Goal: Task Accomplishment & Management: Complete application form

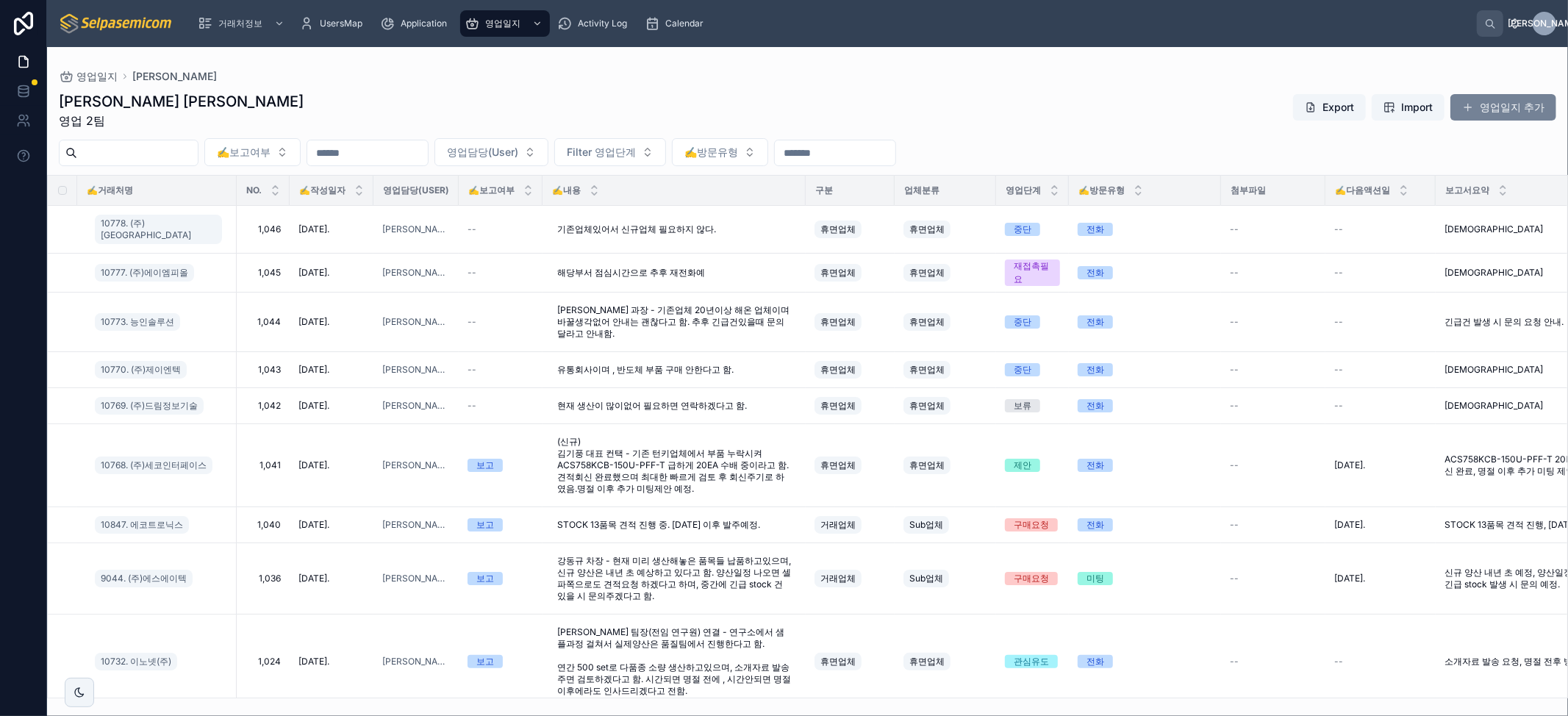
click at [1497, 105] on button "영업일지 추가" at bounding box center [1504, 107] width 106 height 26
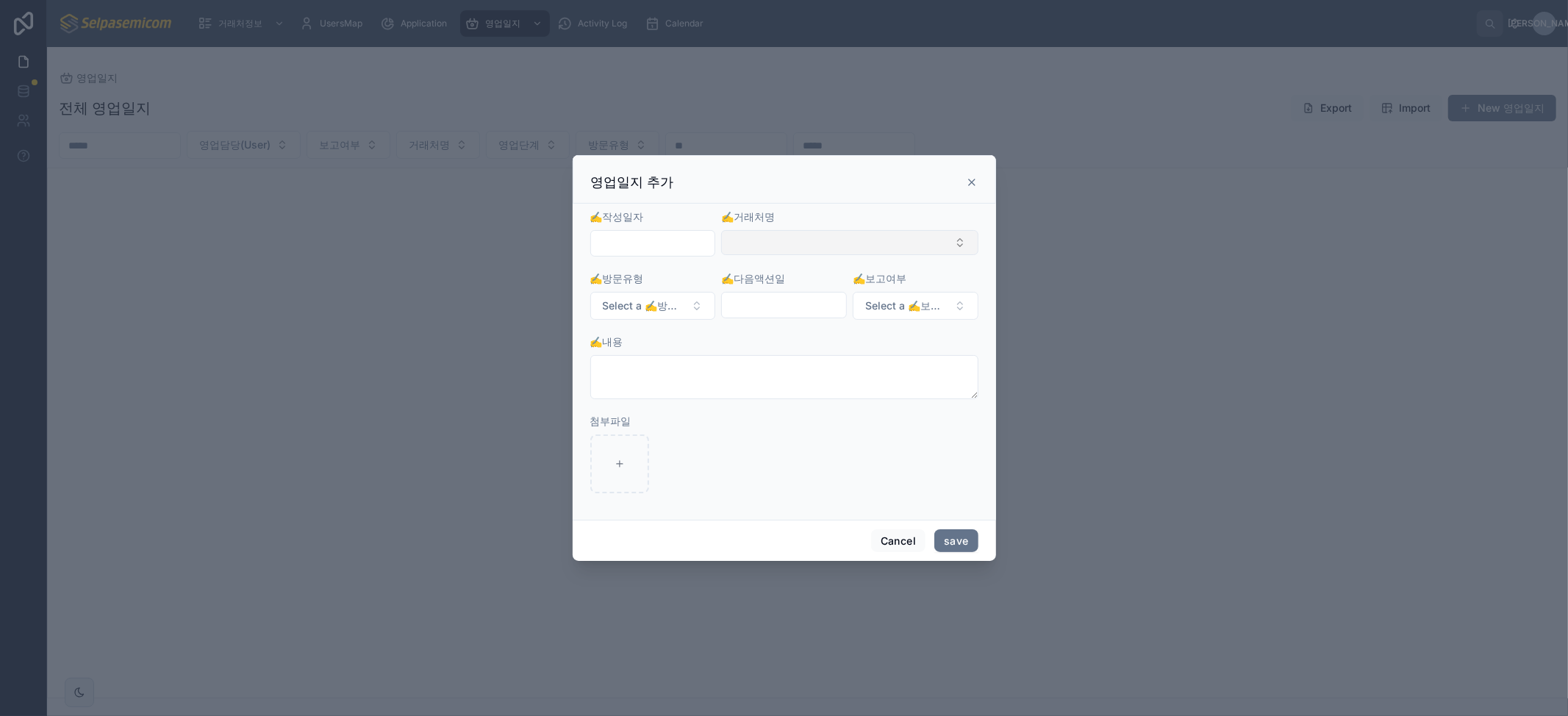
click at [789, 239] on button "Select Button" at bounding box center [849, 243] width 257 height 25
type input "*"
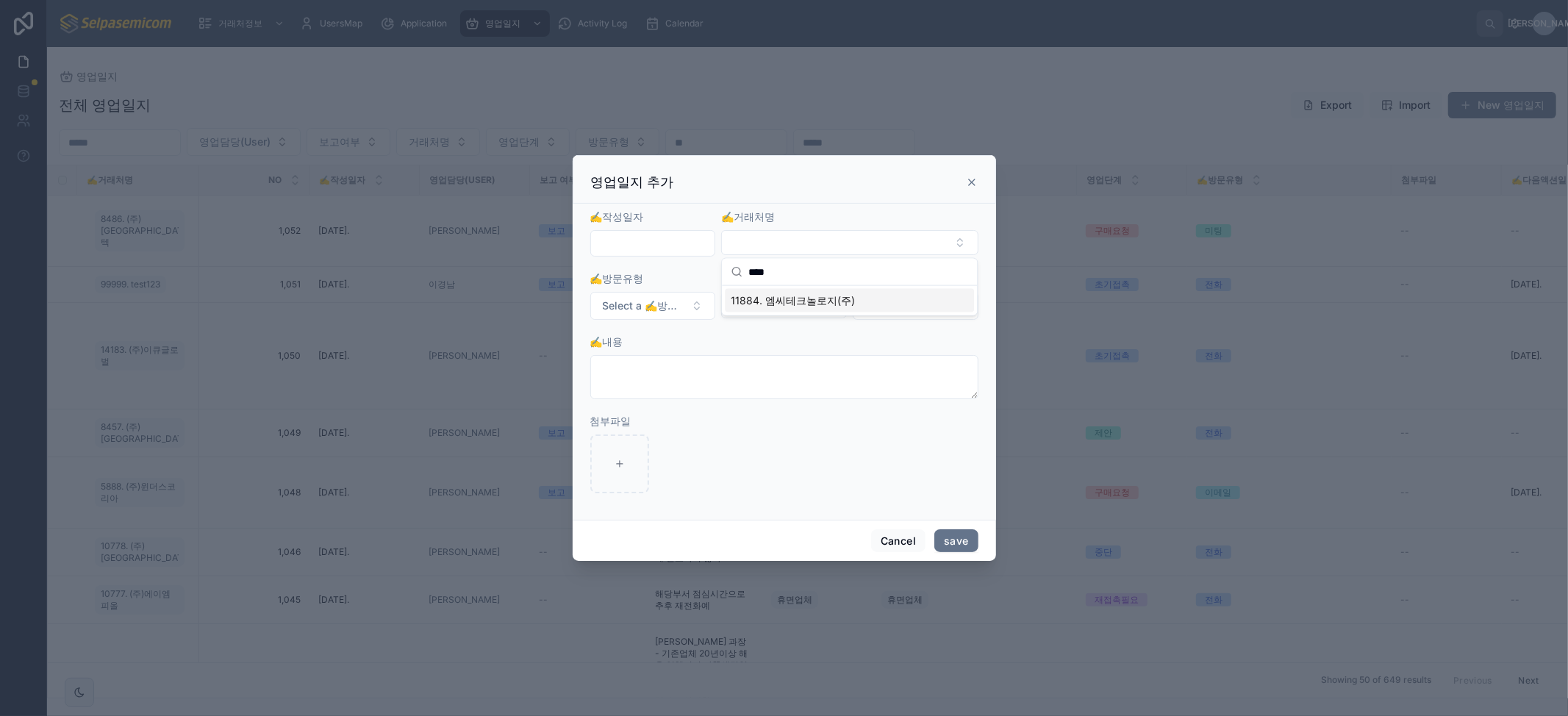
type input "****"
click at [822, 304] on span "11884. 엠씨테크놀로지(주)" at bounding box center [793, 301] width 124 height 15
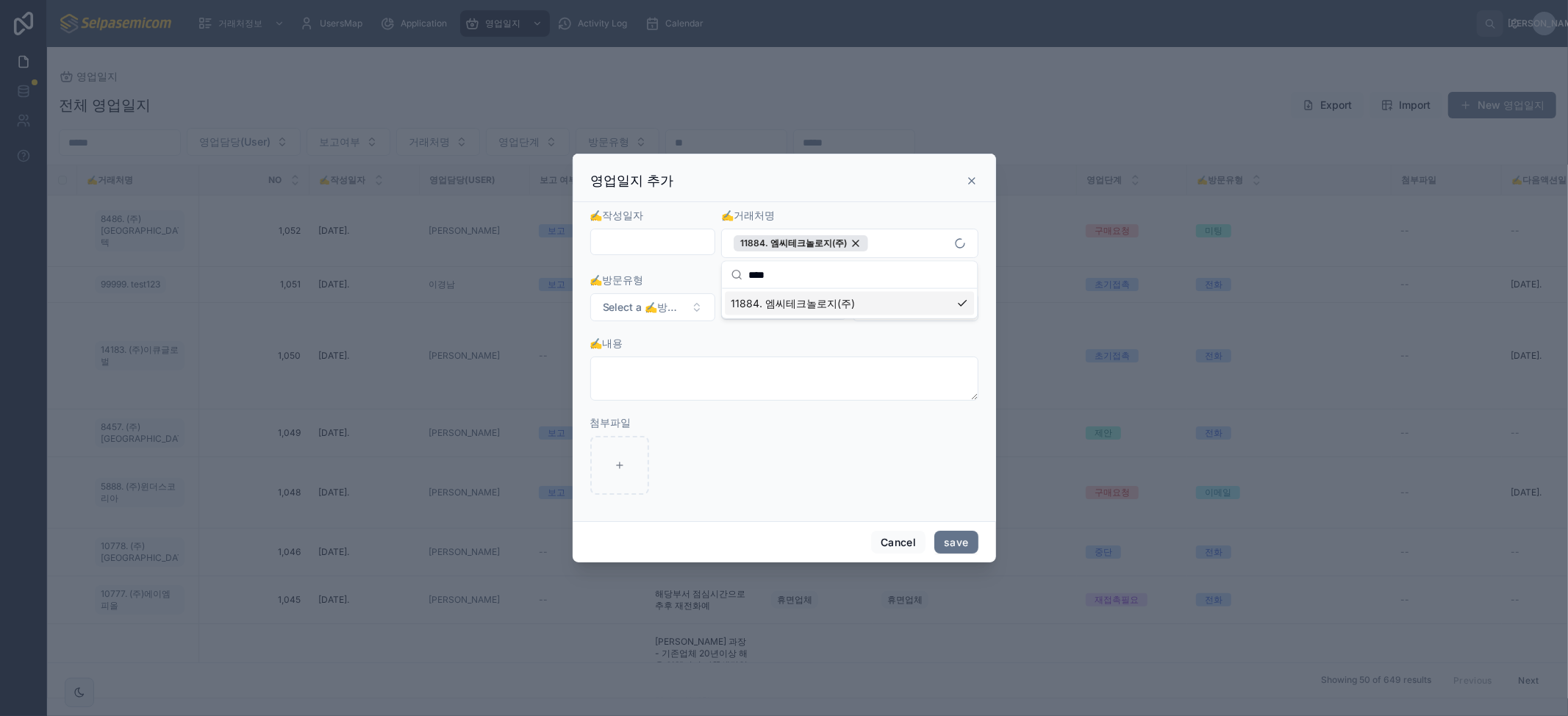
click at [684, 250] on input "text" at bounding box center [653, 242] width 124 height 21
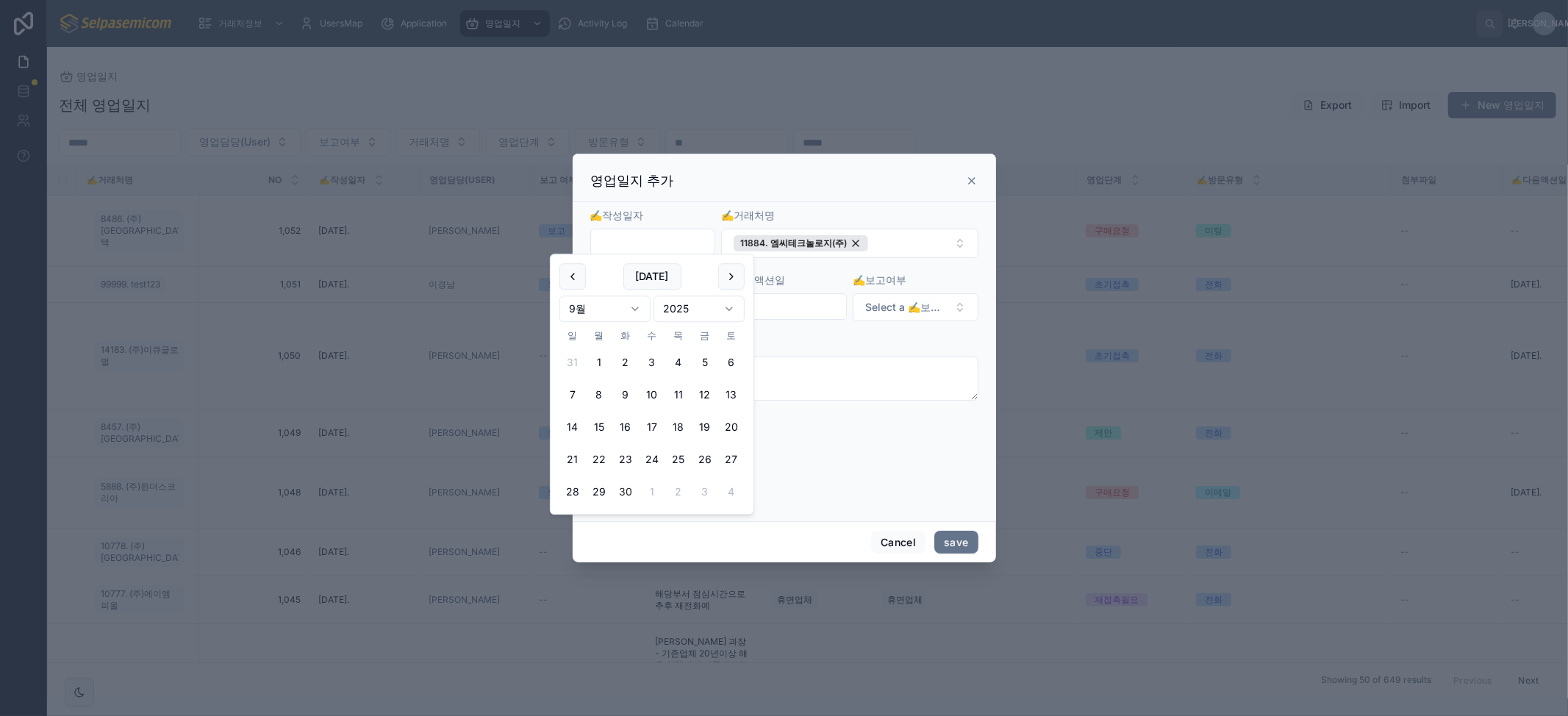
click at [632, 492] on button "30" at bounding box center [625, 493] width 26 height 26
click at [738, 280] on button at bounding box center [732, 277] width 26 height 26
click at [654, 368] on button "1" at bounding box center [652, 363] width 26 height 26
type input "**********"
click at [807, 343] on div "✍️내용" at bounding box center [784, 343] width 388 height 15
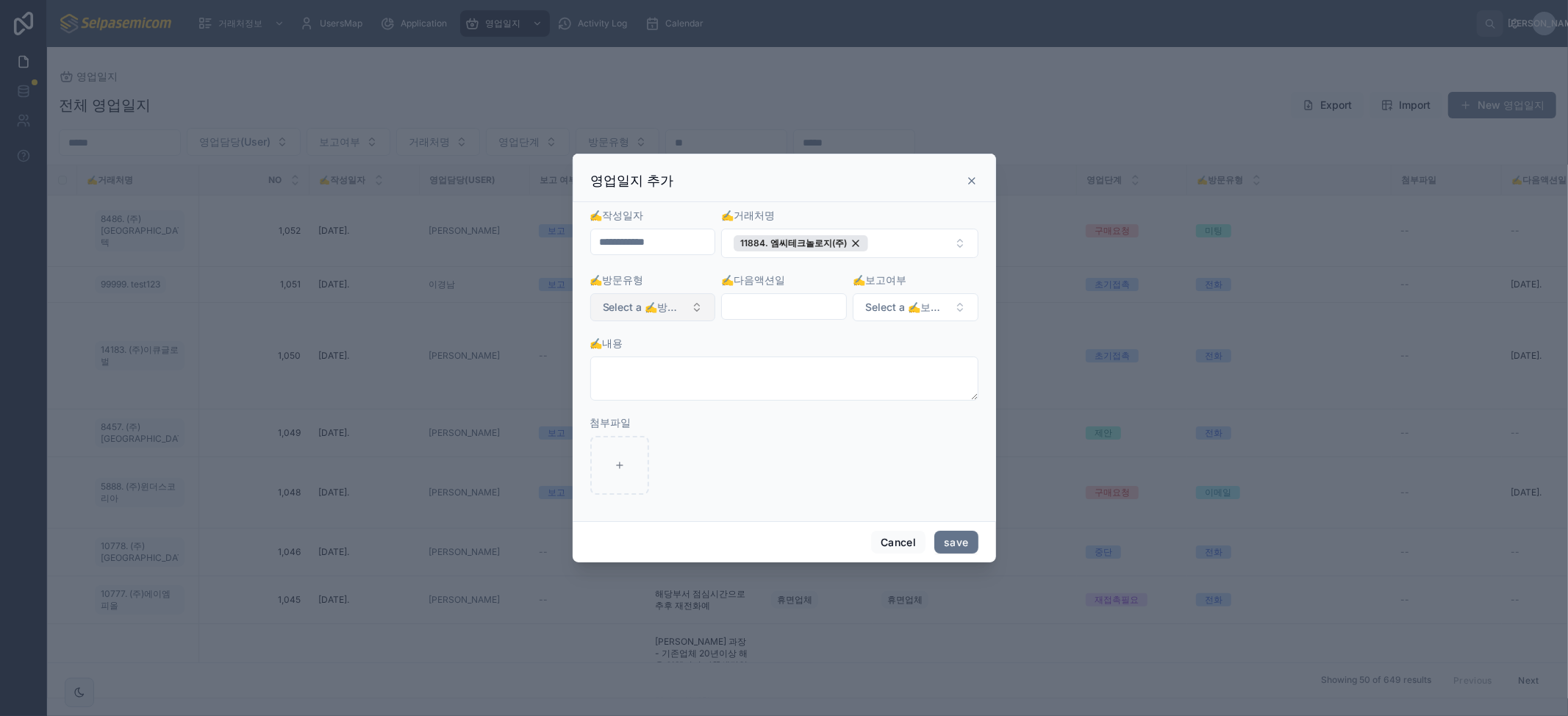
click at [657, 307] on span "Select a ✍️방문유형" at bounding box center [644, 307] width 83 height 15
click at [591, 410] on div "미팅" at bounding box center [588, 410] width 18 height 13
click at [775, 305] on input "text" at bounding box center [784, 306] width 124 height 21
click at [859, 348] on button at bounding box center [863, 343] width 26 height 26
click at [838, 528] on button "24" at bounding box center [836, 525] width 26 height 26
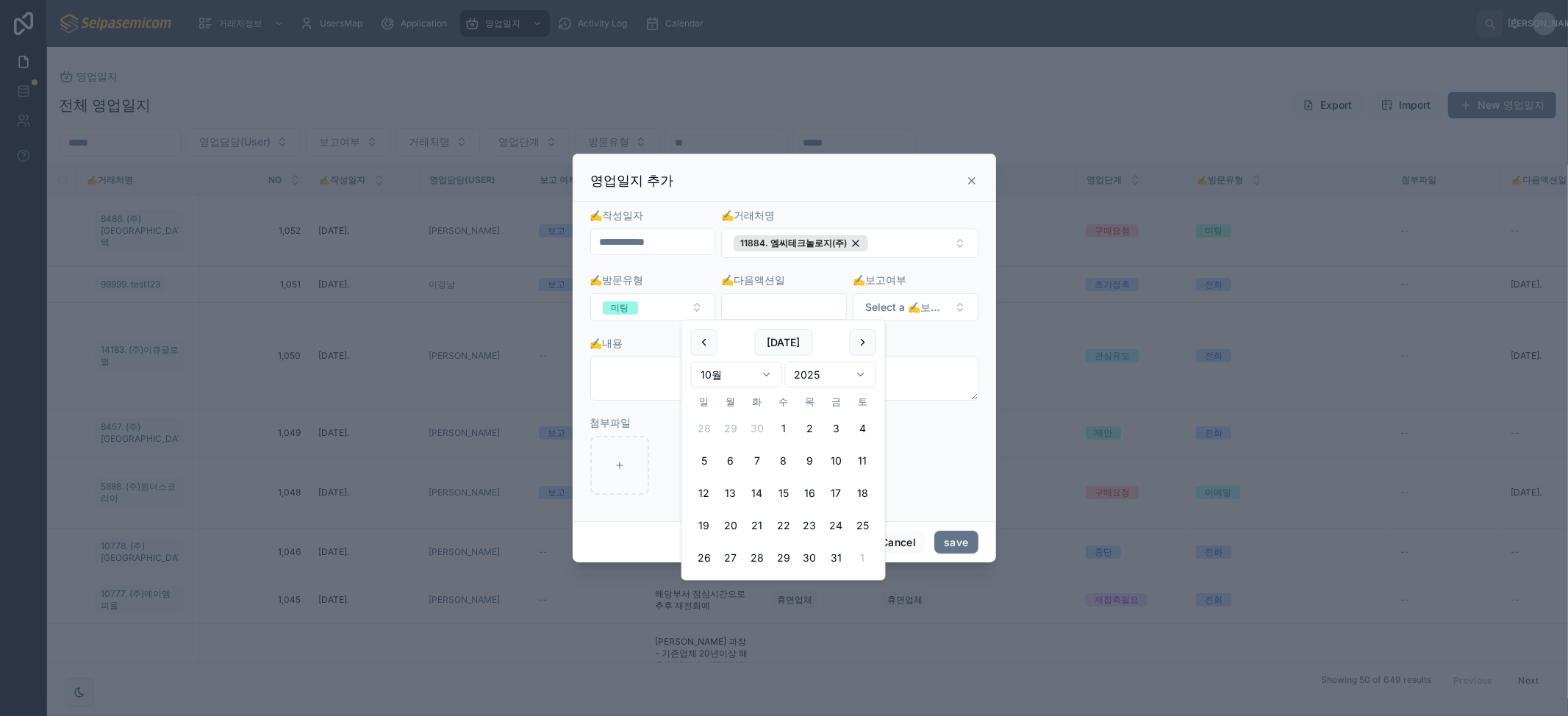
type input "**********"
click at [924, 318] on button "Select a ✍️보고여부" at bounding box center [915, 308] width 126 height 28
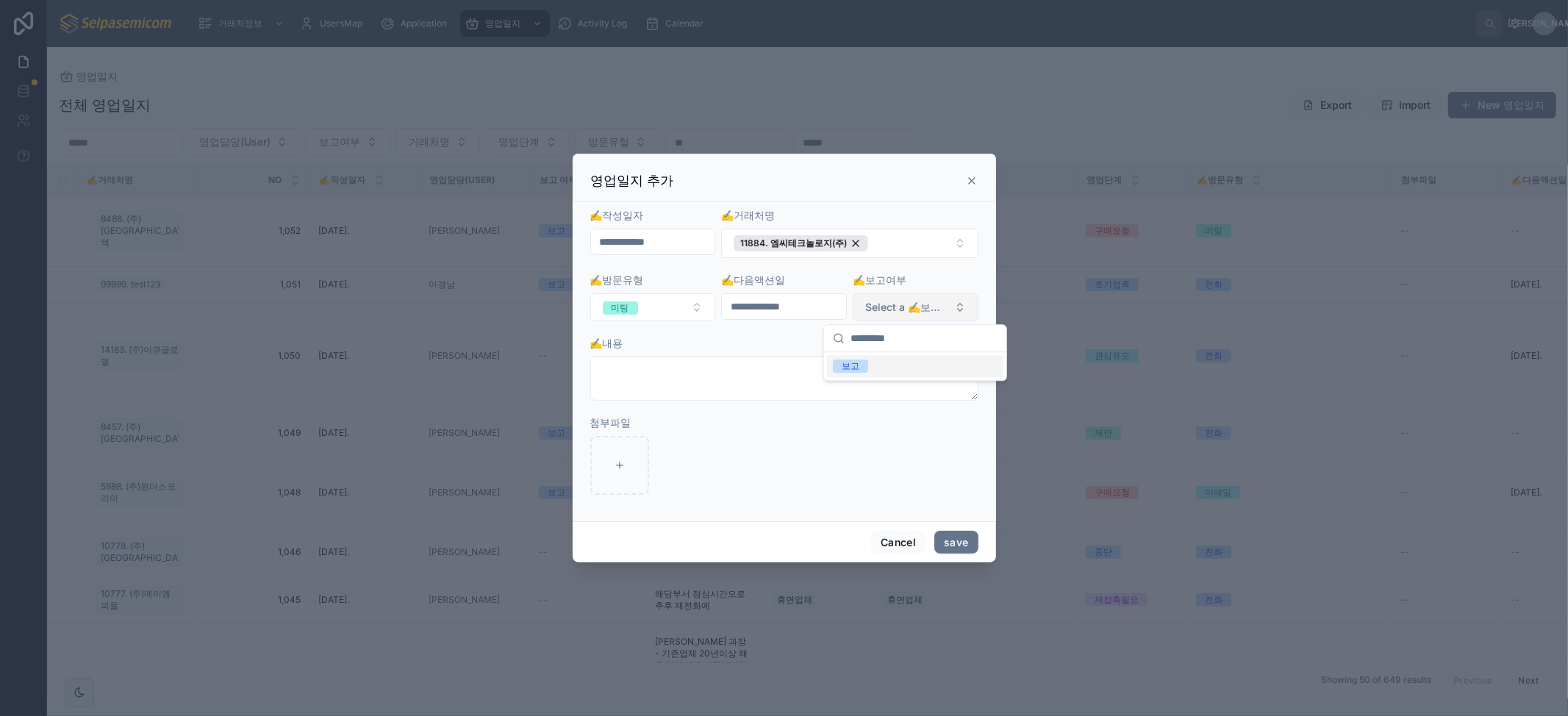
click at [923, 308] on span "Select a ✍️보고여부" at bounding box center [907, 307] width 83 height 15
click at [916, 303] on span "Select a ✍️보고여부" at bounding box center [907, 307] width 83 height 15
click at [862, 367] on span "보고" at bounding box center [851, 366] width 36 height 13
click at [841, 377] on textarea at bounding box center [784, 378] width 388 height 44
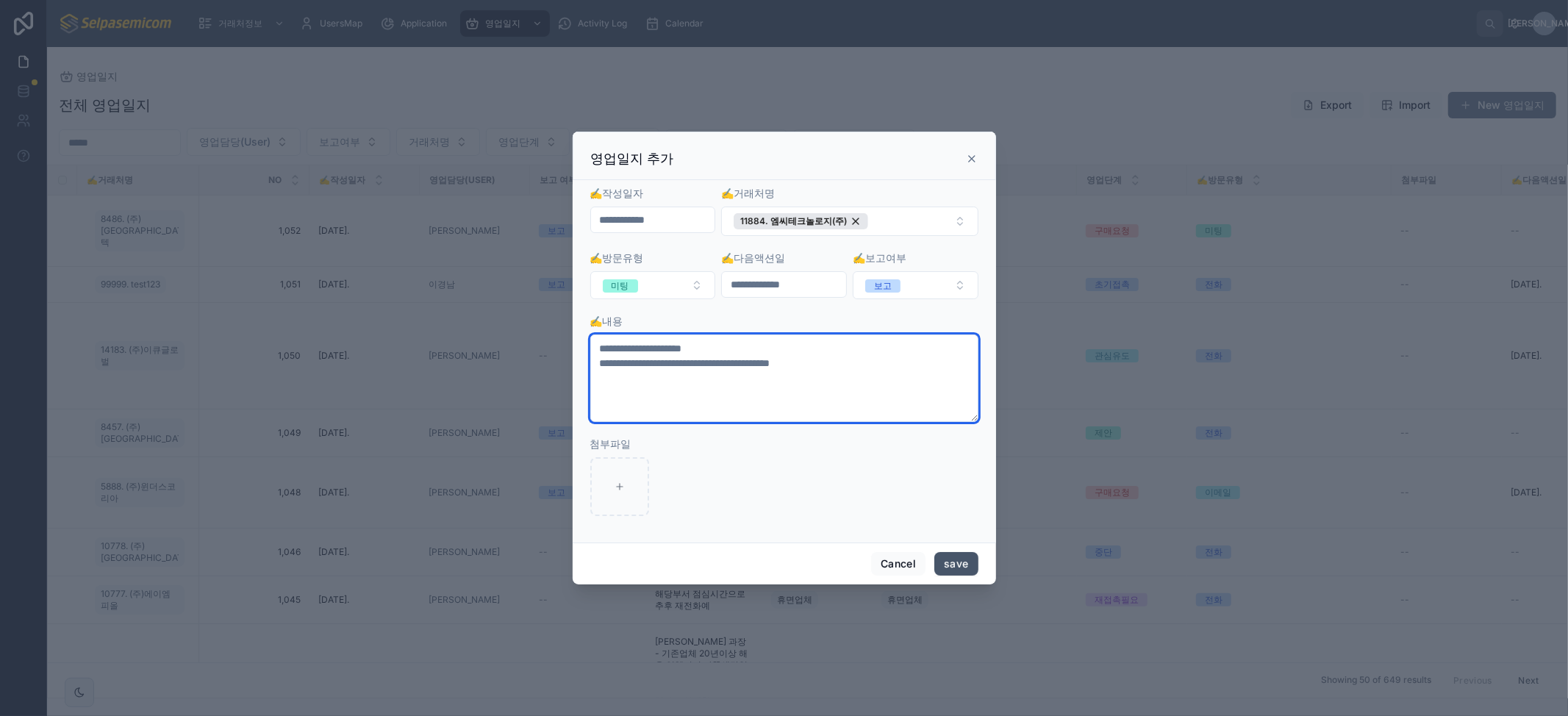
type textarea "**********"
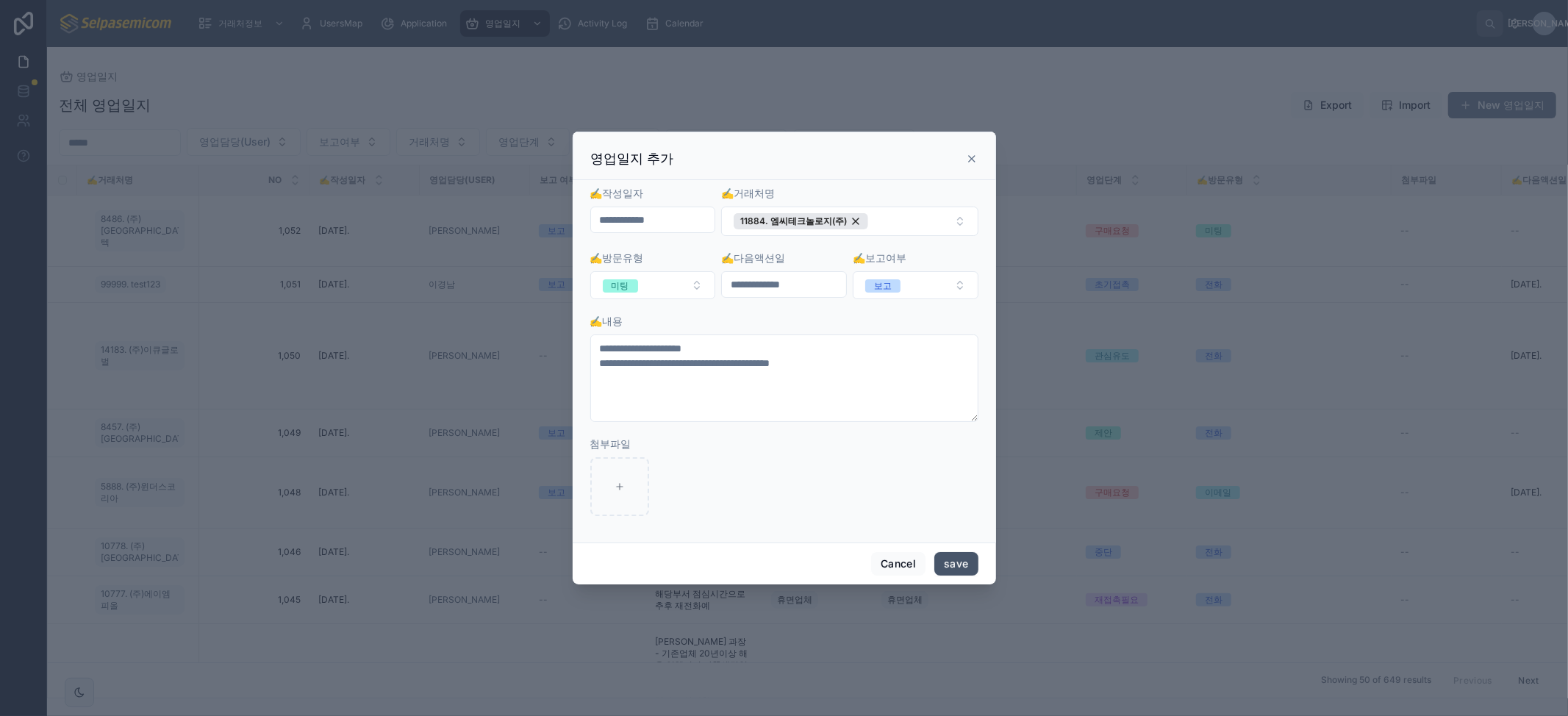
click at [956, 552] on button "save" at bounding box center [956, 563] width 43 height 23
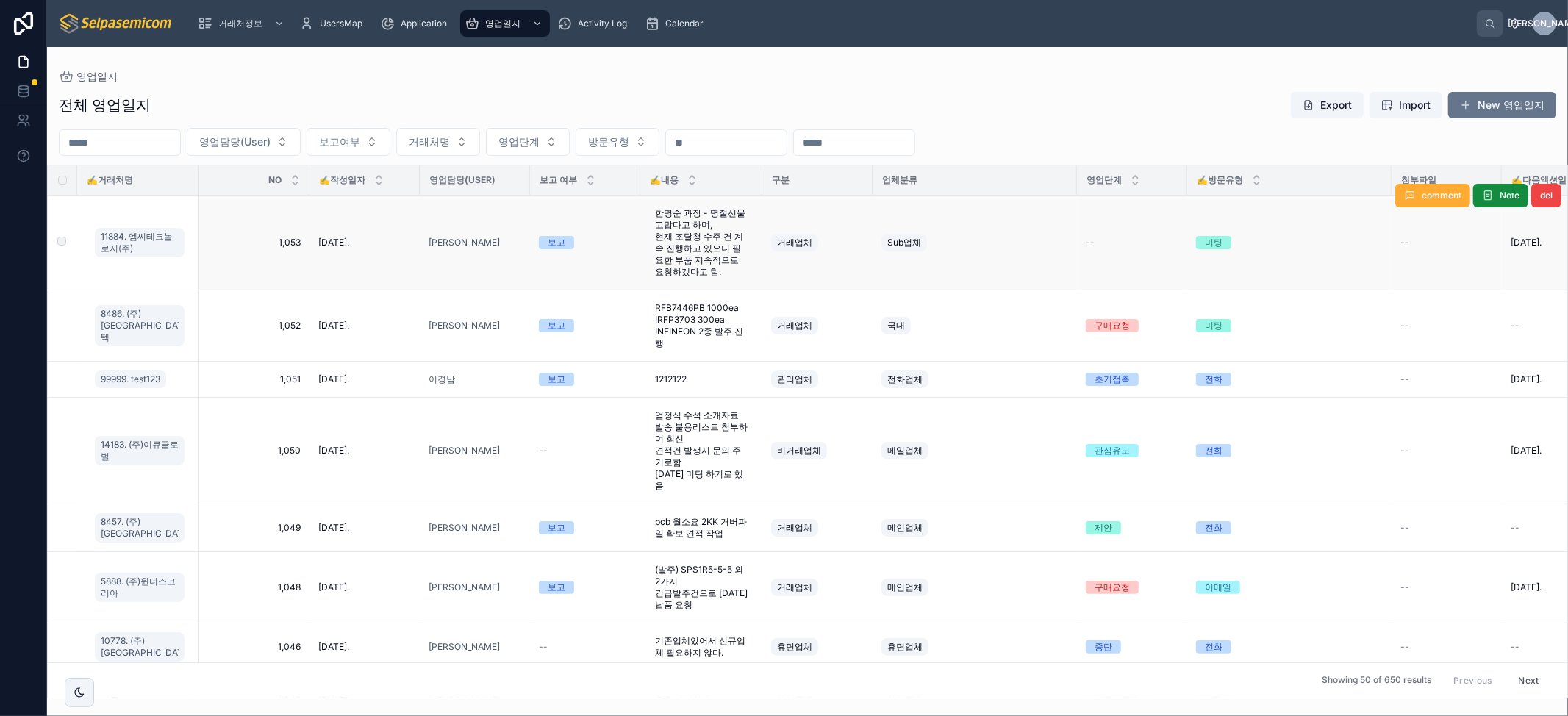
click at [329, 243] on span "[DATE]." at bounding box center [334, 242] width 31 height 12
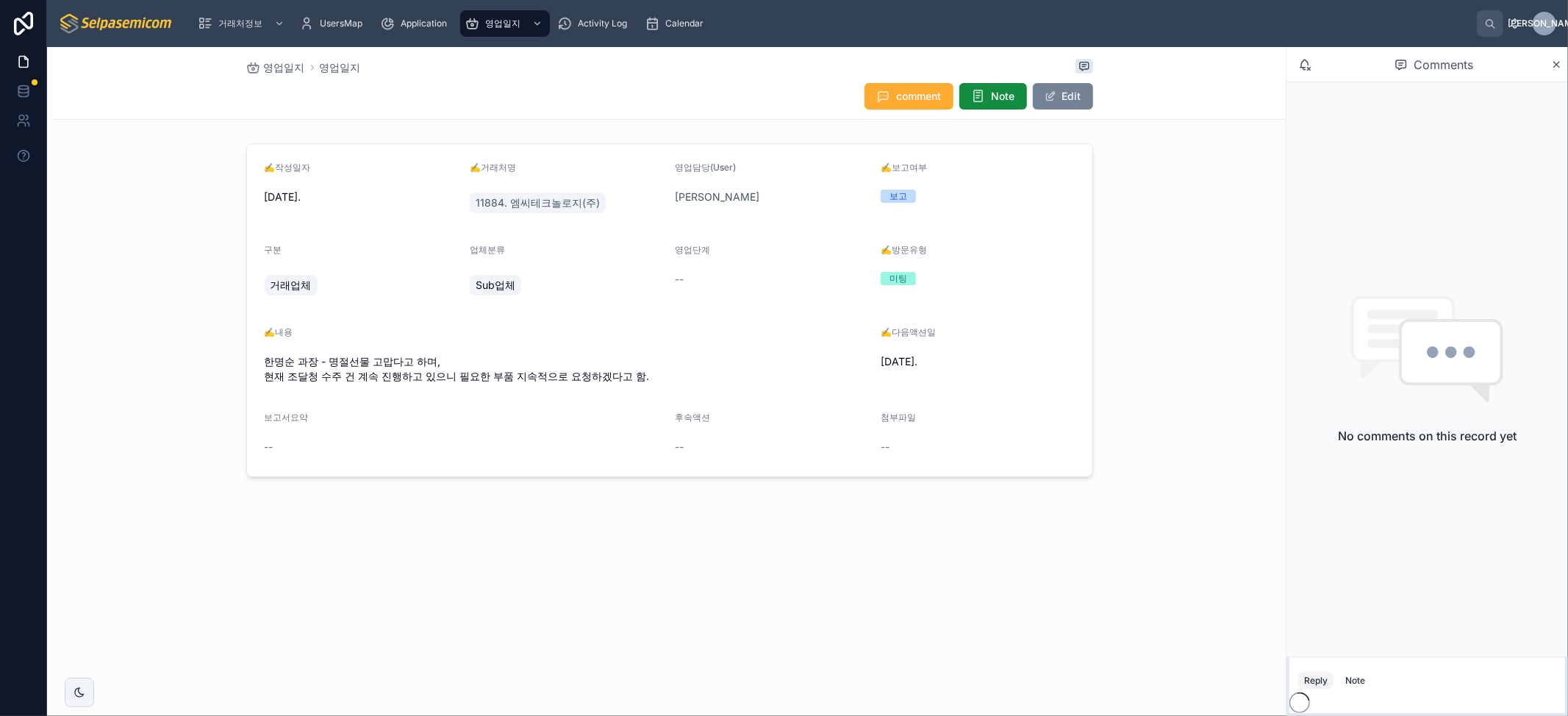
click at [1070, 102] on button "Edit" at bounding box center [1063, 96] width 60 height 26
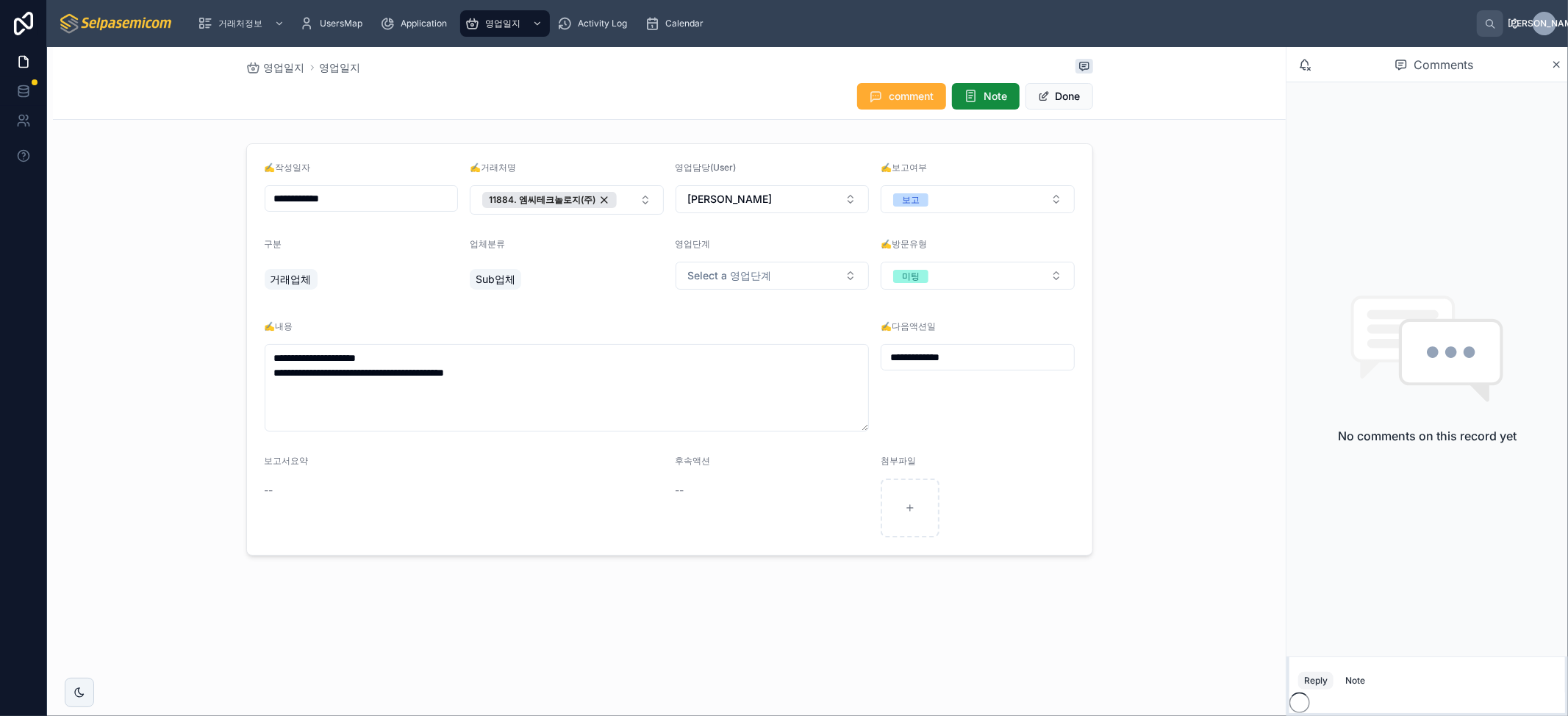
click at [363, 198] on input "**********" at bounding box center [361, 198] width 193 height 21
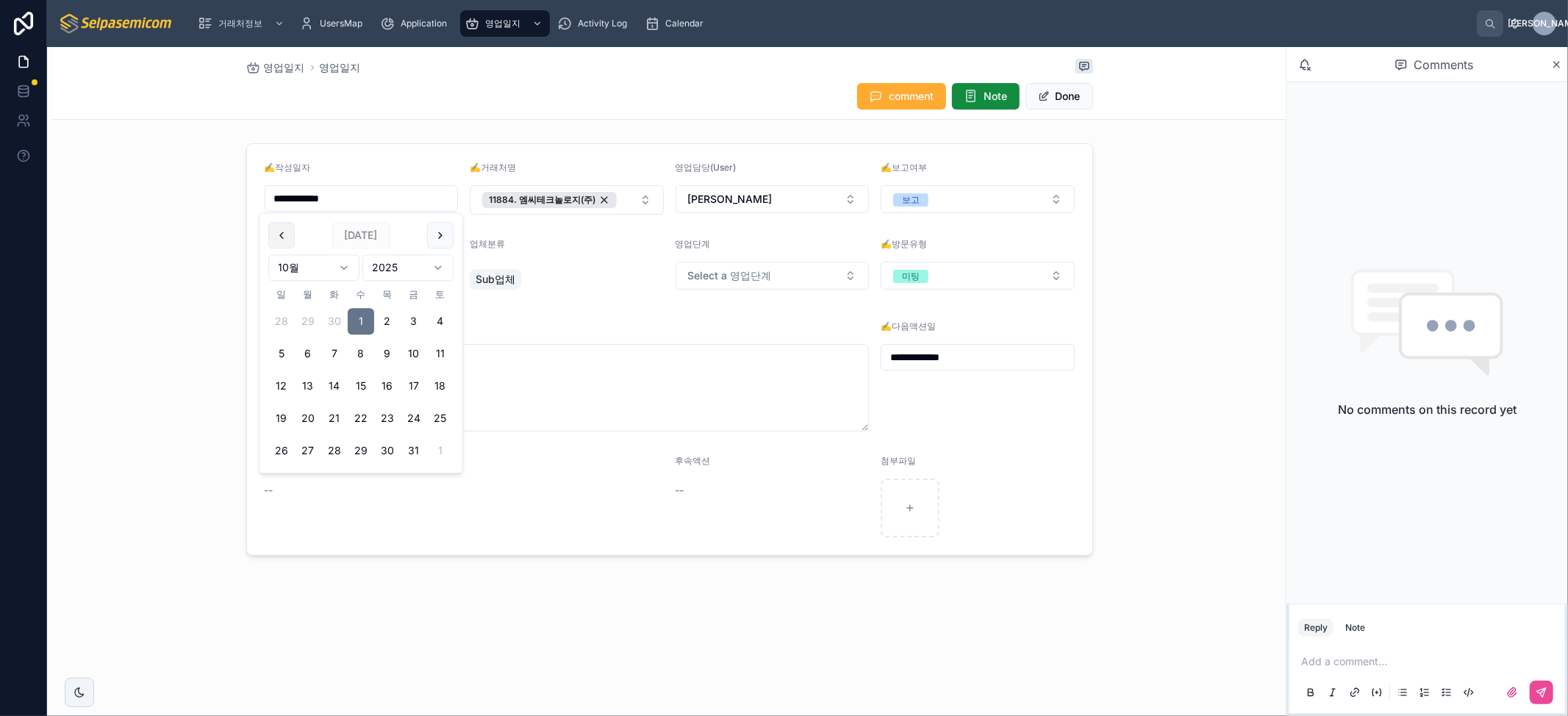
click at [285, 239] on button at bounding box center [281, 235] width 26 height 26
click at [334, 451] on button "30" at bounding box center [335, 451] width 26 height 26
type input "**********"
click at [589, 115] on div "영업일지 영업일지 comment Note Done" at bounding box center [670, 83] width 847 height 72
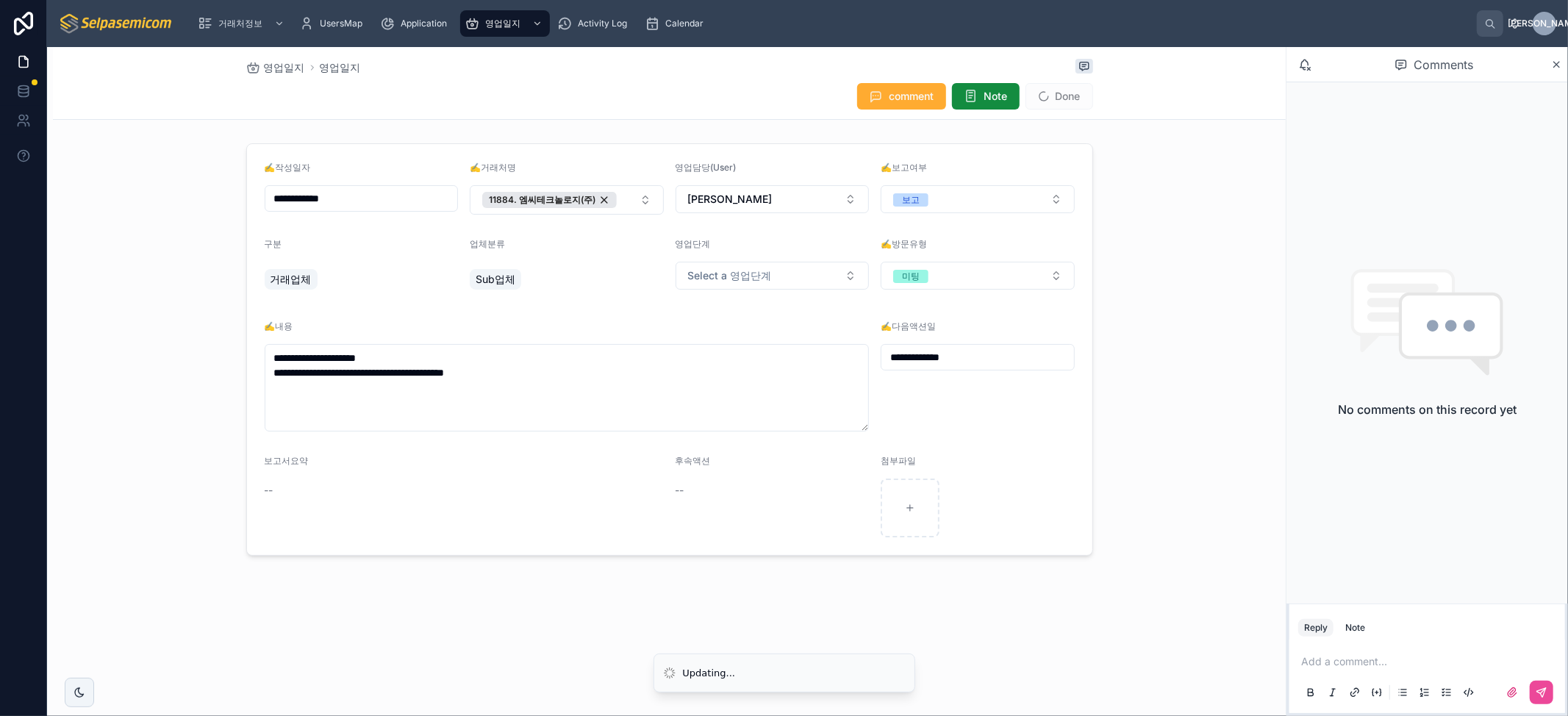
click at [1039, 94] on span "Done" at bounding box center [1059, 96] width 67 height 26
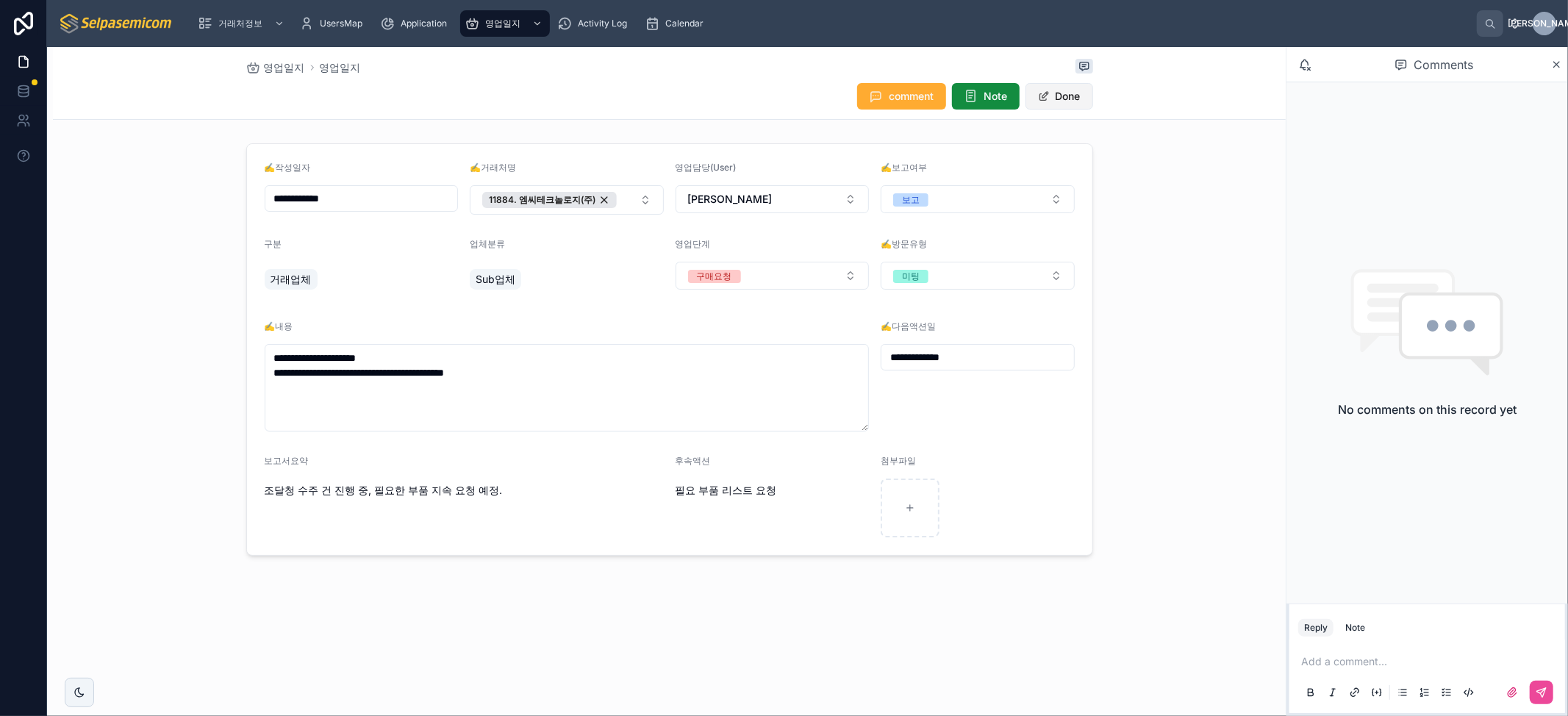
click at [1067, 103] on button "Done" at bounding box center [1059, 96] width 67 height 26
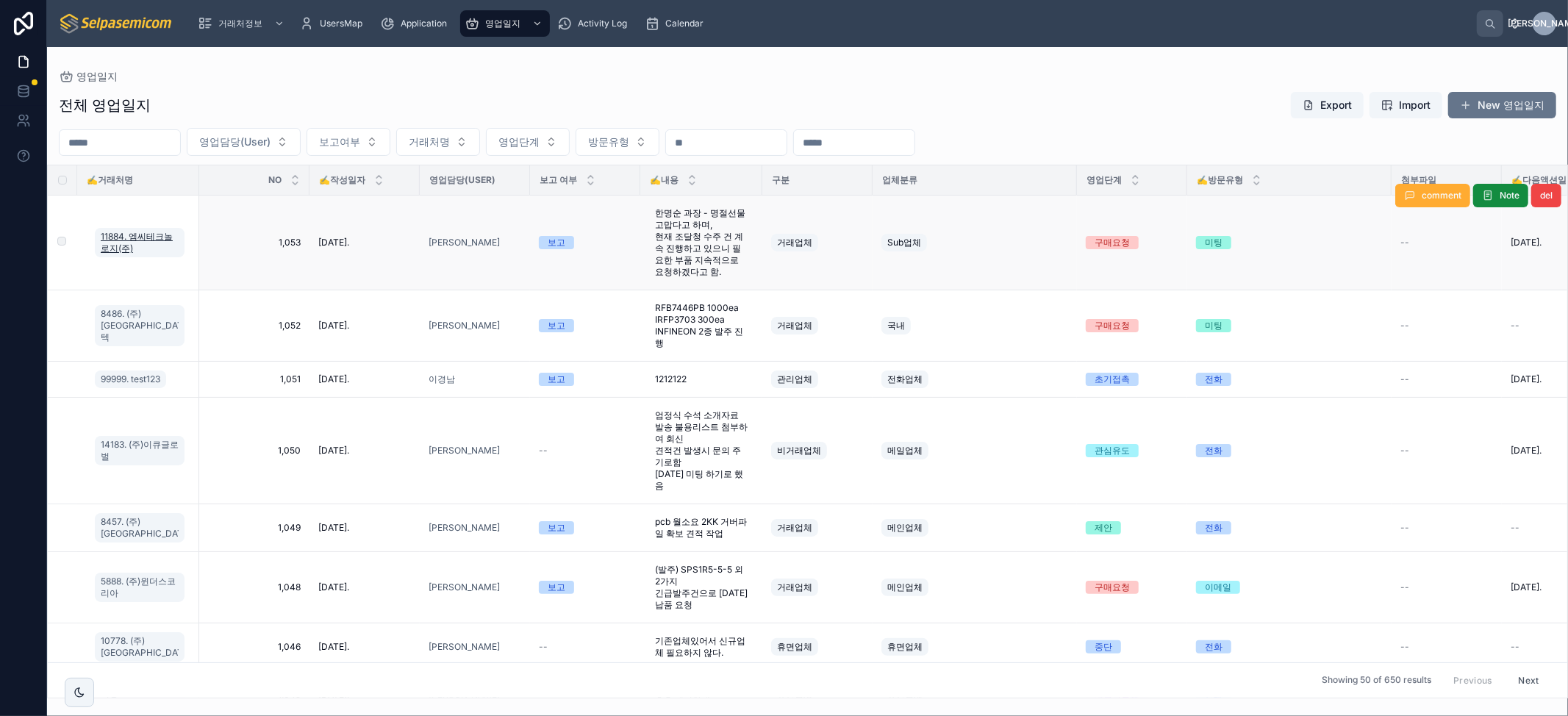
click at [139, 236] on span "11884. 엠씨테크놀로지(주)" at bounding box center [140, 243] width 78 height 23
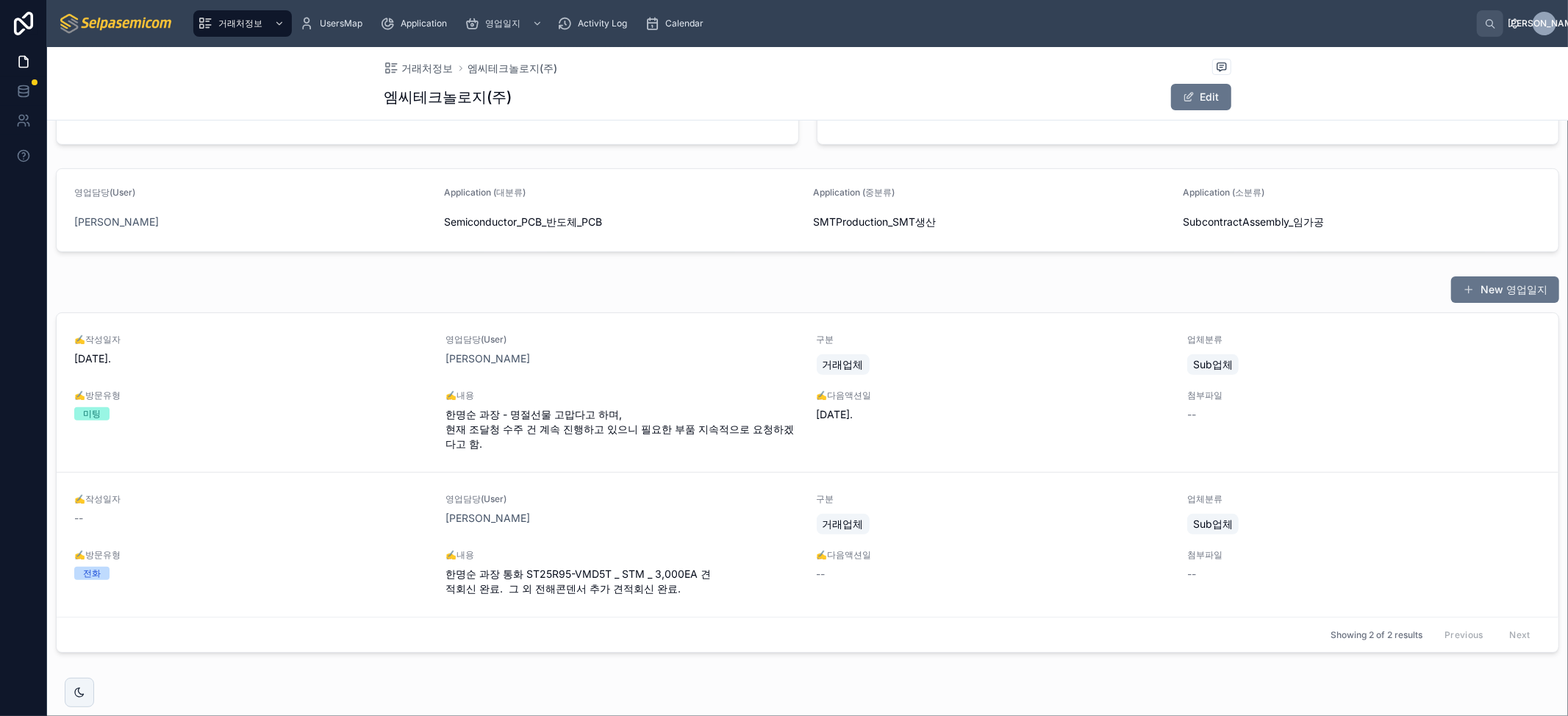
scroll to position [430, 0]
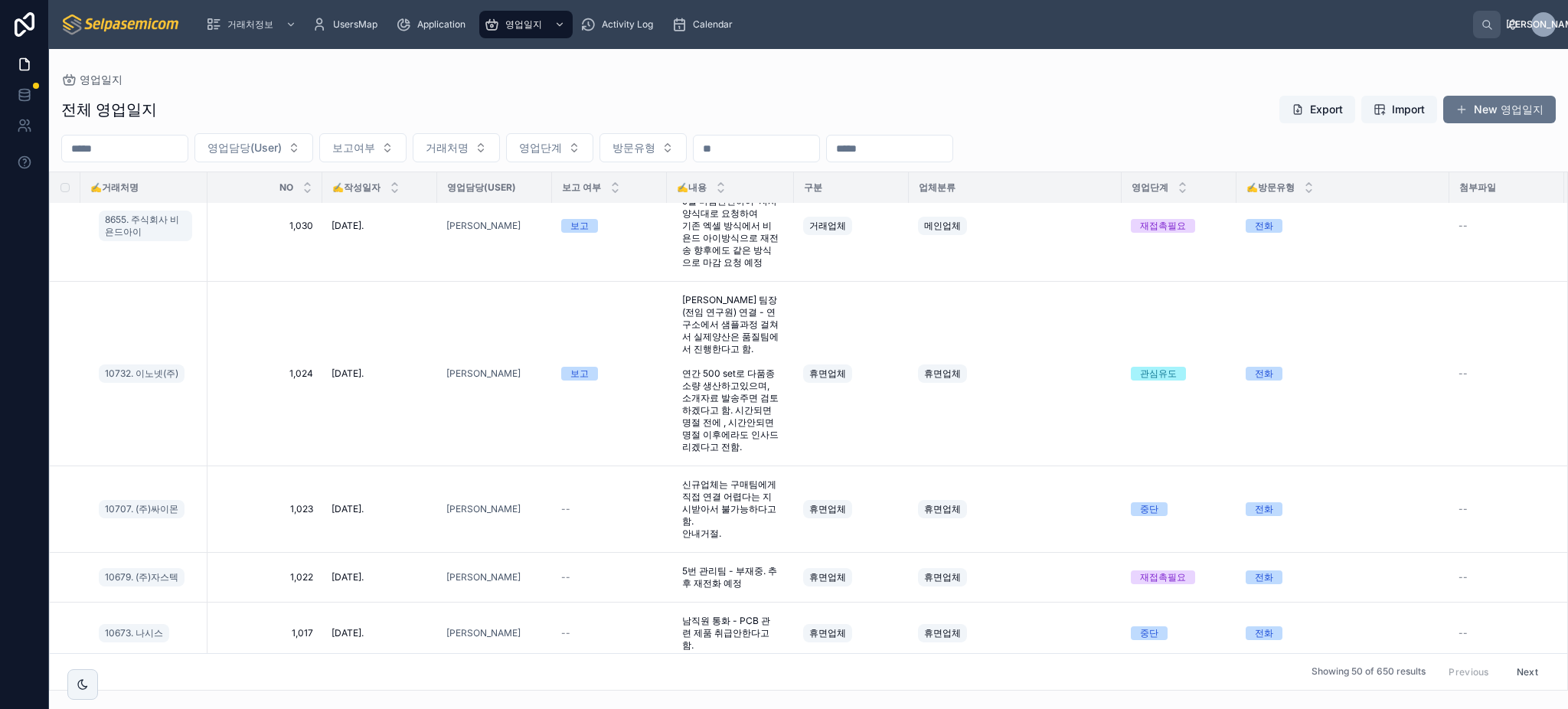
scroll to position [1629, 0]
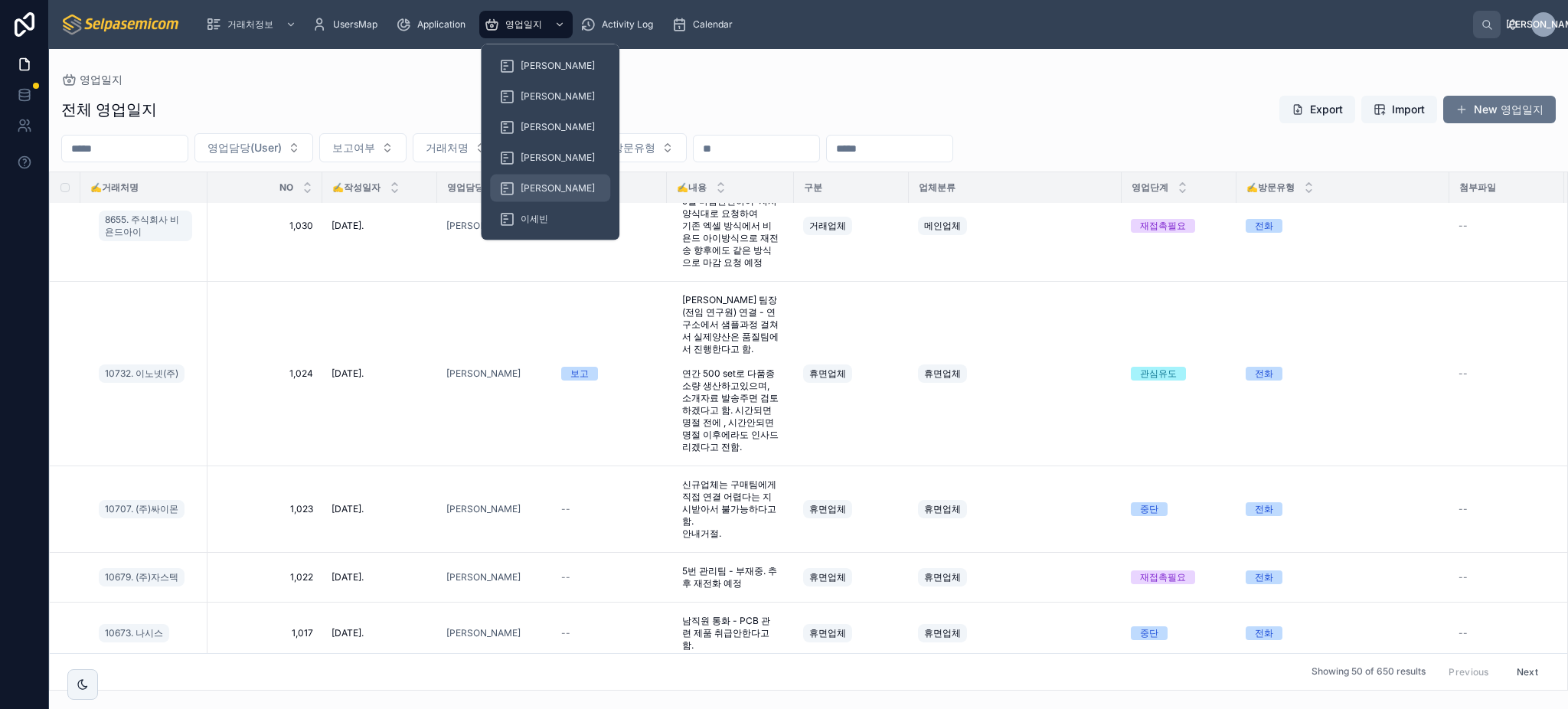
click at [521, 182] on span "[PERSON_NAME]" at bounding box center [558, 188] width 74 height 12
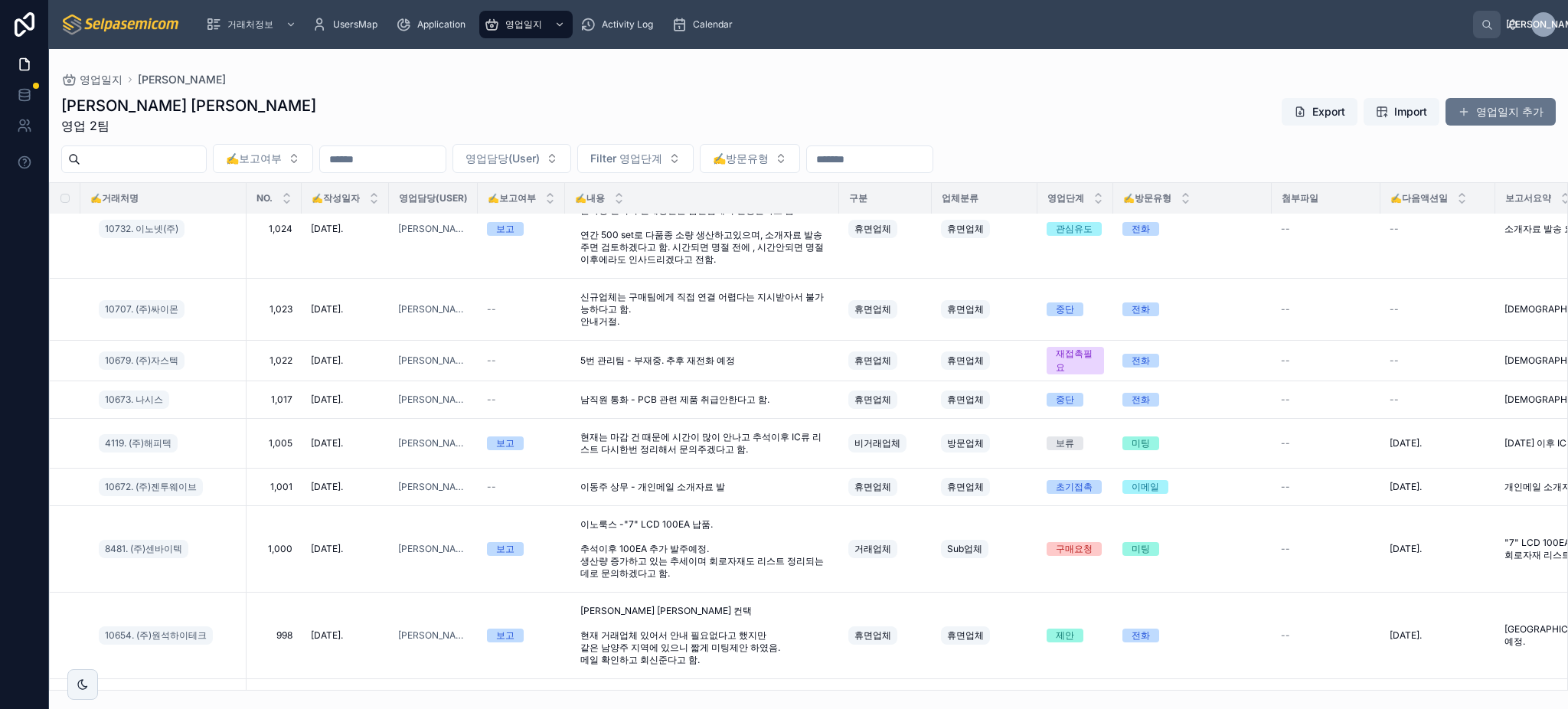
scroll to position [1110, 0]
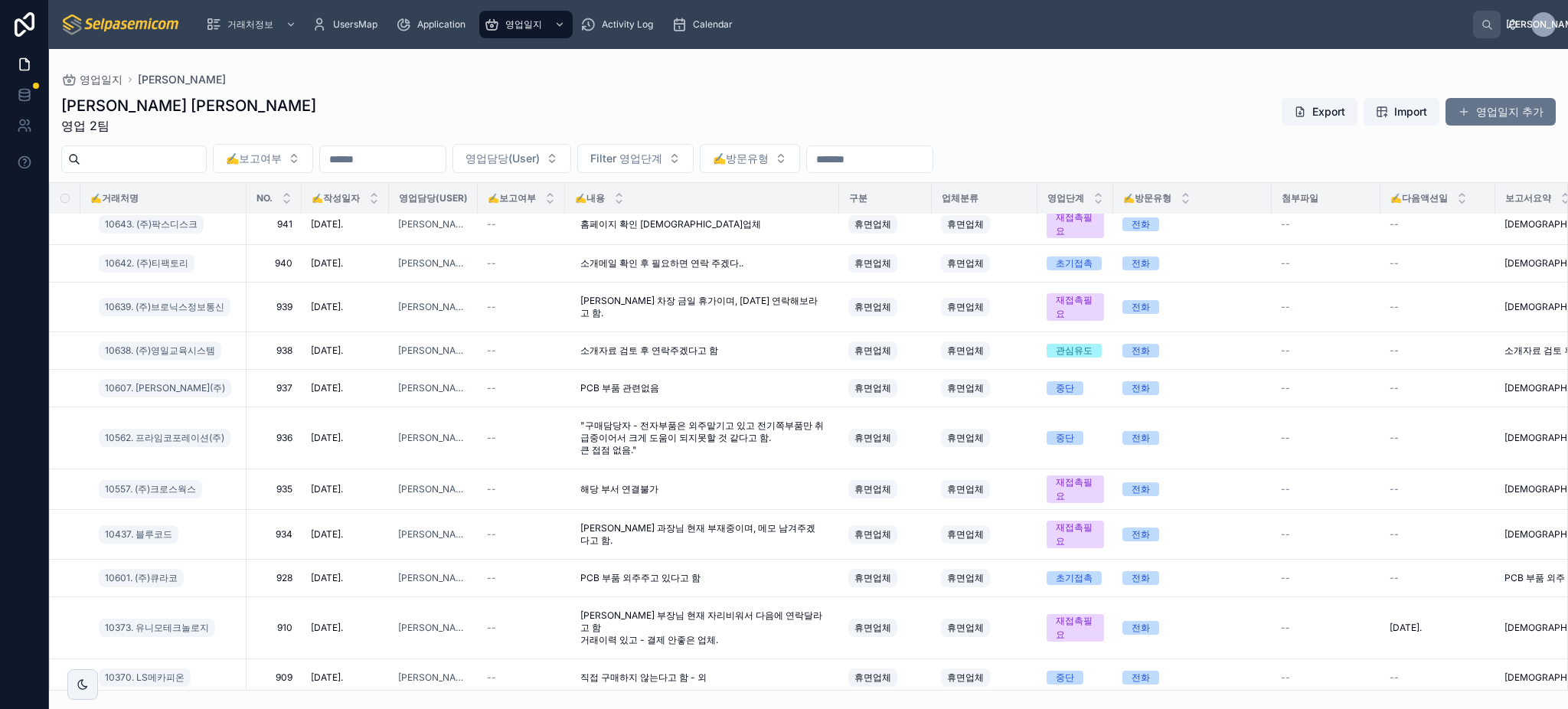
click at [478, 109] on div "김동일 주임 영업 2팀 Export Import 영업일지 추가" at bounding box center [809, 115] width 1495 height 40
click at [413, 160] on input "text" at bounding box center [383, 159] width 126 height 22
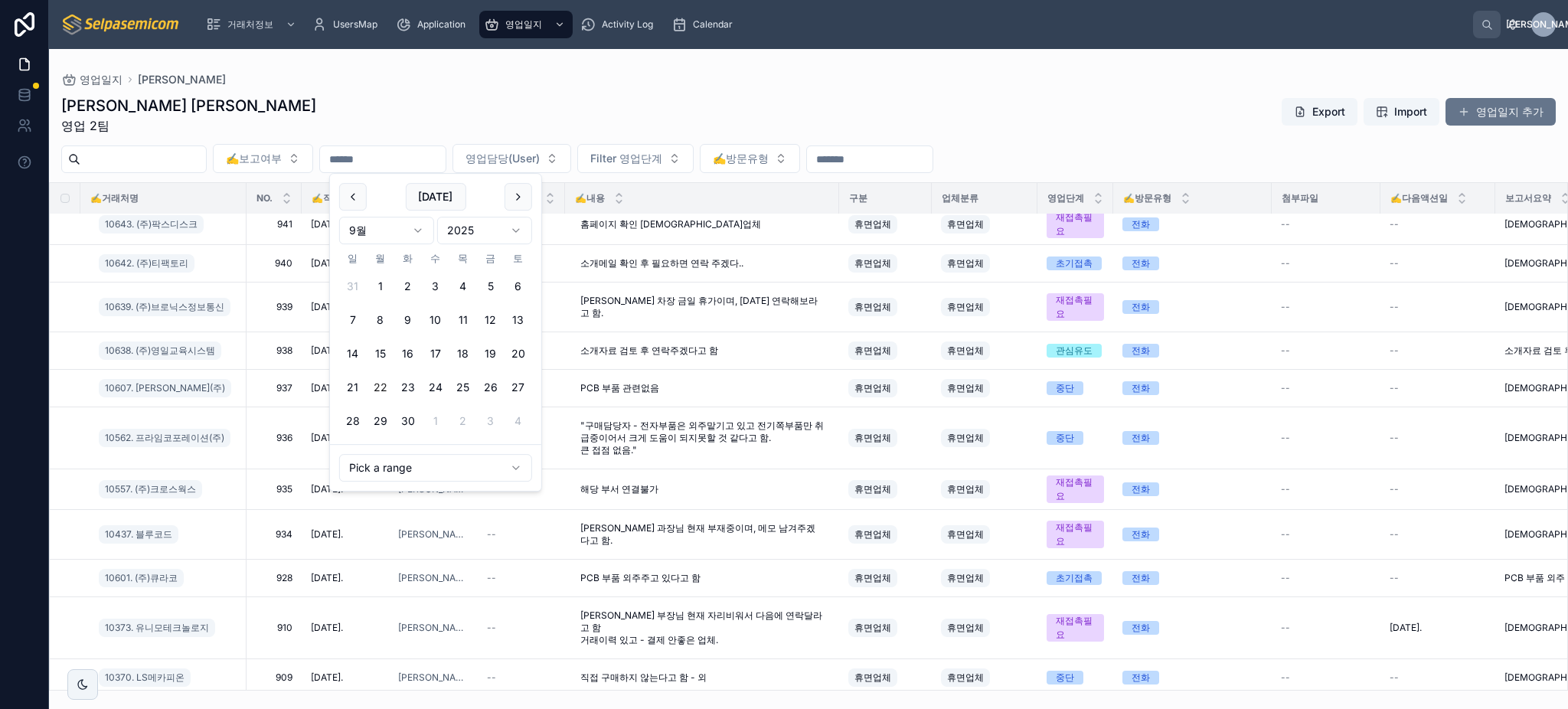
click at [378, 384] on button "22" at bounding box center [380, 388] width 27 height 27
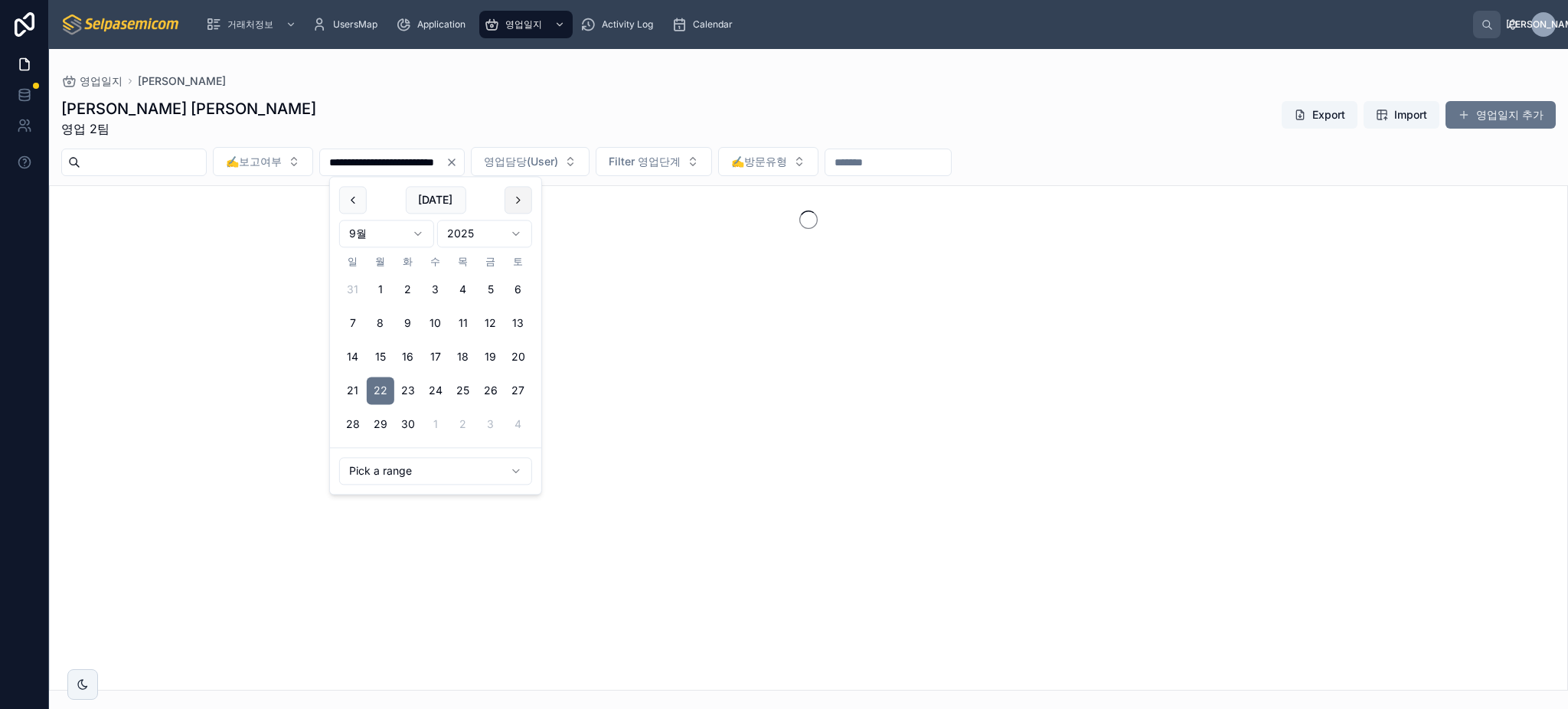
click at [517, 203] on button at bounding box center [518, 200] width 27 height 27
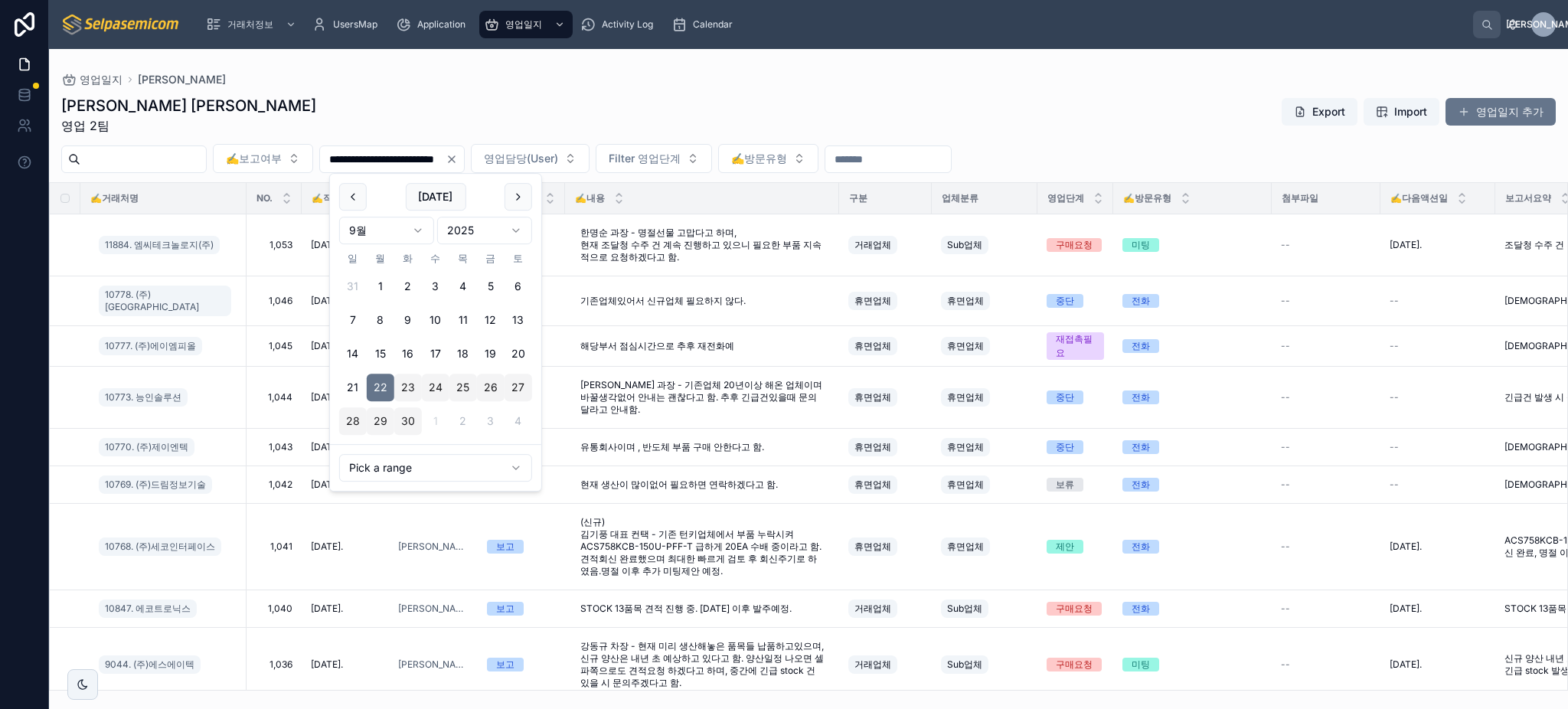
click at [760, 99] on div "김동일 주임 영업 2팀 Export Import 영업일지 추가" at bounding box center [809, 115] width 1495 height 40
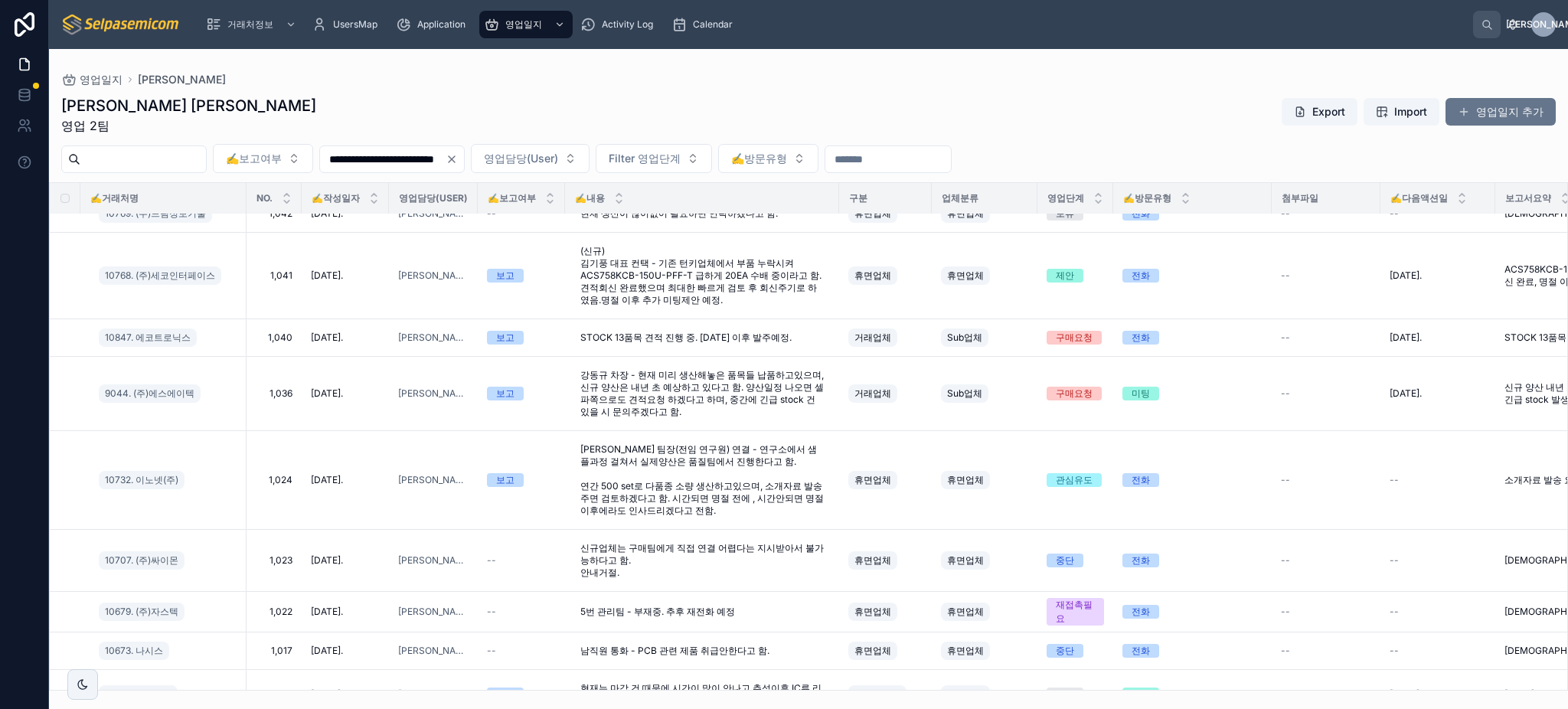
scroll to position [279, 0]
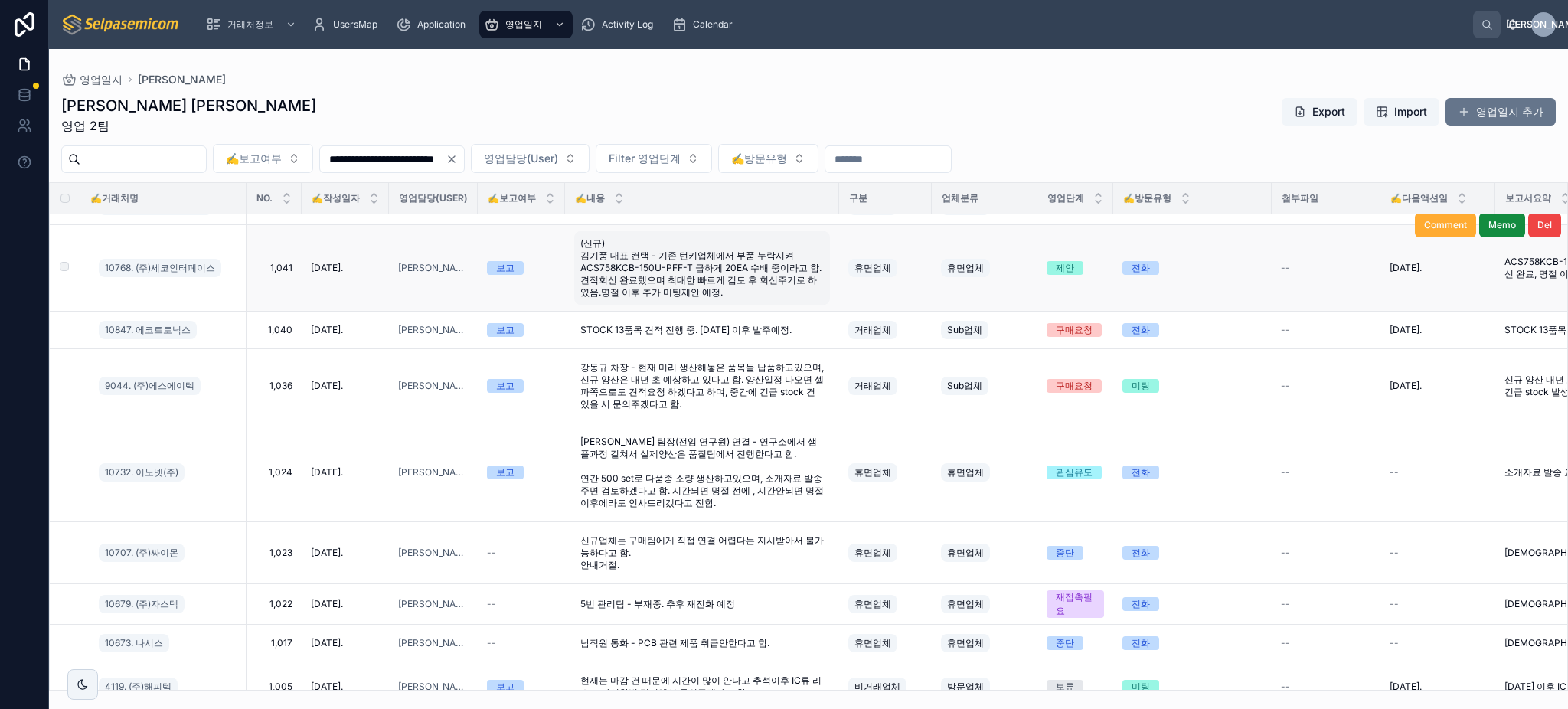
click at [716, 274] on span "(신규) 김기풍 대표 컨택 - 기존 턴키업체에서 부품 누락시켜 ACS758KCB-150U-PFF-T 급하게 20EA 수배 중이라고 함. 견적회…" at bounding box center [702, 268] width 244 height 61
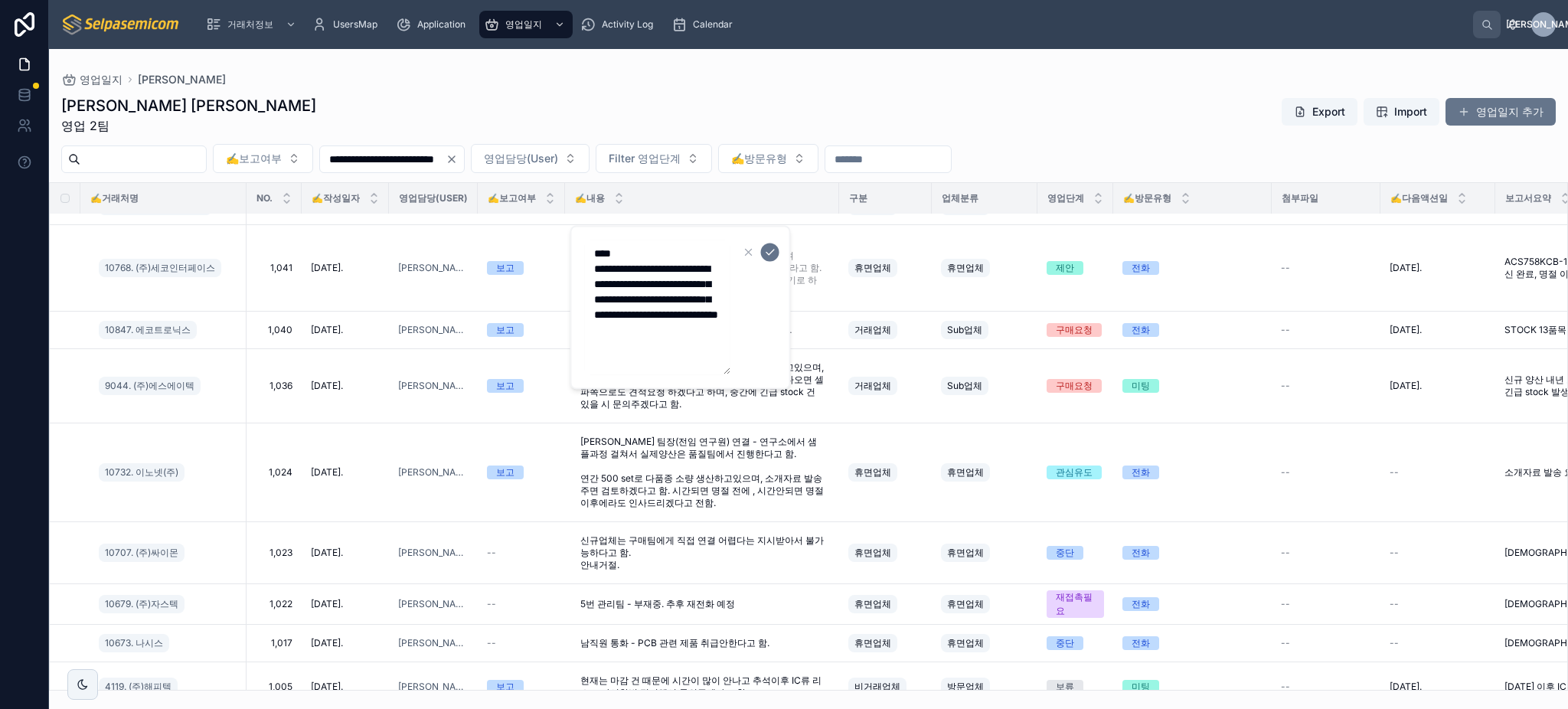
drag, startPoint x: 622, startPoint y: 329, endPoint x: 592, endPoint y: 316, distance: 32.7
click at [592, 316] on textarea "**********" at bounding box center [658, 307] width 145 height 135
click at [747, 250] on icon "button" at bounding box center [748, 252] width 12 height 12
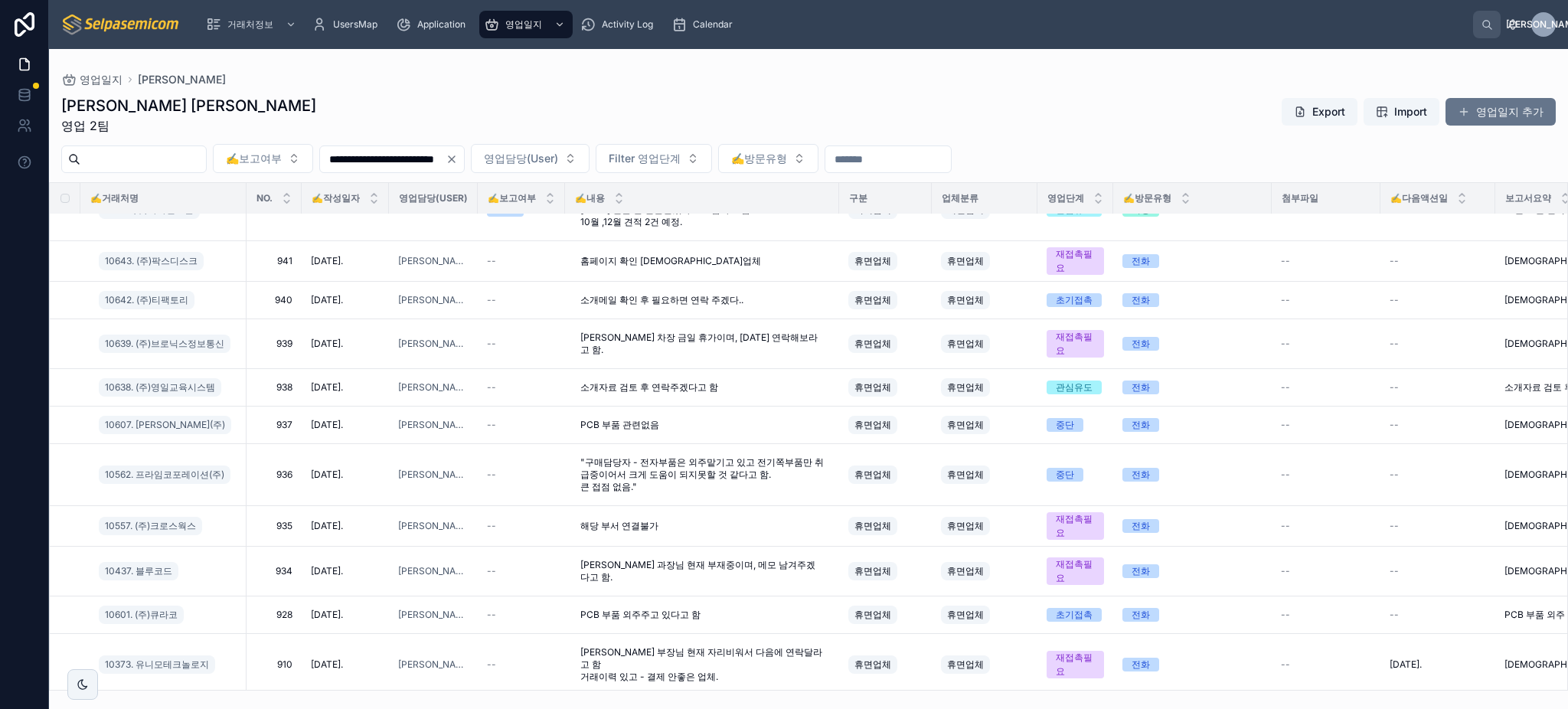
scroll to position [1110, 0]
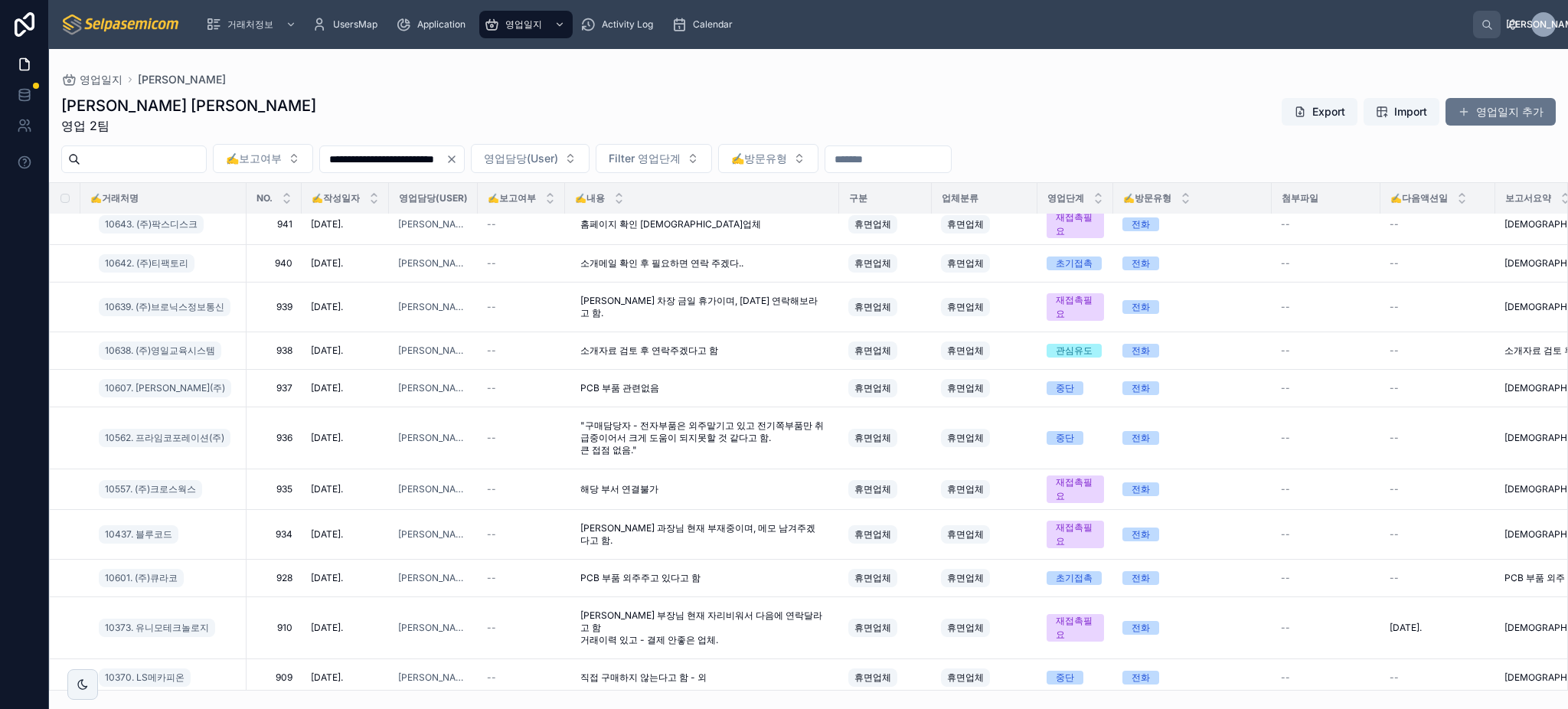
click at [433, 104] on div "김동일 주임 영업 2팀 Export Import 영업일지 추가" at bounding box center [809, 115] width 1495 height 40
click at [558, 96] on div "김동일 주임 영업 2팀 Export Import 영업일지 추가" at bounding box center [809, 115] width 1495 height 40
click at [282, 158] on span "✍️보고여부" at bounding box center [253, 158] width 56 height 15
click at [461, 116] on div "김동일 주임 영업 2팀 Export Import 영업일지 추가" at bounding box center [809, 115] width 1495 height 40
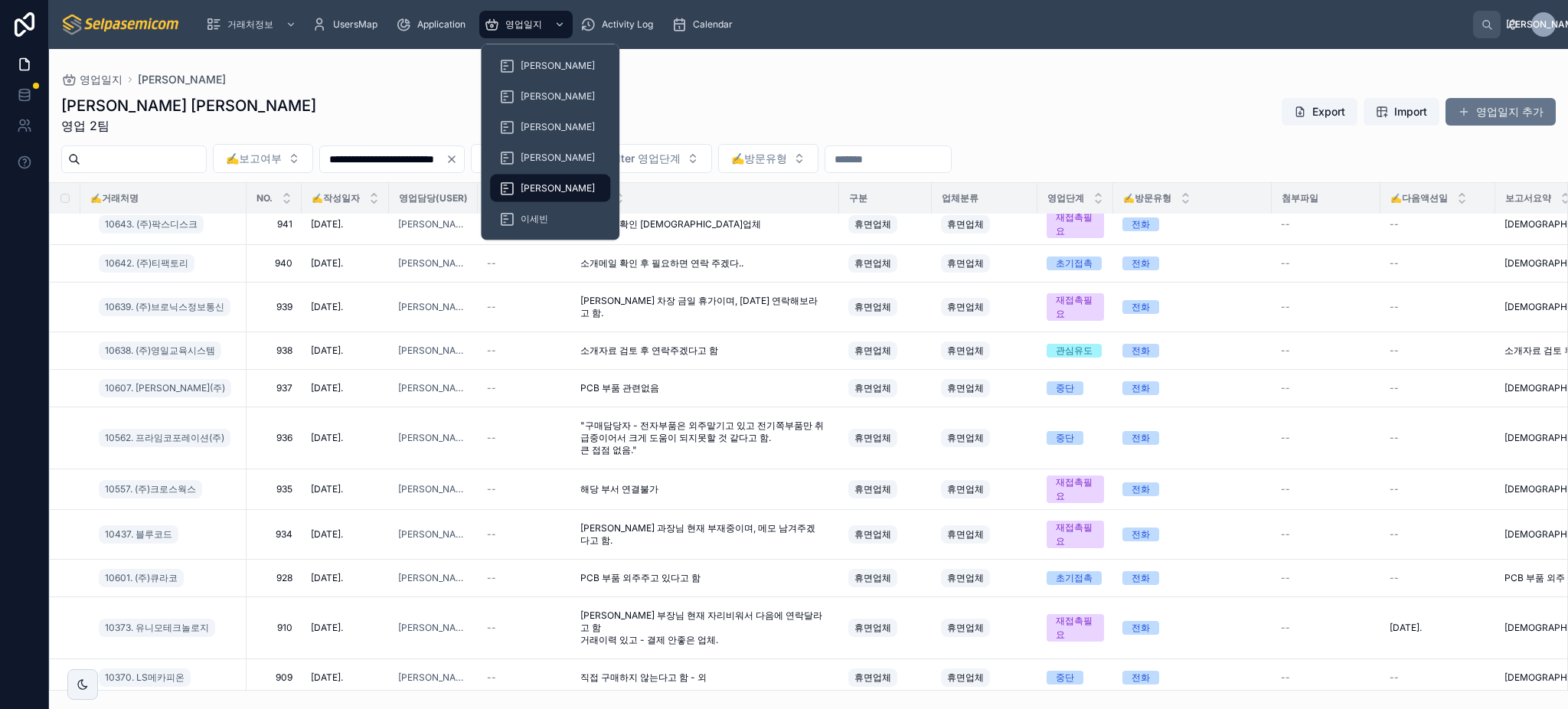
click at [429, 130] on div "김동일 주임 영업 2팀 Export Import 영업일지 추가" at bounding box center [809, 115] width 1495 height 40
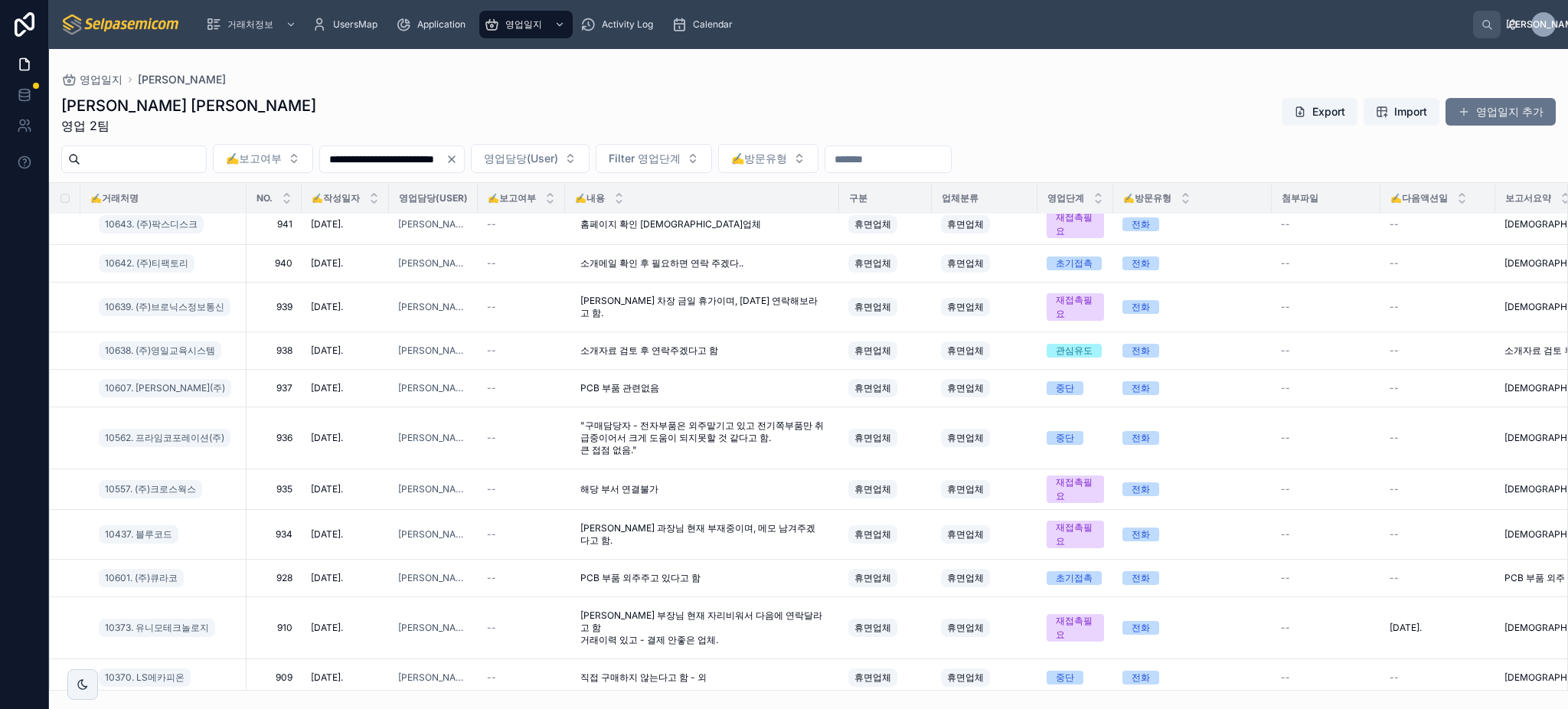
click at [410, 151] on input "**********" at bounding box center [383, 159] width 126 height 22
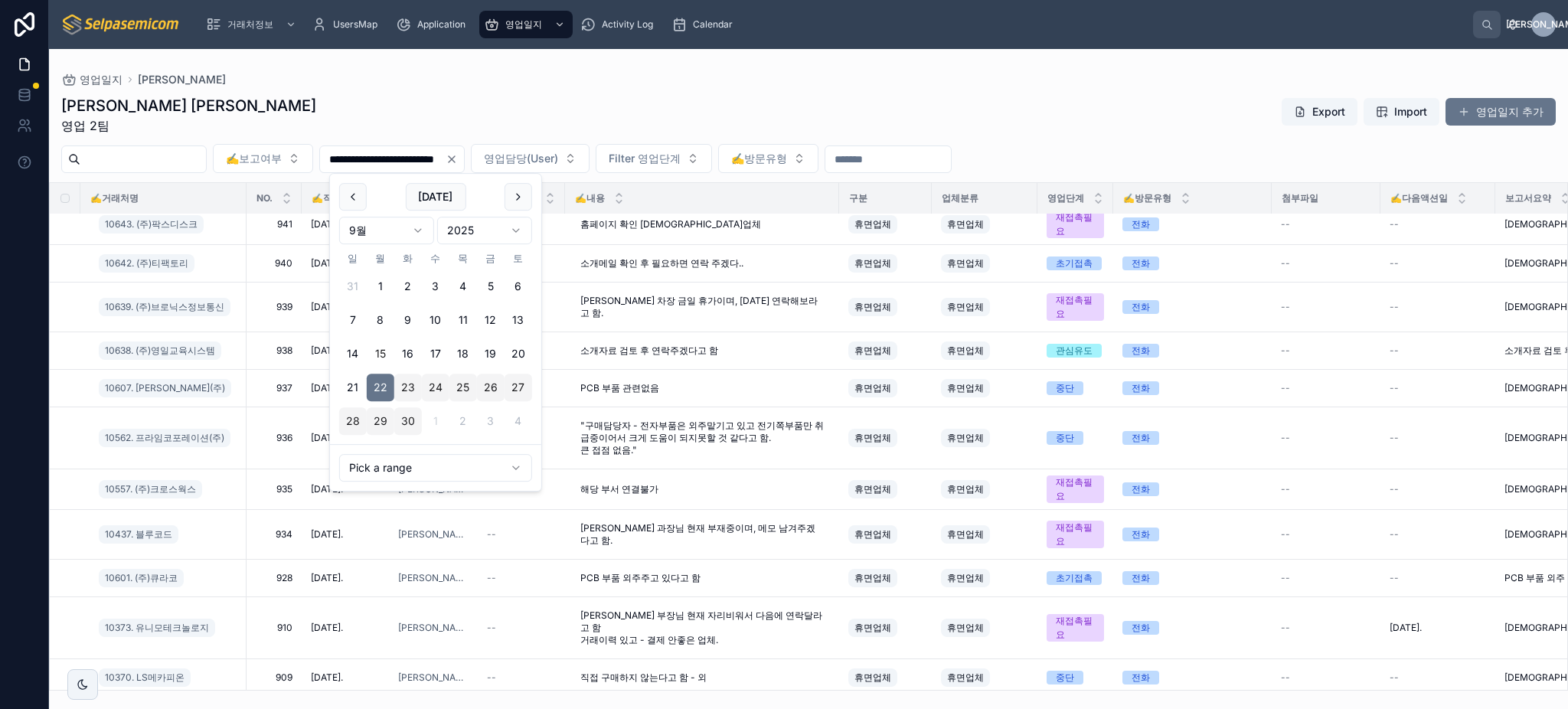
click at [383, 354] on button "15" at bounding box center [380, 354] width 27 height 27
click at [608, 101] on div "김동일 주임 영업 2팀 Export Import 영업일지 추가" at bounding box center [809, 115] width 1495 height 40
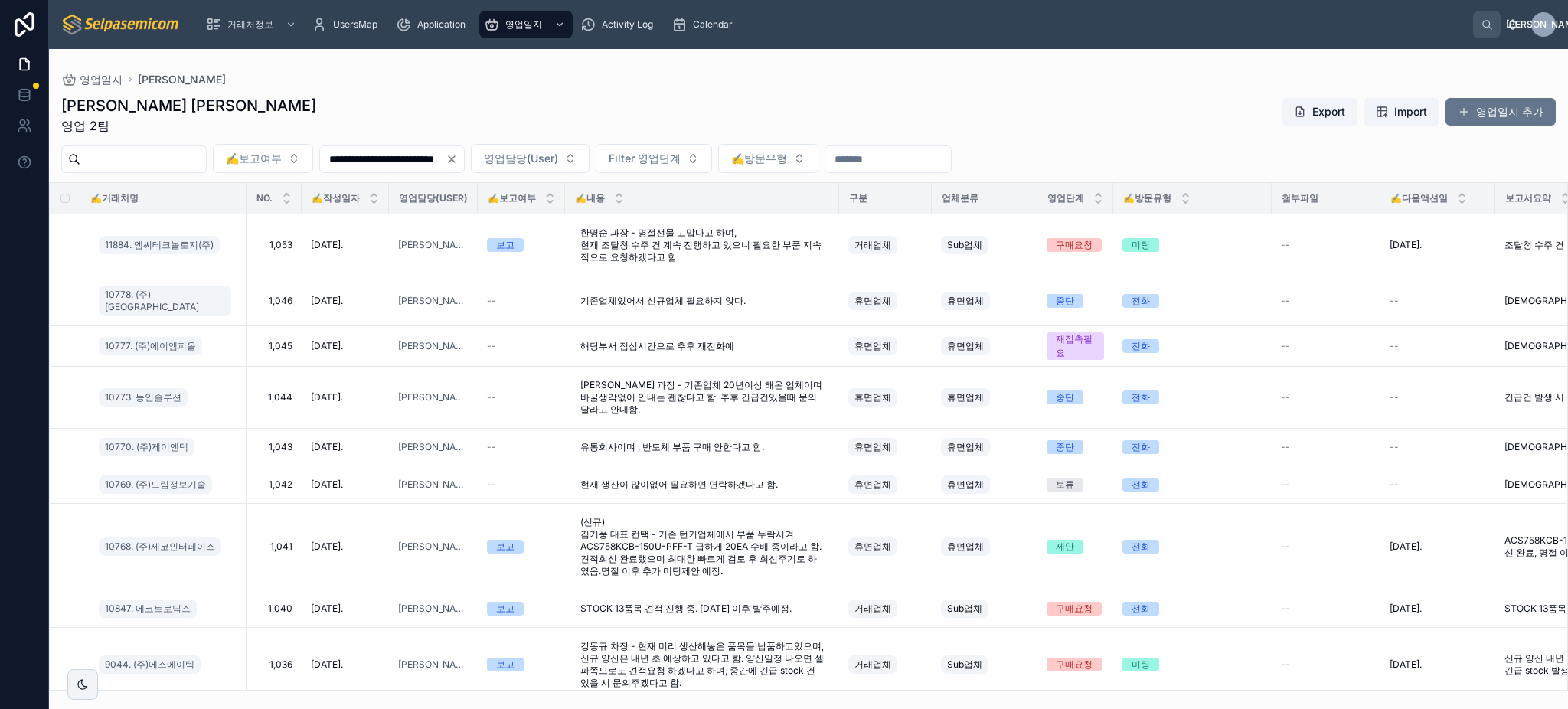
click at [445, 162] on input "**********" at bounding box center [383, 159] width 126 height 22
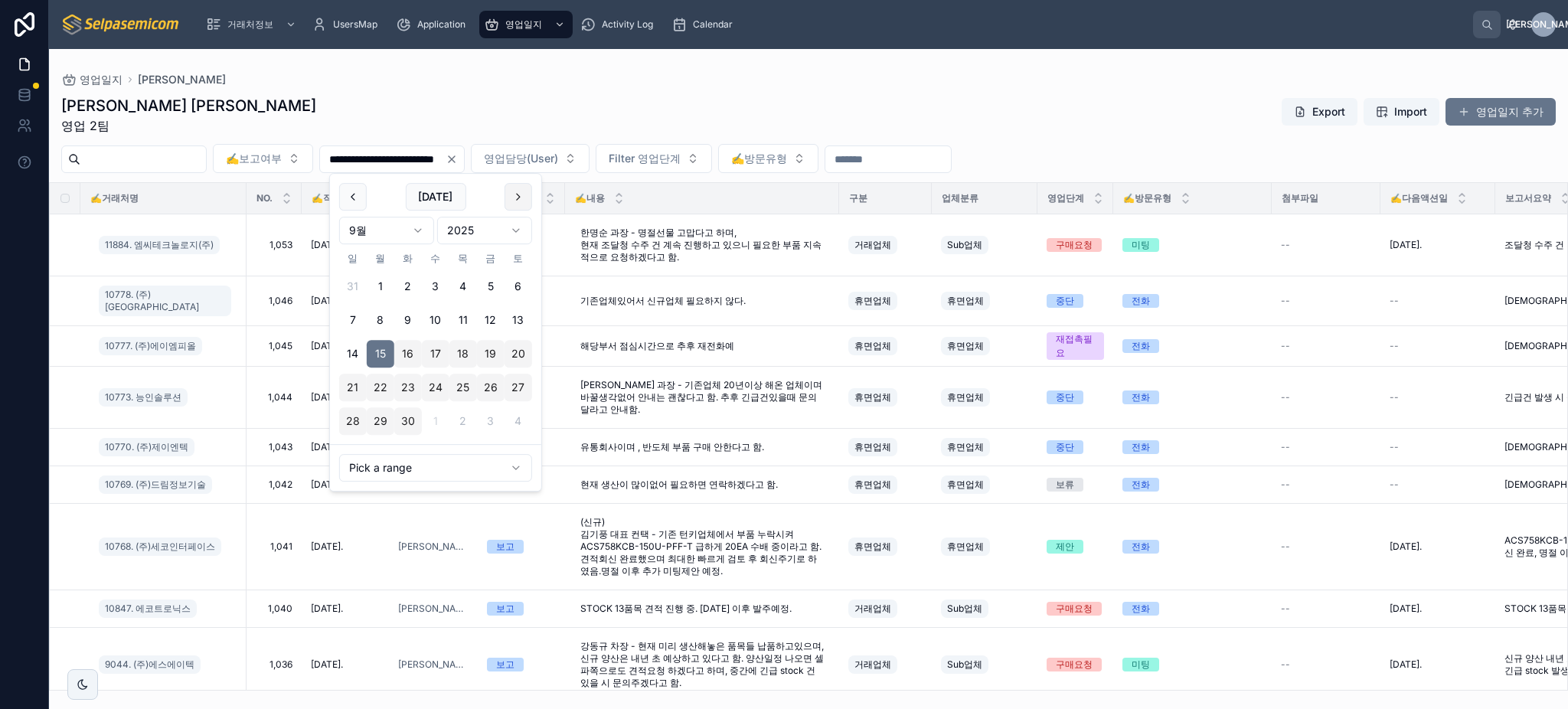
click at [522, 198] on button at bounding box center [518, 197] width 27 height 27
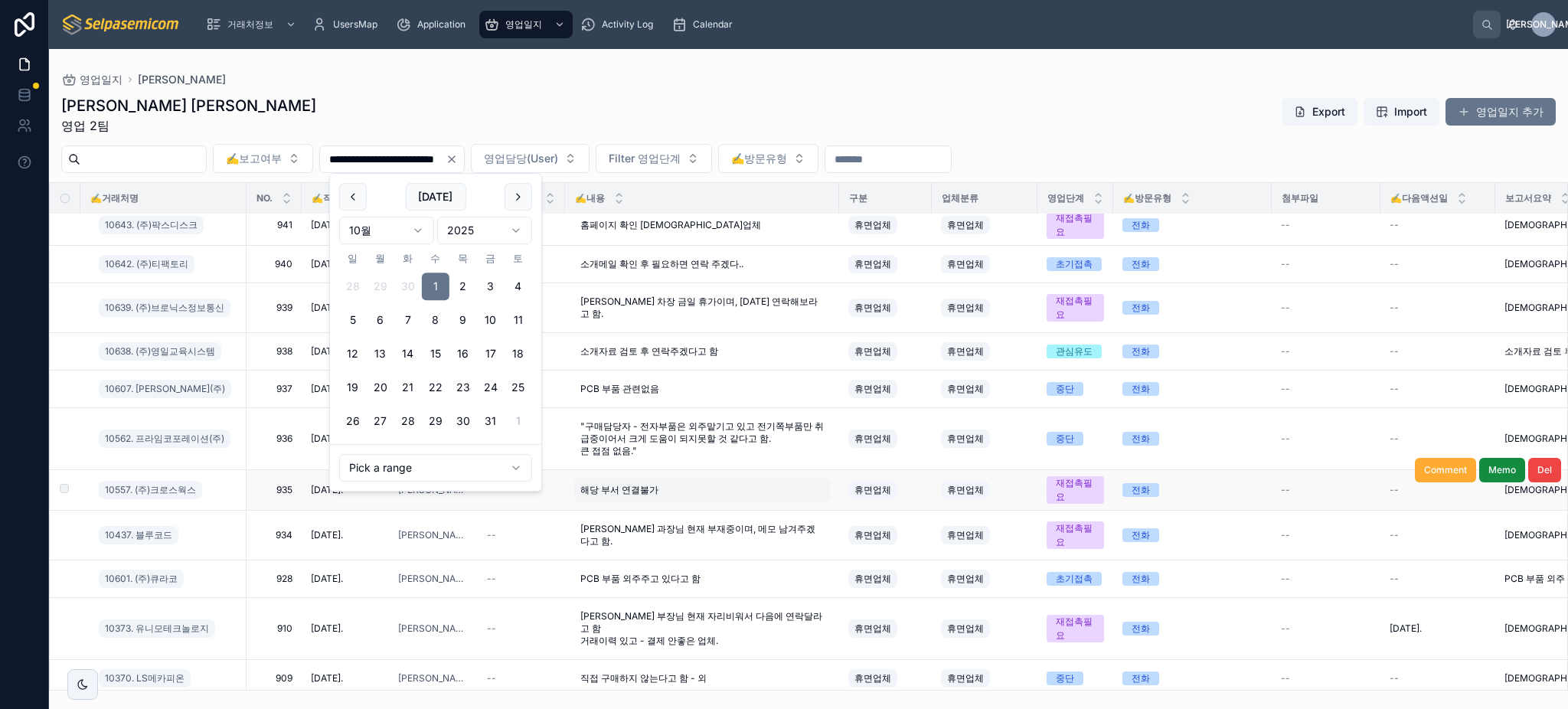
scroll to position [1110, 0]
click at [355, 197] on button at bounding box center [353, 197] width 27 height 27
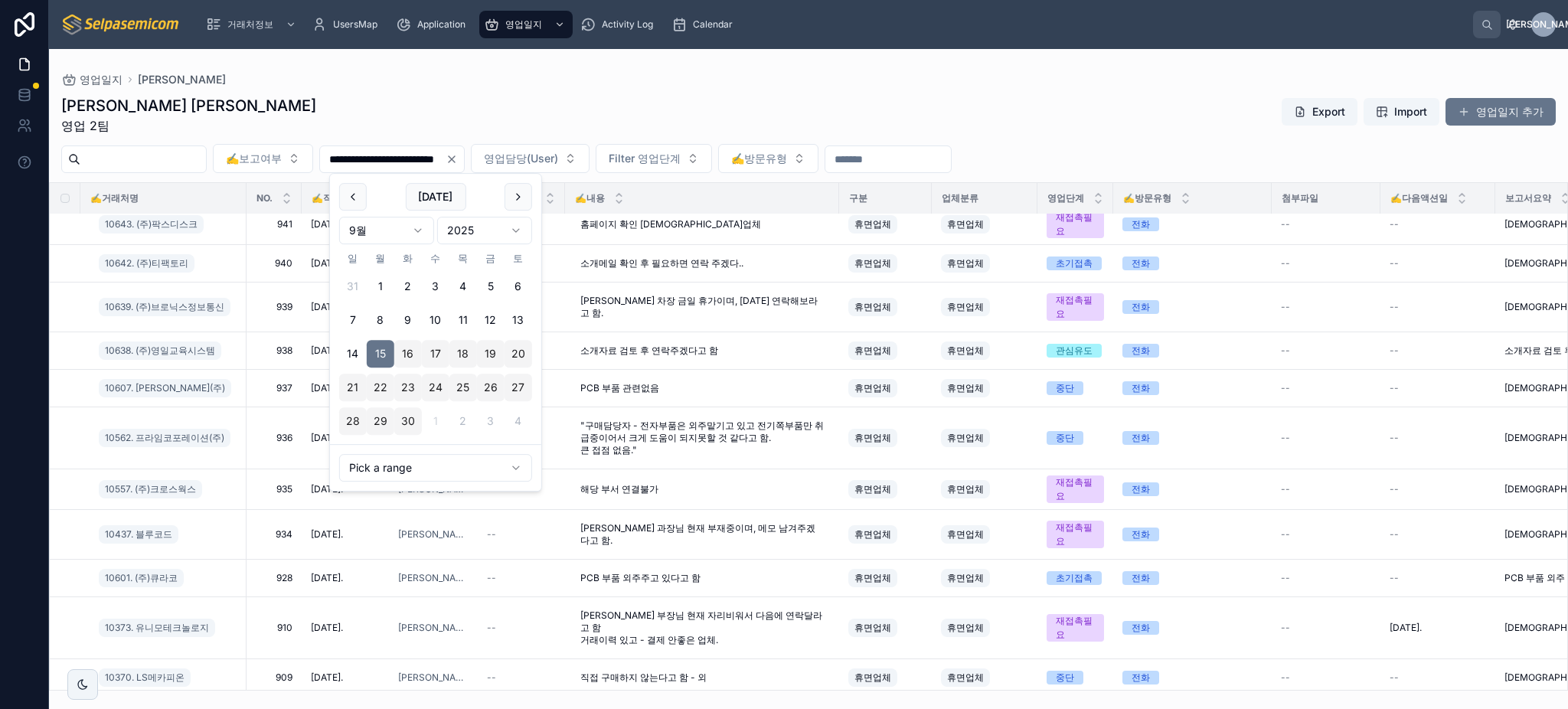
click at [403, 388] on button "23" at bounding box center [408, 388] width 27 height 27
type input "**********"
click at [605, 101] on div "김동일 주임 영업 2팀 Export Import 영업일지 추가" at bounding box center [809, 115] width 1495 height 40
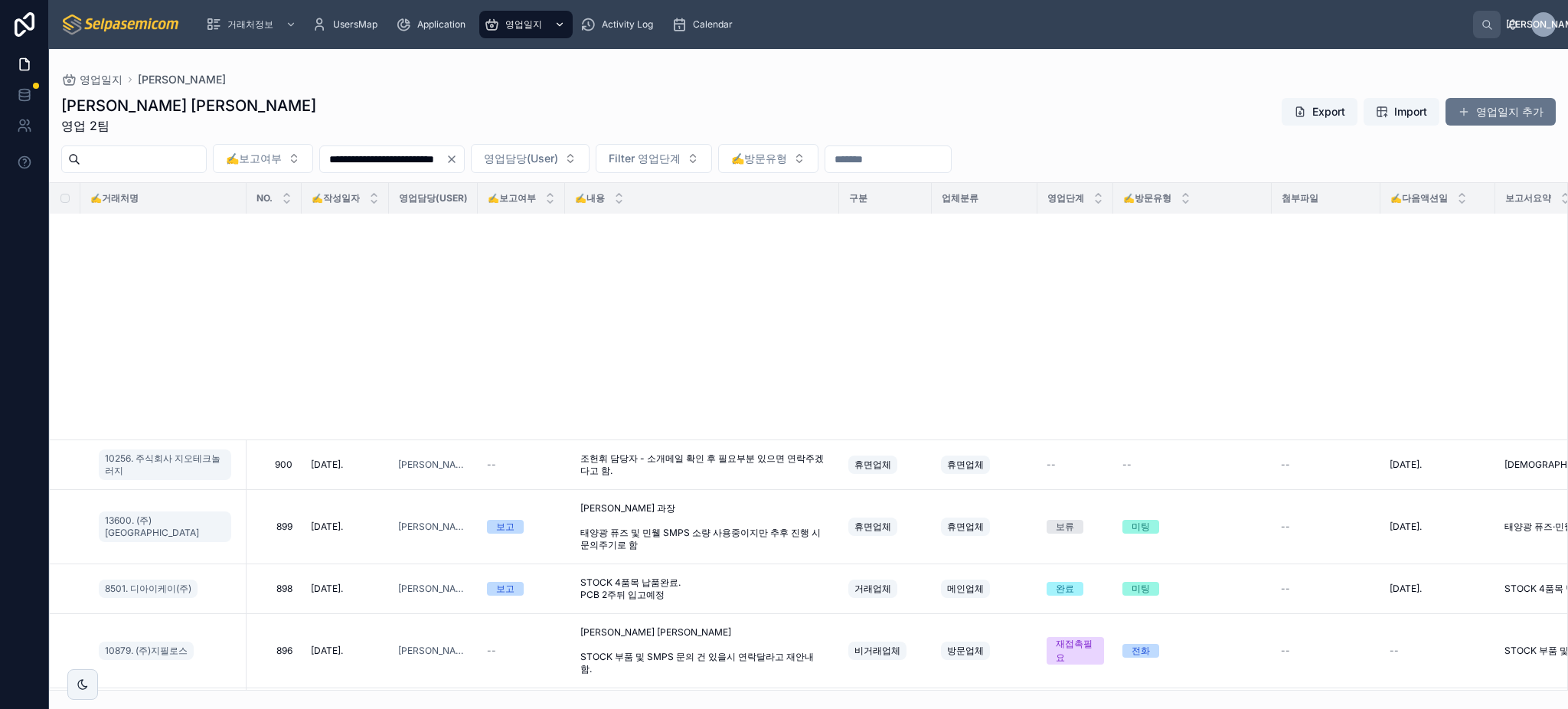
scroll to position [919, 0]
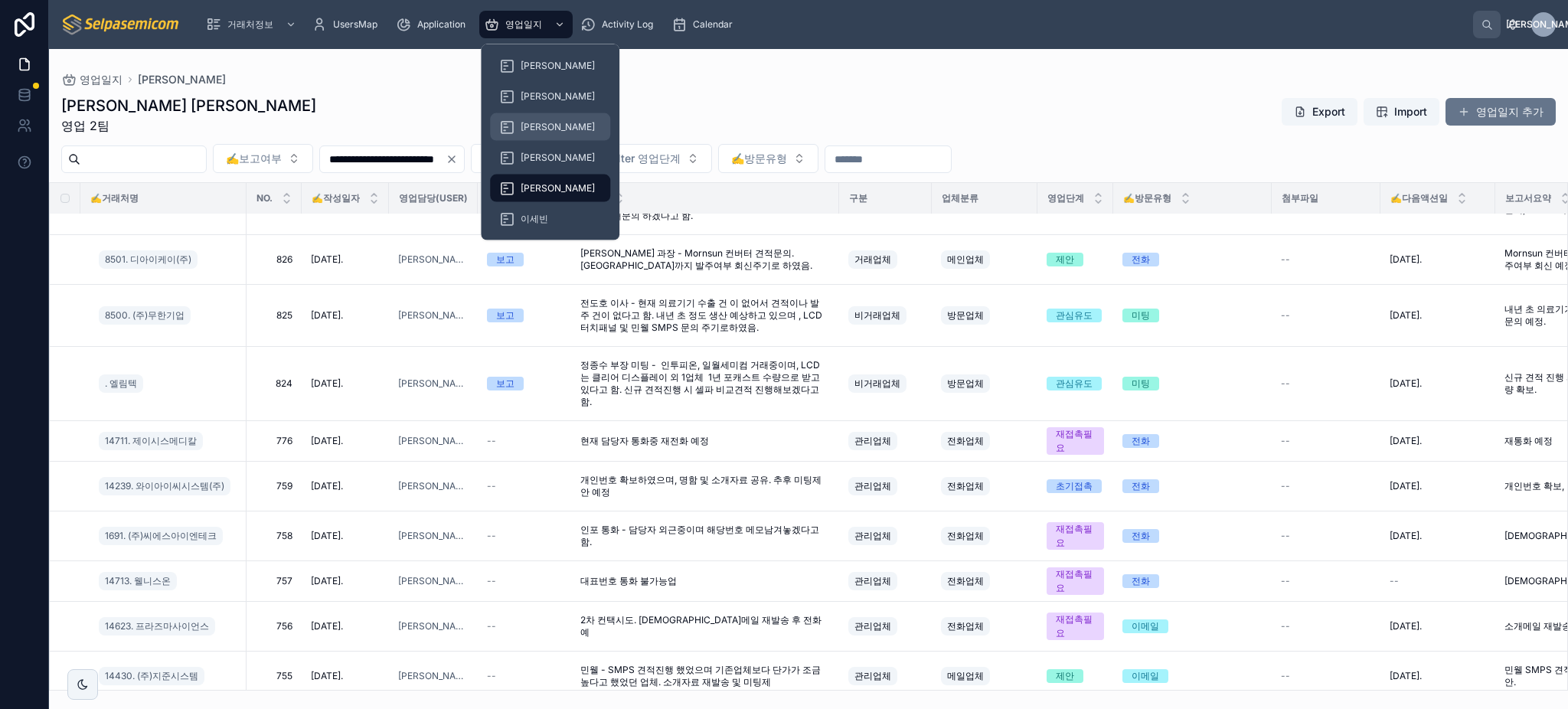
click at [533, 126] on span "[PERSON_NAME]" at bounding box center [558, 127] width 74 height 12
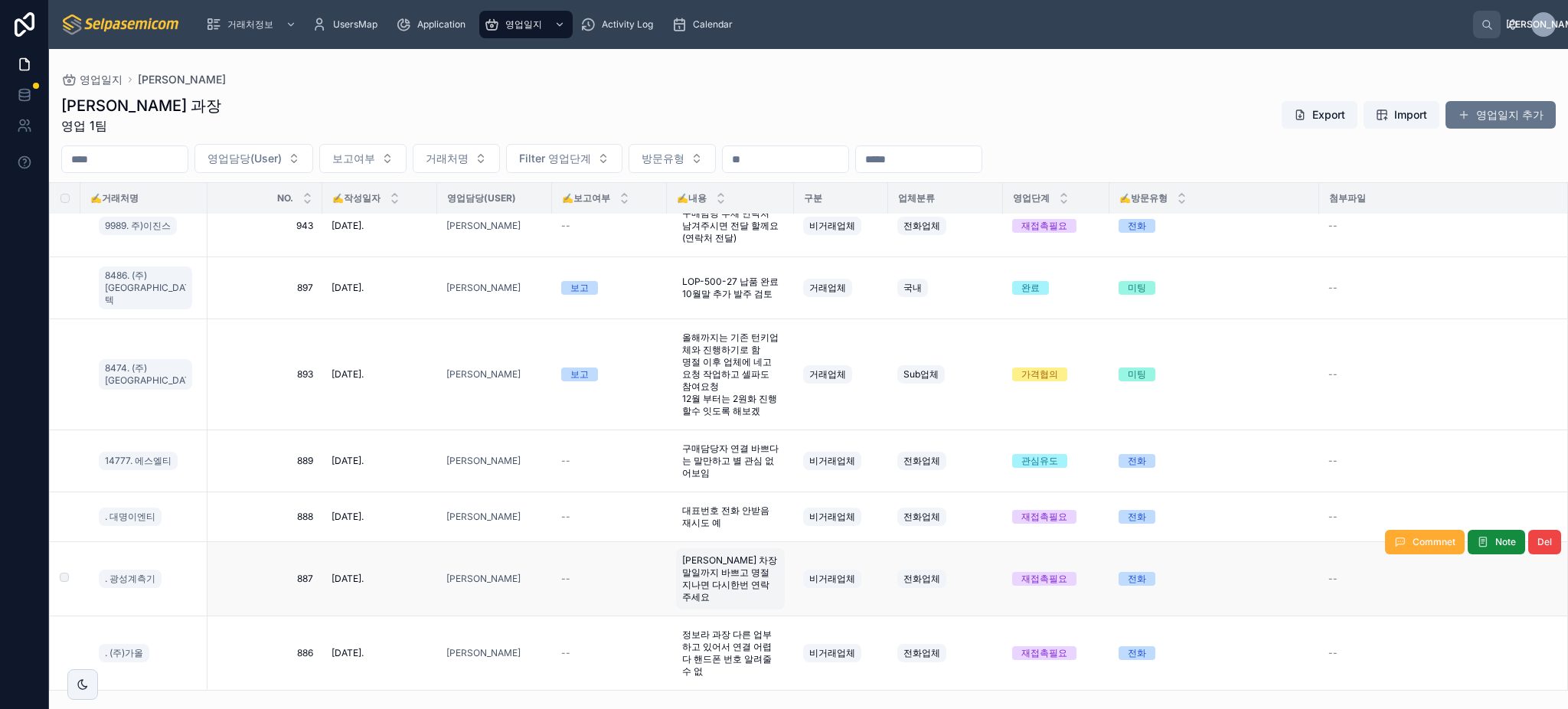
scroll to position [1707, 0]
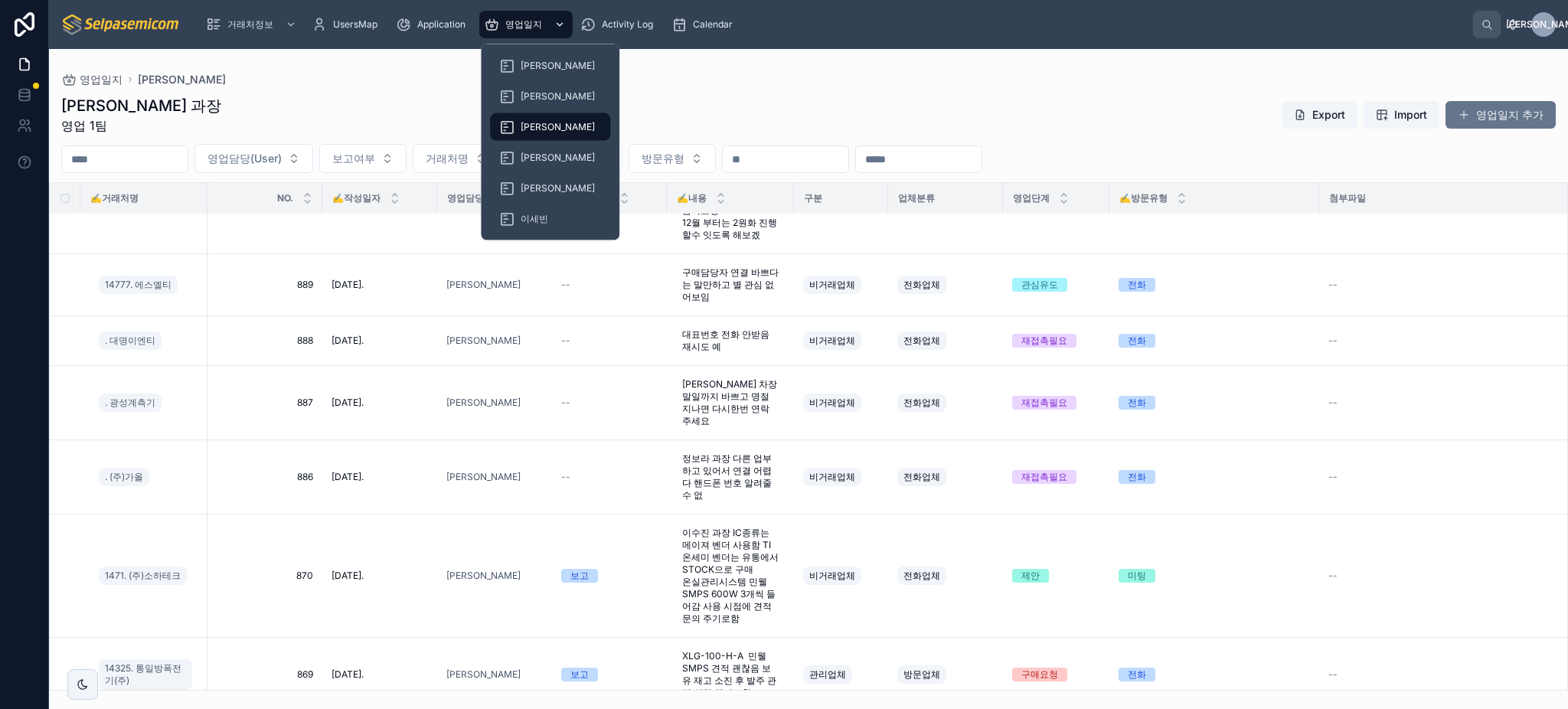
click at [528, 16] on div "영업일지" at bounding box center [526, 24] width 84 height 24
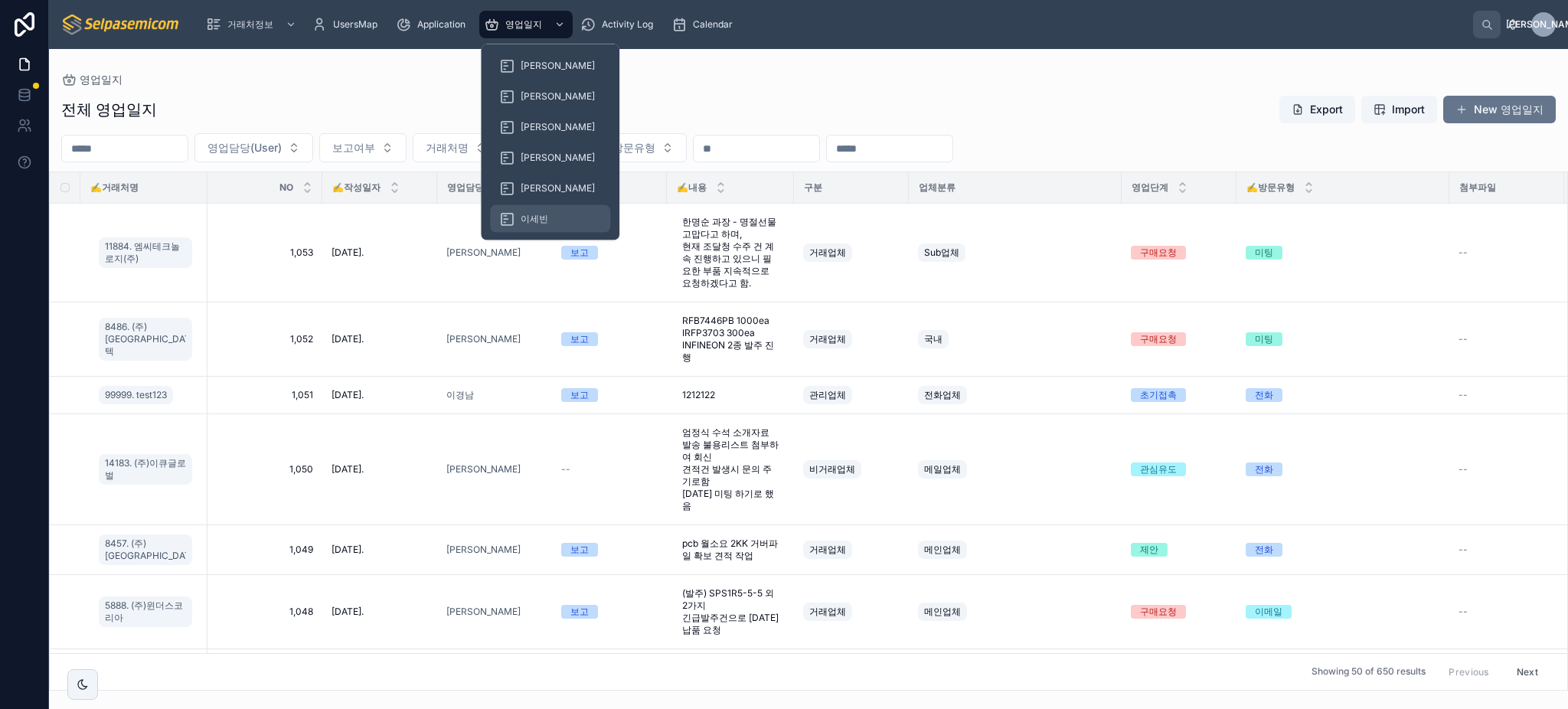
click at [539, 213] on span "이세빈" at bounding box center [534, 219] width 27 height 12
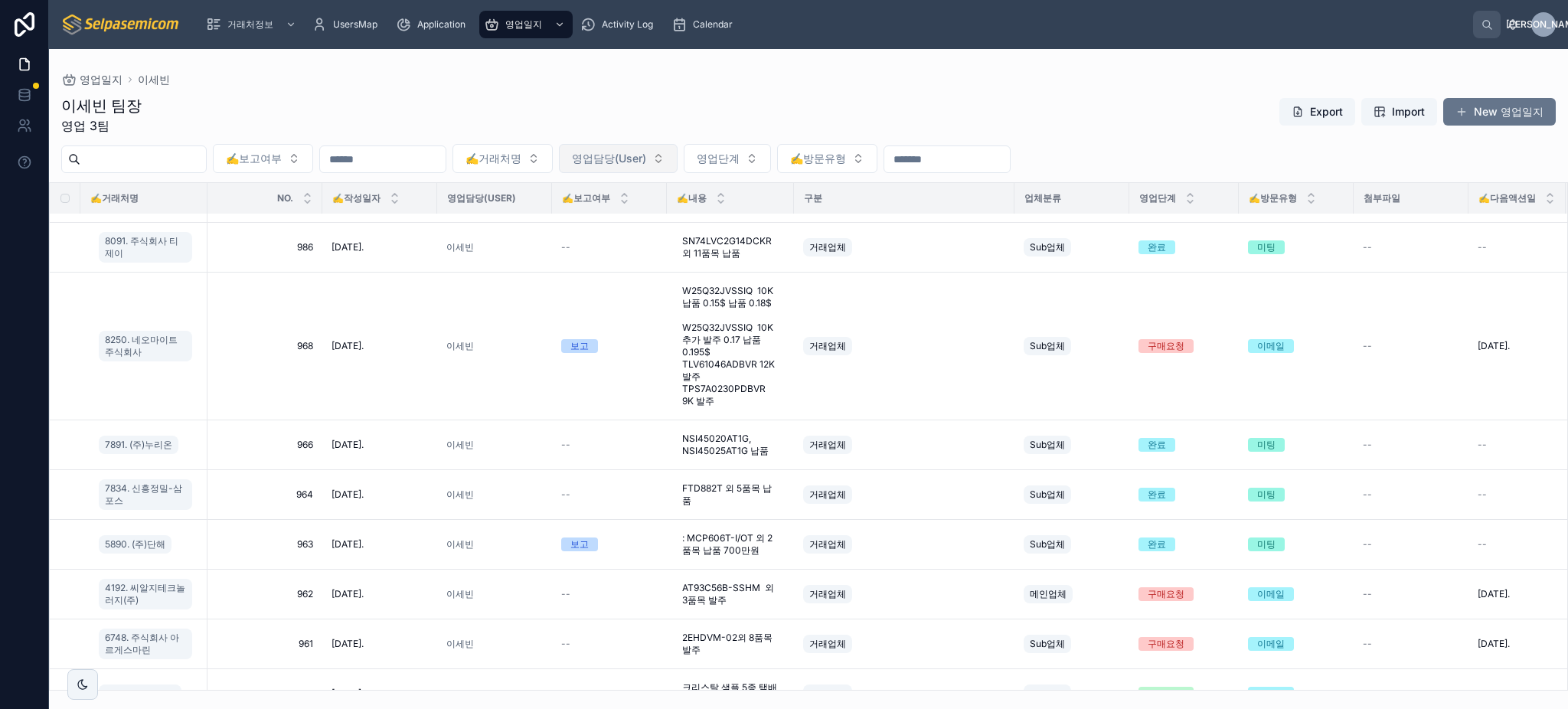
scroll to position [52, 0]
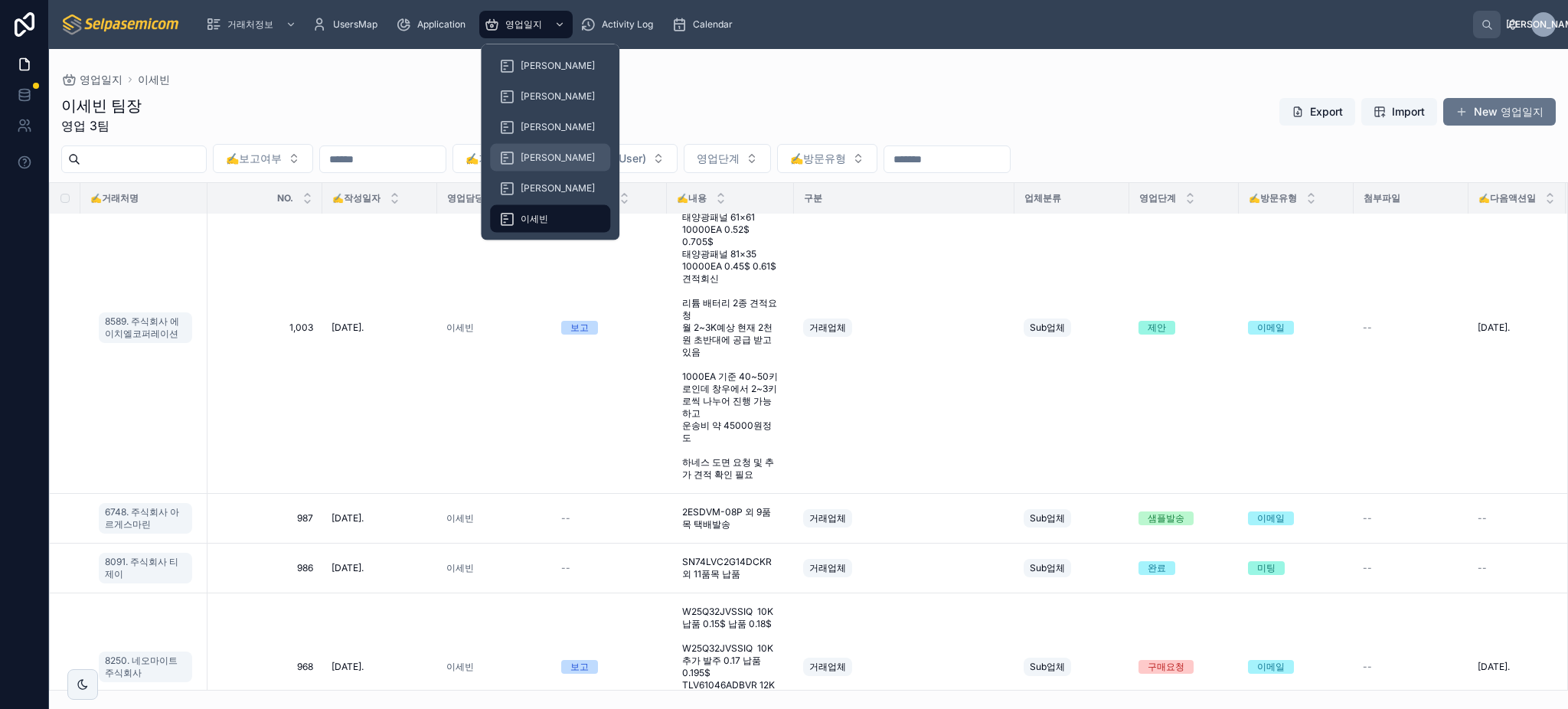
click at [525, 152] on span "[PERSON_NAME]" at bounding box center [558, 157] width 74 height 12
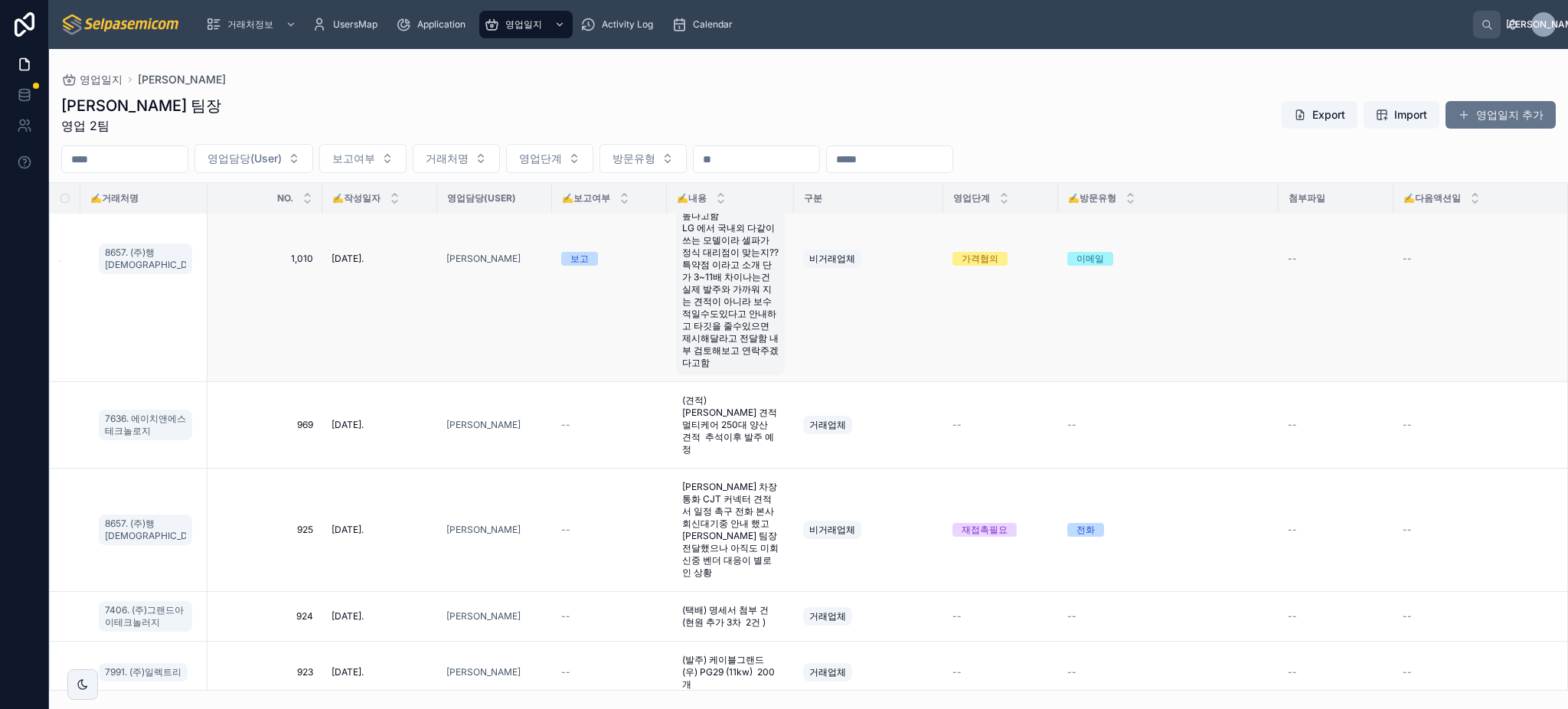
scroll to position [409, 0]
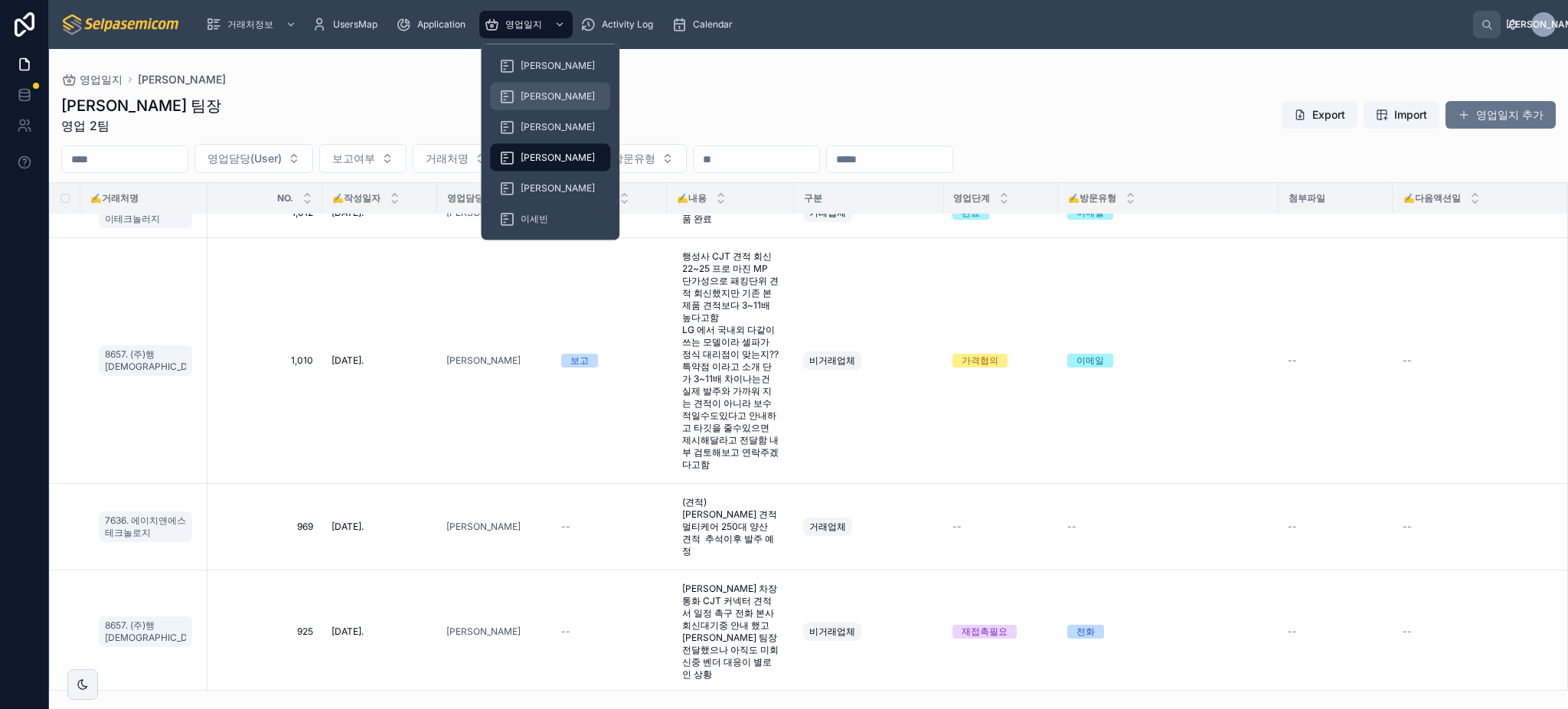
click at [548, 84] on div "[PERSON_NAME]" at bounding box center [550, 96] width 102 height 24
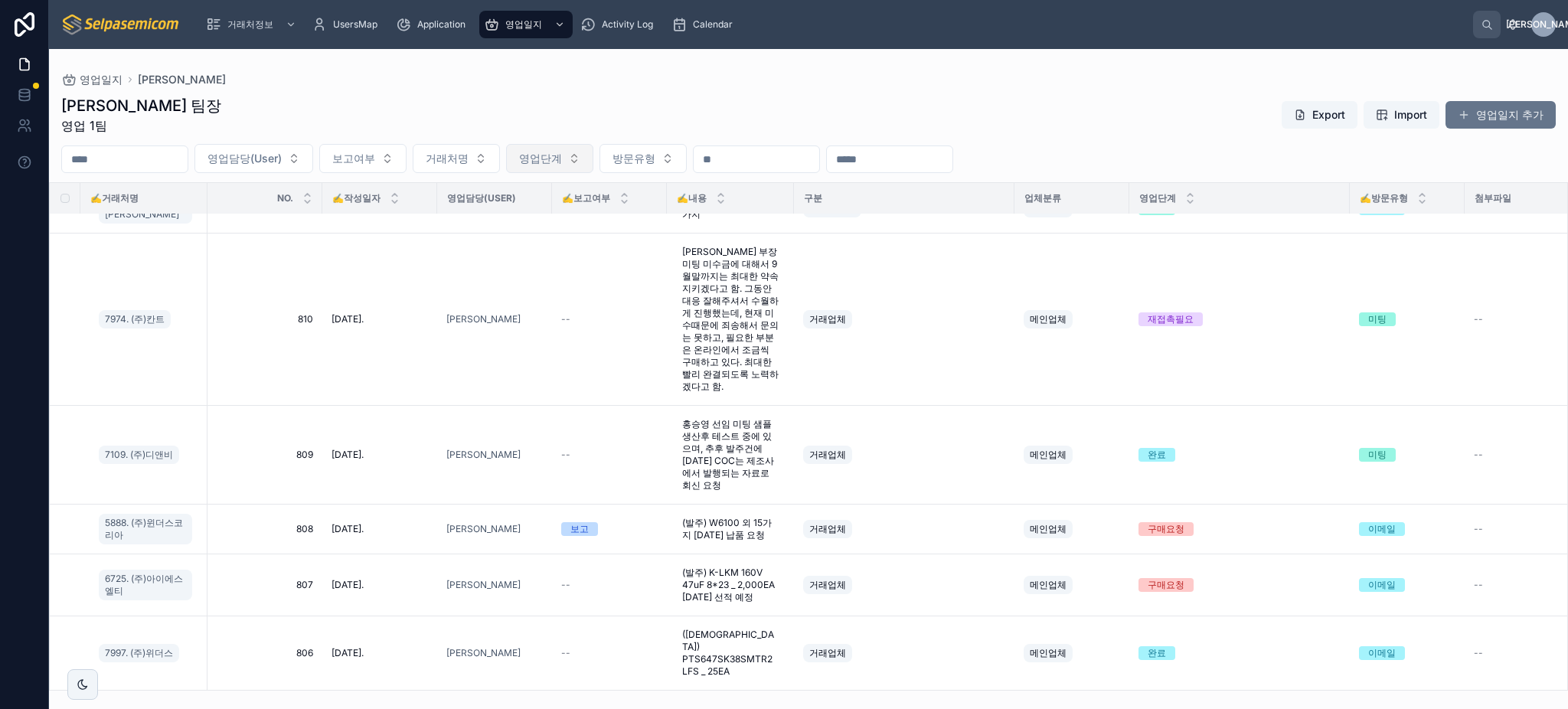
scroll to position [1433, 0]
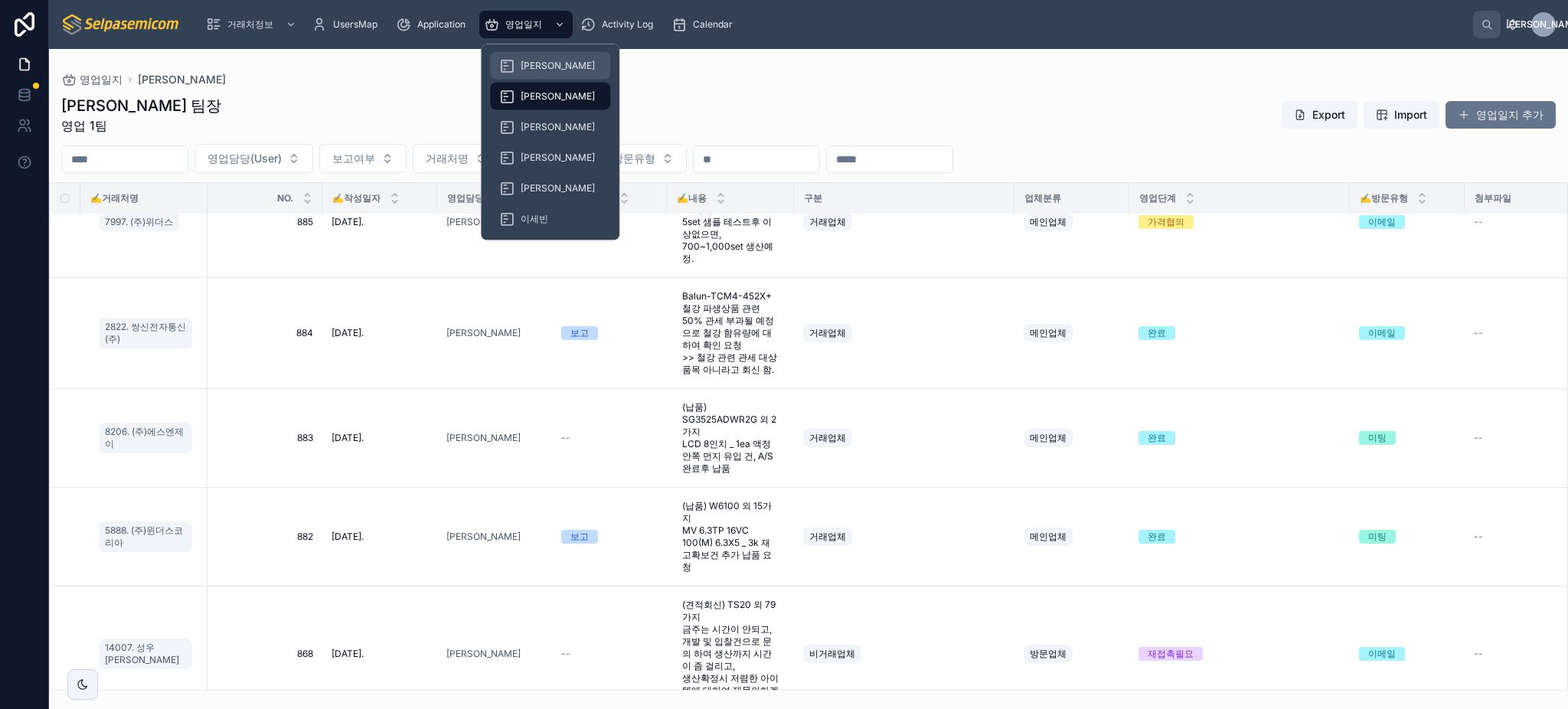
click at [547, 57] on div "[PERSON_NAME]" at bounding box center [550, 65] width 102 height 24
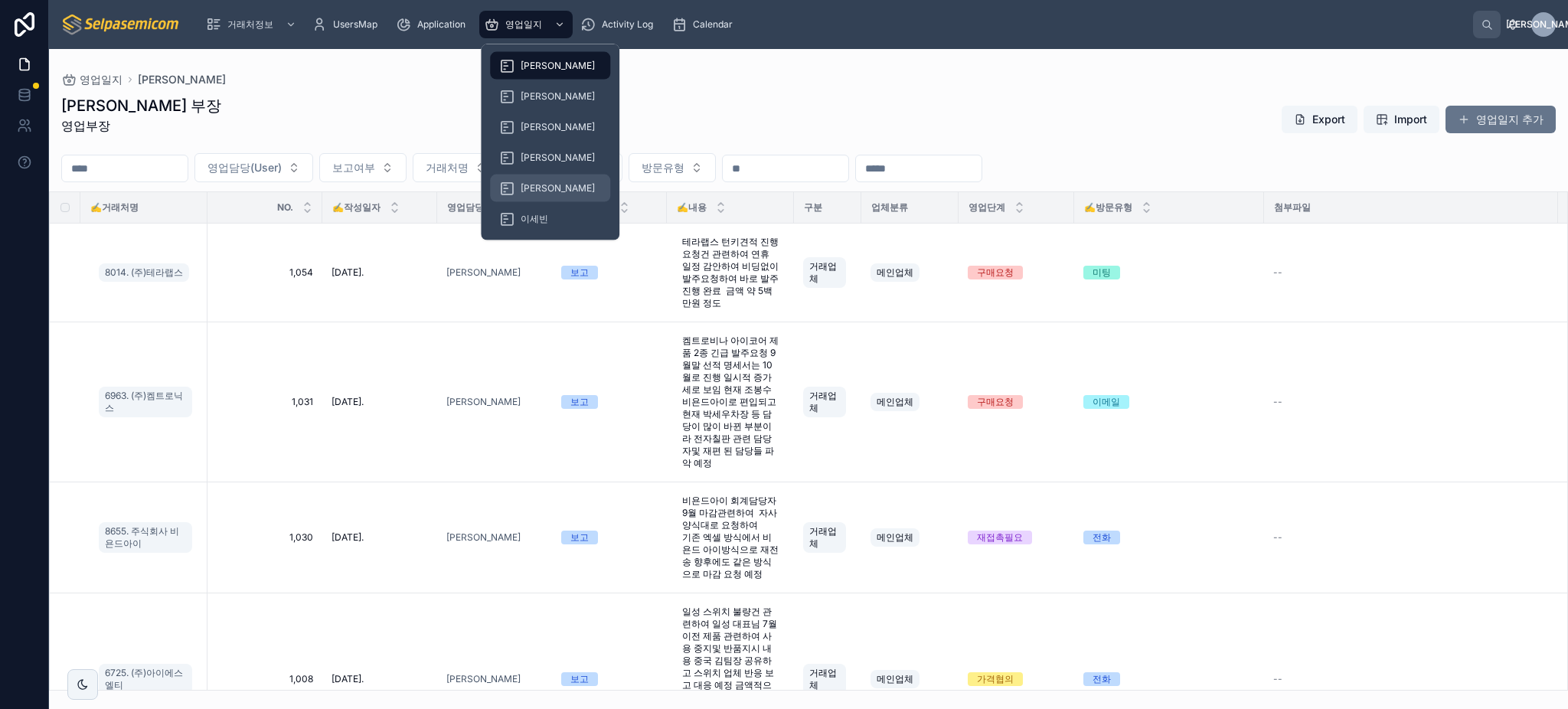
click at [529, 176] on div "[PERSON_NAME]" at bounding box center [550, 188] width 102 height 24
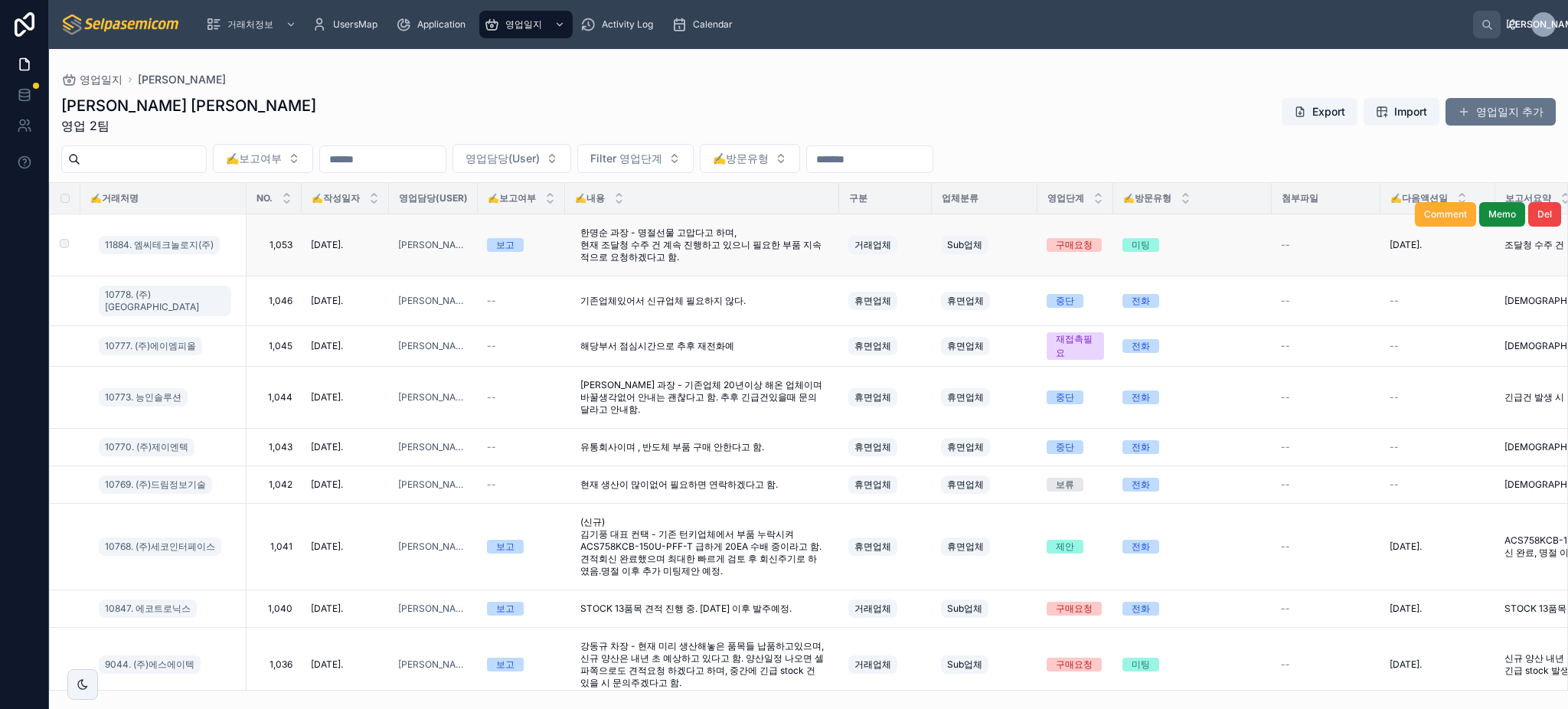
click at [1150, 239] on div "미팅" at bounding box center [1140, 245] width 19 height 14
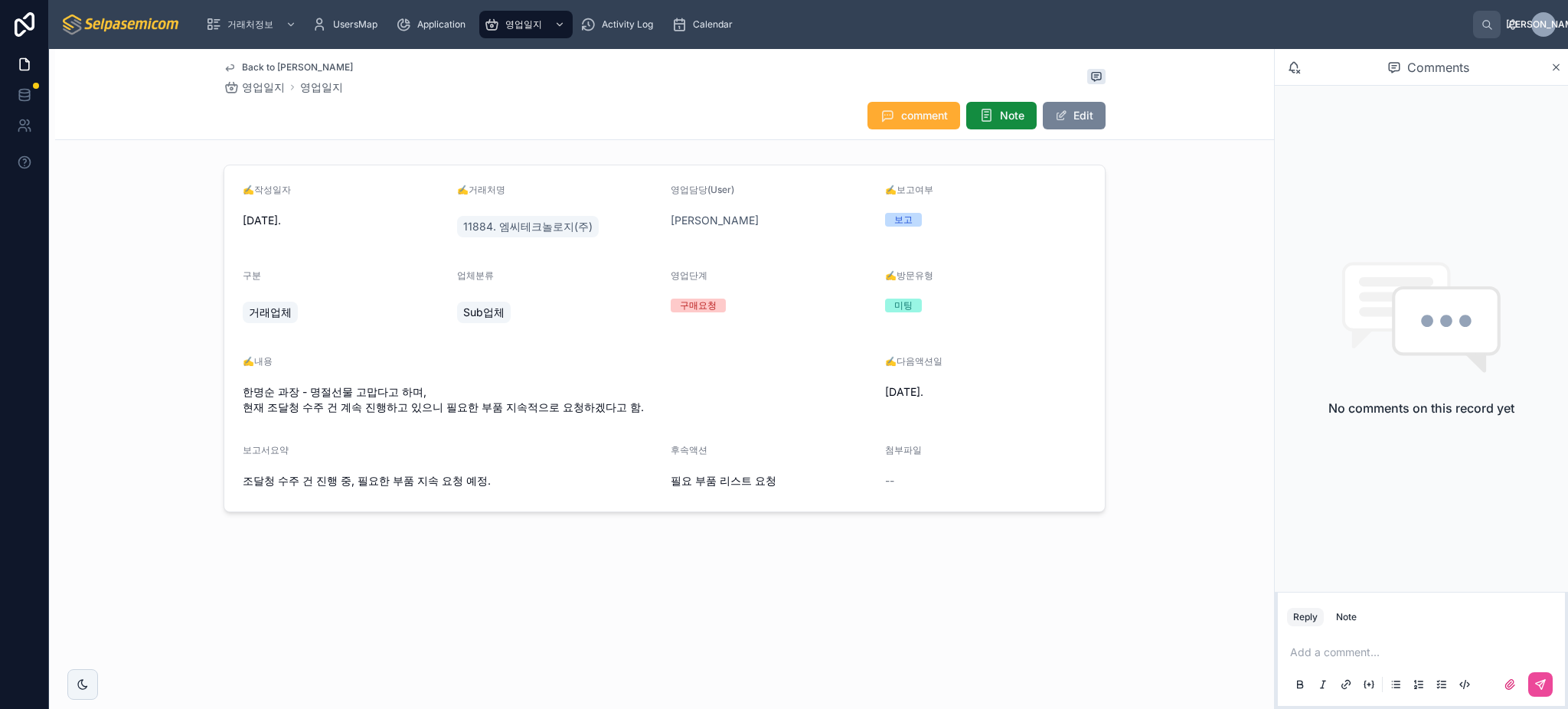
click at [1078, 111] on button "Edit" at bounding box center [1074, 115] width 63 height 27
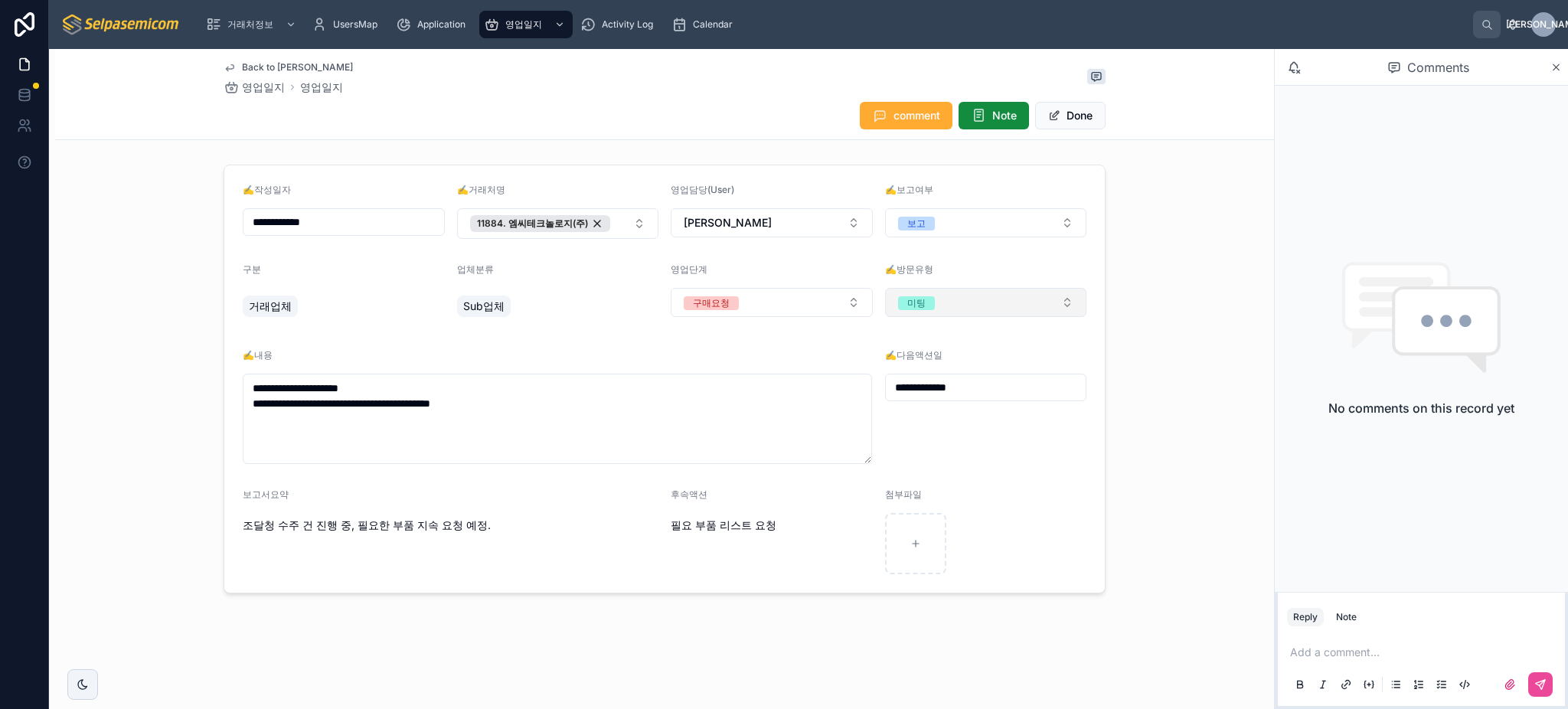
click at [918, 303] on div "미팅" at bounding box center [916, 303] width 19 height 14
click at [1205, 310] on div "**********" at bounding box center [664, 379] width 1219 height 441
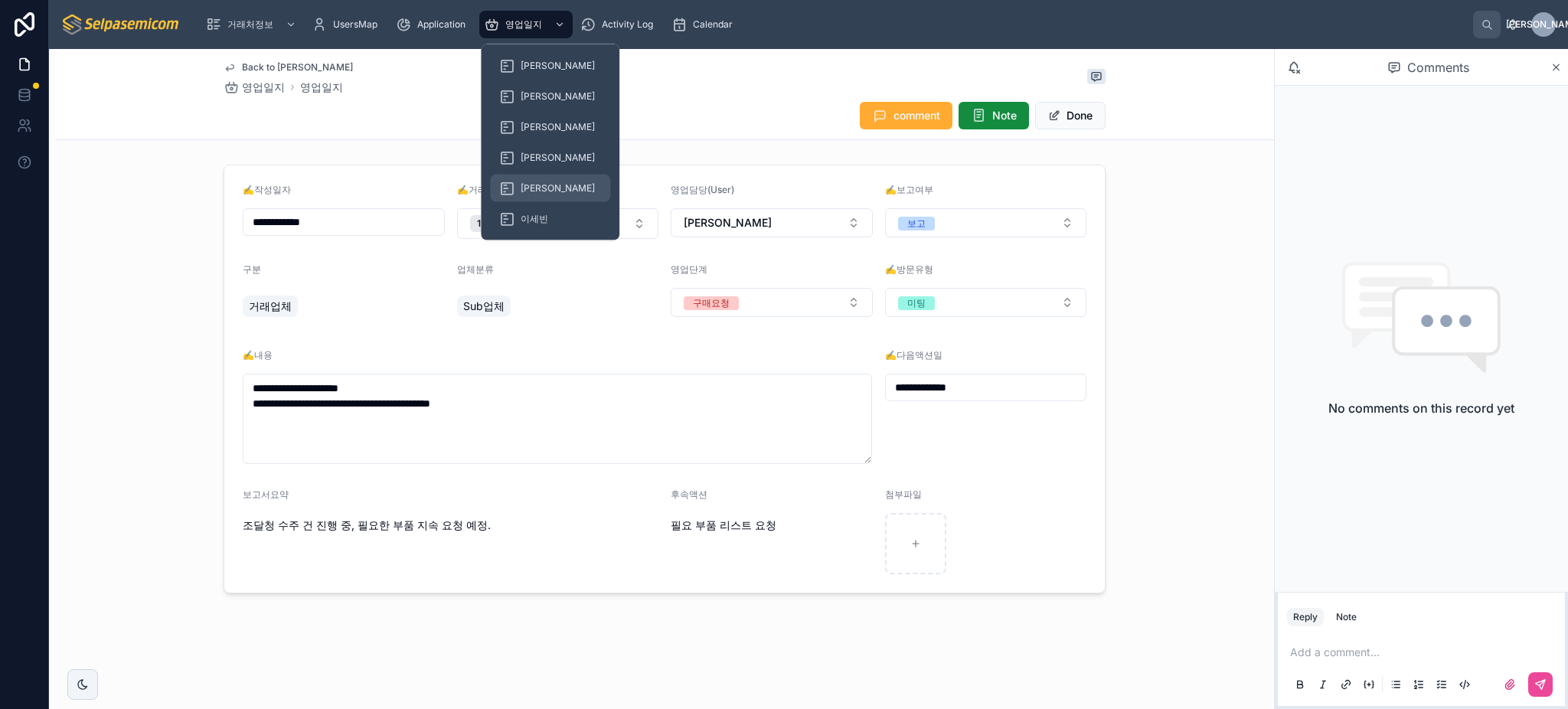
click at [539, 184] on span "[PERSON_NAME]" at bounding box center [558, 188] width 74 height 12
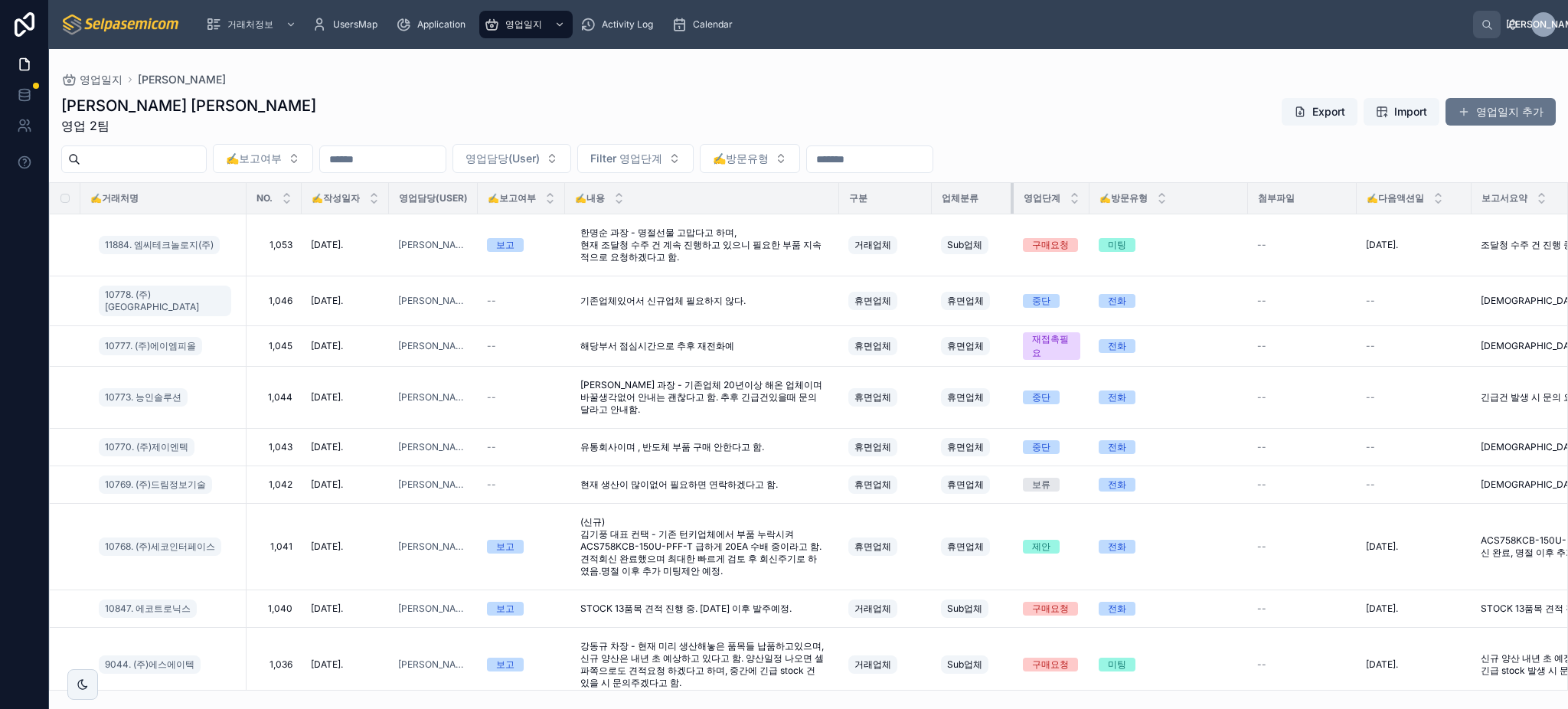
drag, startPoint x: 1037, startPoint y: 194, endPoint x: 1014, endPoint y: 194, distance: 23.0
click at [1014, 194] on div at bounding box center [1014, 199] width 6 height 31
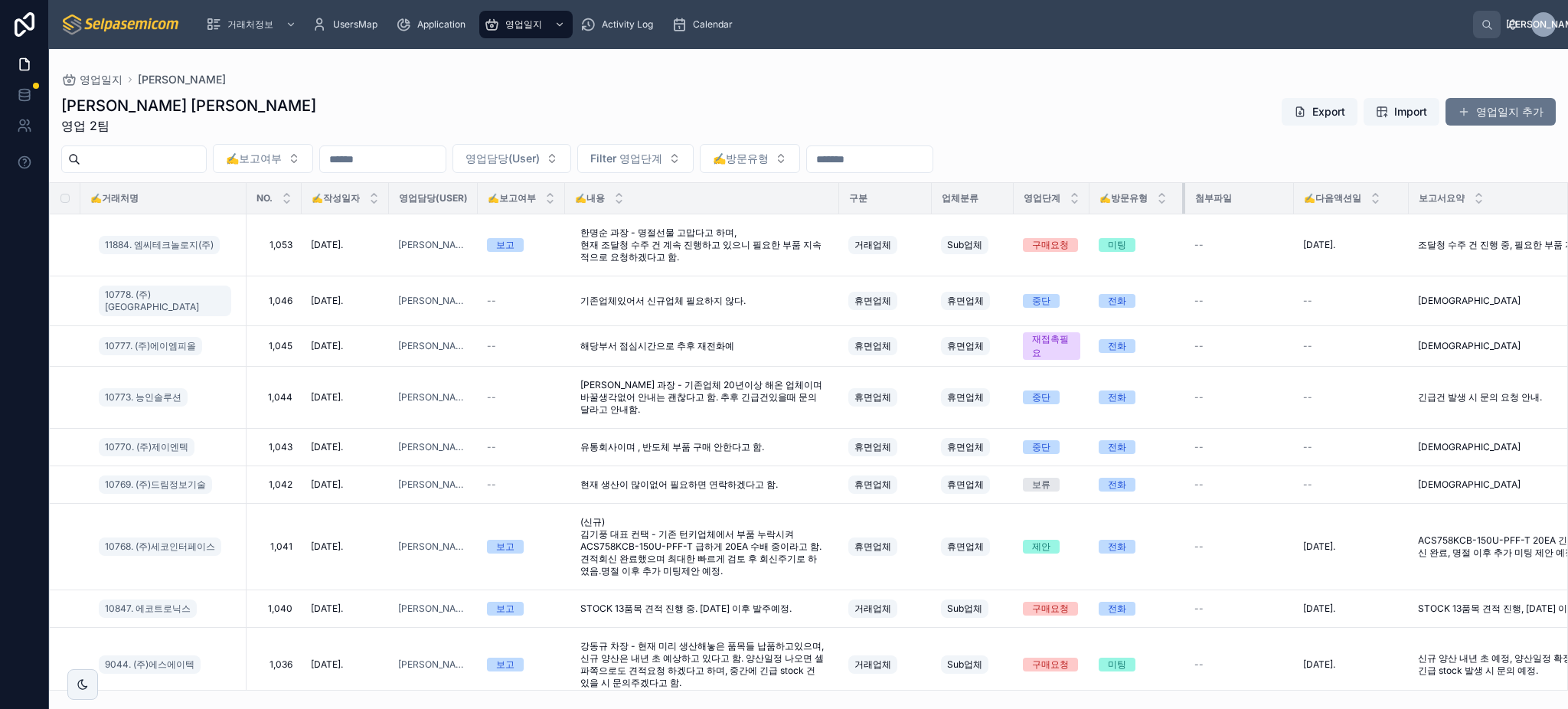
drag, startPoint x: 1248, startPoint y: 196, endPoint x: 1185, endPoint y: 195, distance: 63.0
click at [1185, 195] on div at bounding box center [1185, 199] width 6 height 31
click at [1125, 244] on div "미팅" at bounding box center [1117, 245] width 19 height 14
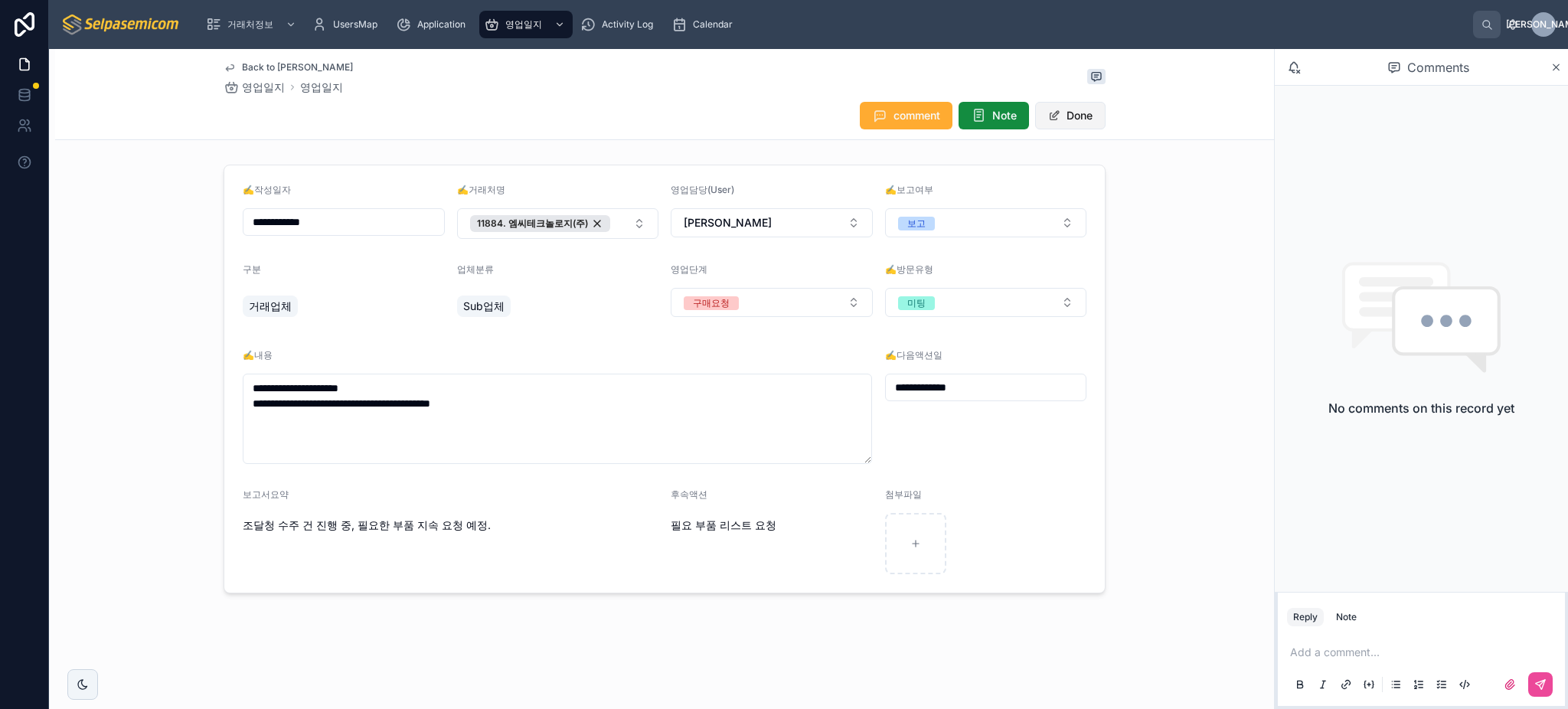
click at [1077, 126] on button "Done" at bounding box center [1070, 115] width 70 height 27
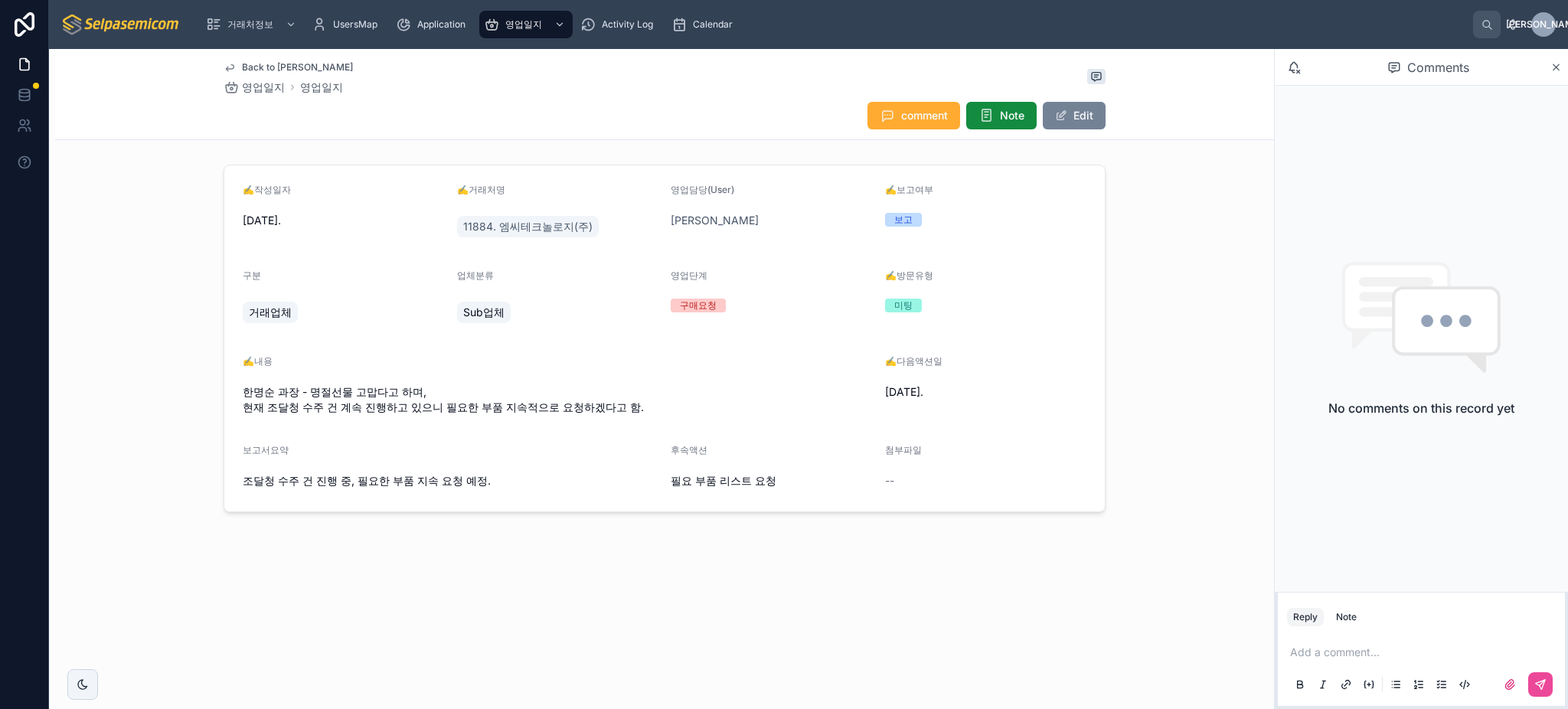
click at [1077, 126] on button "Edit" at bounding box center [1074, 115] width 63 height 27
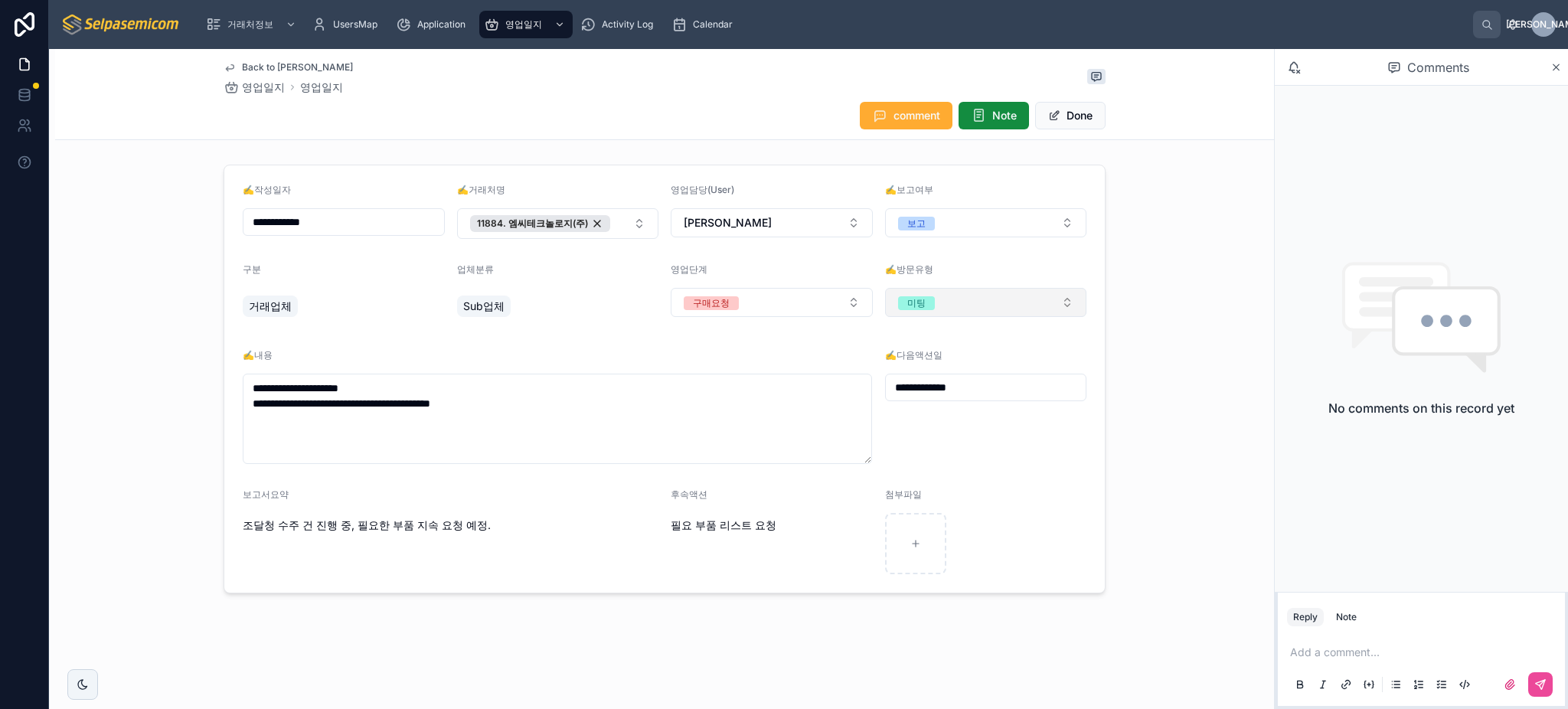
click at [982, 304] on button "미팅" at bounding box center [986, 303] width 202 height 29
click at [797, 258] on form "**********" at bounding box center [664, 379] width 880 height 427
click at [777, 297] on button "구매요청" at bounding box center [771, 303] width 202 height 29
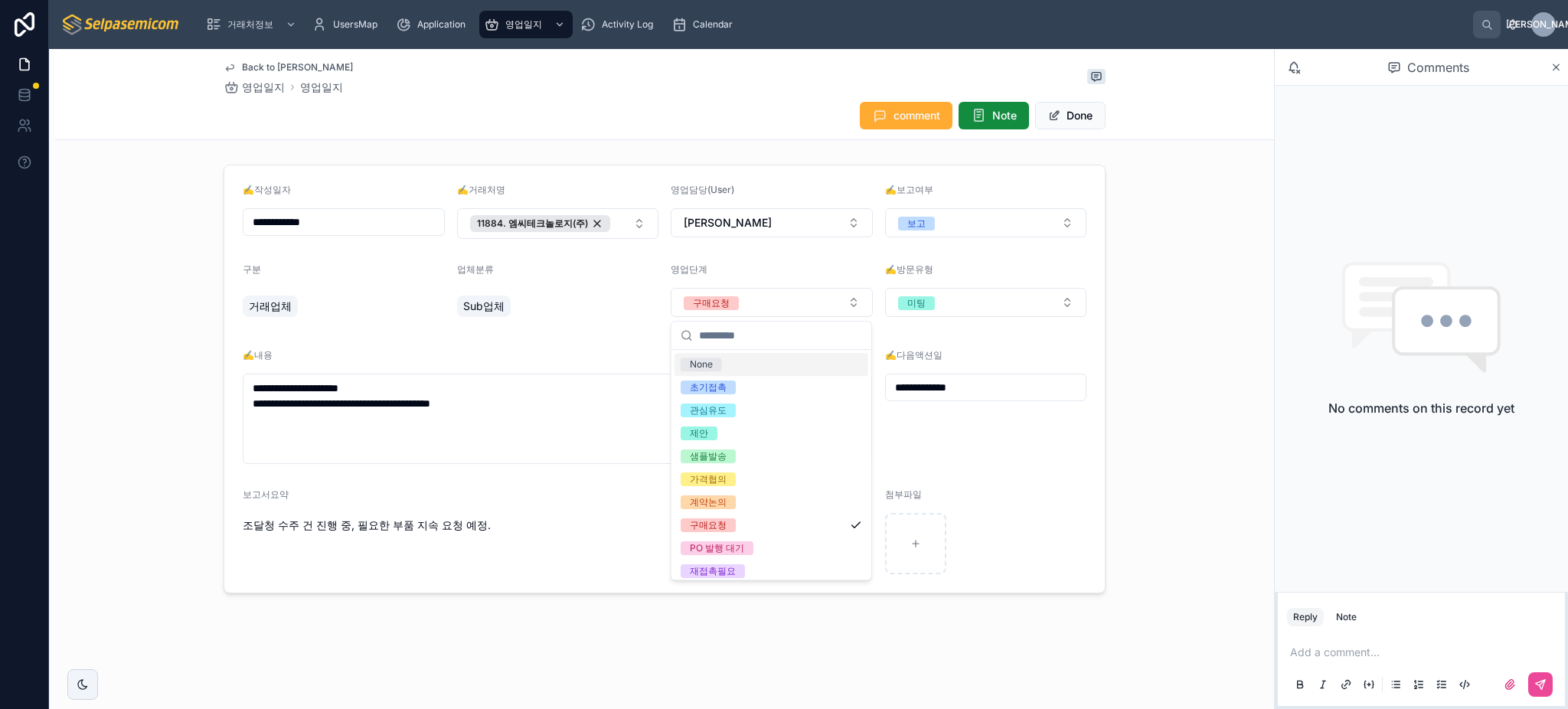
click at [786, 263] on div "영업단계" at bounding box center [771, 272] width 202 height 19
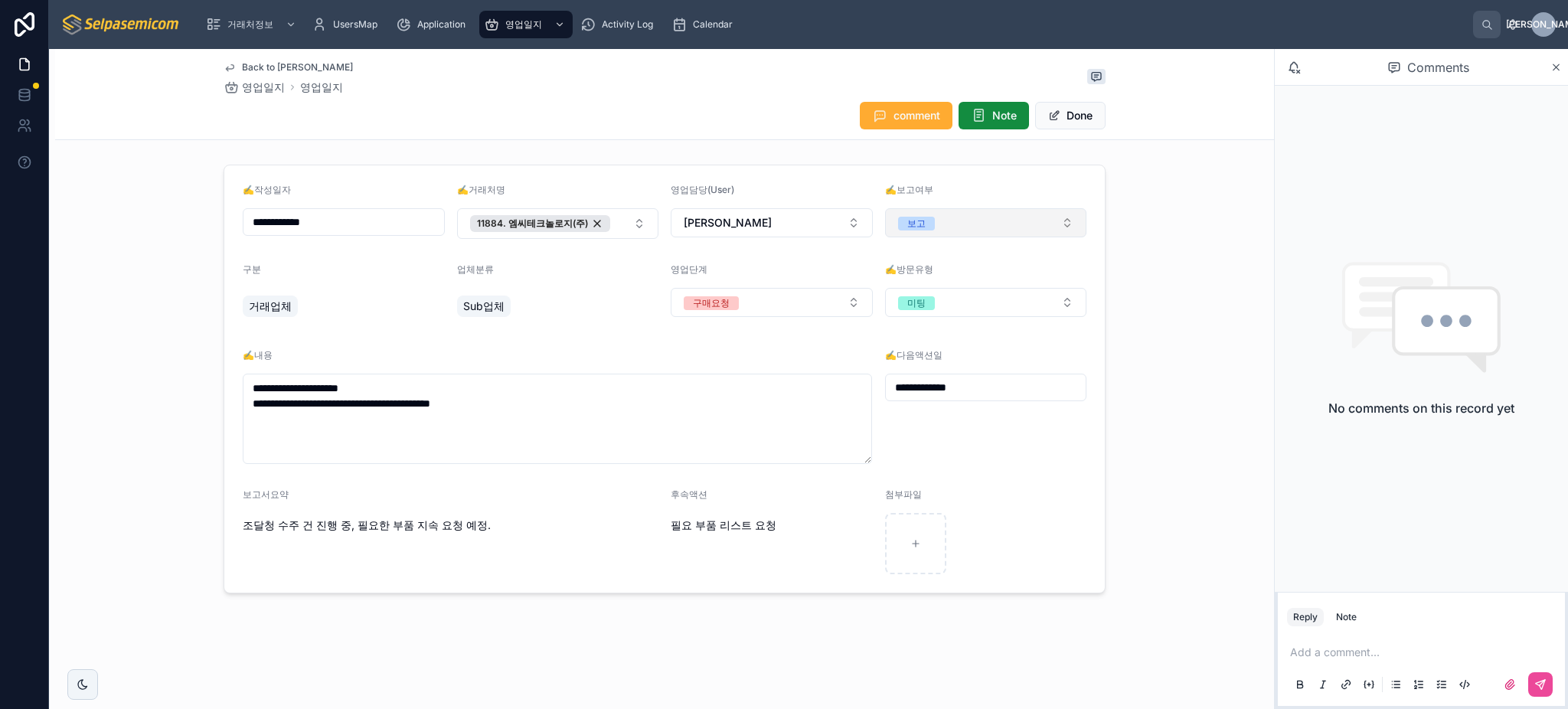
click at [990, 230] on button "보고" at bounding box center [986, 223] width 202 height 29
click at [630, 269] on div "업체분류" at bounding box center [558, 272] width 202 height 19
click at [1554, 67] on icon at bounding box center [1557, 68] width 6 height 6
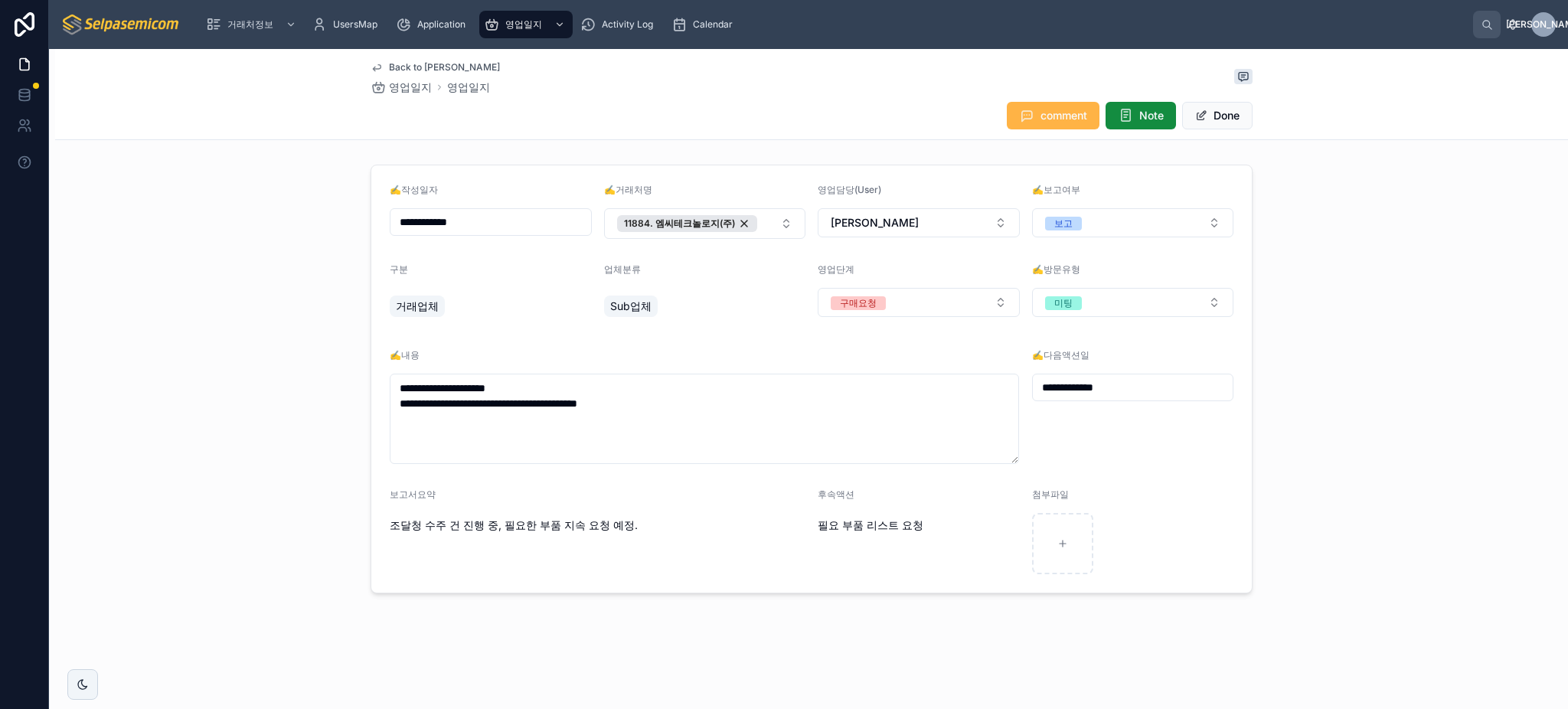
click at [1073, 118] on span "comment" at bounding box center [1064, 115] width 47 height 15
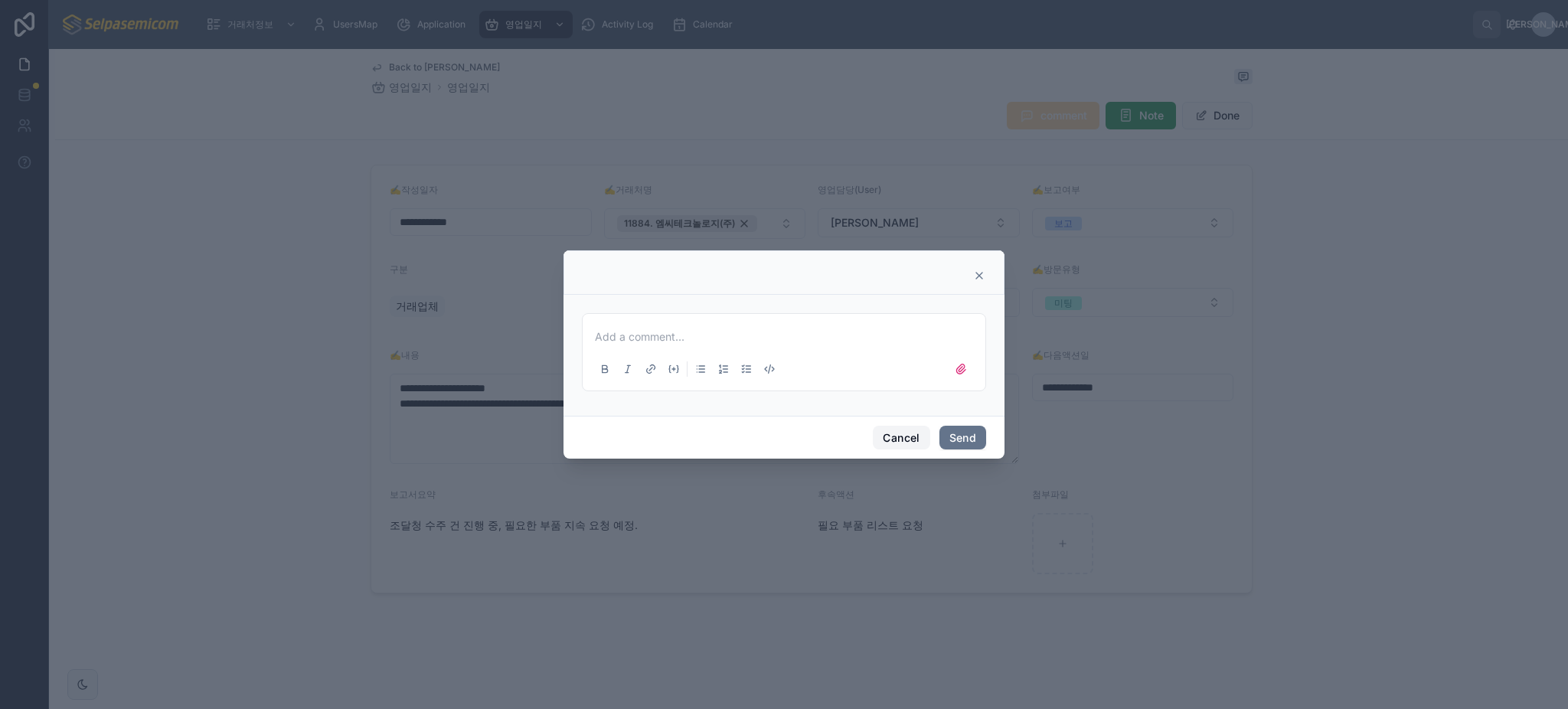
click at [908, 436] on button "Cancel" at bounding box center [901, 438] width 56 height 24
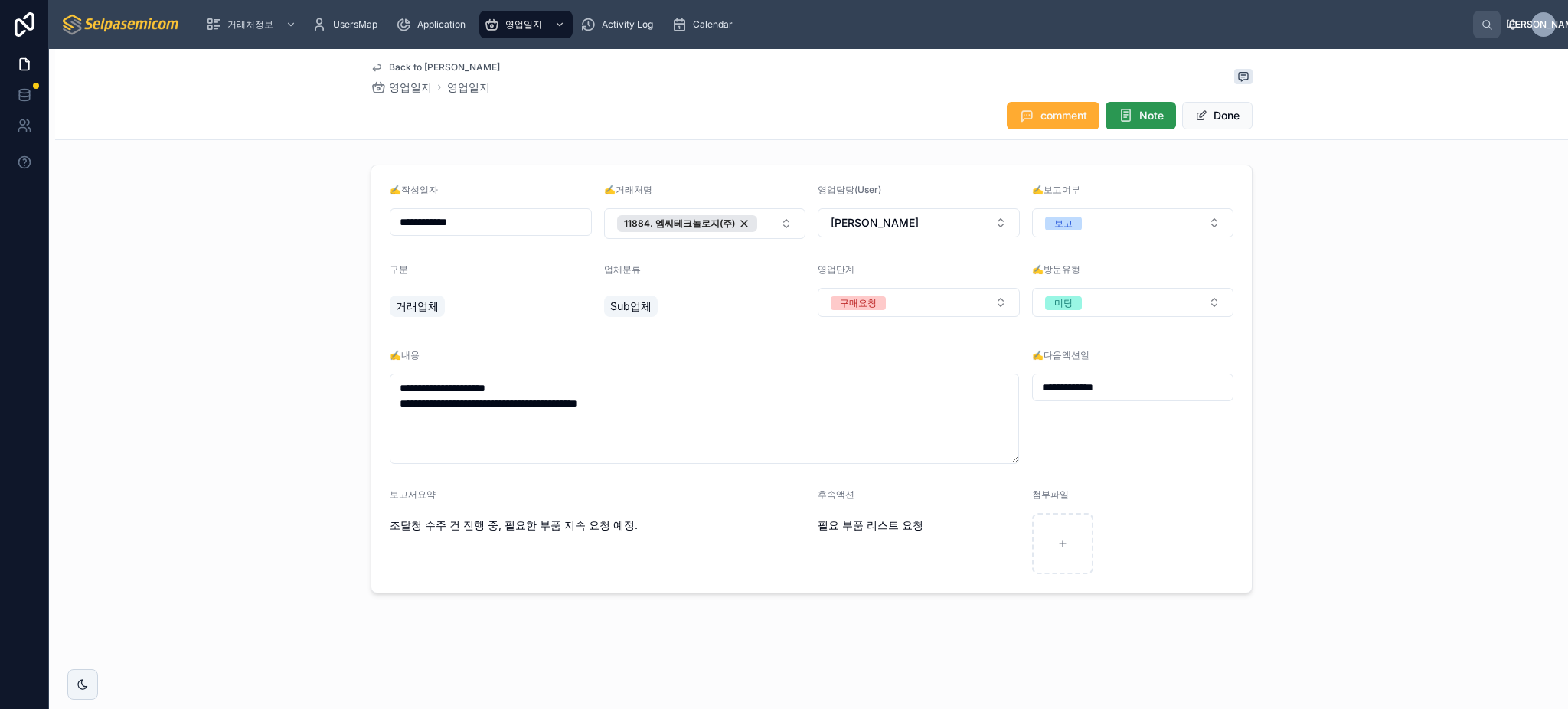
click at [1152, 114] on span "Note" at bounding box center [1152, 115] width 24 height 15
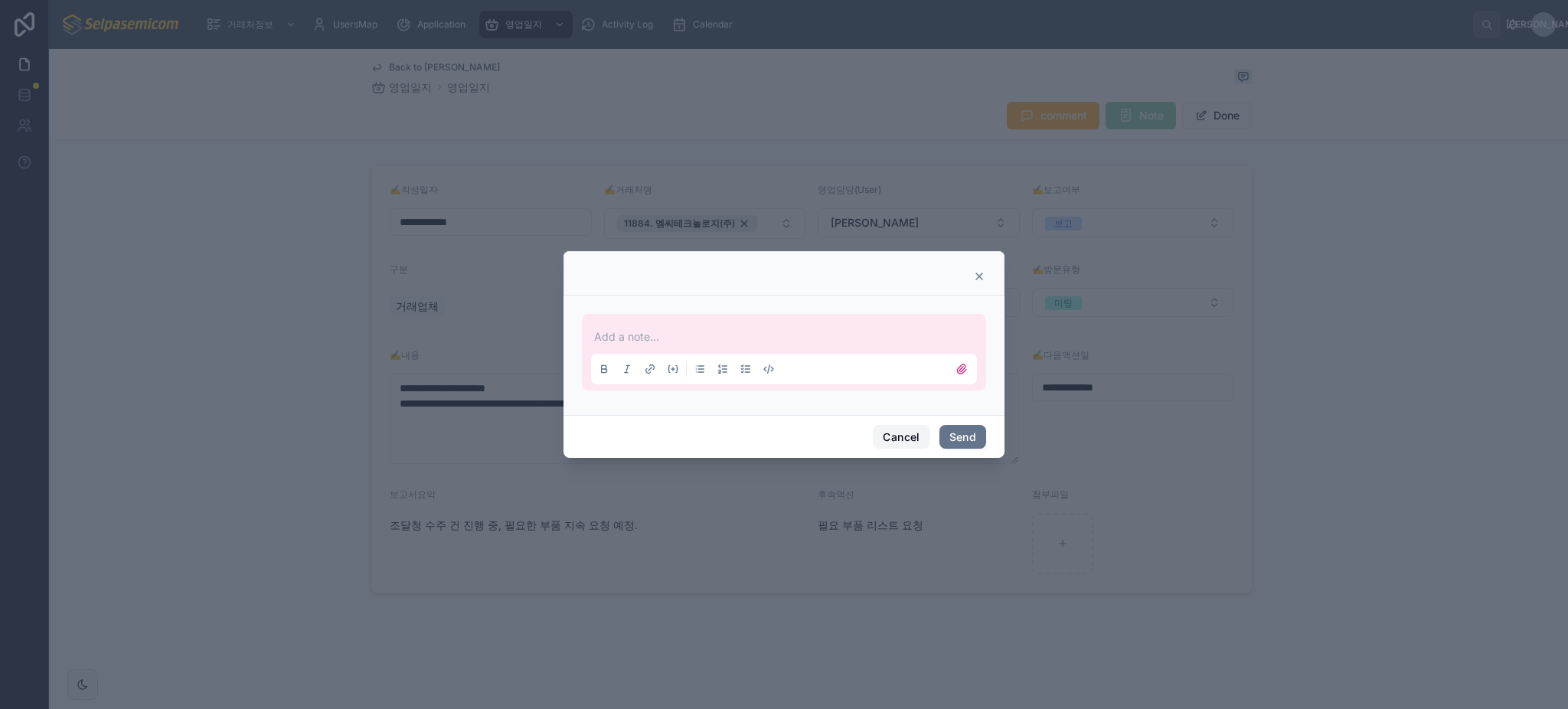
click at [902, 429] on button "Cancel" at bounding box center [901, 437] width 56 height 24
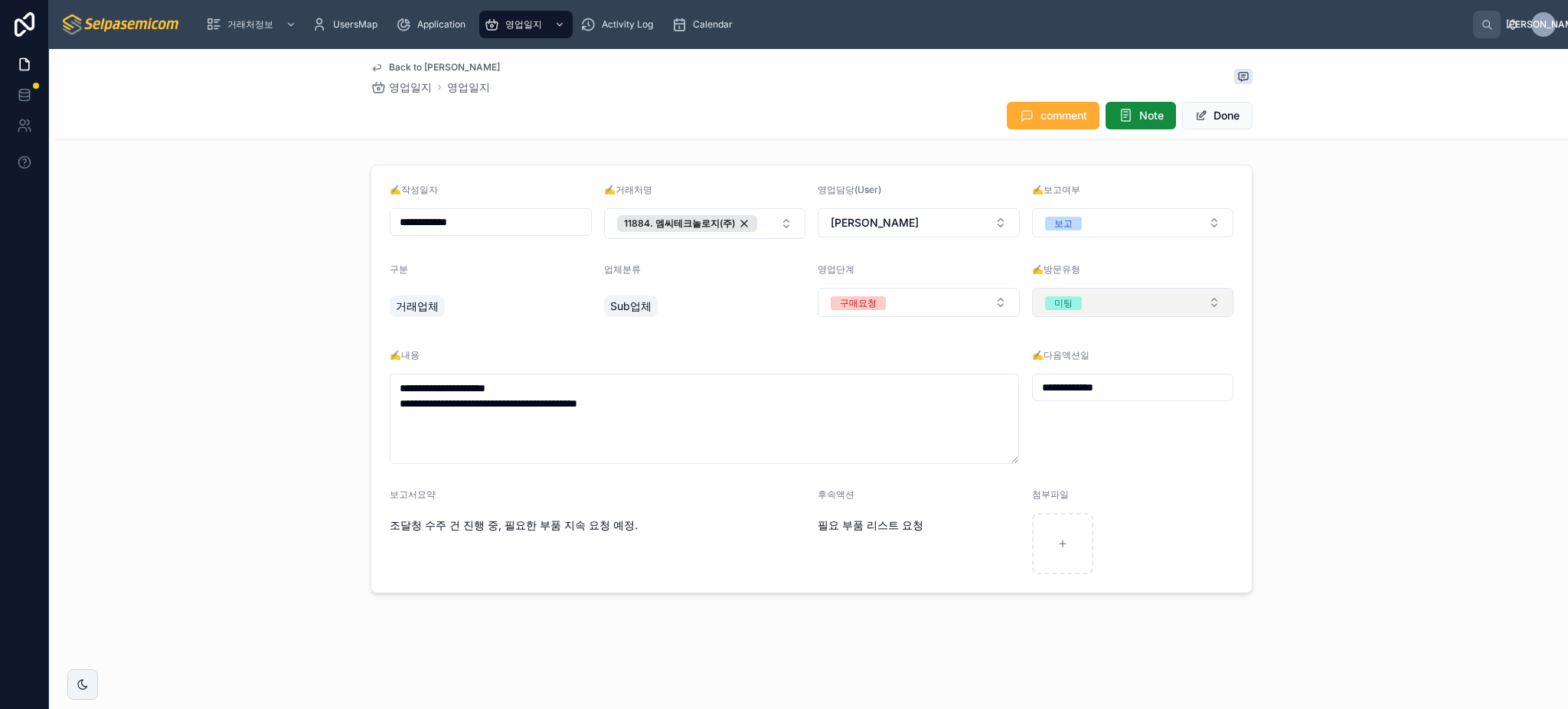
click at [1125, 312] on button "미팅" at bounding box center [1133, 303] width 202 height 29
click at [1305, 430] on div "**********" at bounding box center [811, 379] width 1512 height 441
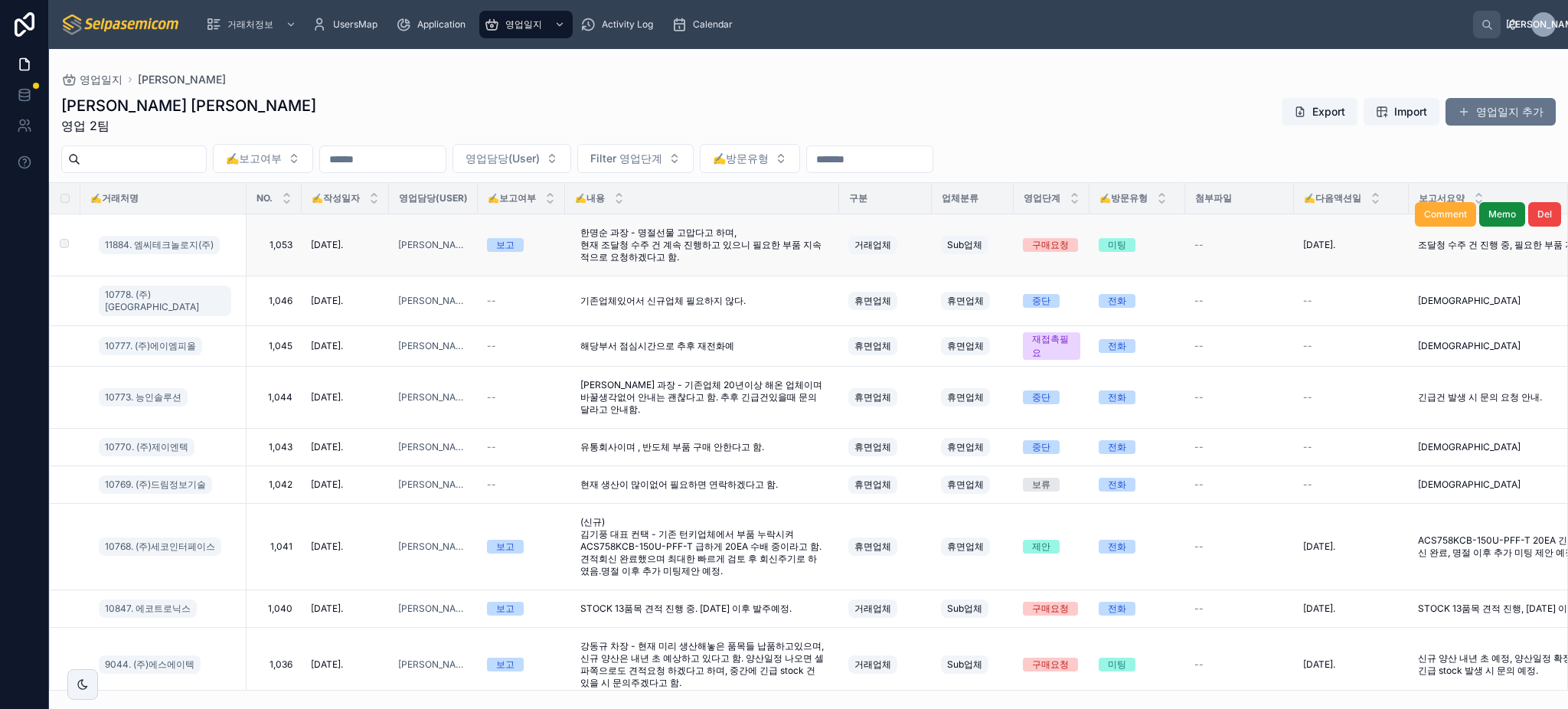
click at [1123, 248] on div "미팅" at bounding box center [1117, 245] width 19 height 14
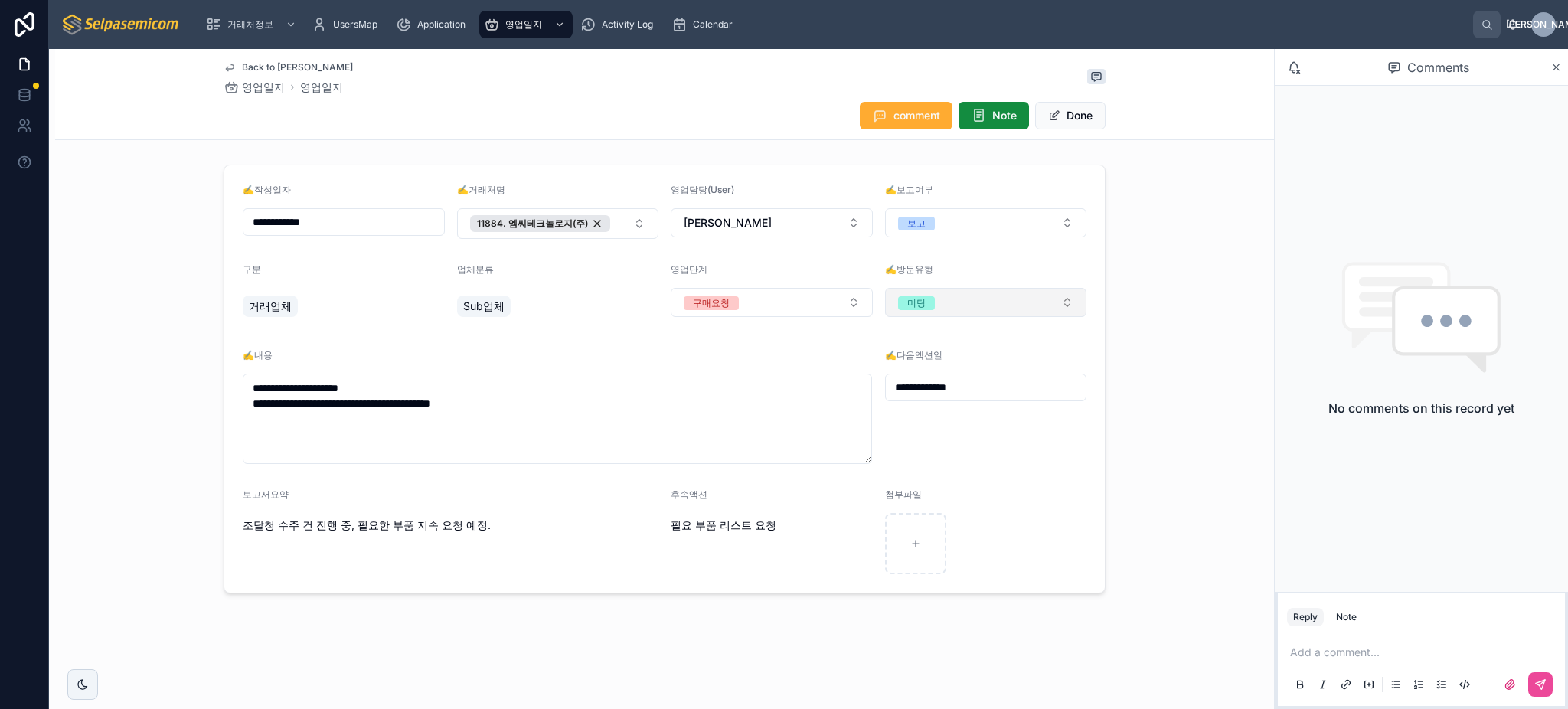
click at [958, 298] on button "미팅" at bounding box center [986, 303] width 202 height 29
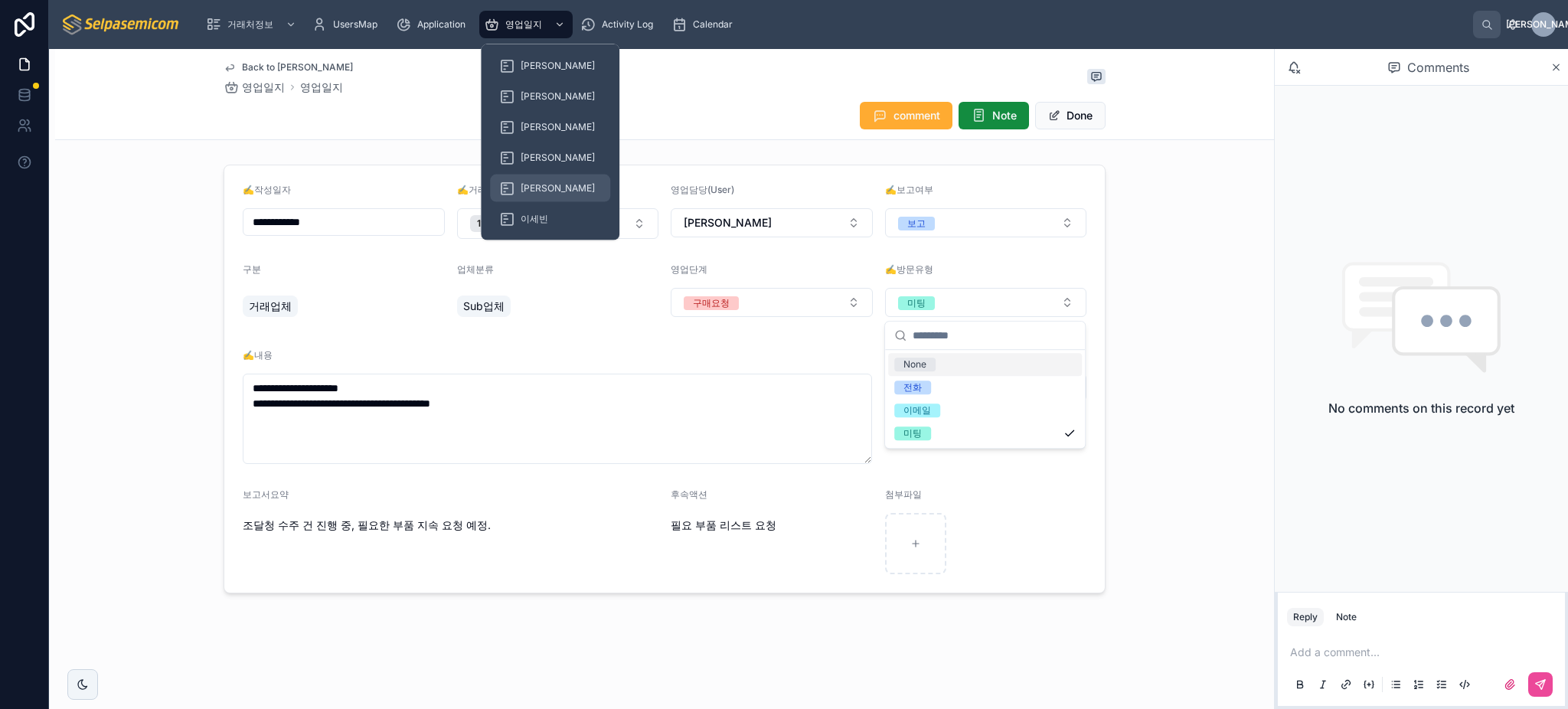
click at [521, 187] on span "[PERSON_NAME]" at bounding box center [558, 188] width 74 height 12
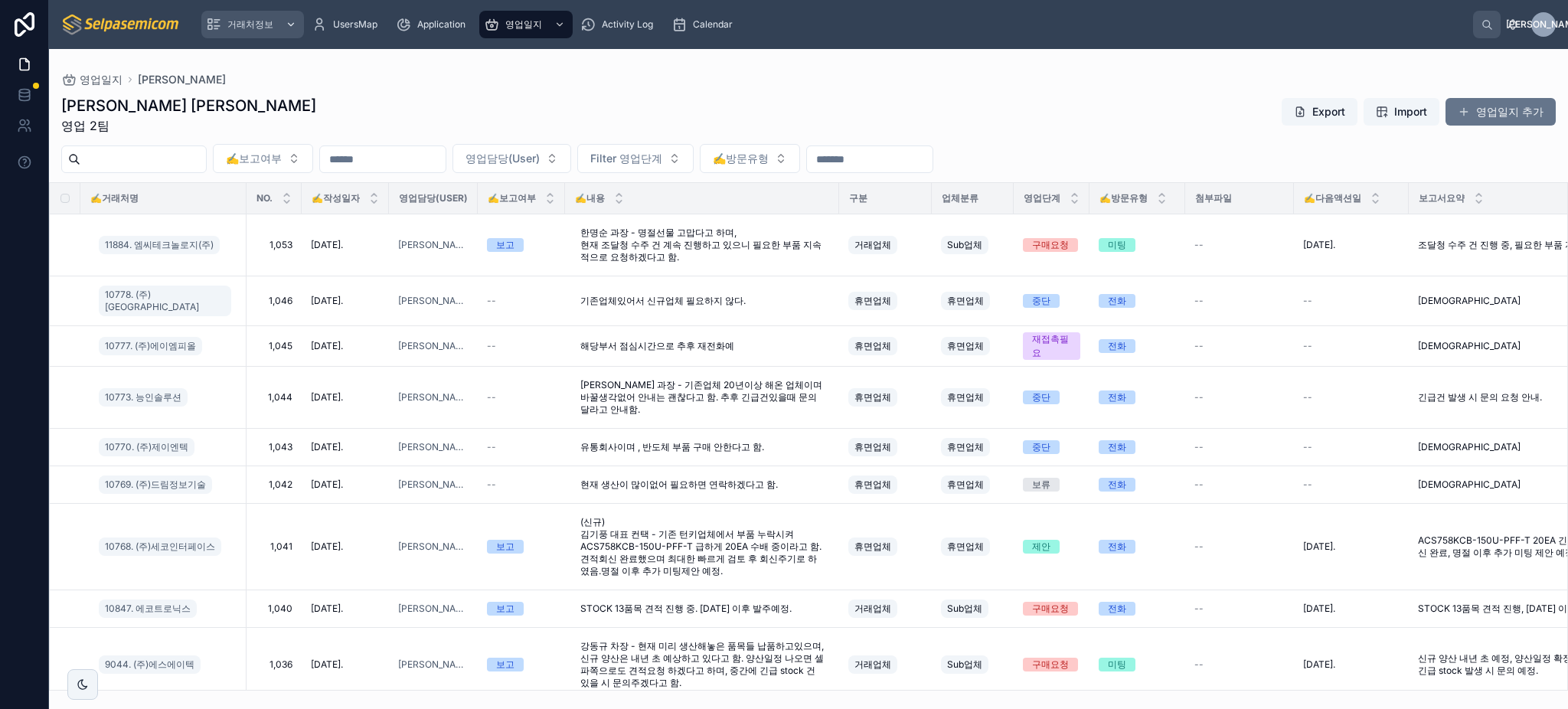
click at [234, 19] on span "거래처정보" at bounding box center [250, 24] width 46 height 12
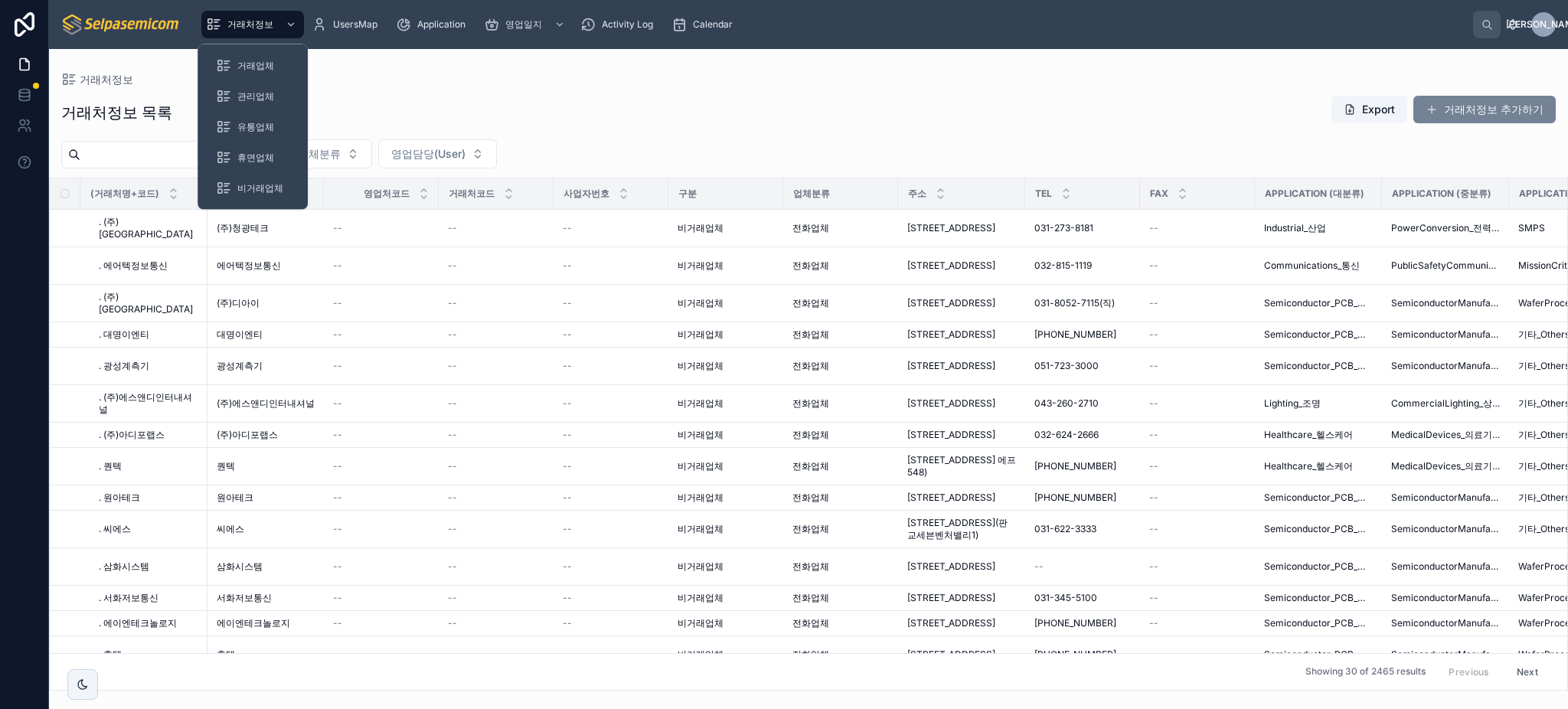
click at [1463, 103] on button "거래처정보 추가하기" at bounding box center [1484, 110] width 142 height 27
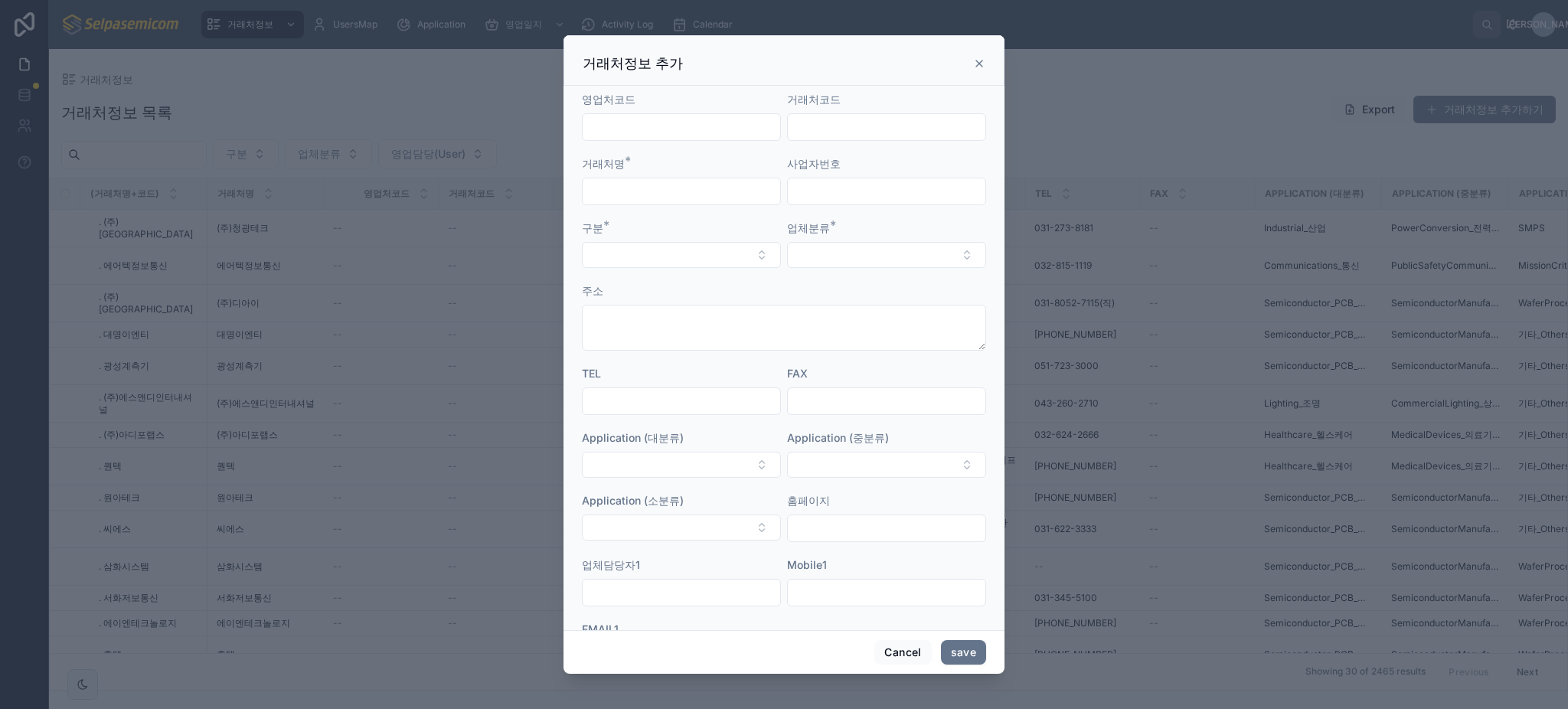
click at [985, 68] on div "거래처정보 추가" at bounding box center [784, 61] width 441 height 51
click at [976, 54] on div "거래처정보 추가" at bounding box center [784, 63] width 403 height 19
click at [981, 63] on icon at bounding box center [979, 63] width 12 height 12
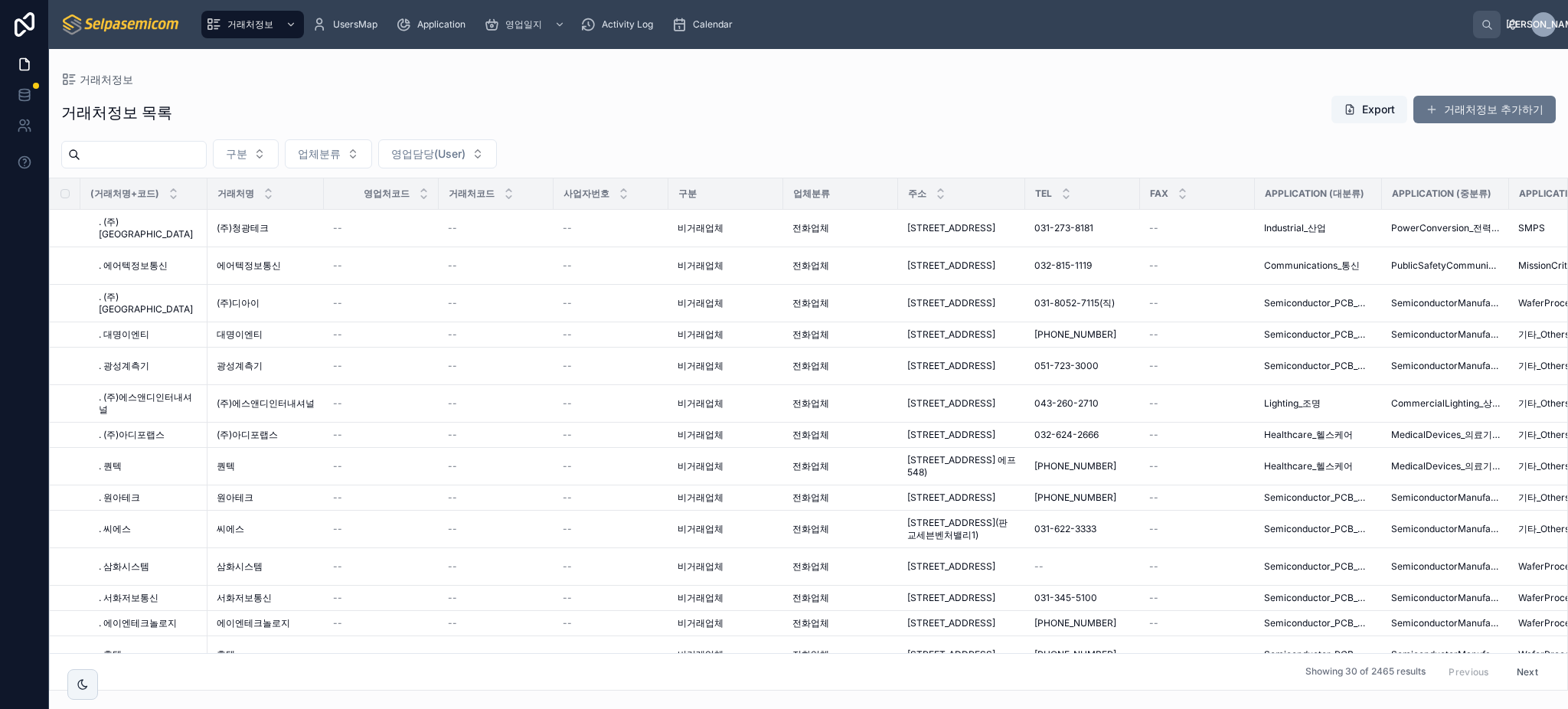
click at [985, 61] on div "거래처정보 거래처정보 목록 Export 거래처정보 추가하기 구분 업체분류 영업담당(User) (거래처명+코드) 거래처명 영업처코드 거래처코드 …" at bounding box center [809, 370] width 1519 height 642
click at [253, 267] on span "에어텍정보통신" at bounding box center [249, 266] width 65 height 12
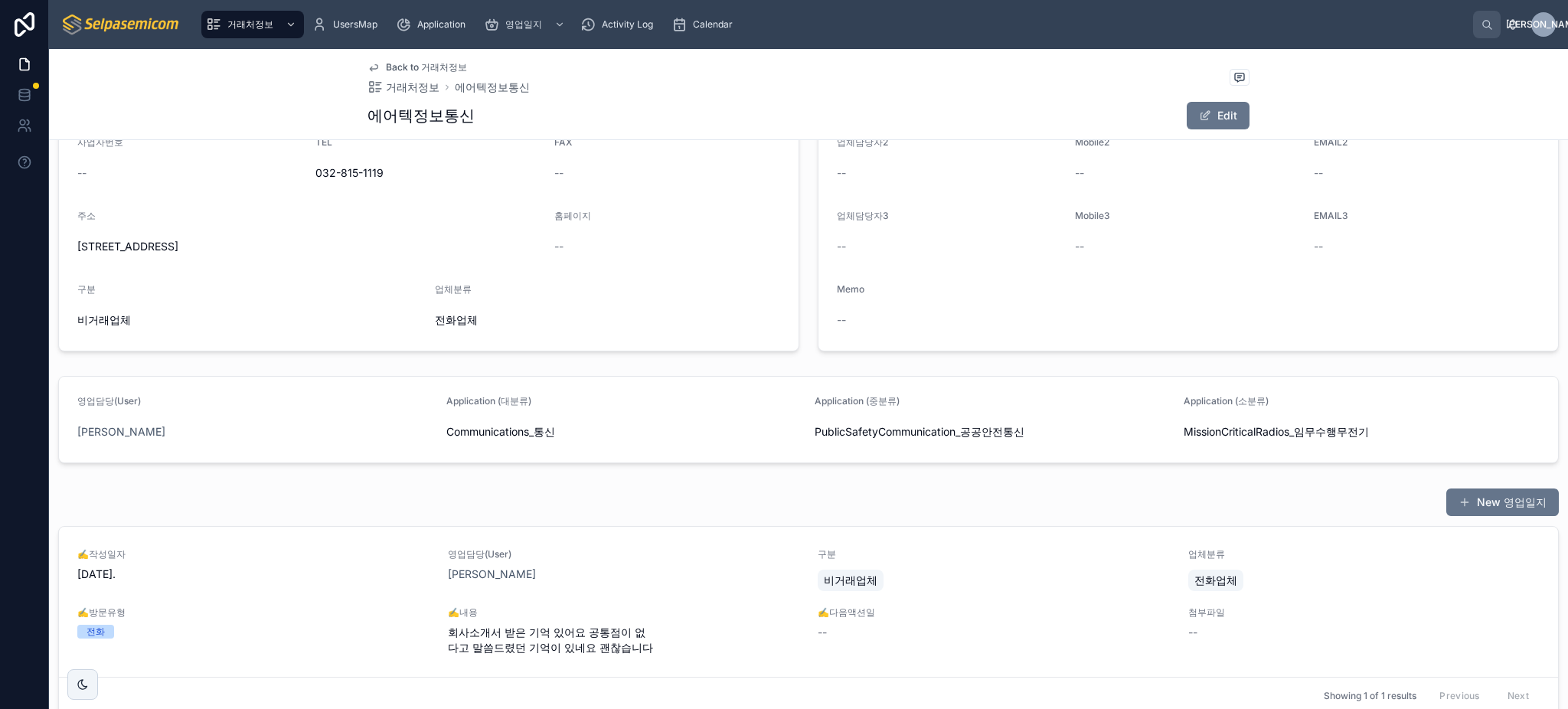
scroll to position [329, 0]
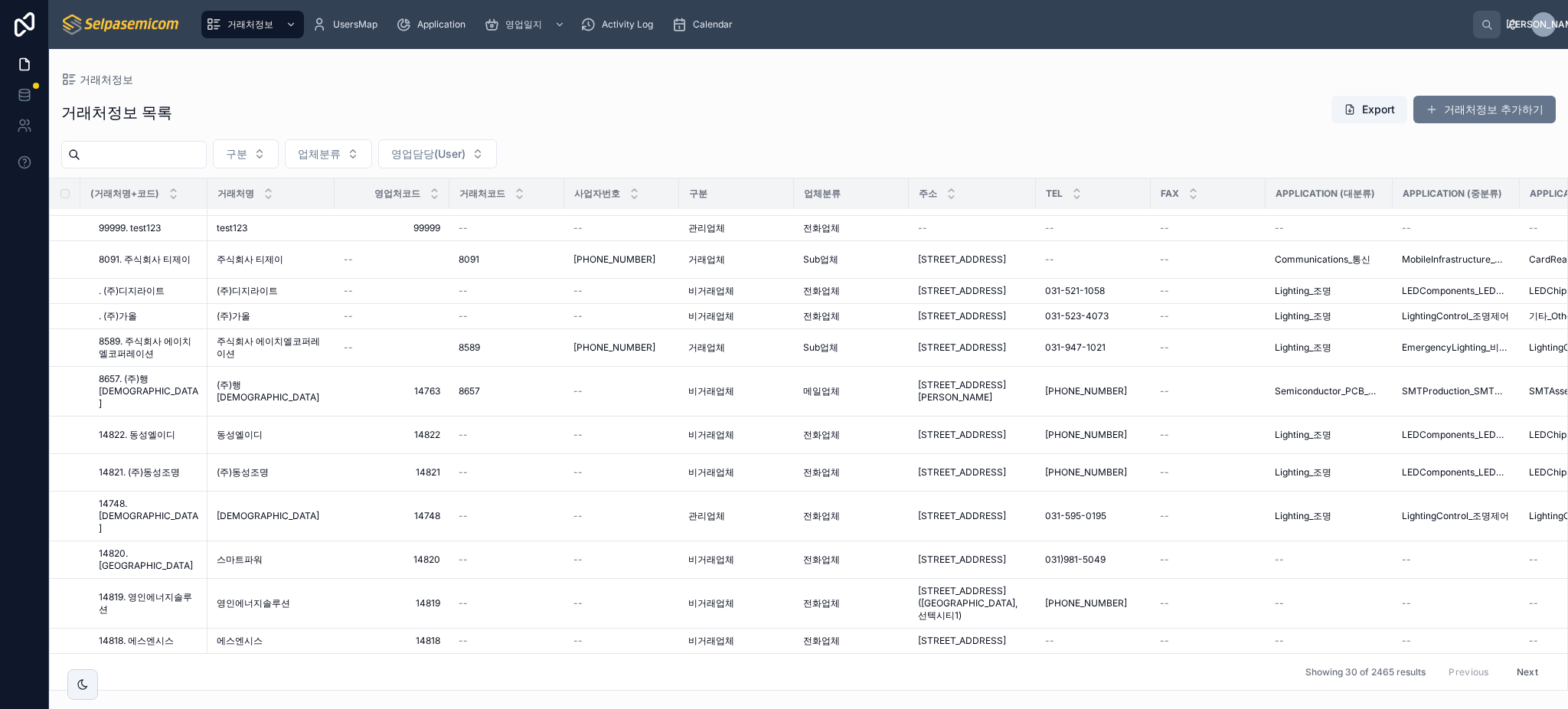
scroll to position [879, 0]
click at [726, 6] on div "거래처정보 UsersMap Application 영업일지 Activity Log Calendar 김동 김 동일" at bounding box center [809, 24] width 1519 height 49
click at [719, 12] on div "Calendar" at bounding box center [705, 24] width 67 height 24
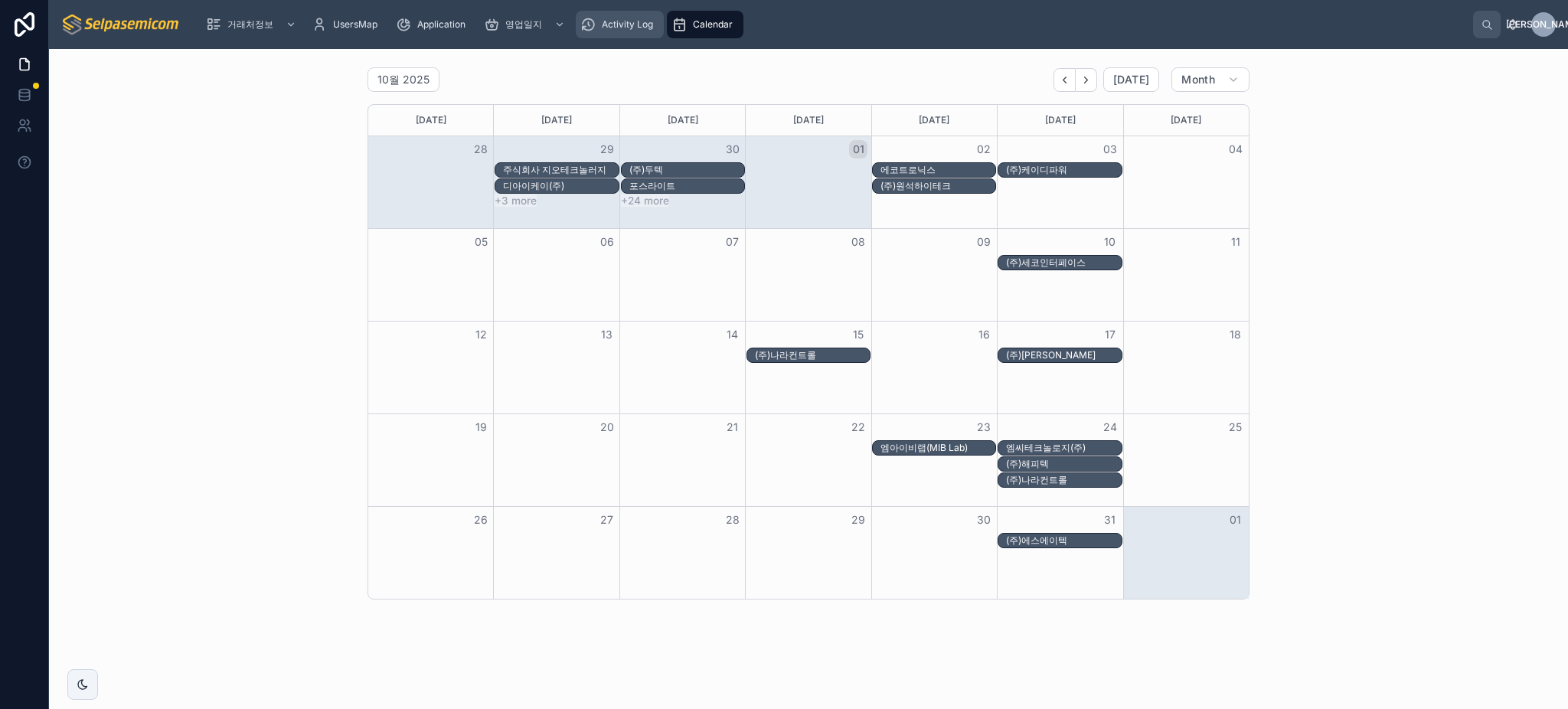
click at [643, 30] on span "Activity Log" at bounding box center [628, 24] width 52 height 12
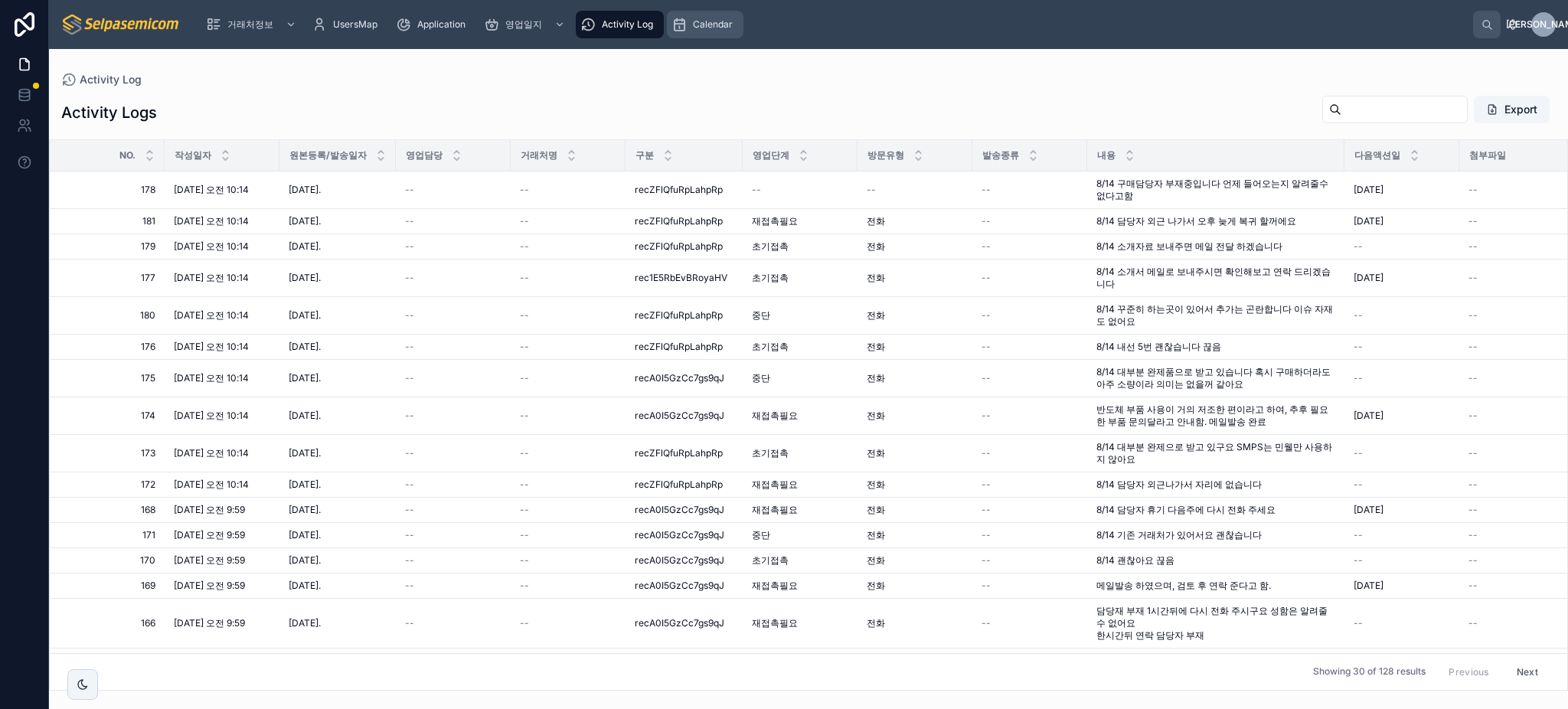
click at [700, 23] on span "Calendar" at bounding box center [713, 24] width 40 height 12
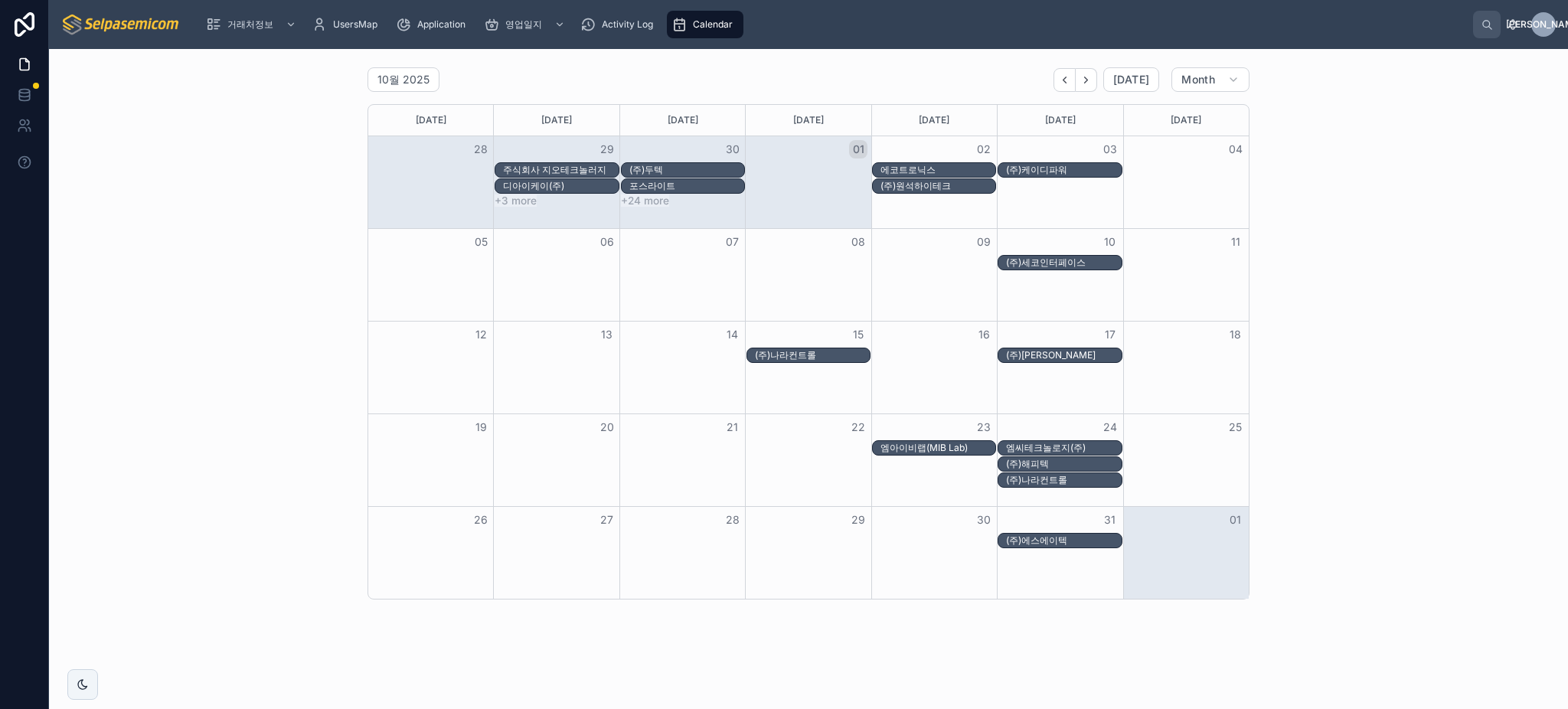
click at [812, 178] on div "Month View" at bounding box center [809, 187] width 126 height 16
click at [643, 201] on button "+24 more" at bounding box center [645, 200] width 48 height 12
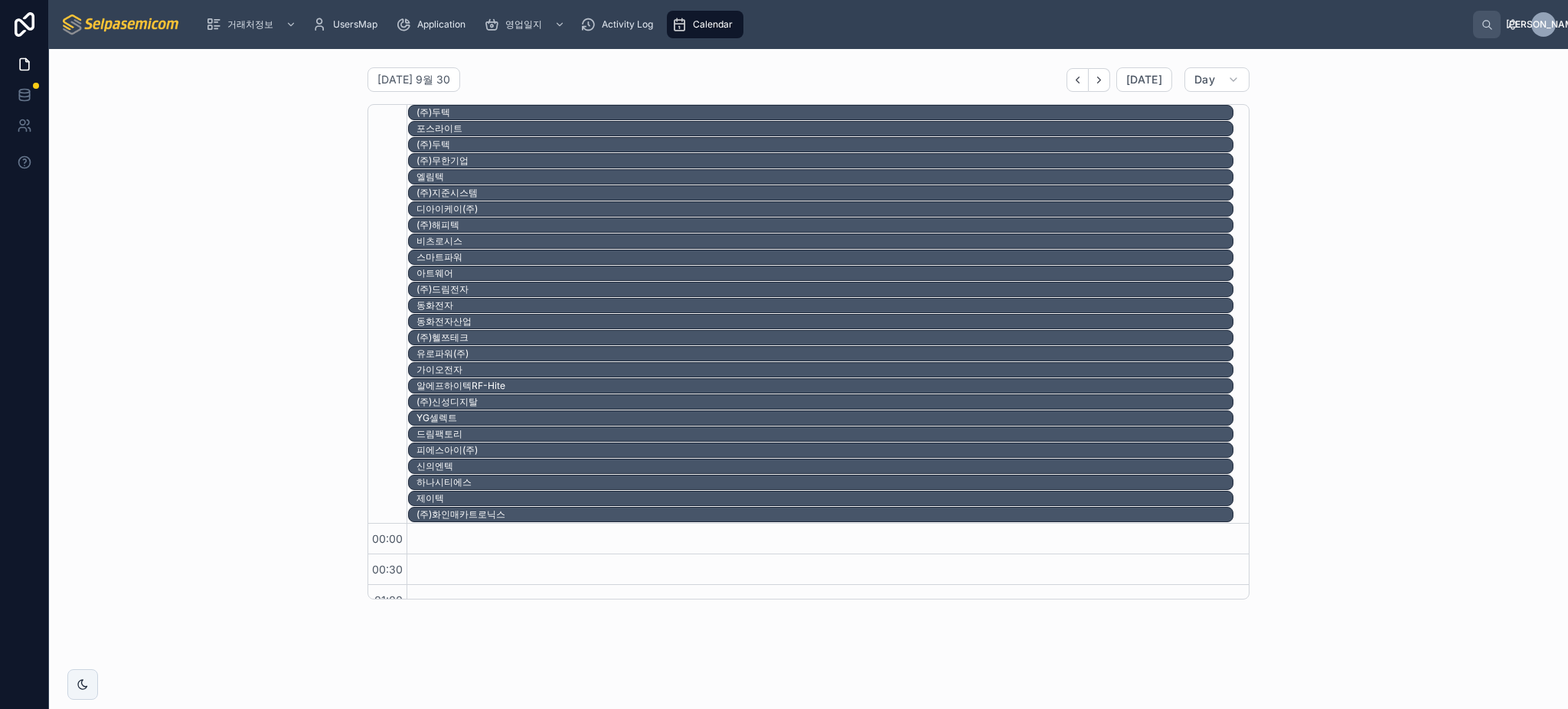
click at [715, 13] on div "Calendar" at bounding box center [705, 24] width 67 height 24
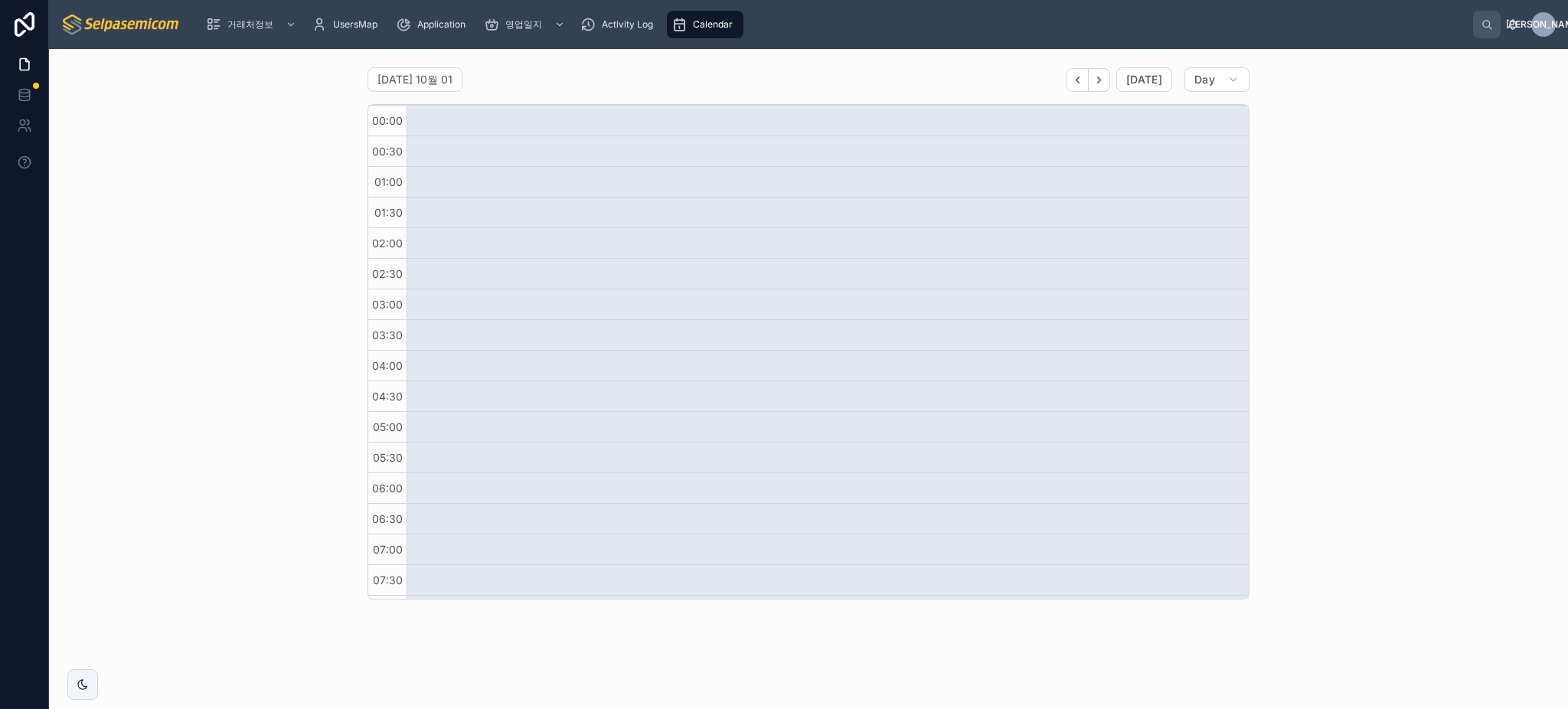
click at [369, 119] on span "00:00" at bounding box center [387, 120] width 38 height 13
drag, startPoint x: 627, startPoint y: 119, endPoint x: 713, endPoint y: 350, distance: 246.5
click at [708, 19] on span "Calendar" at bounding box center [713, 24] width 40 height 12
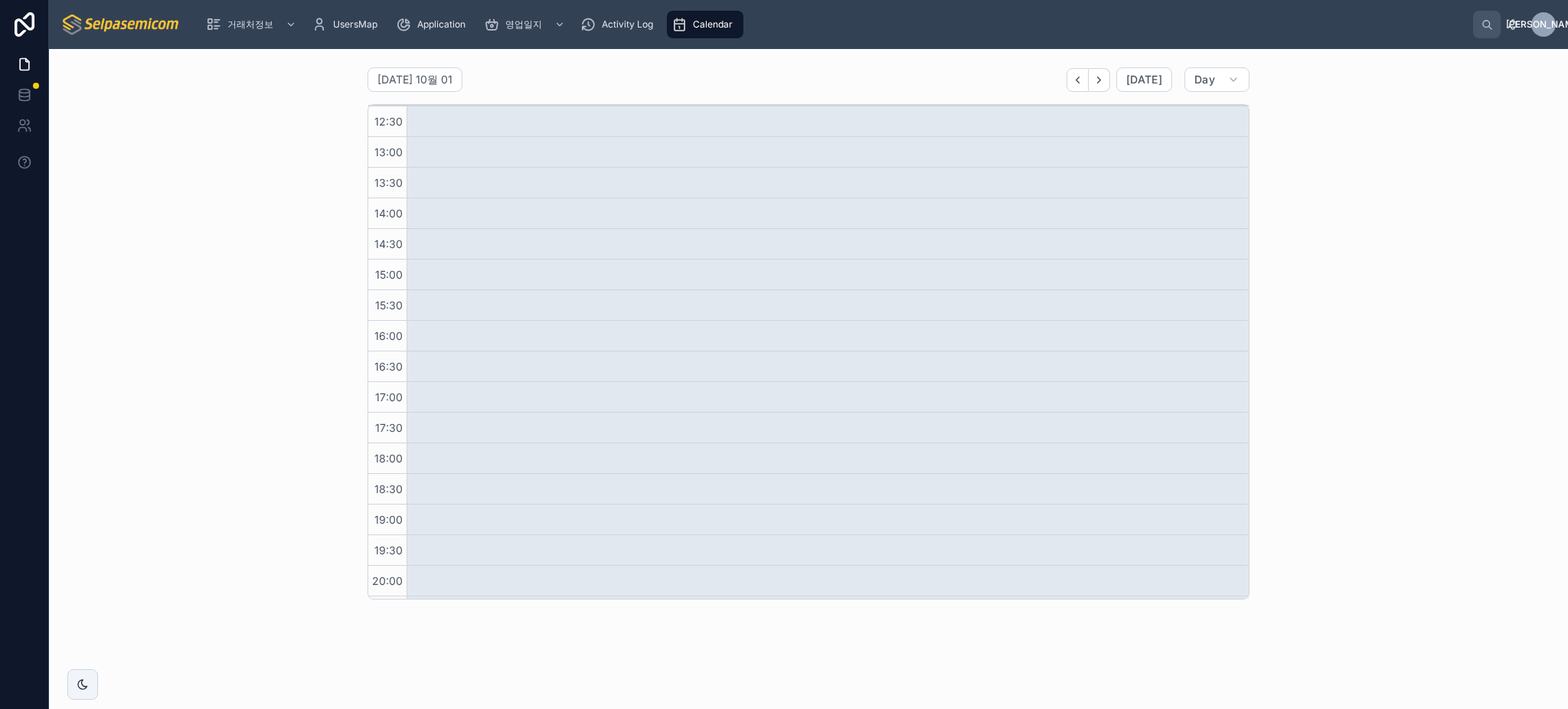
scroll to position [976, 0]
click at [399, 69] on div "수요일 10월 01" at bounding box center [425, 79] width 116 height 24
select select "****"
select select "*"
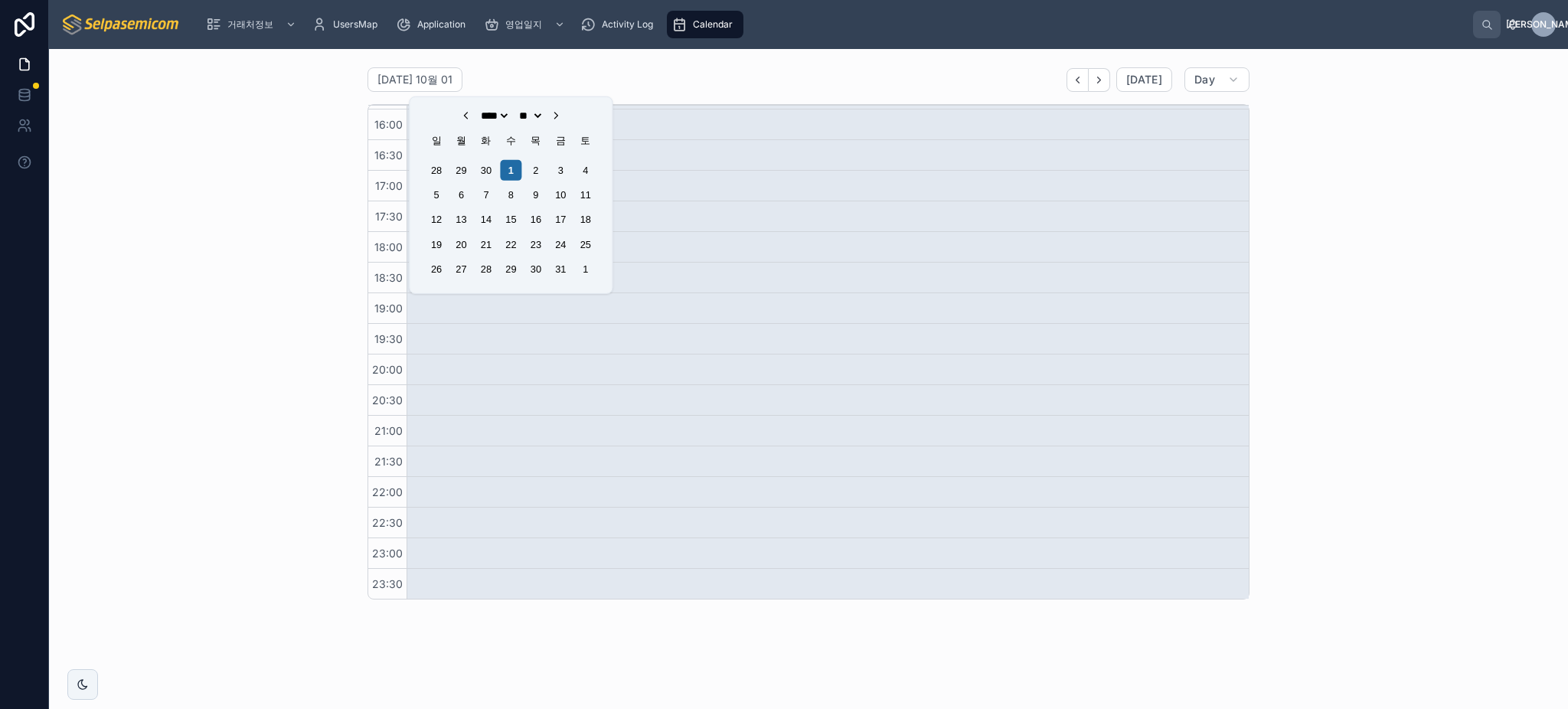
click at [562, 78] on div "수요일 10월 01 Today Day" at bounding box center [808, 79] width 882 height 24
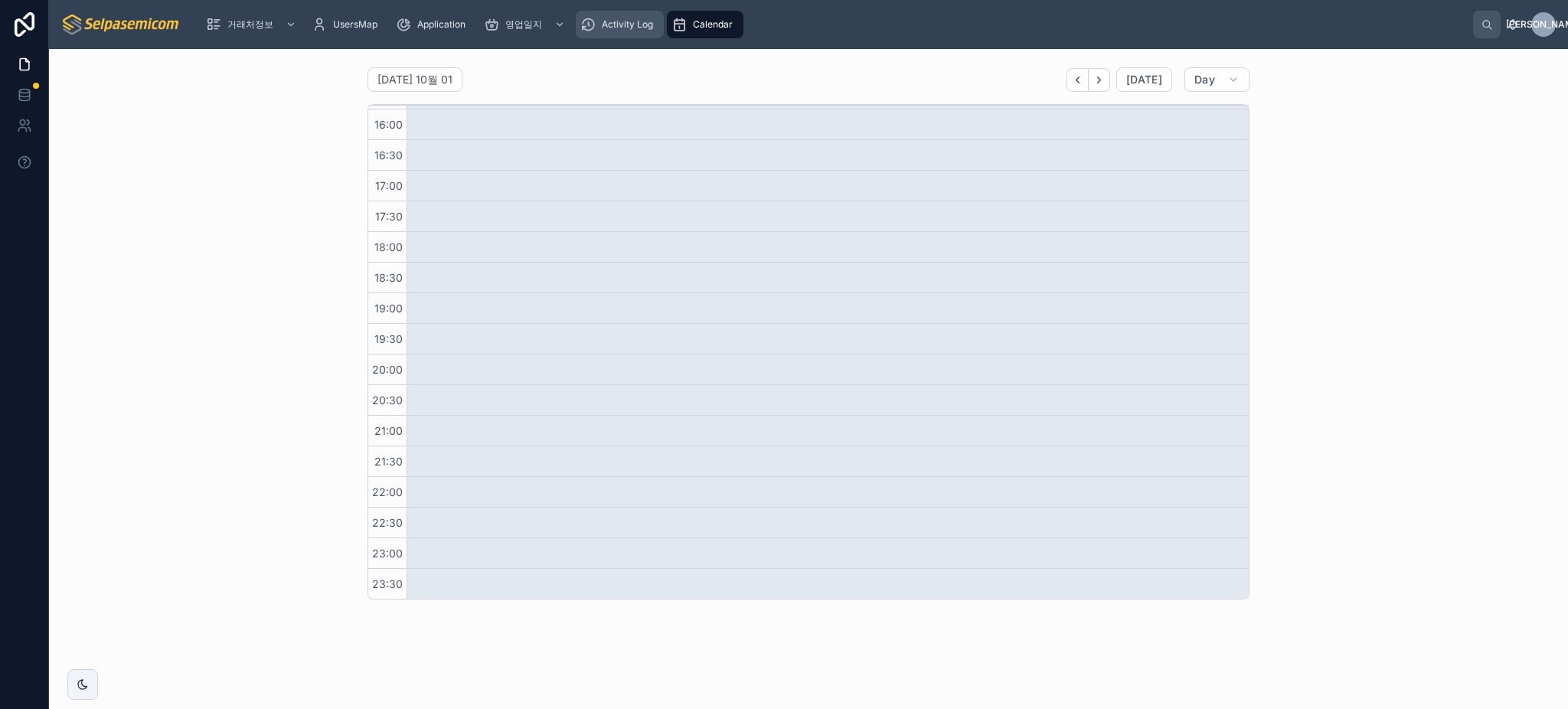
click at [626, 25] on span "Activity Log" at bounding box center [628, 24] width 52 height 12
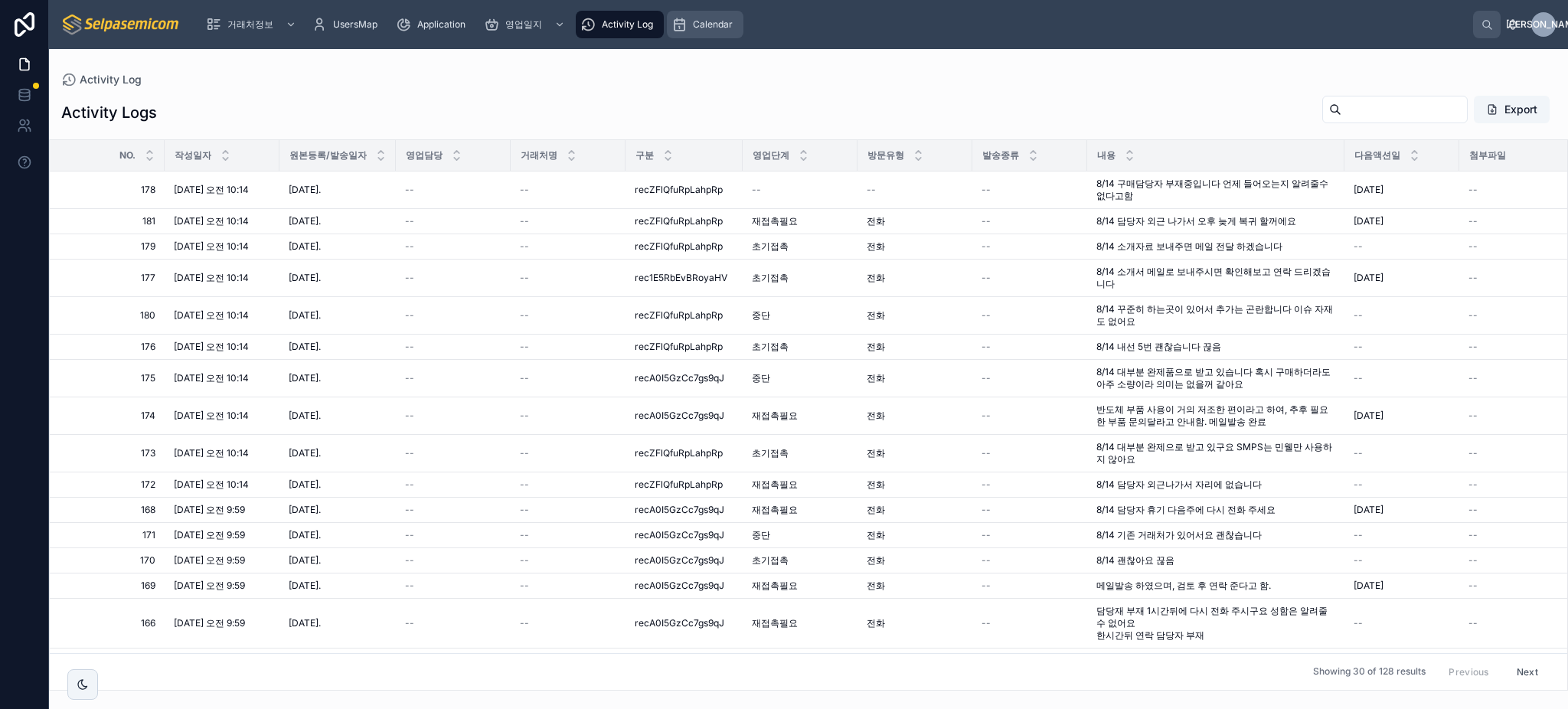
click at [684, 26] on icon "scrollable content" at bounding box center [679, 24] width 15 height 15
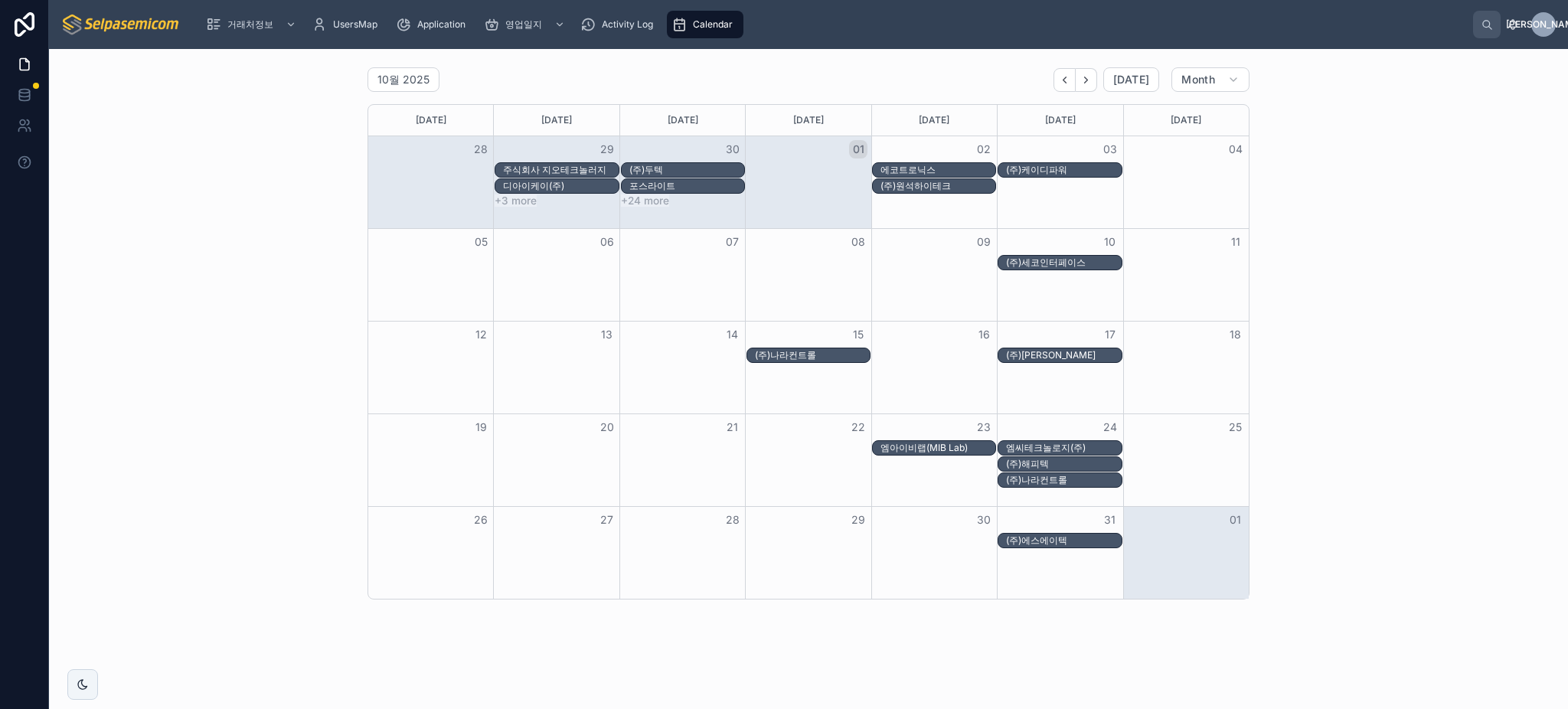
click at [817, 216] on div "Month View" at bounding box center [808, 182] width 126 height 92
click at [696, 185] on div "포스라이트" at bounding box center [687, 186] width 115 height 12
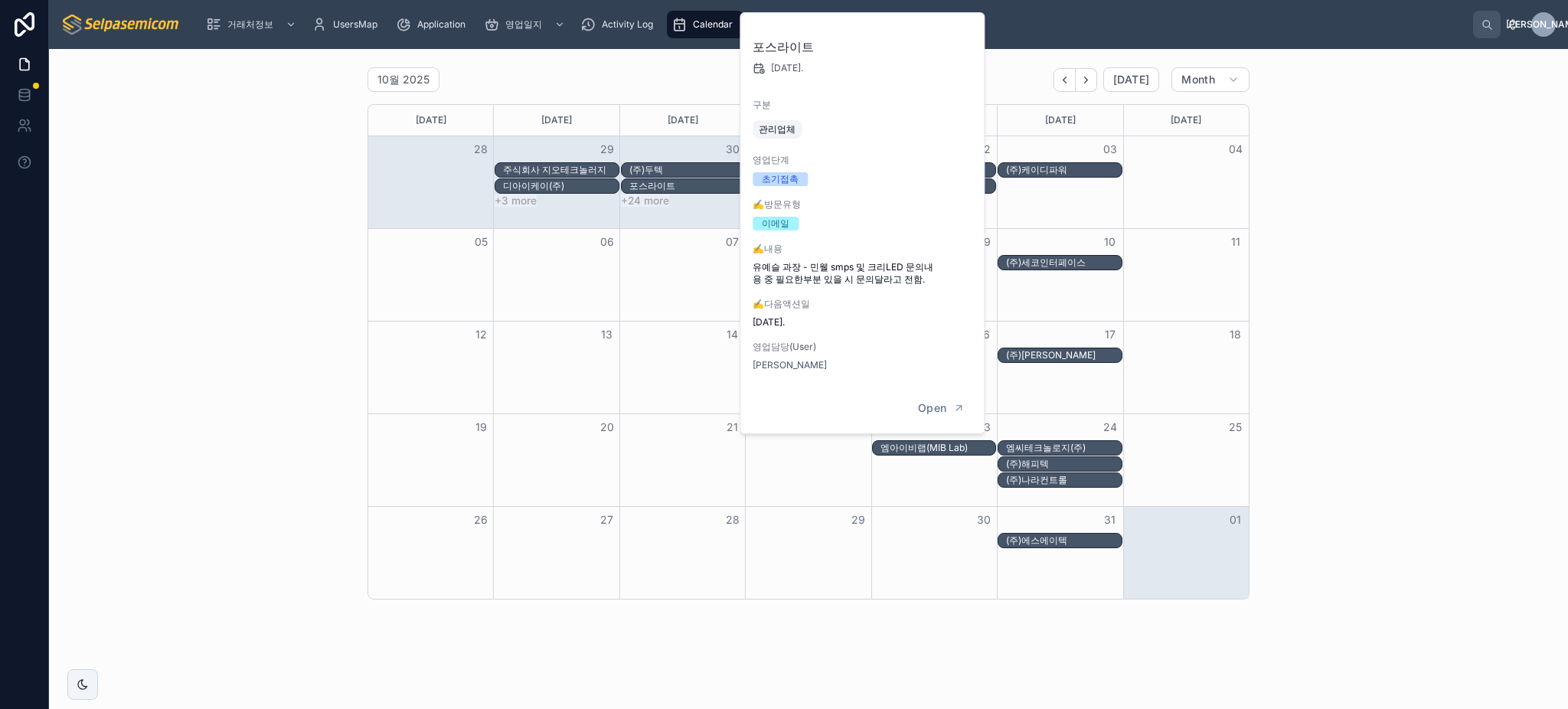
click at [646, 197] on button "+24 more" at bounding box center [645, 200] width 48 height 12
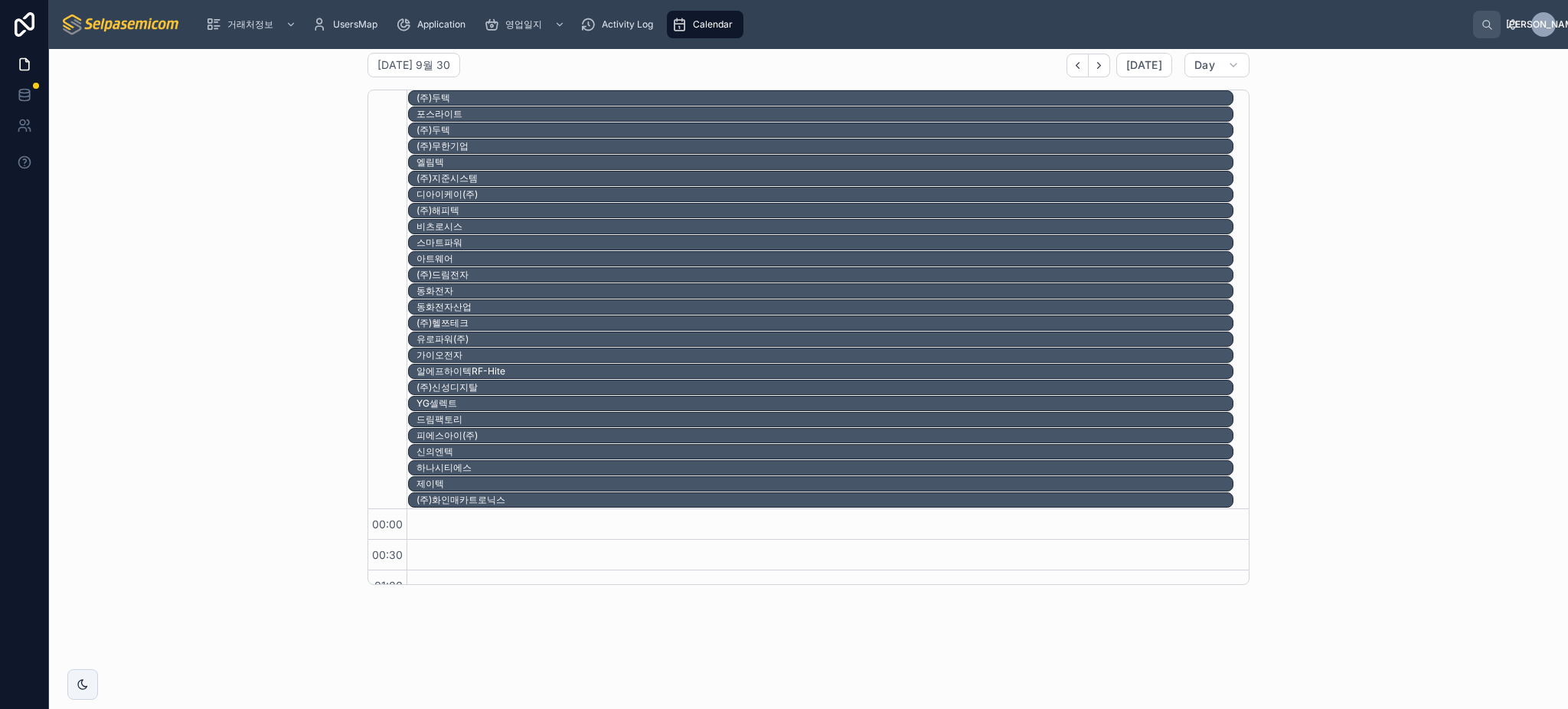
scroll to position [19, 0]
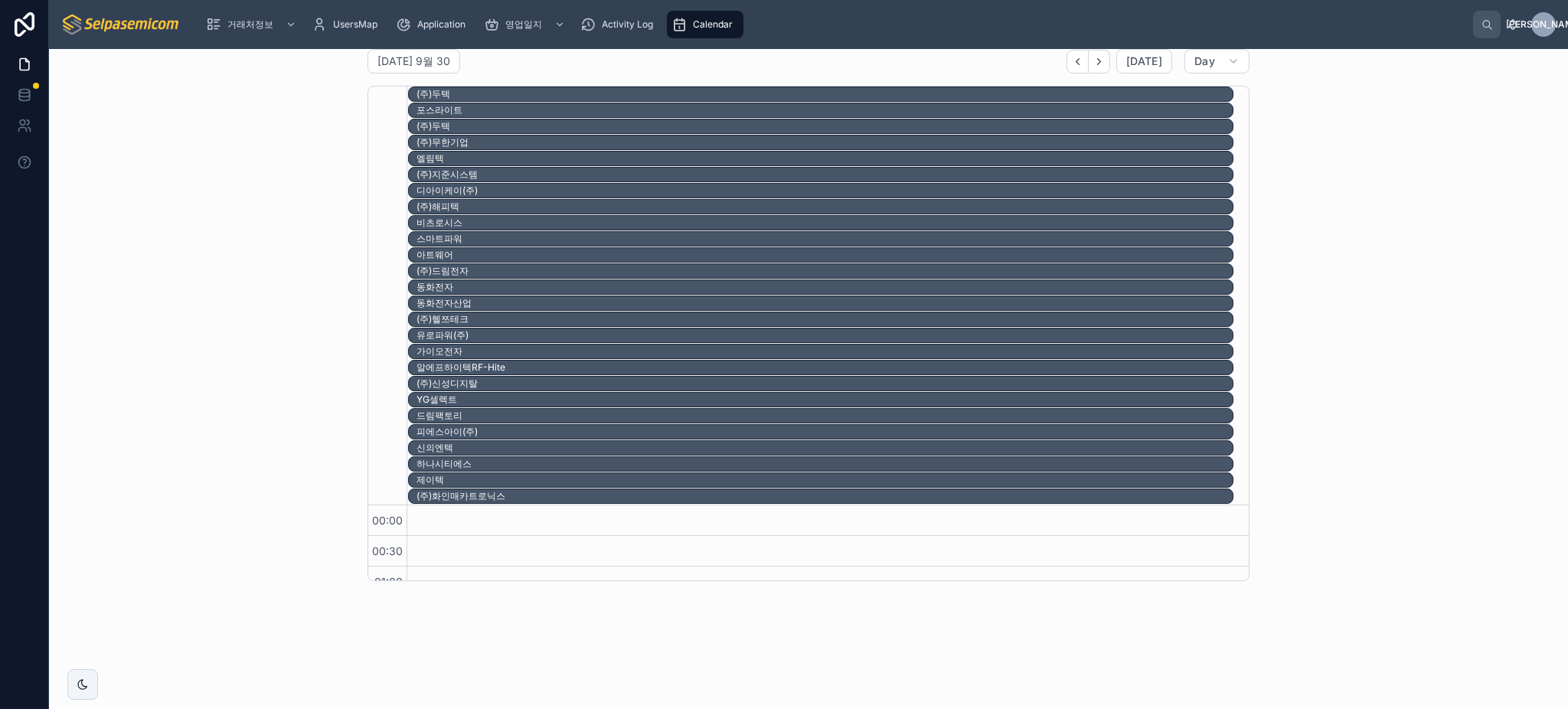
drag, startPoint x: 232, startPoint y: 192, endPoint x: 474, endPoint y: 154, distance: 245.0
click at [234, 192] on div "화요일 9월 30 Today Day 30 화 (주)두텍 포스라이트 (주)두텍 (주)무한기업 엘림텍 (주)지준시스템 디아이케이(주) (주)해피텍…" at bounding box center [809, 315] width 1495 height 544
click at [713, 16] on div "Calendar" at bounding box center [705, 24] width 67 height 24
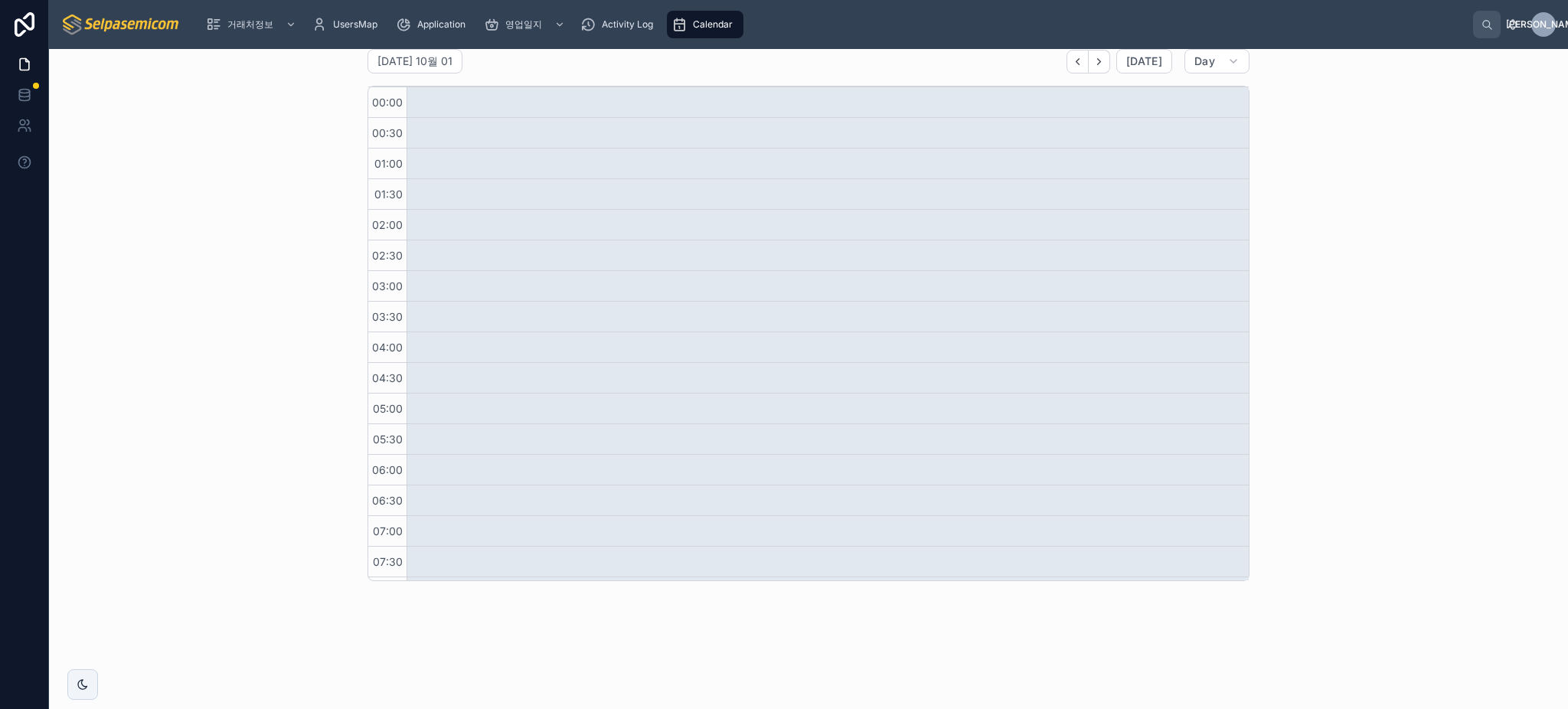
click at [709, 16] on div "Calendar" at bounding box center [705, 24] width 67 height 24
click at [579, 23] on link "Activity Log" at bounding box center [619, 24] width 88 height 27
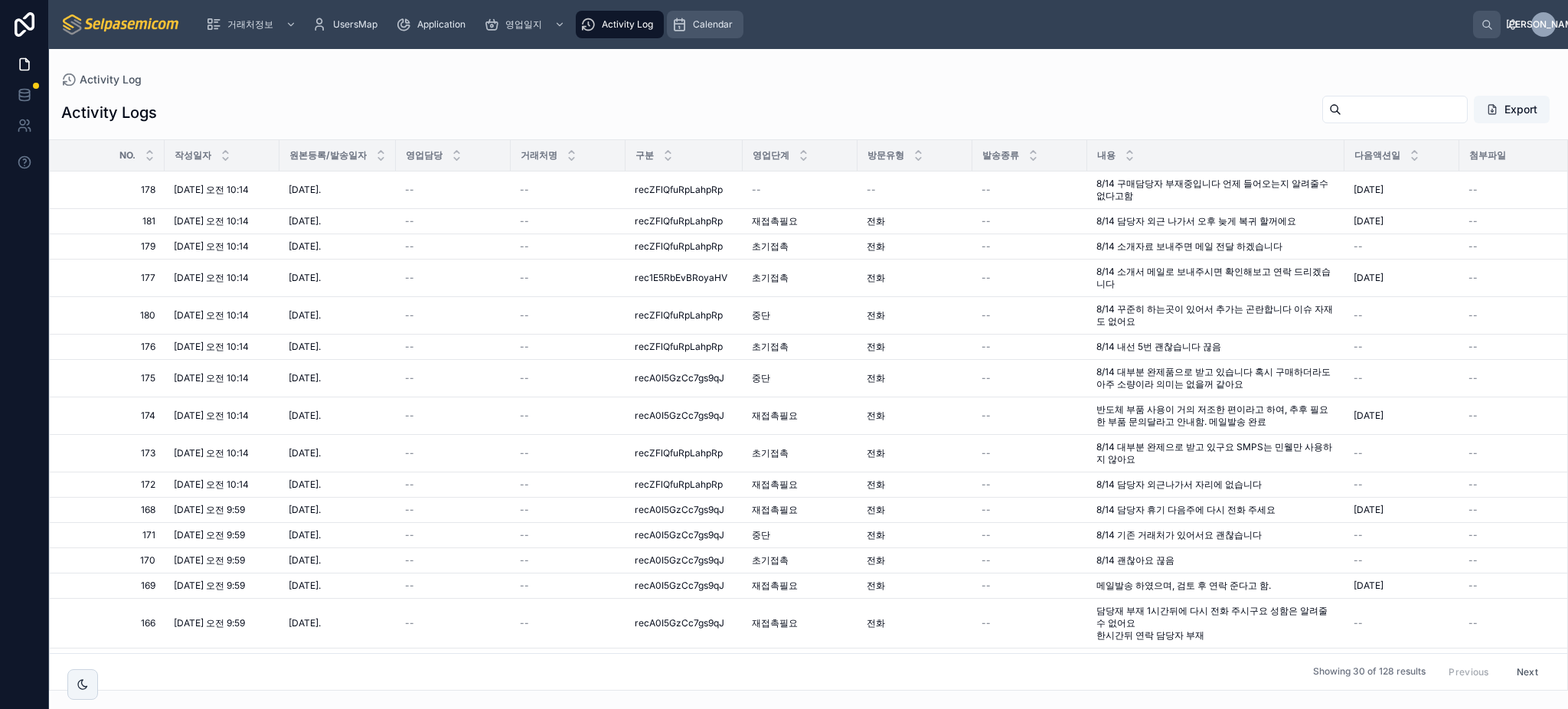
click at [708, 31] on div "Calendar" at bounding box center [705, 24] width 67 height 24
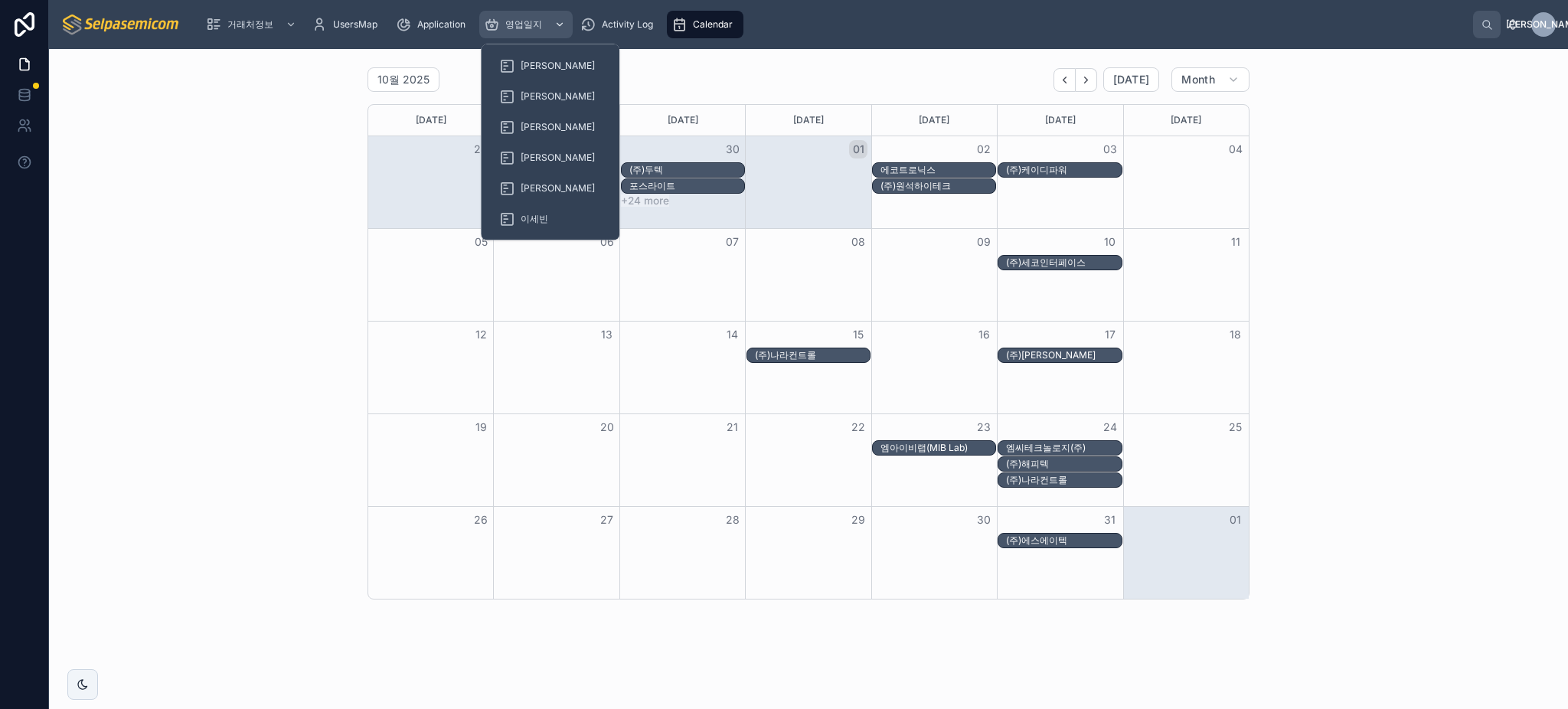
click at [533, 21] on span "영업일지" at bounding box center [524, 24] width 37 height 12
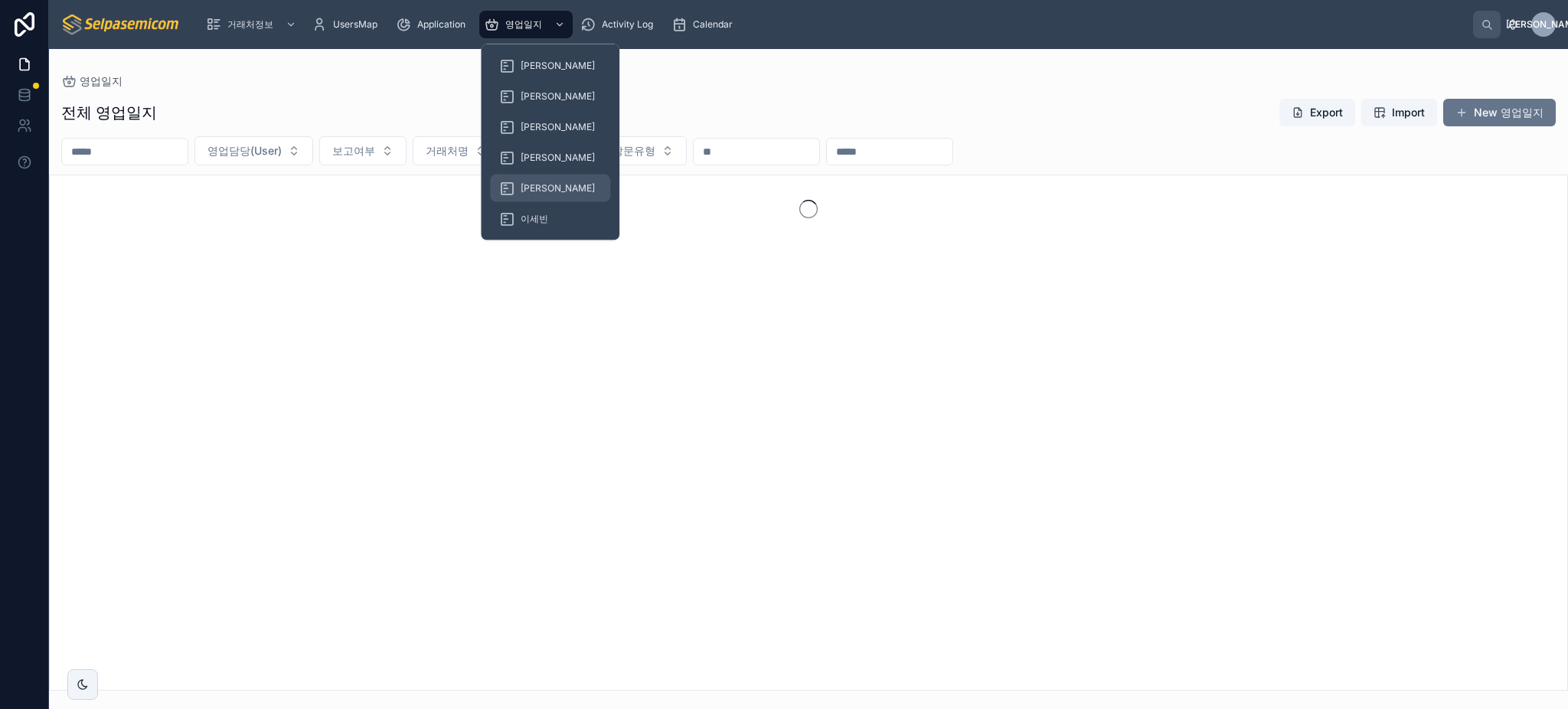
click at [519, 176] on div "[PERSON_NAME]" at bounding box center [550, 188] width 102 height 24
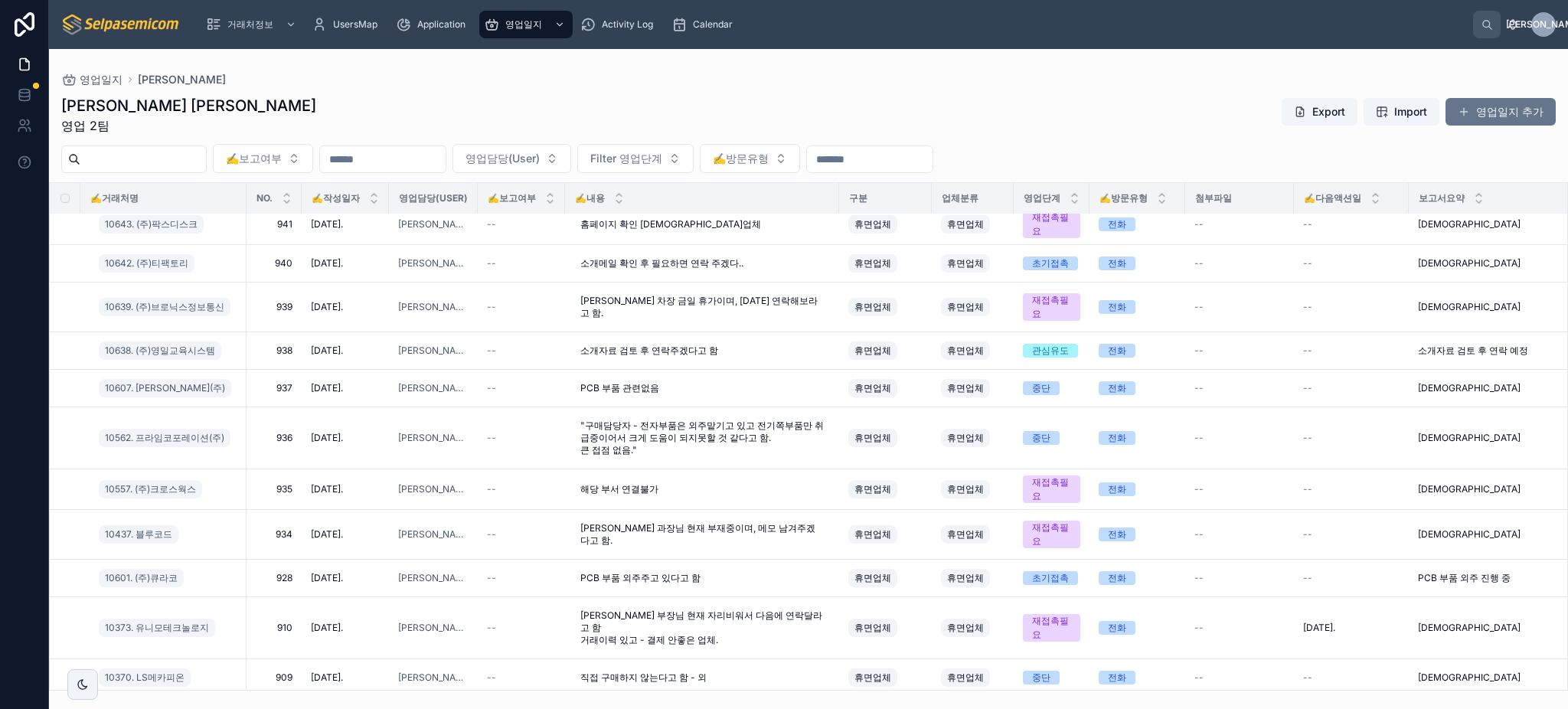
scroll to position [702, 0]
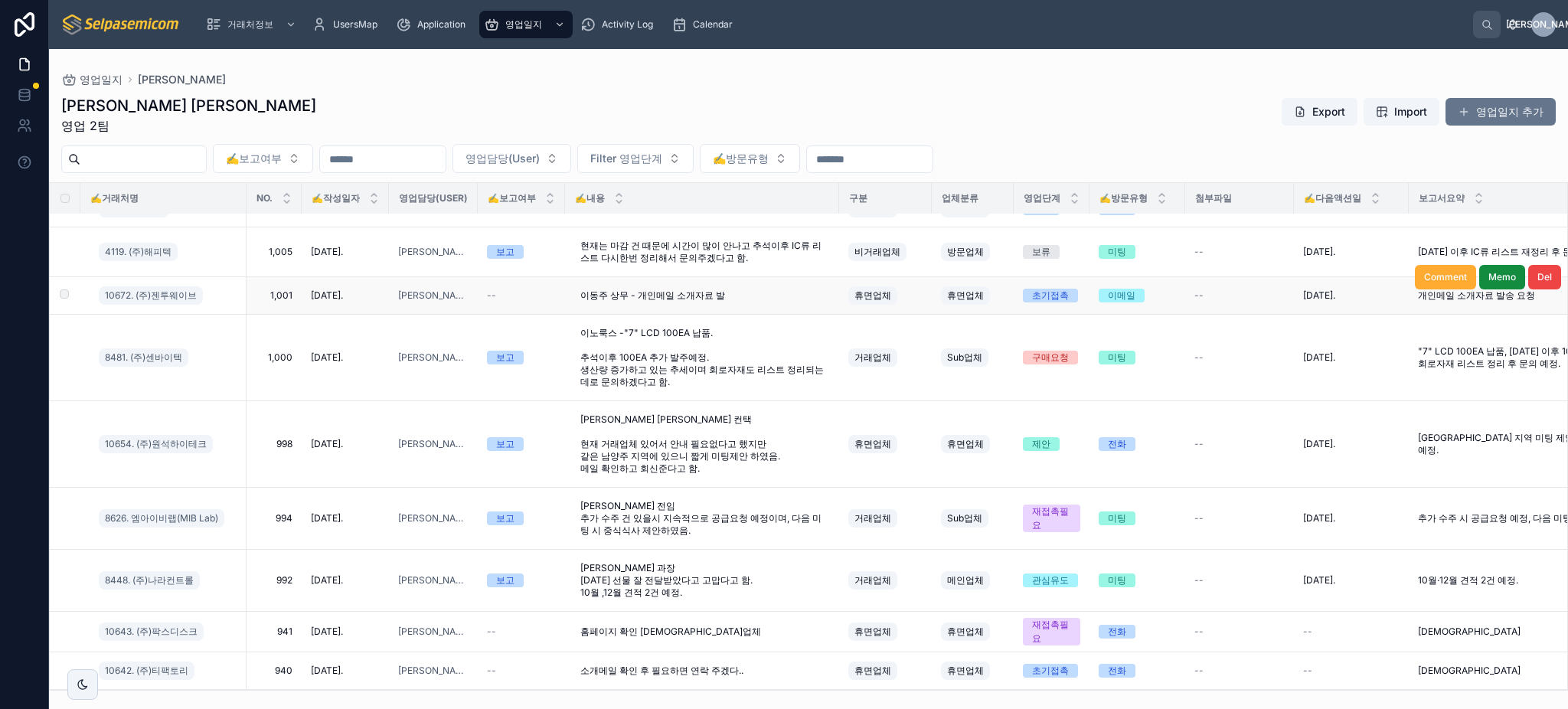
click at [878, 294] on span "휴면업체" at bounding box center [873, 296] width 37 height 12
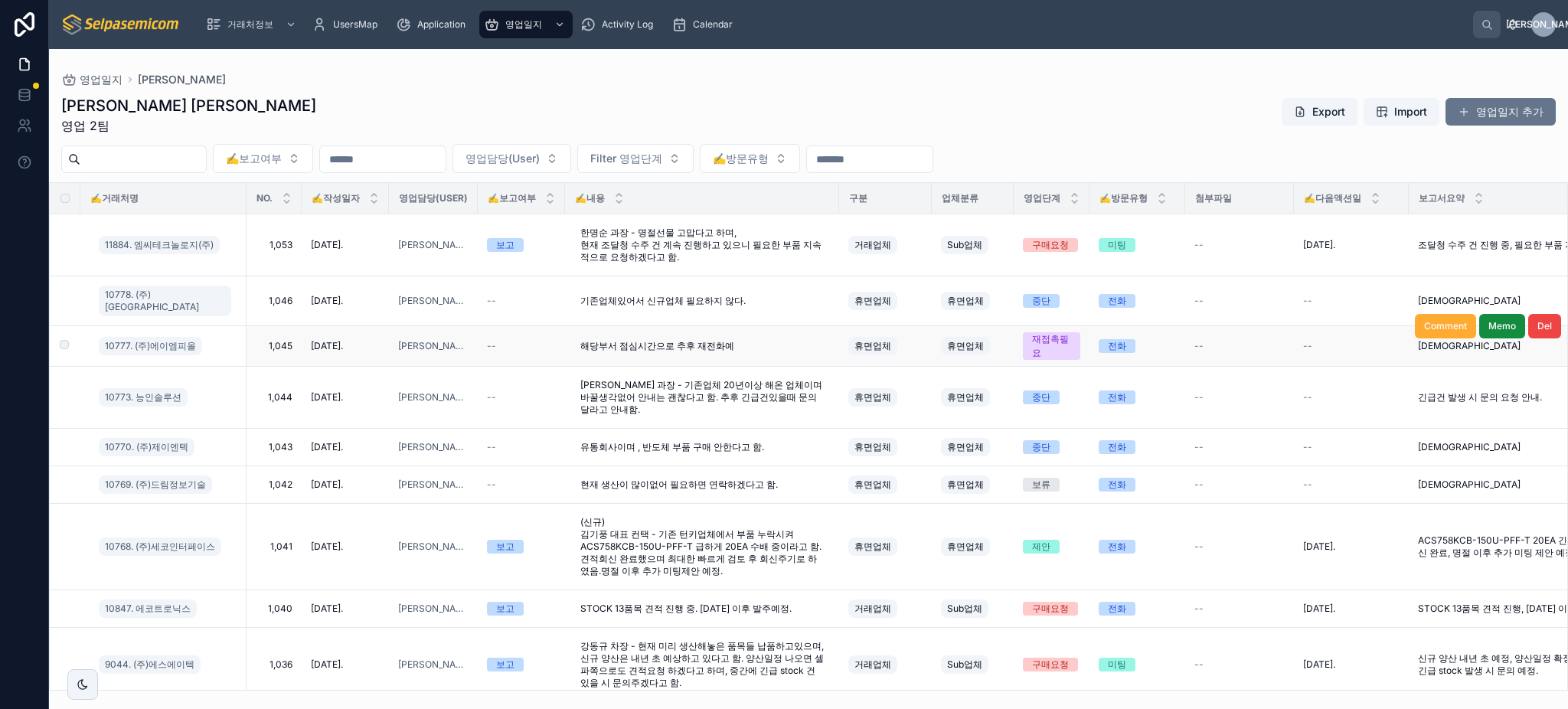
click at [978, 340] on span "휴면업체" at bounding box center [965, 346] width 37 height 12
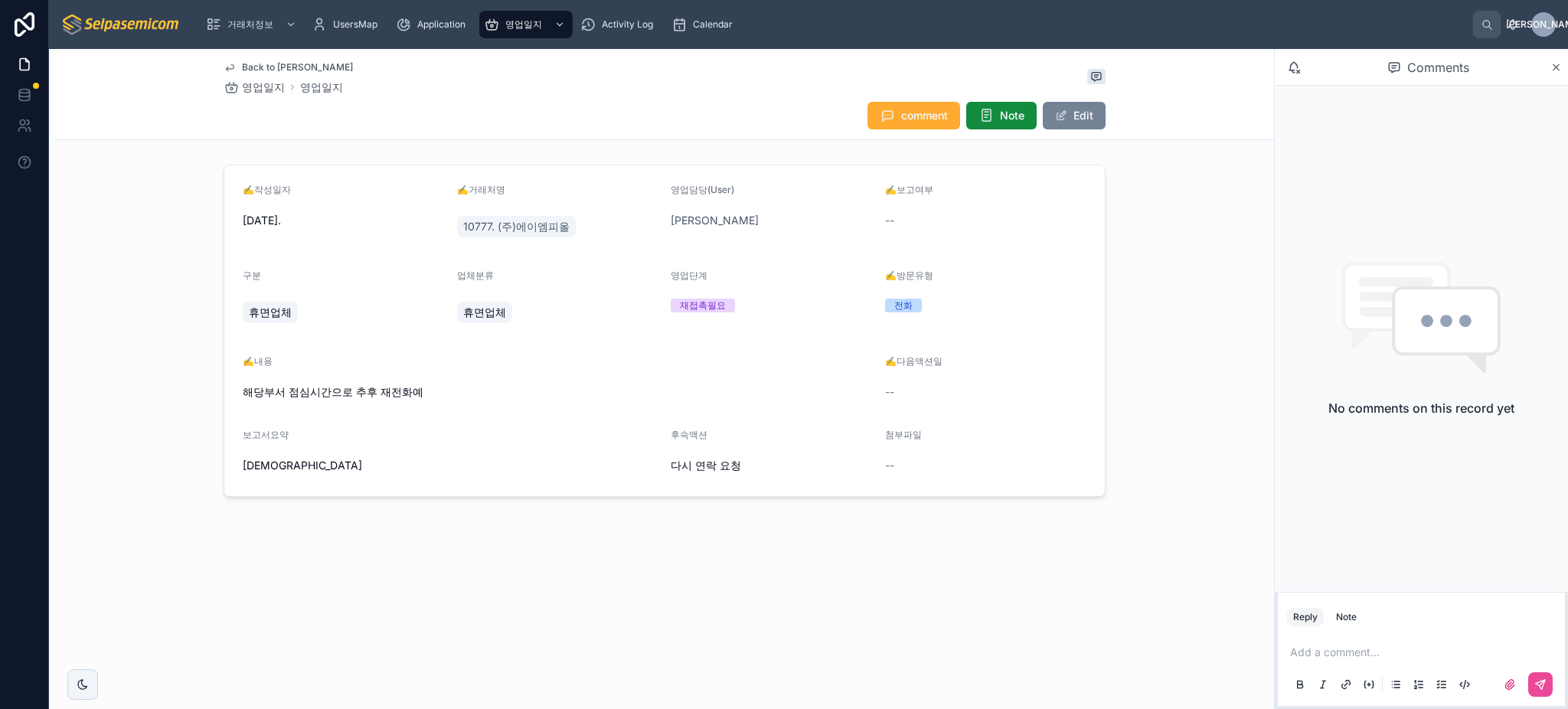
click at [1067, 111] on span at bounding box center [1060, 115] width 12 height 12
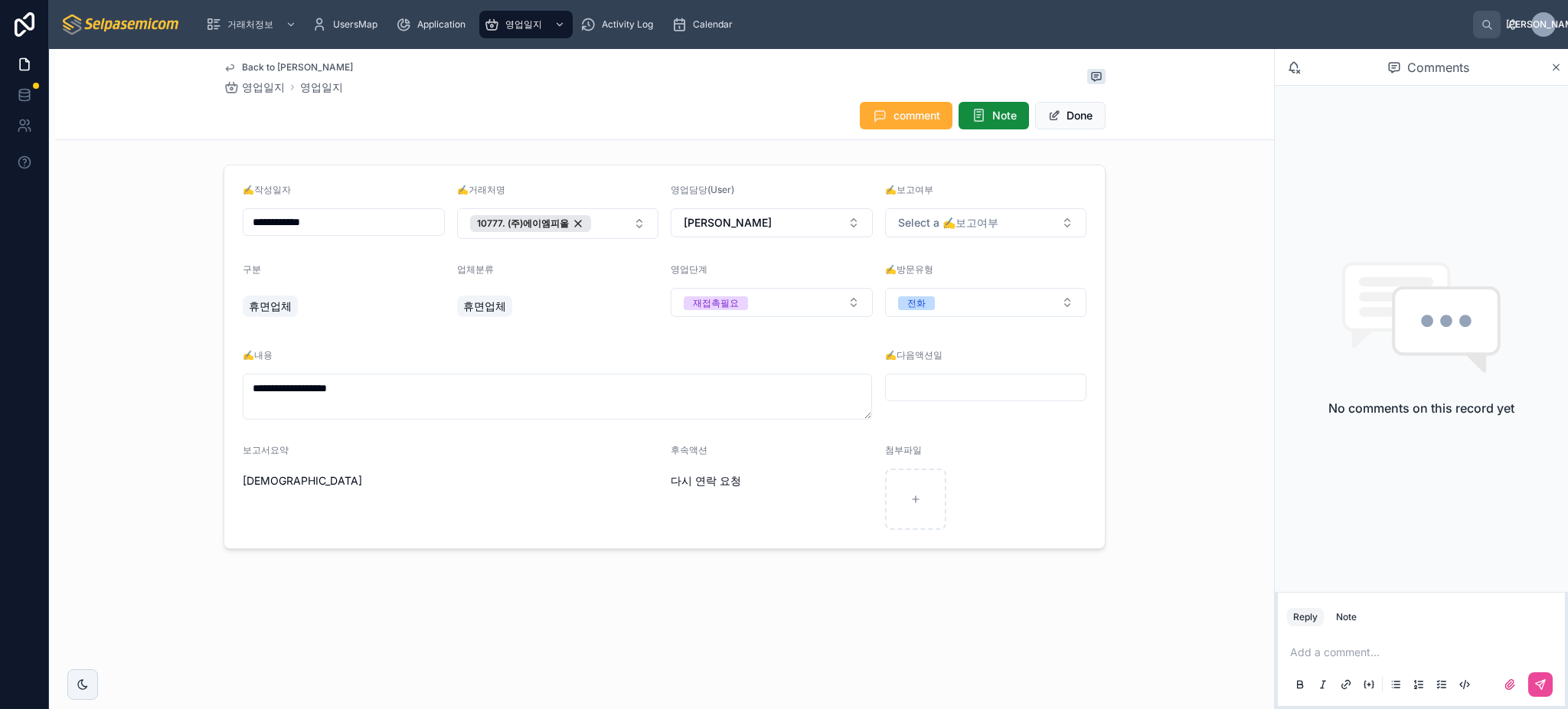
click at [497, 307] on span "휴면업체" at bounding box center [484, 306] width 43 height 15
click at [473, 307] on span "휴면업체" at bounding box center [484, 306] width 43 height 15
click at [478, 306] on span "휴면업체" at bounding box center [484, 306] width 43 height 15
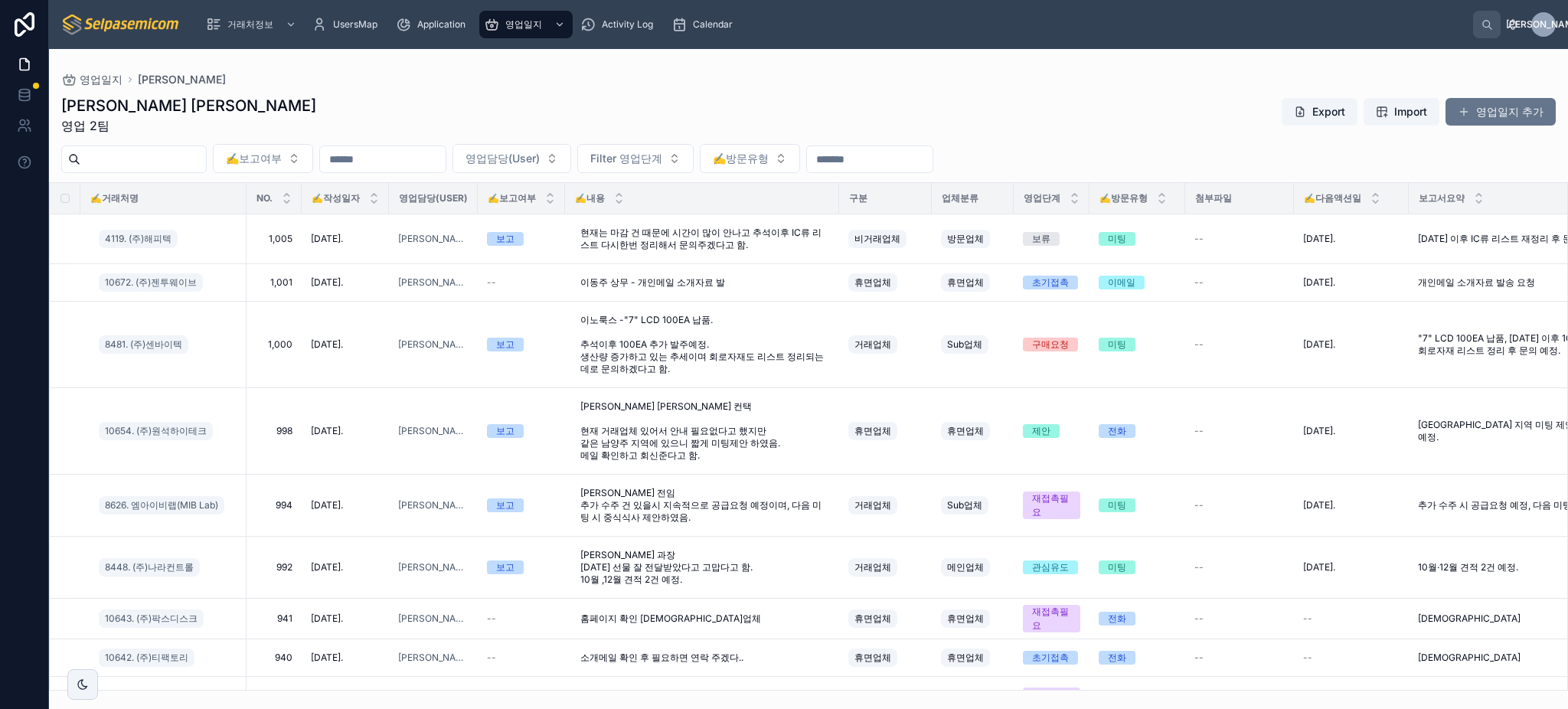
scroll to position [816, 0]
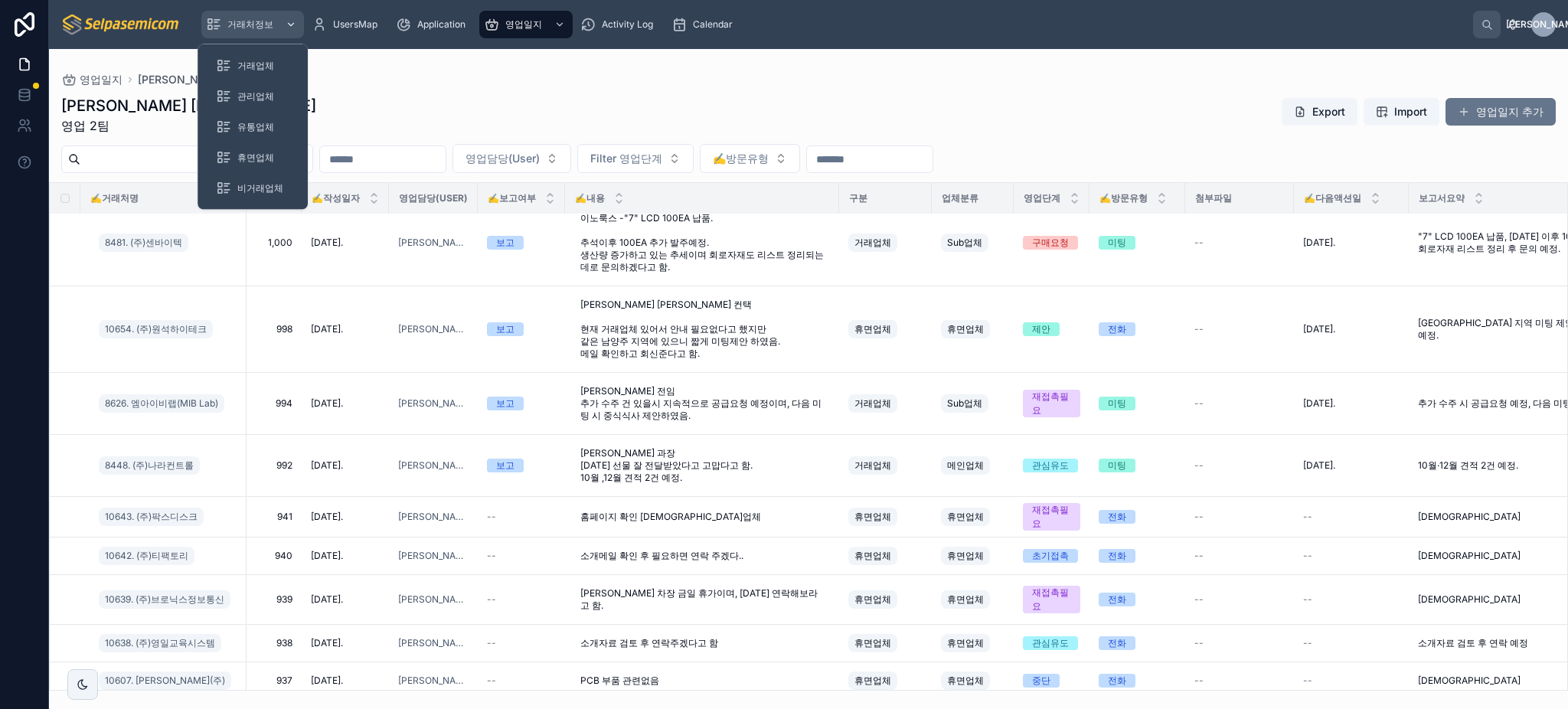
click at [252, 24] on span "거래처정보" at bounding box center [250, 24] width 46 height 12
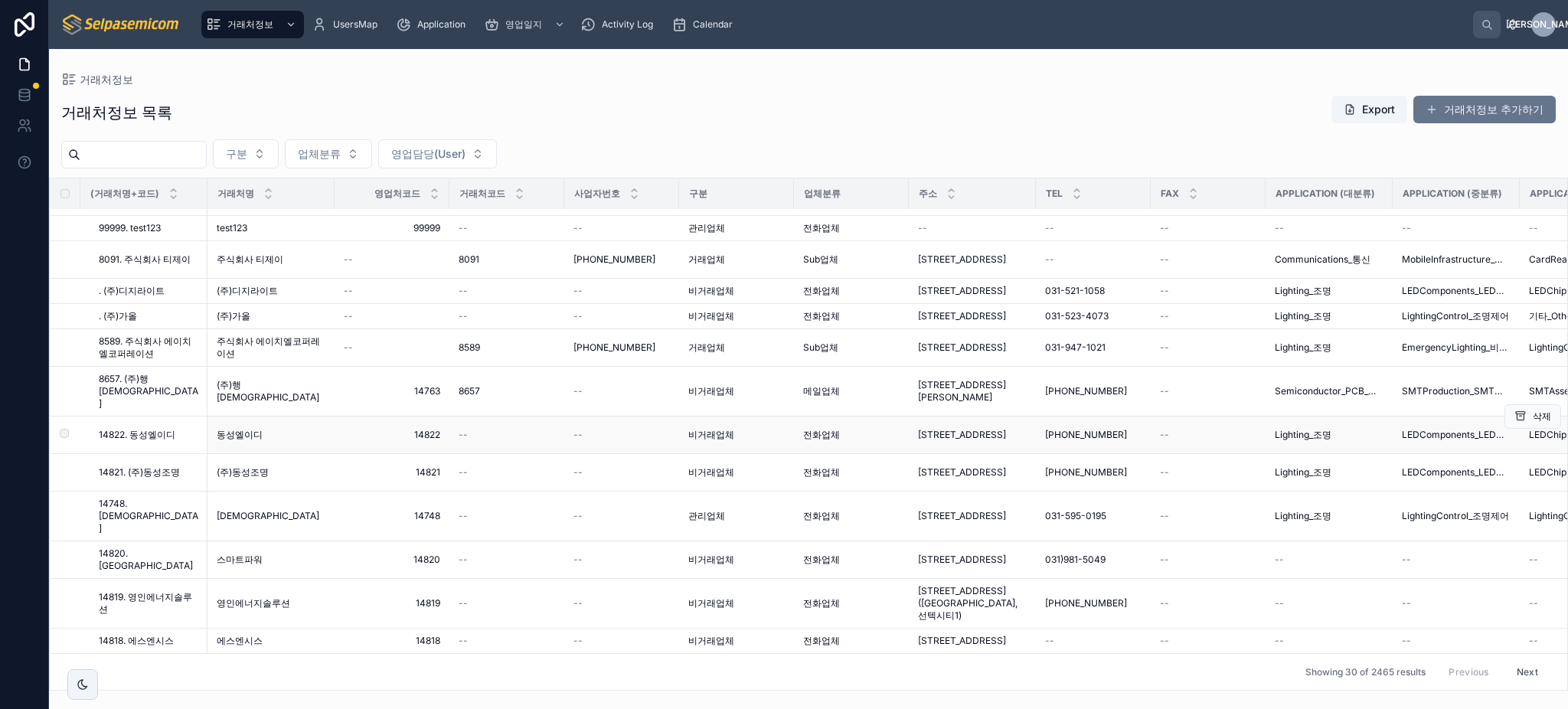
scroll to position [879, 0]
click at [341, 154] on span "업체분류" at bounding box center [319, 153] width 43 height 15
click at [370, 84] on div "거래처정보" at bounding box center [809, 79] width 1495 height 12
click at [355, 141] on button "업체분류" at bounding box center [328, 154] width 87 height 29
click at [247, 152] on span "구분" at bounding box center [236, 153] width 22 height 15
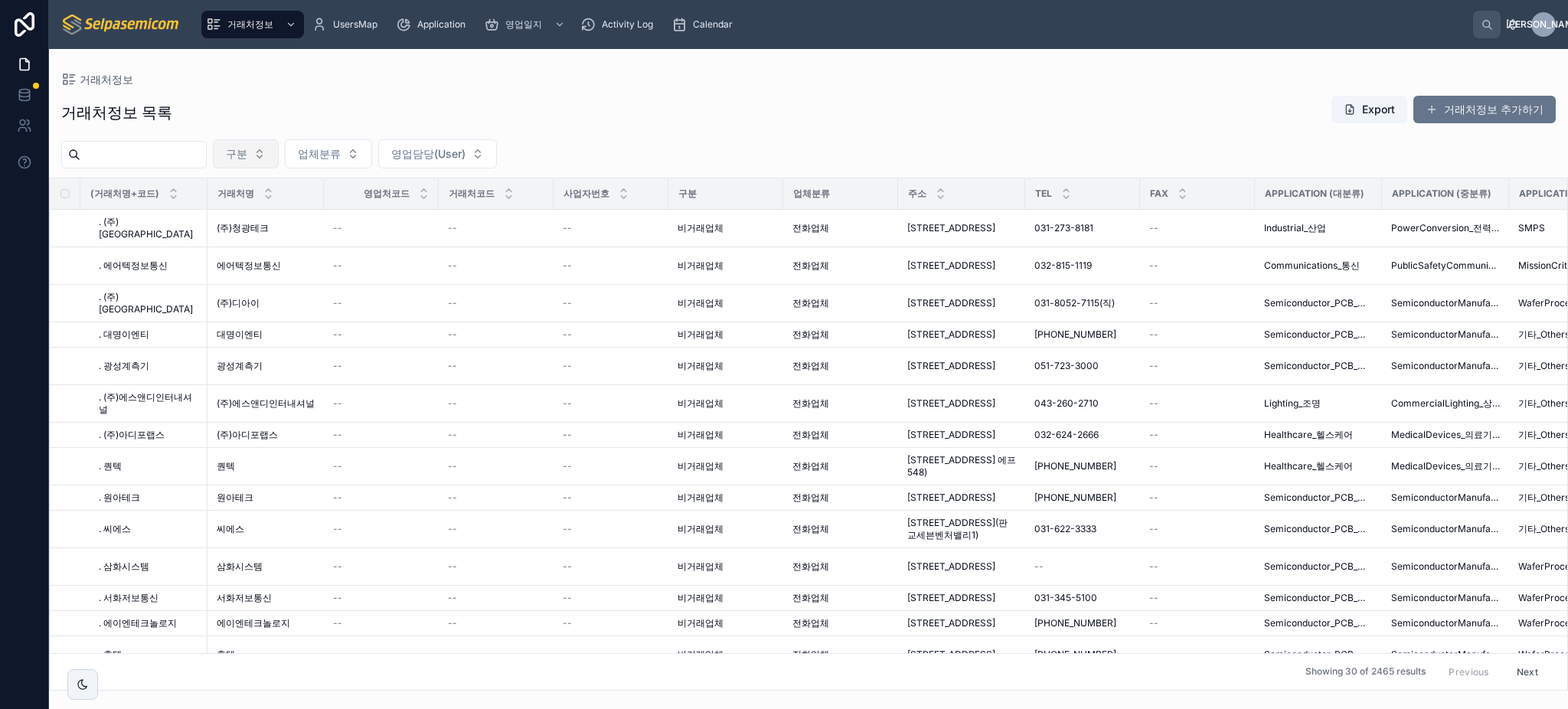
click at [247, 161] on span "구분" at bounding box center [236, 153] width 22 height 15
click at [341, 158] on span "업체분류" at bounding box center [319, 153] width 43 height 15
click at [449, 158] on span "영업담당(User)" at bounding box center [429, 153] width 74 height 15
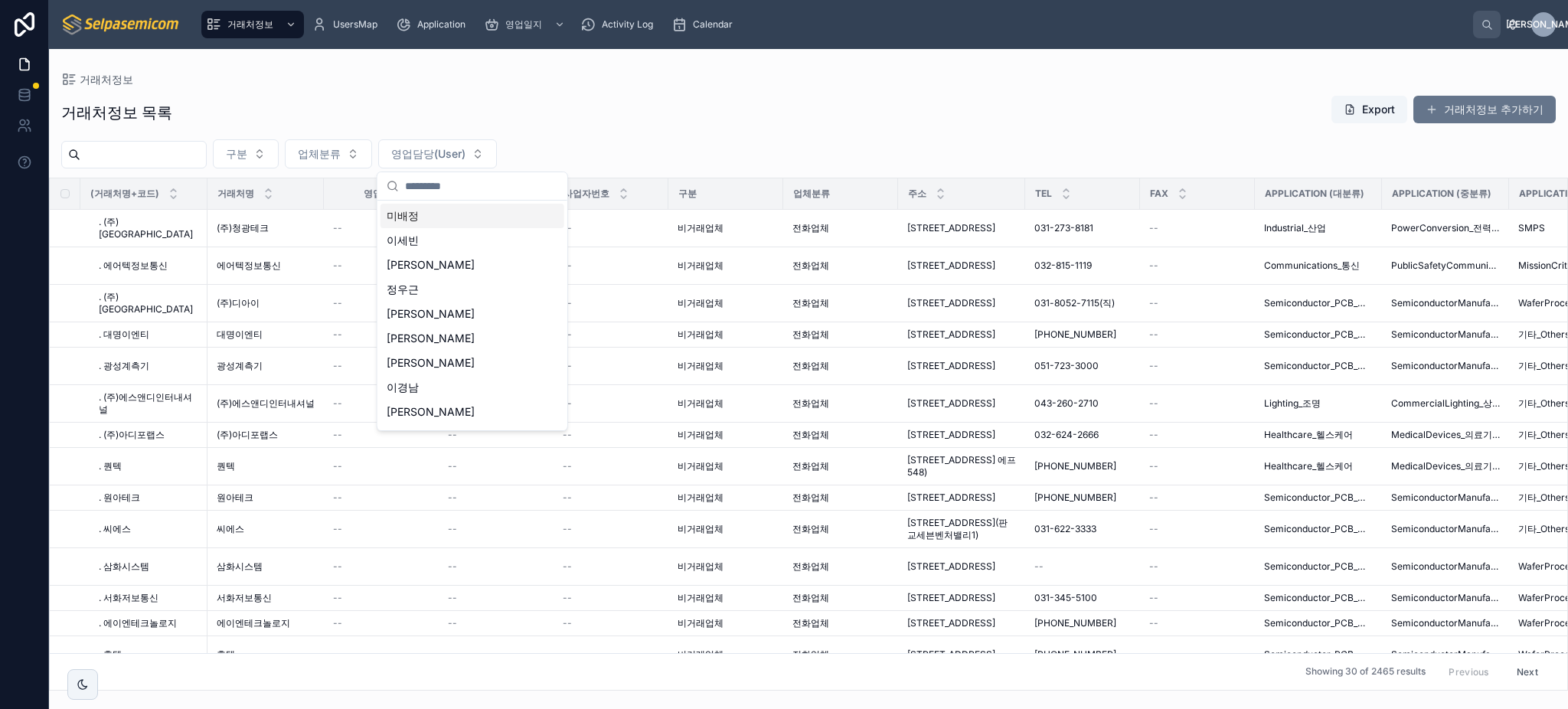
click at [456, 177] on input "text" at bounding box center [482, 186] width 153 height 27
click at [469, 275] on div "[PERSON_NAME]" at bounding box center [472, 265] width 184 height 24
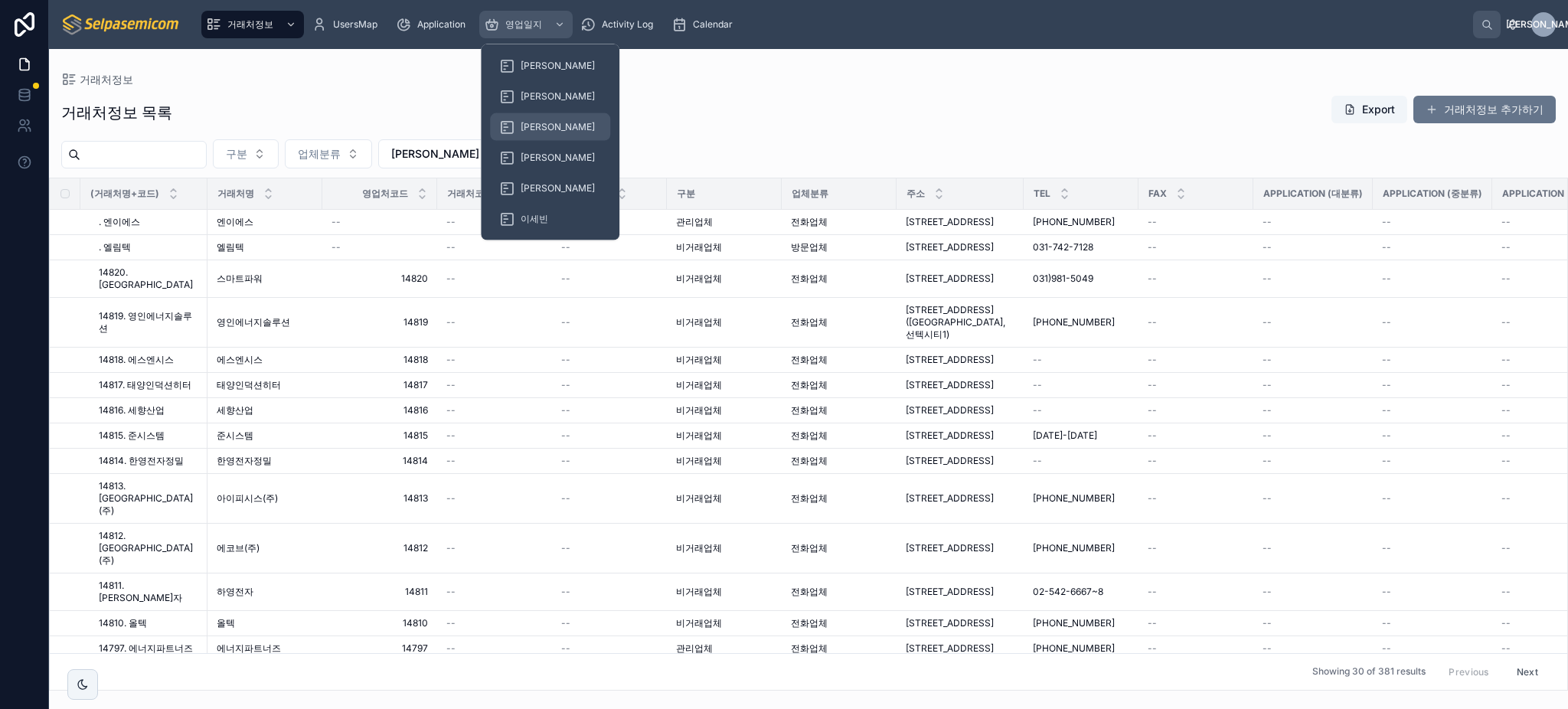
drag, startPoint x: 527, startPoint y: 26, endPoint x: 541, endPoint y: 114, distance: 89.1
click at [527, 26] on span "영업일지" at bounding box center [524, 24] width 37 height 12
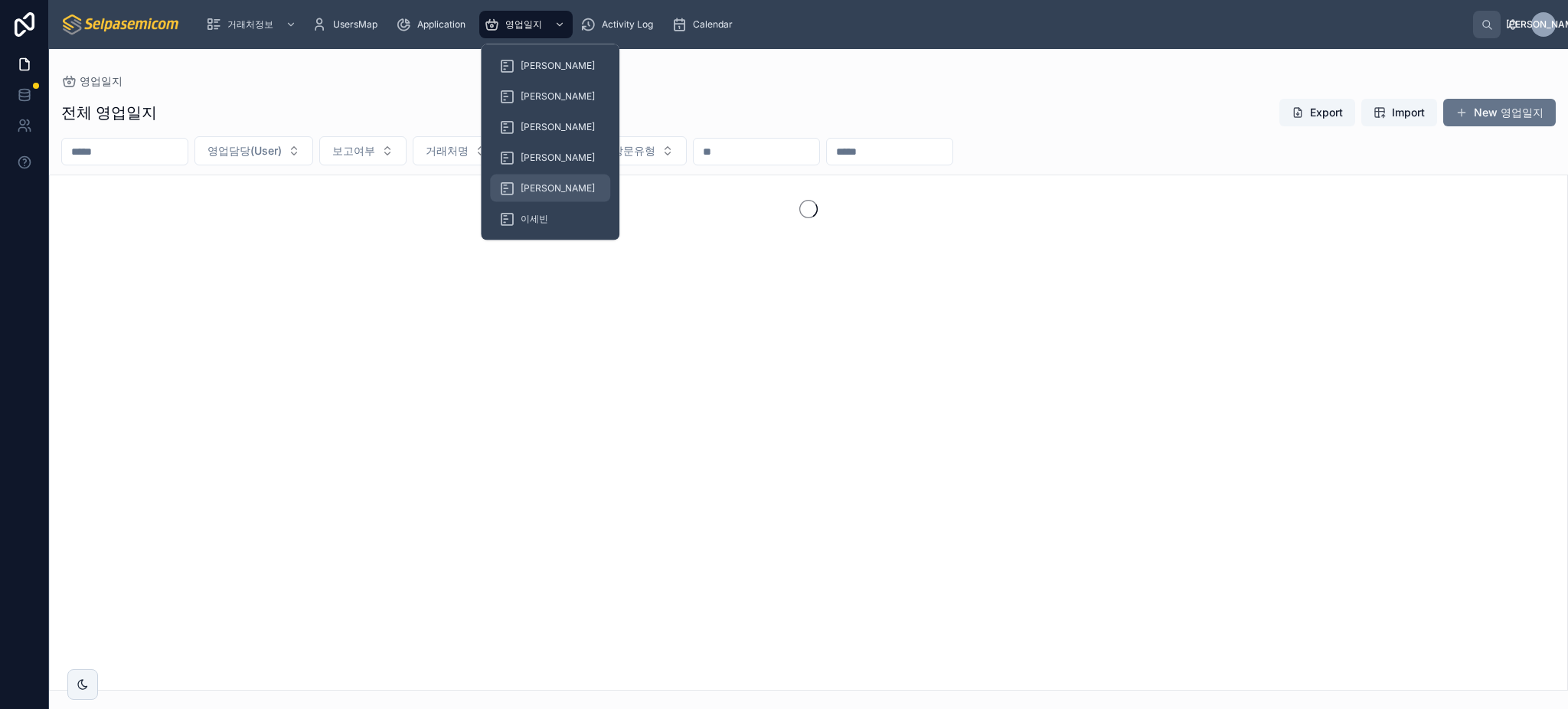
click at [528, 188] on span "[PERSON_NAME]" at bounding box center [558, 188] width 74 height 12
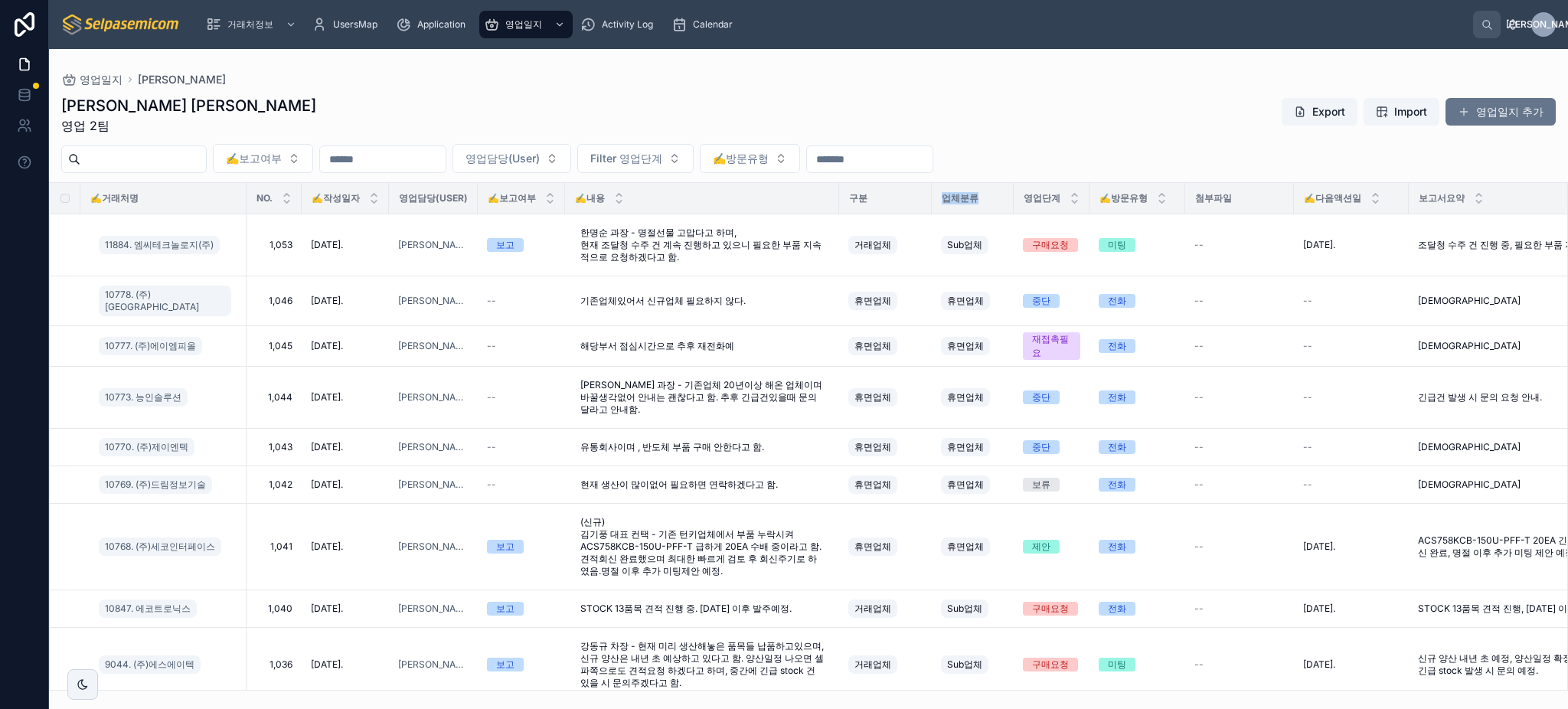
drag, startPoint x: 978, startPoint y: 195, endPoint x: 938, endPoint y: 200, distance: 40.3
click at [938, 200] on div "업체분류" at bounding box center [972, 199] width 81 height 24
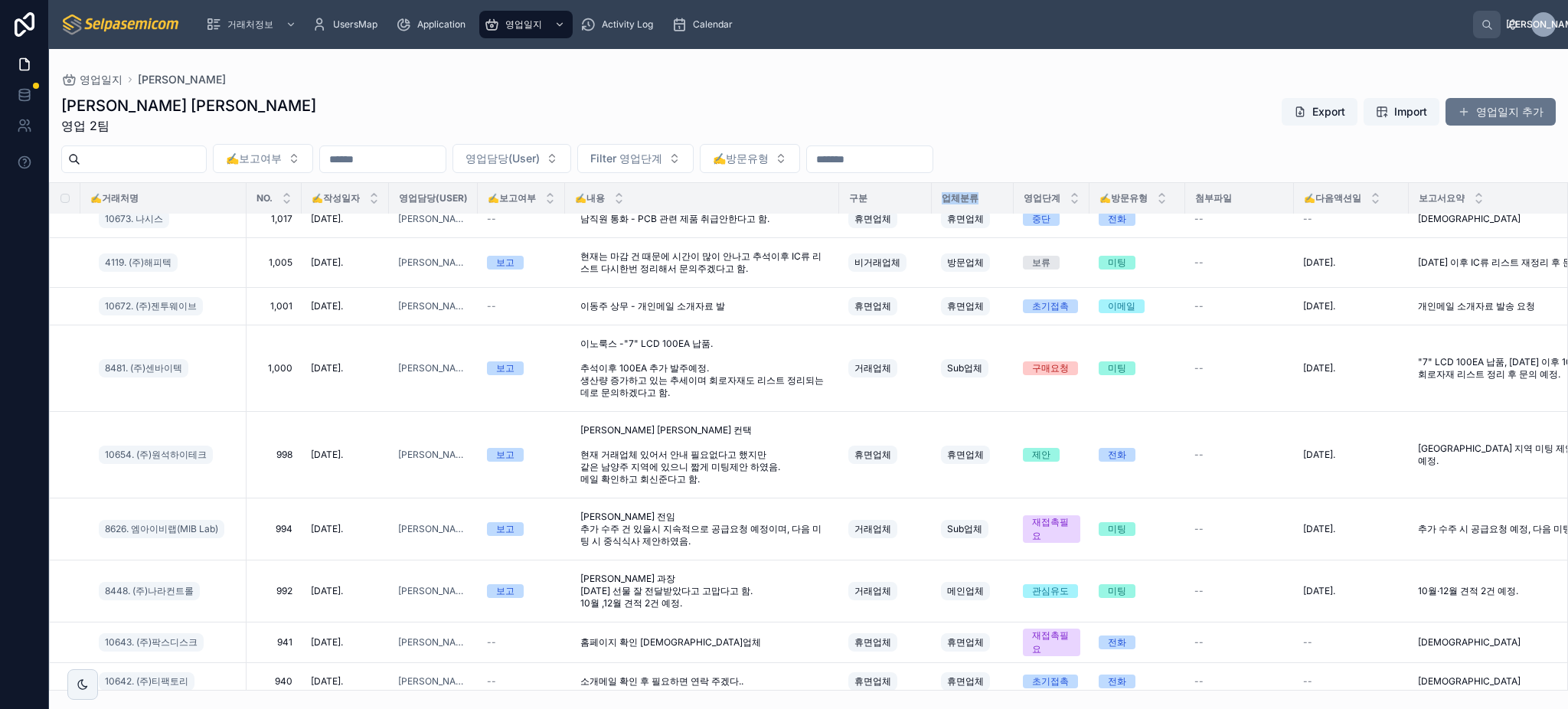
scroll to position [1110, 0]
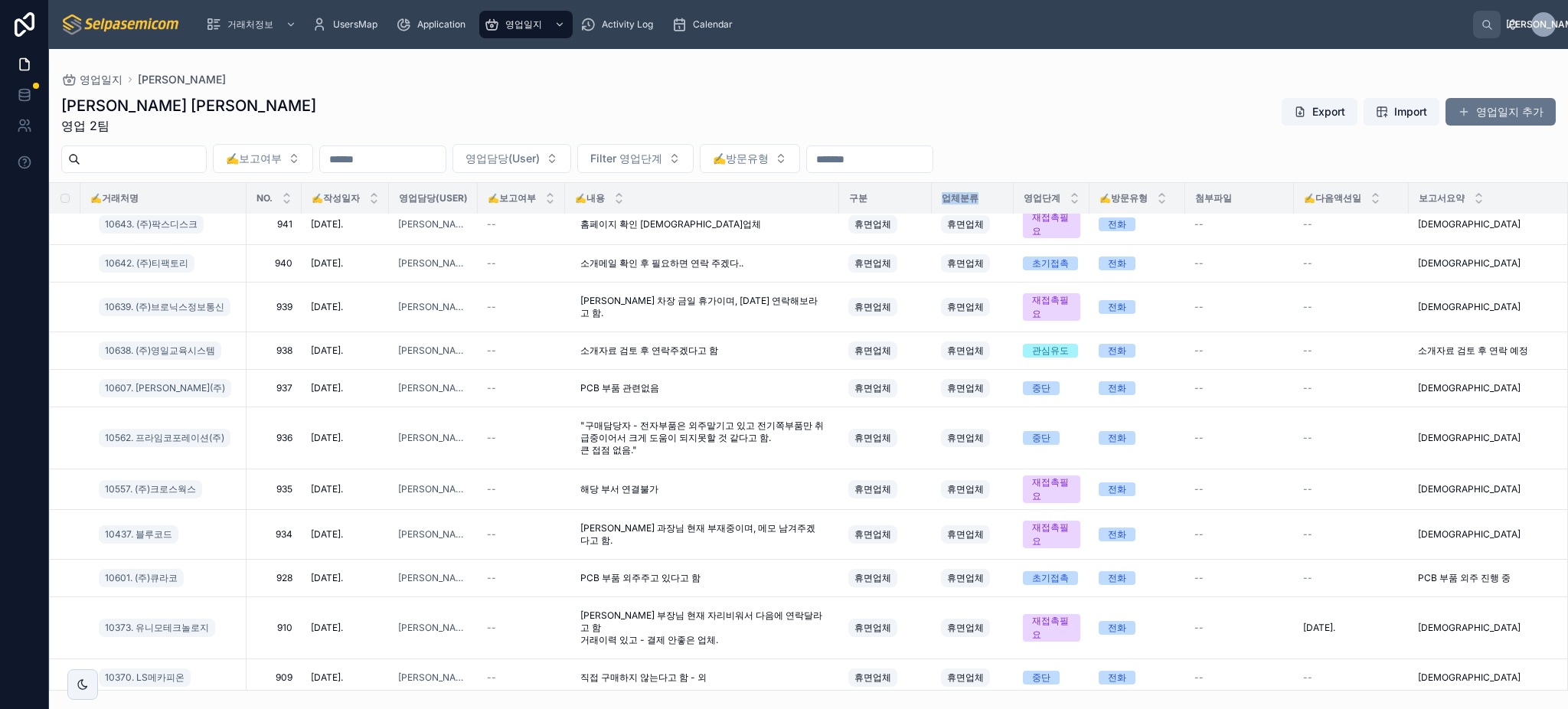
click at [987, 196] on div "업체분류" at bounding box center [972, 199] width 81 height 24
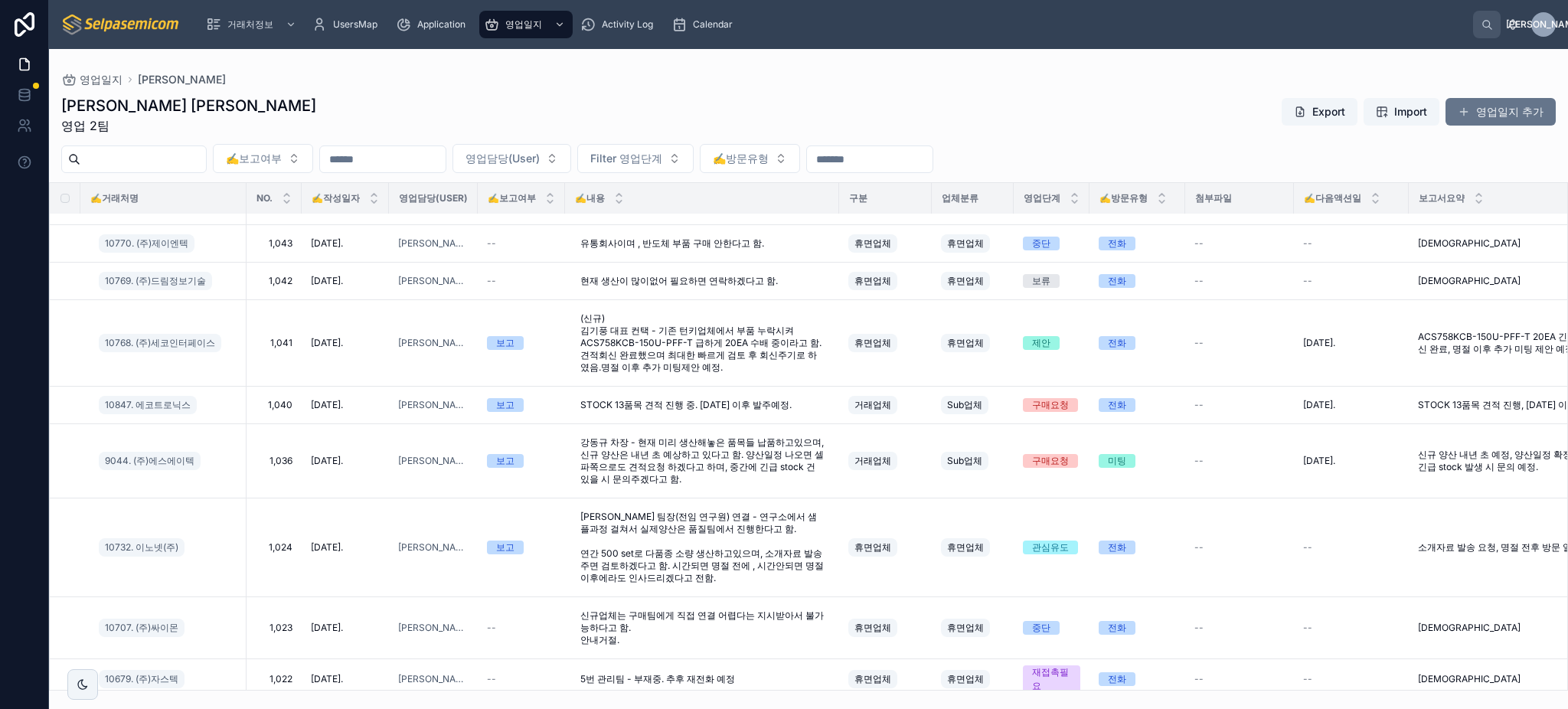
scroll to position [0, 0]
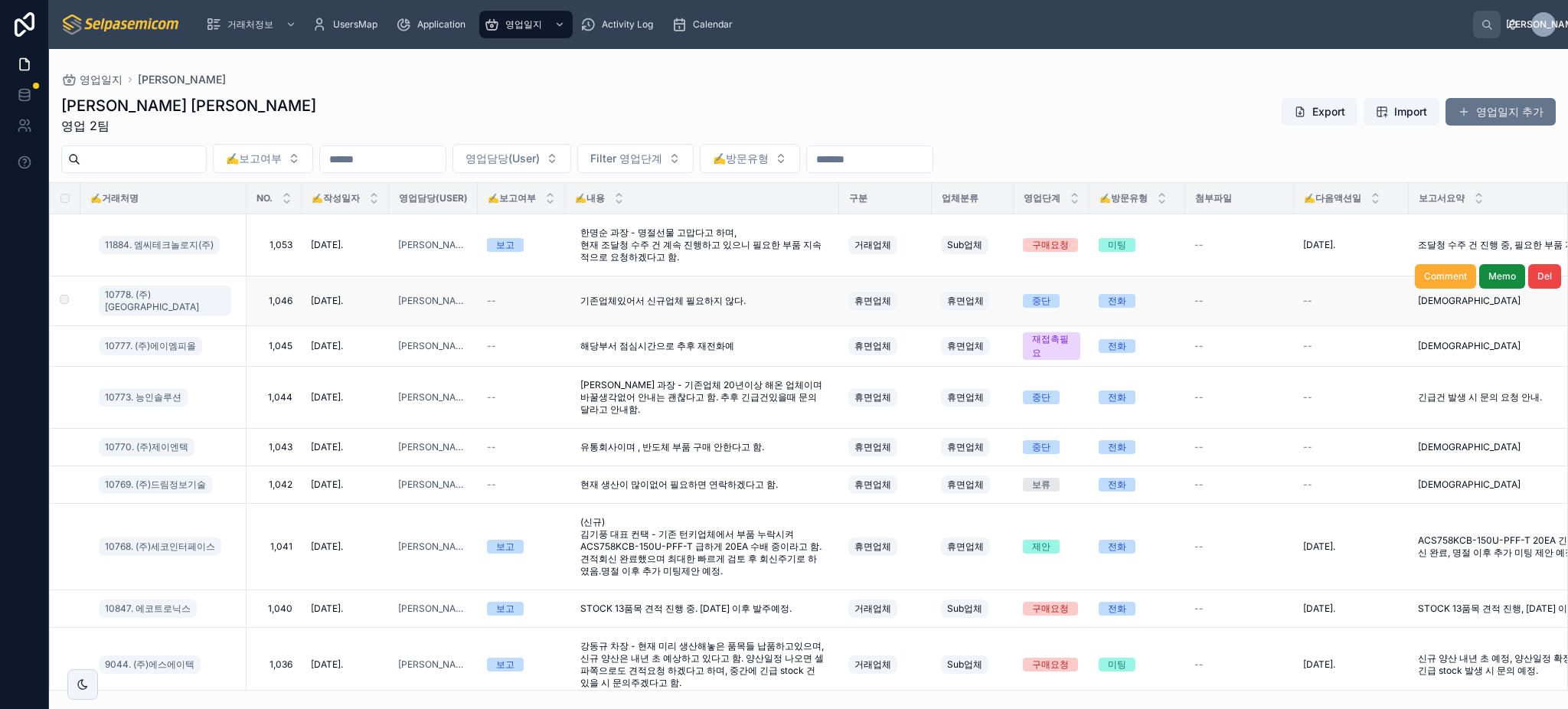
click at [968, 295] on span "휴면업체" at bounding box center [965, 300] width 37 height 12
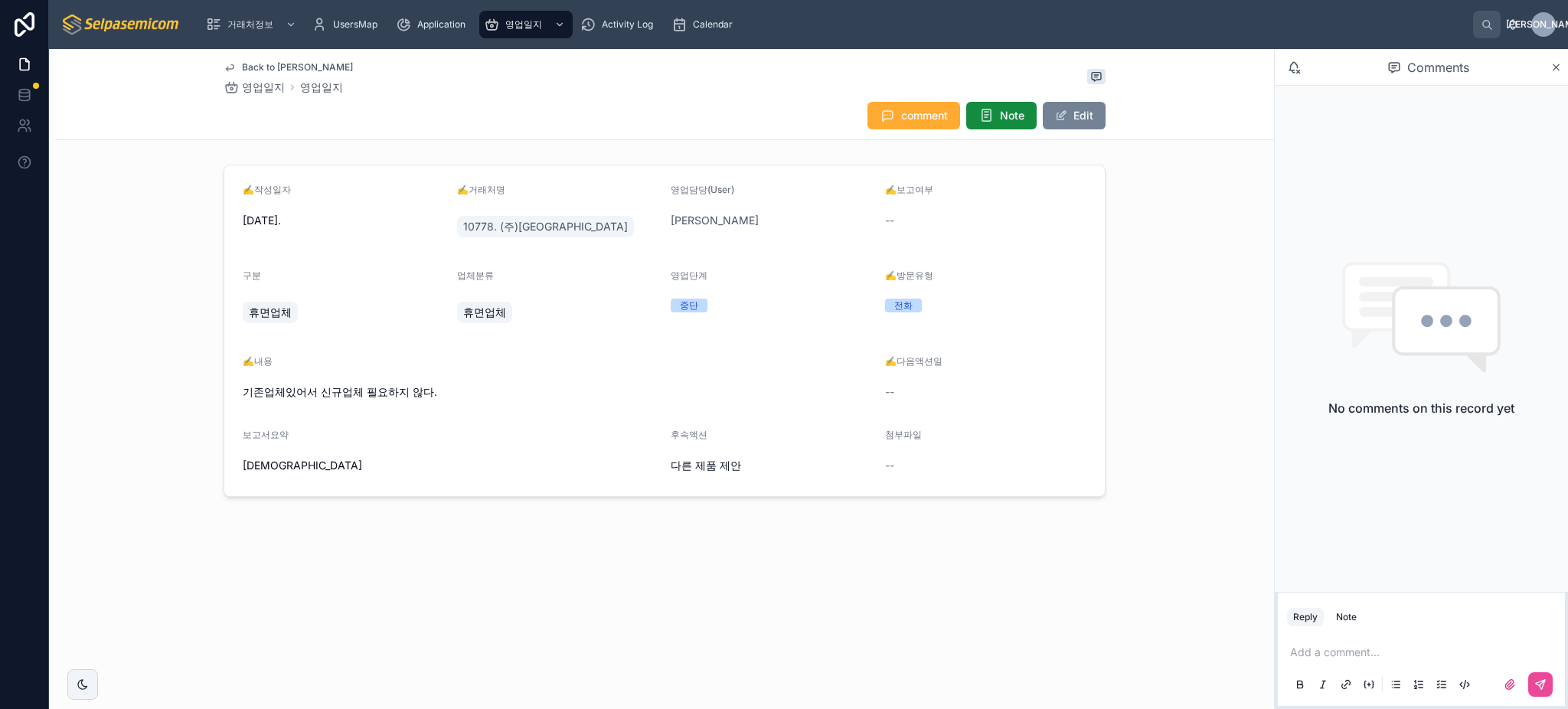
click at [1053, 106] on button "Edit" at bounding box center [1074, 115] width 63 height 27
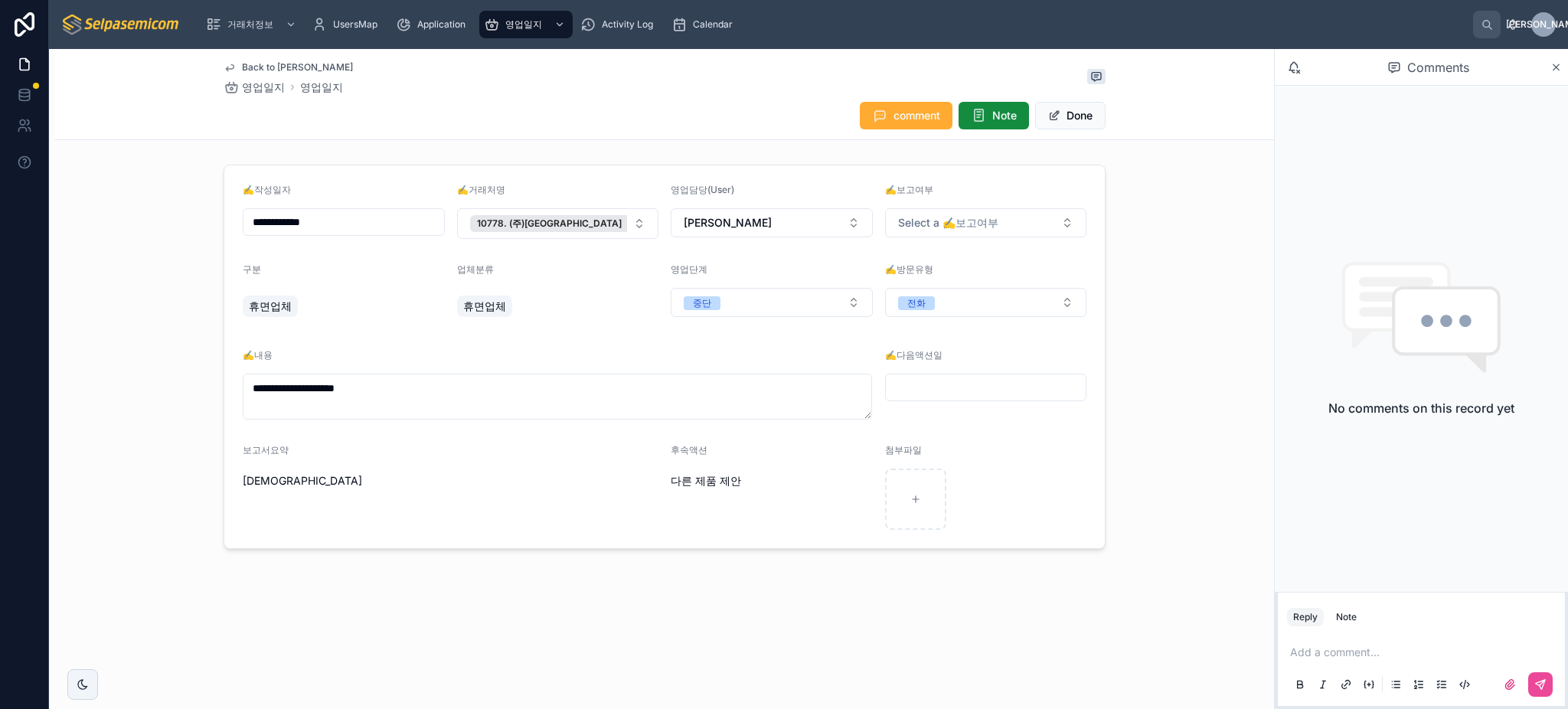
click at [488, 299] on span "휴면업체" at bounding box center [484, 306] width 43 height 15
drag, startPoint x: 471, startPoint y: 310, endPoint x: 553, endPoint y: 313, distance: 82.1
click at [553, 313] on div "휴면업체" at bounding box center [558, 306] width 202 height 27
click at [562, 303] on div "휴면업체" at bounding box center [558, 306] width 202 height 27
drag, startPoint x: 460, startPoint y: 267, endPoint x: 498, endPoint y: 290, distance: 44.4
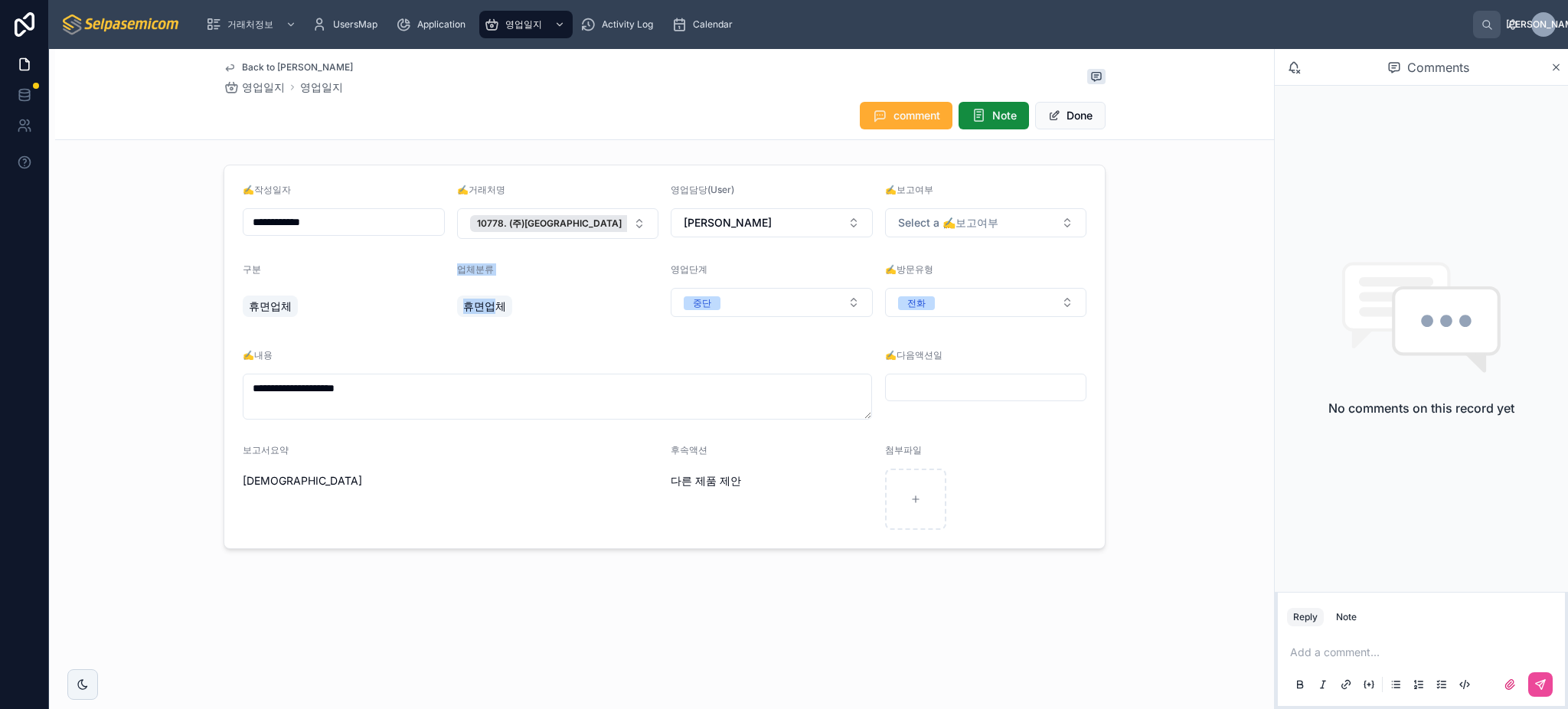
click at [498, 290] on div "업체분류 휴면업체" at bounding box center [558, 294] width 202 height 61
click at [508, 301] on div "휴면업체" at bounding box center [484, 306] width 55 height 22
click at [274, 306] on span "휴면업체" at bounding box center [270, 306] width 43 height 15
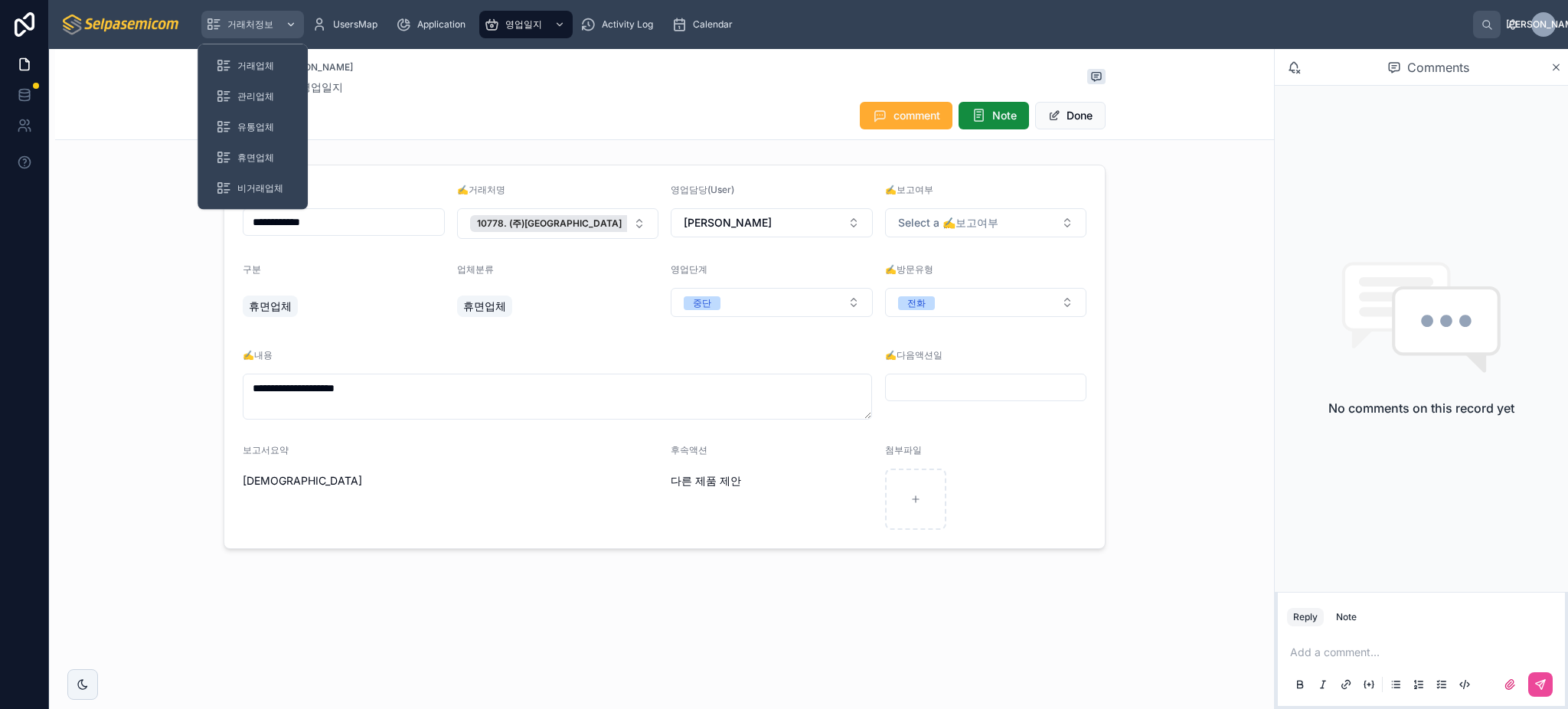
click at [243, 12] on div "거래처정보" at bounding box center [253, 24] width 94 height 24
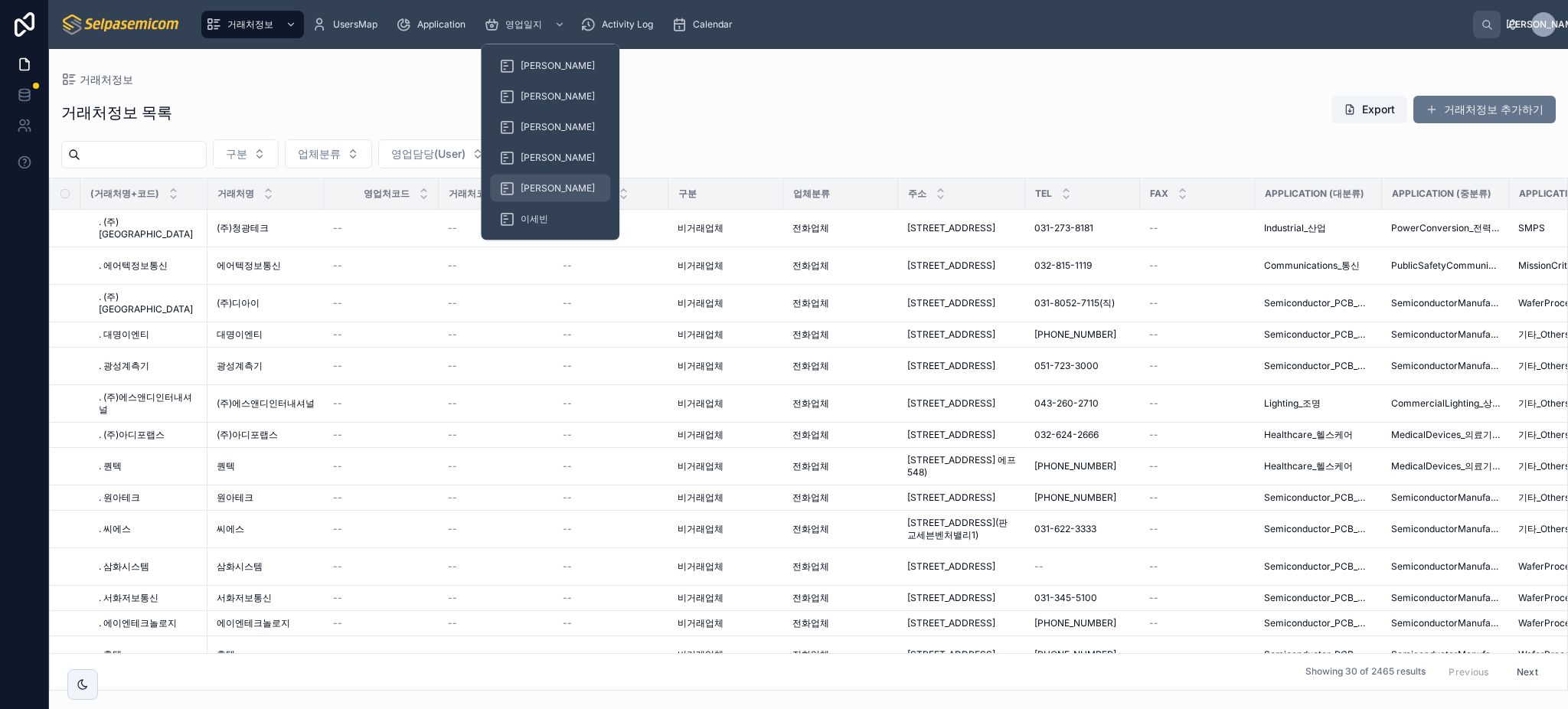
click at [537, 186] on span "[PERSON_NAME]" at bounding box center [558, 188] width 74 height 12
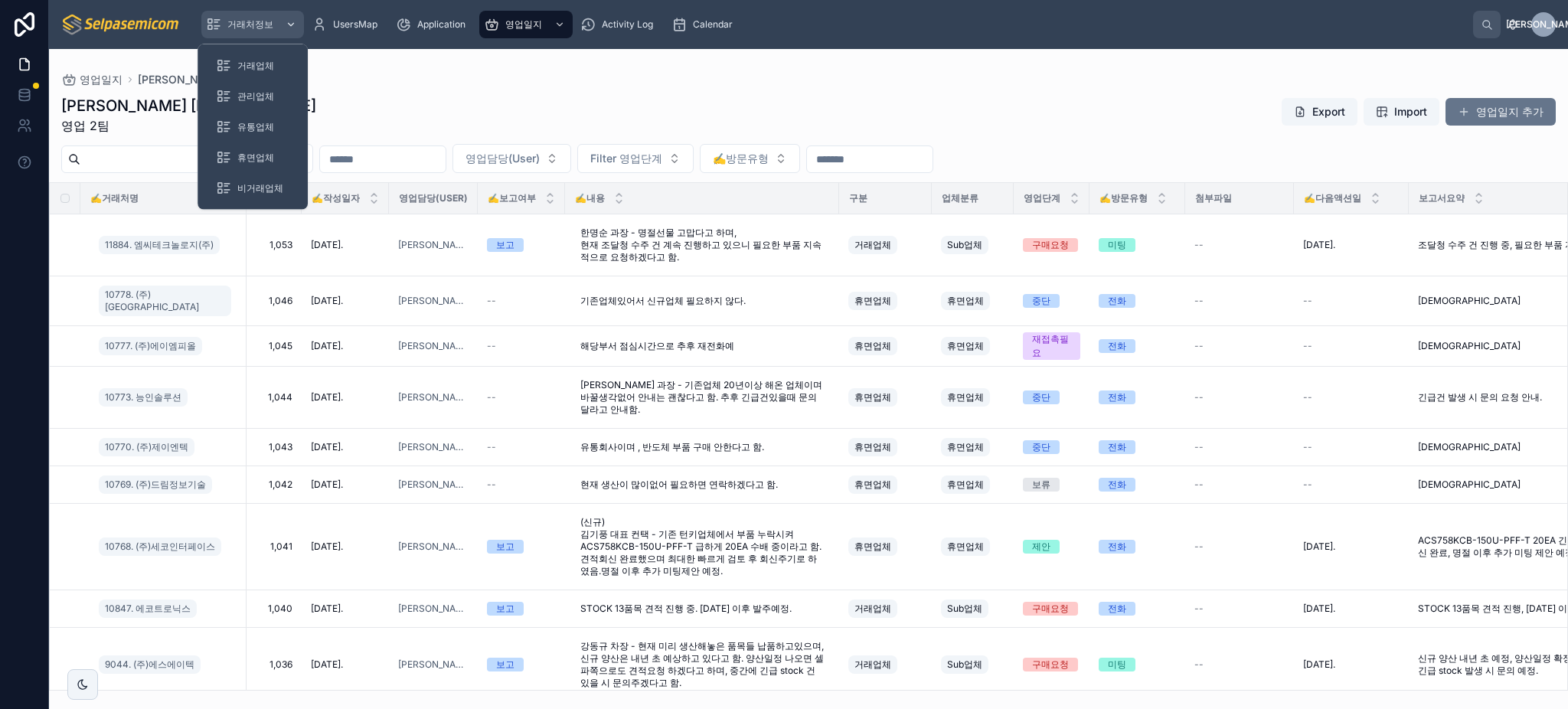
click at [241, 20] on span "거래처정보" at bounding box center [250, 24] width 46 height 12
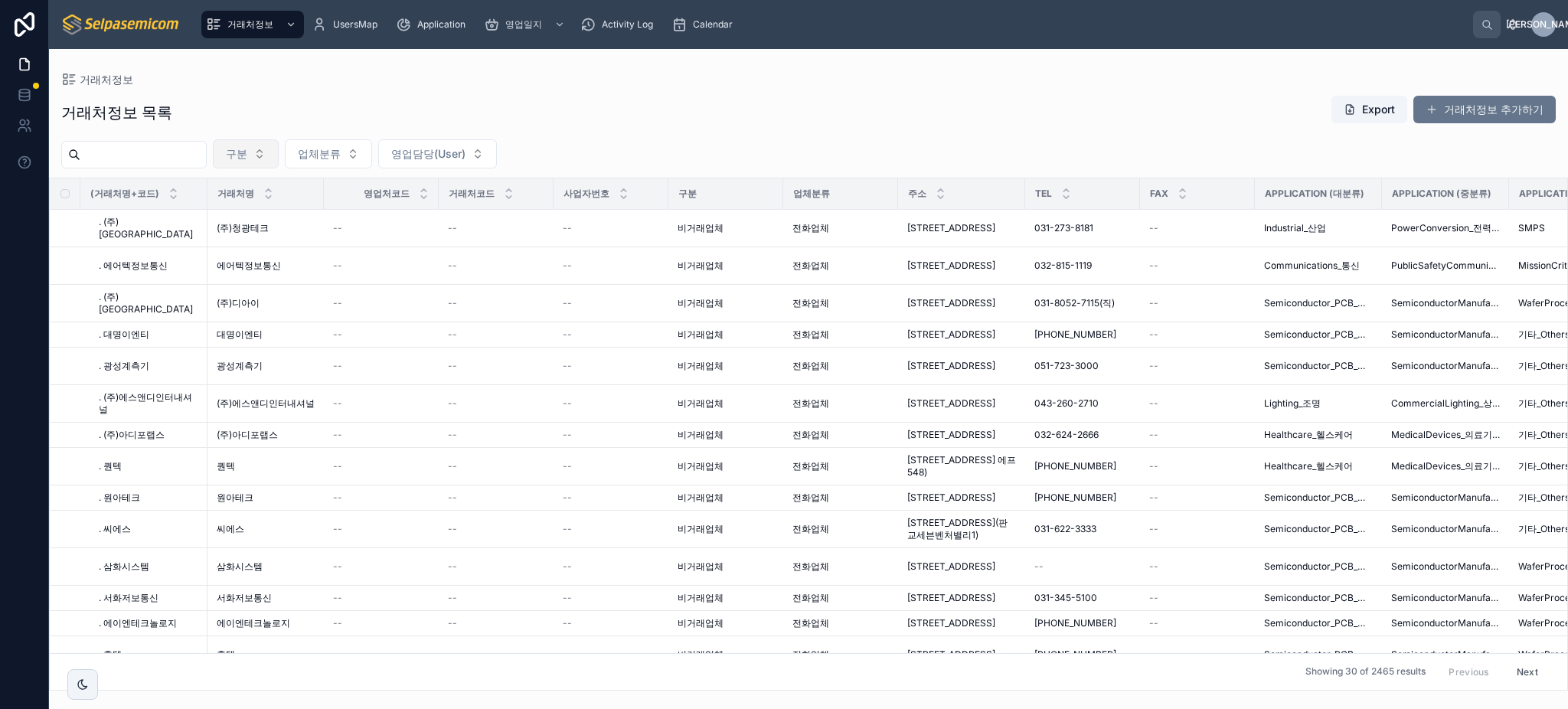
click at [247, 157] on span "구분" at bounding box center [236, 153] width 22 height 15
click at [272, 188] on input "text" at bounding box center [290, 186] width 153 height 27
click at [283, 191] on input "**" at bounding box center [290, 186] width 153 height 27
drag, startPoint x: 276, startPoint y: 177, endPoint x: 278, endPoint y: 167, distance: 10.2
click at [277, 174] on input "**" at bounding box center [290, 186] width 153 height 27
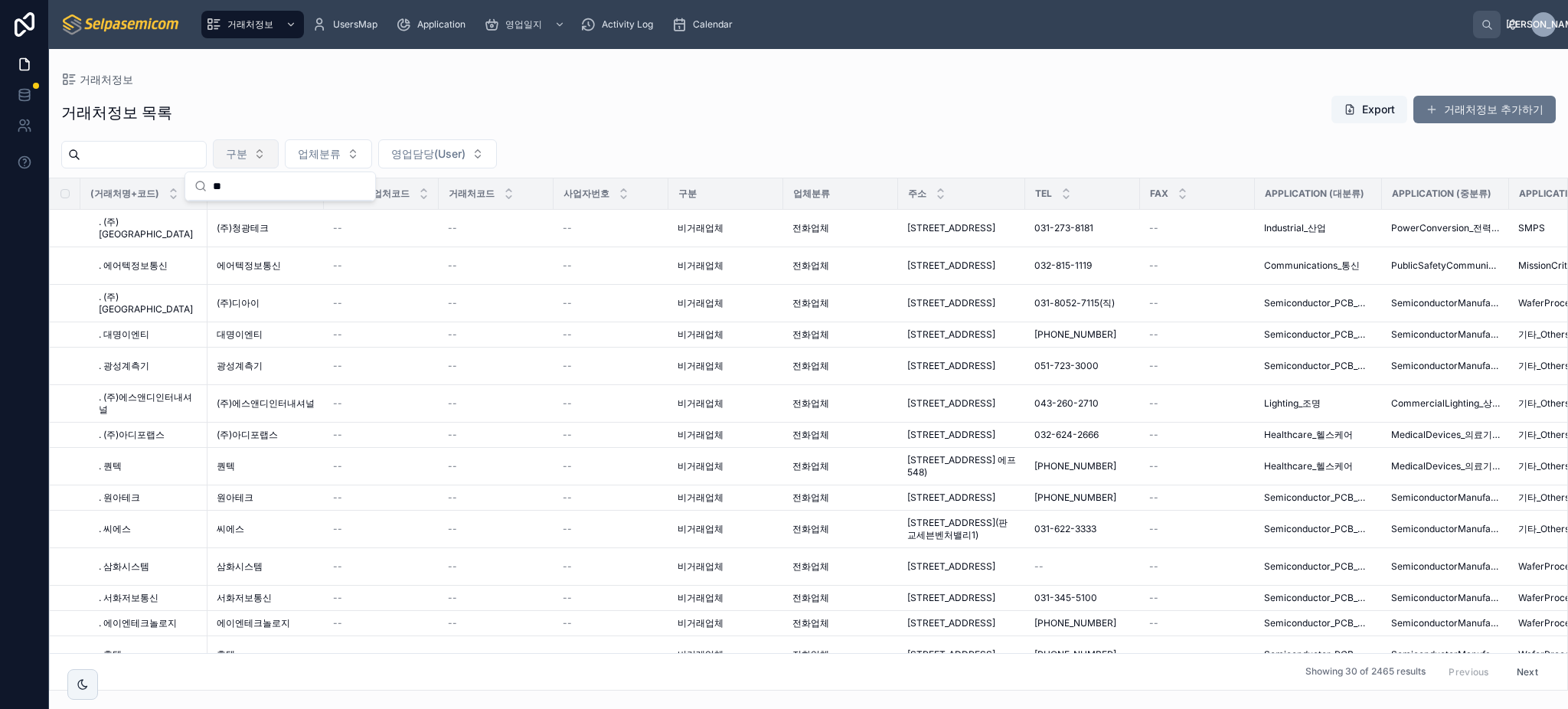
type input "**"
click at [247, 157] on span "구분" at bounding box center [236, 153] width 22 height 15
click at [278, 161] on button "구분" at bounding box center [246, 154] width 66 height 29
drag, startPoint x: 197, startPoint y: 156, endPoint x: 211, endPoint y: 166, distance: 17.2
click at [197, 156] on input "text" at bounding box center [144, 154] width 126 height 22
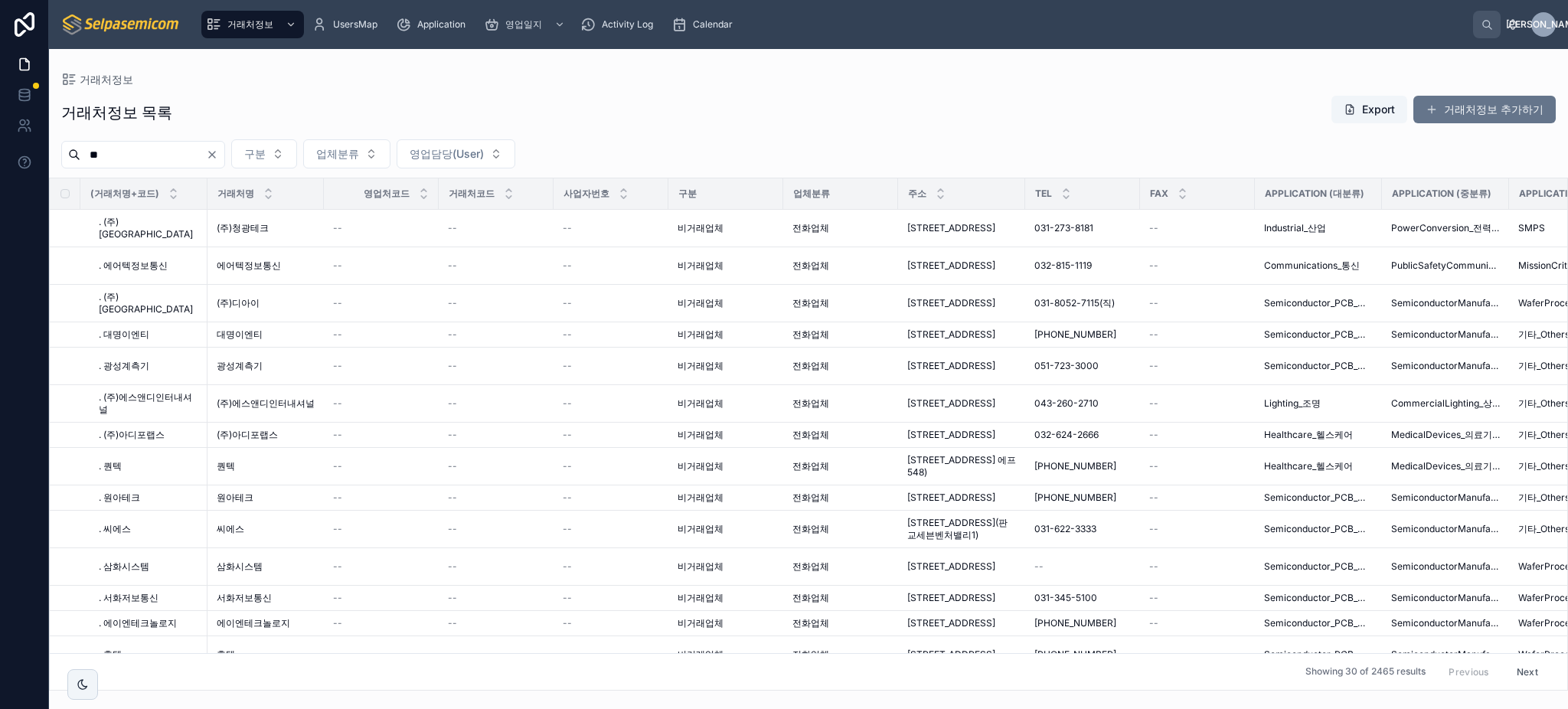
type input "**"
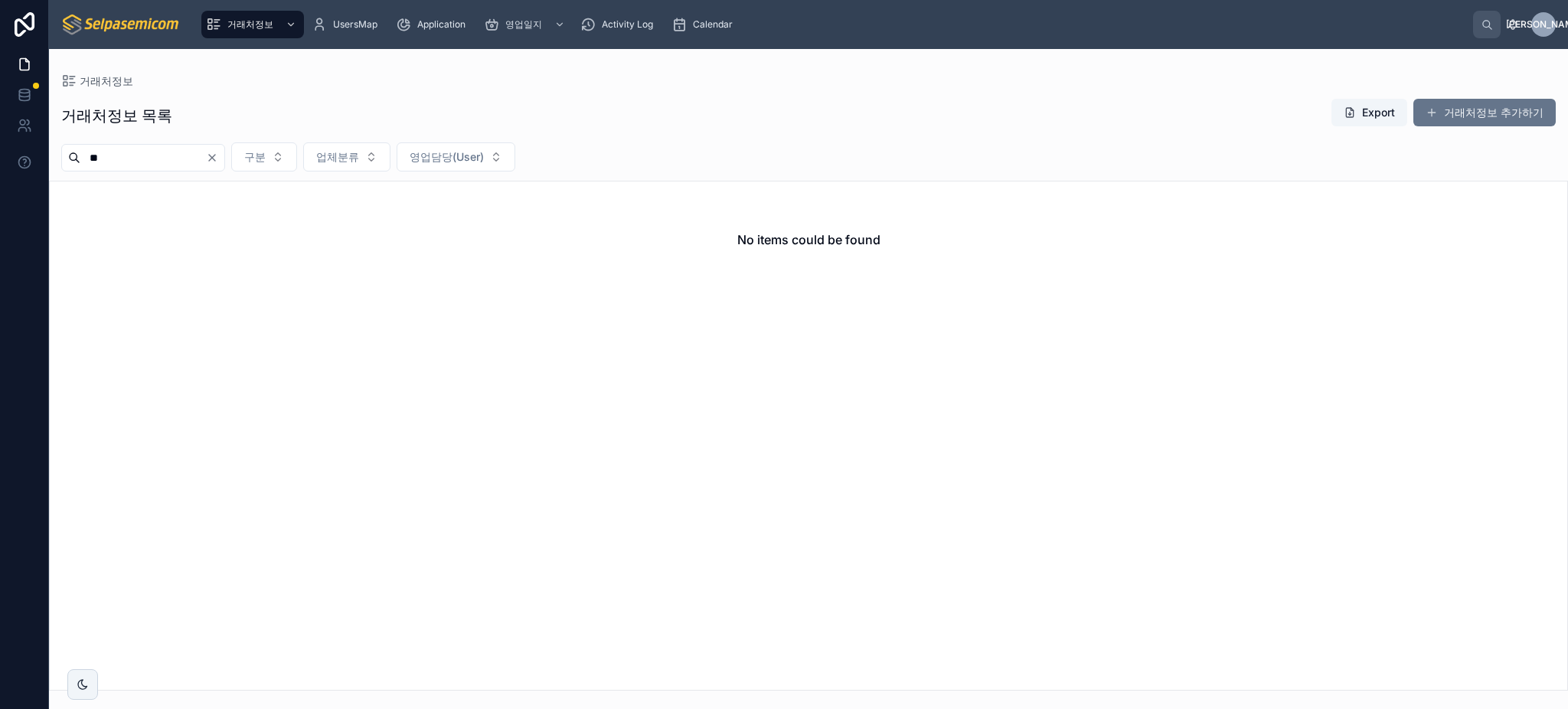
click at [224, 158] on button "Clear" at bounding box center [215, 157] width 19 height 12
click at [179, 107] on div "거래처정보 목록 Export 거래처정보 추가하기" at bounding box center [809, 115] width 1495 height 36
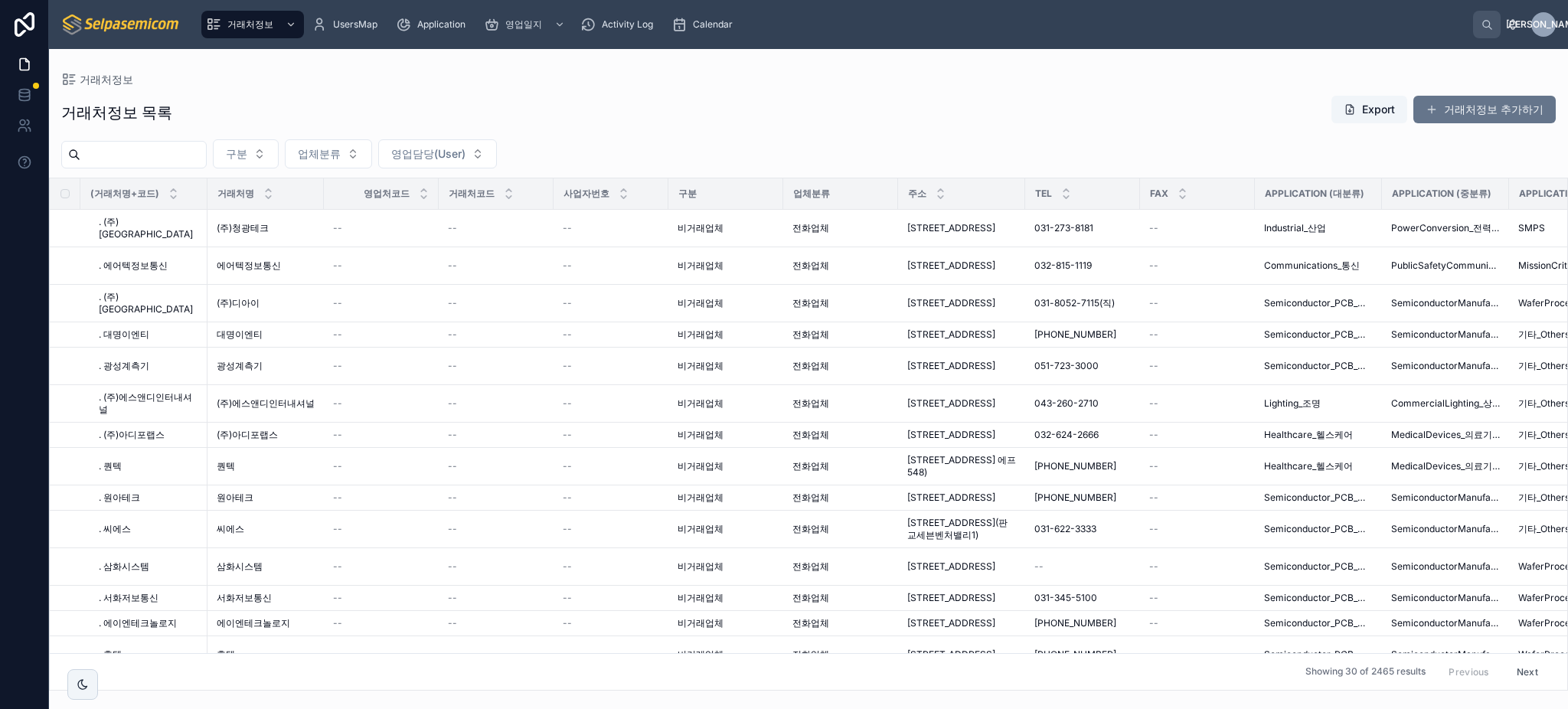
click at [479, 285] on td "--" at bounding box center [496, 266] width 115 height 37
click at [466, 153] on span "영업담당(User)" at bounding box center [429, 153] width 74 height 15
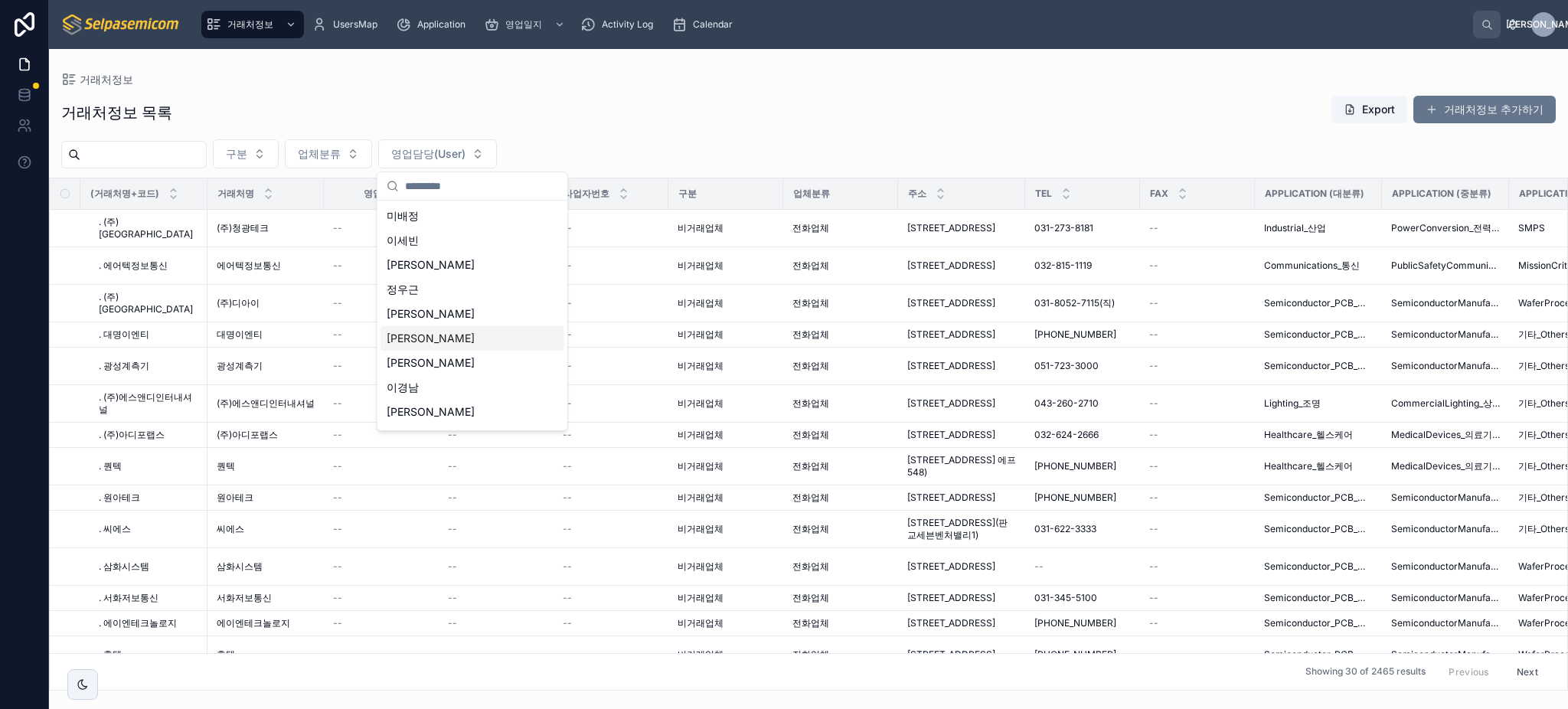
scroll to position [45, 0]
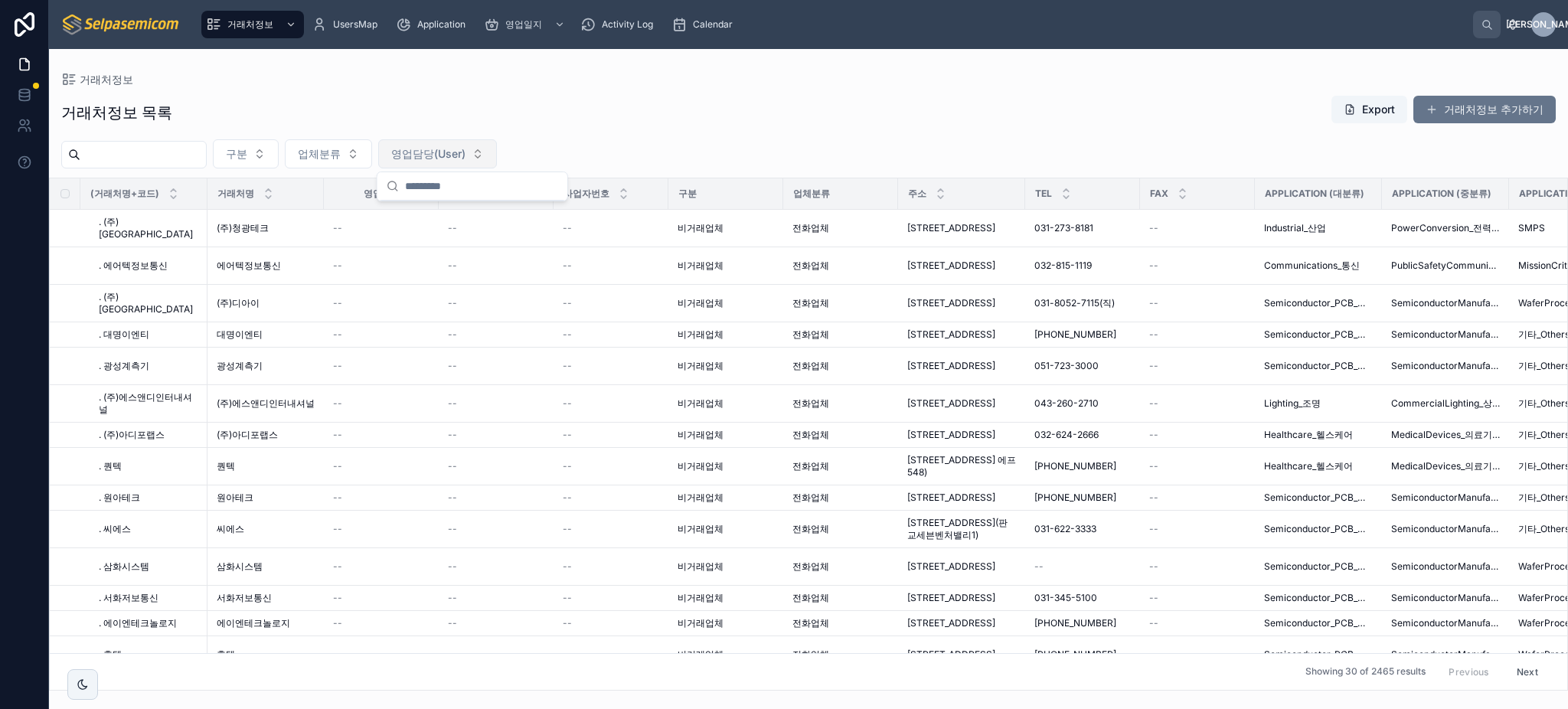
drag, startPoint x: 657, startPoint y: 118, endPoint x: 519, endPoint y: 149, distance: 141.4
click at [657, 118] on div "거래처정보 목록 Export 거래처정보 추가하기" at bounding box center [809, 113] width 1495 height 36
click at [341, 155] on span "업체분류" at bounding box center [319, 153] width 43 height 15
click at [666, 149] on div "구분 업체분류 영업담당(User)" at bounding box center [809, 154] width 1519 height 29
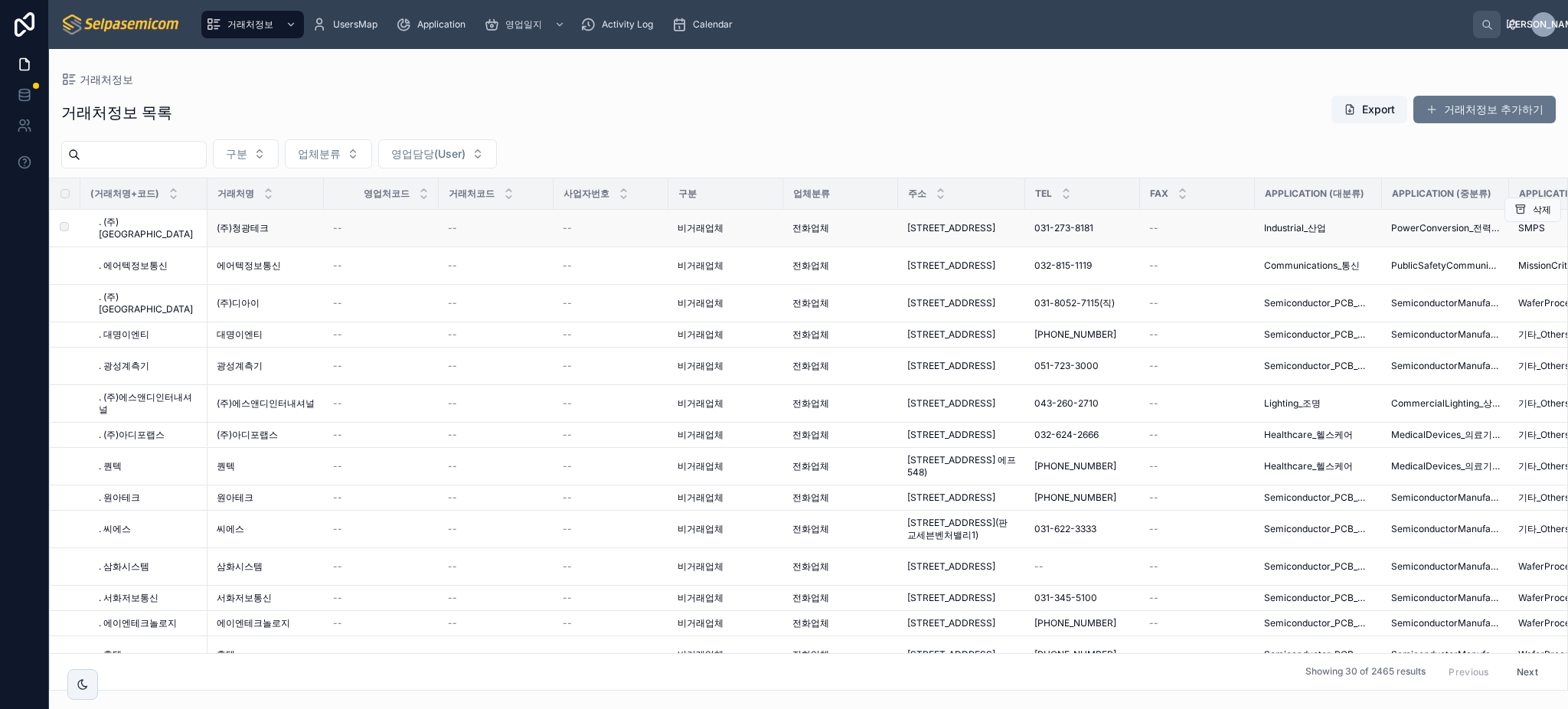
click at [152, 219] on td ". (주)[GEOGRAPHIC_DATA] . (주)[GEOGRAPHIC_DATA]" at bounding box center [144, 229] width 127 height 37
click at [142, 227] on span ". (주)[GEOGRAPHIC_DATA]" at bounding box center [148, 229] width 99 height 24
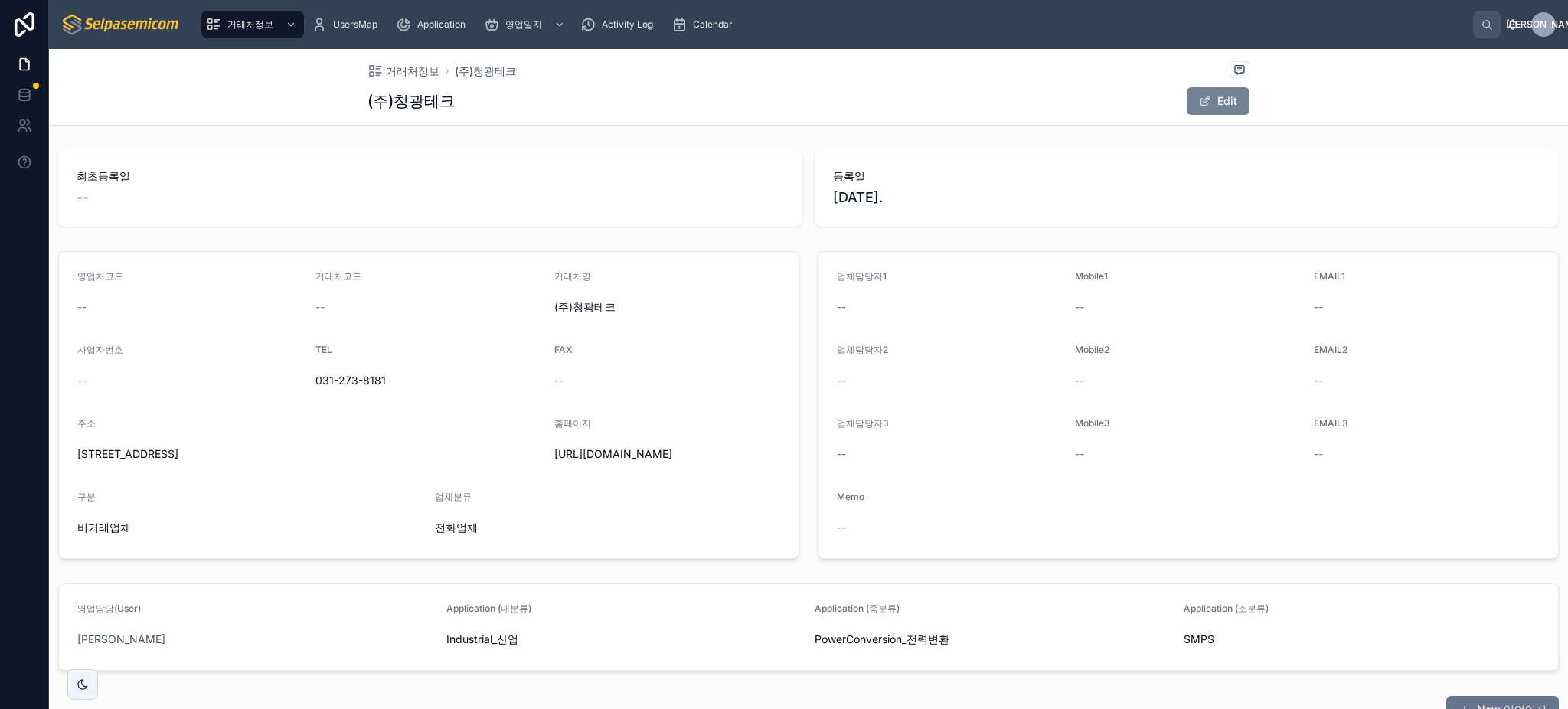
click at [1223, 101] on button "Edit" at bounding box center [1218, 101] width 63 height 27
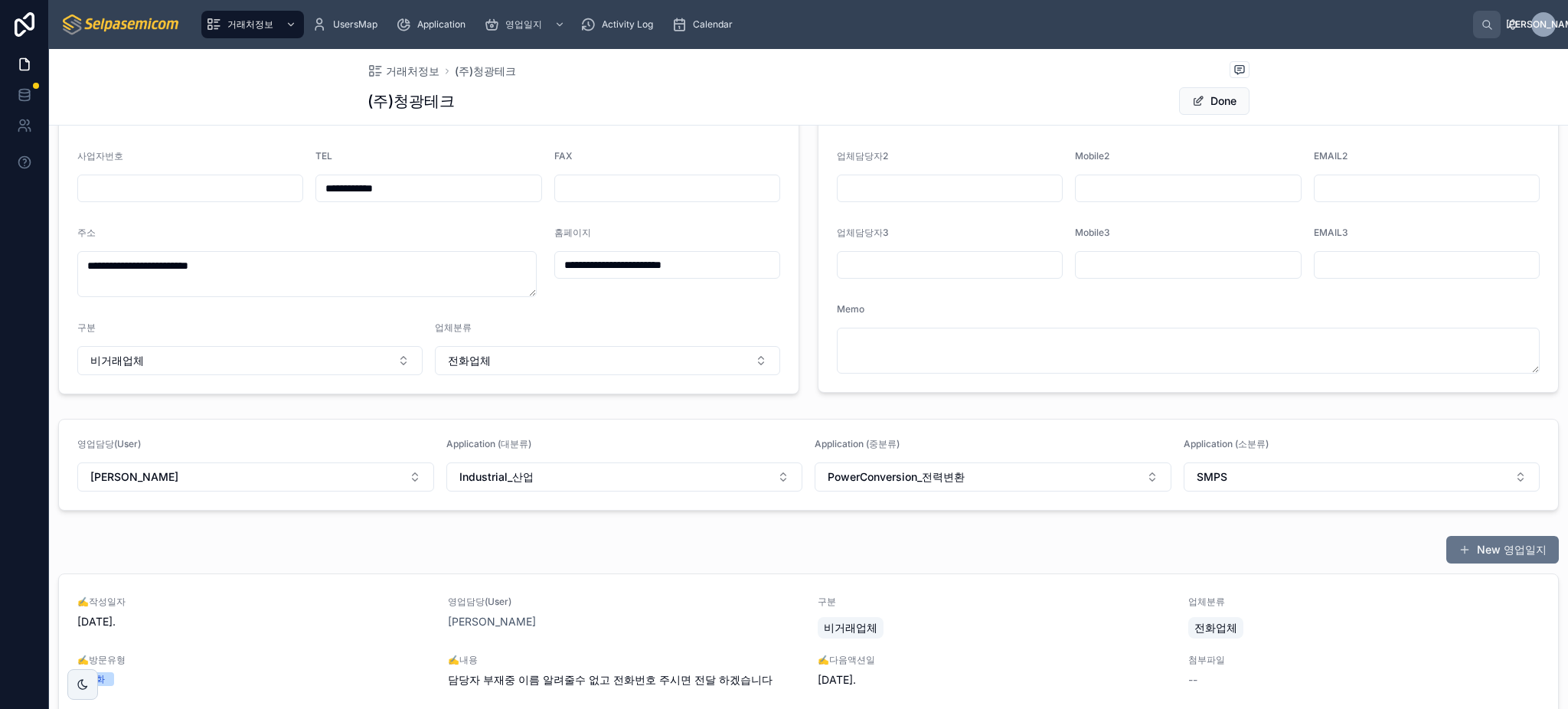
scroll to position [203, 0]
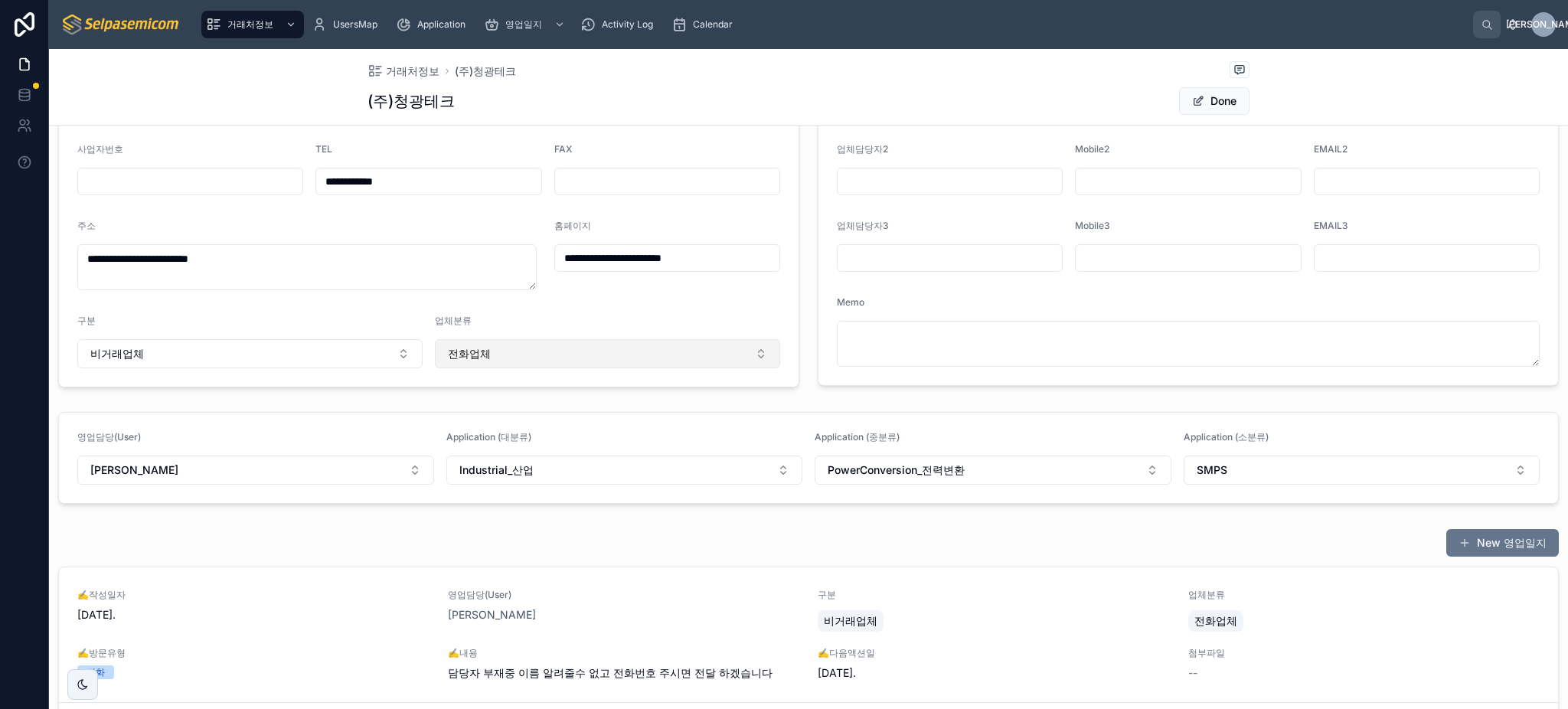
click at [491, 352] on button "전화업체" at bounding box center [608, 354] width 345 height 29
click at [502, 303] on form "**********" at bounding box center [429, 217] width 739 height 338
click at [264, 361] on button "비거래업체" at bounding box center [250, 354] width 345 height 29
click at [332, 301] on form "**********" at bounding box center [429, 217] width 739 height 338
click at [479, 353] on span "전화업체" at bounding box center [469, 354] width 43 height 15
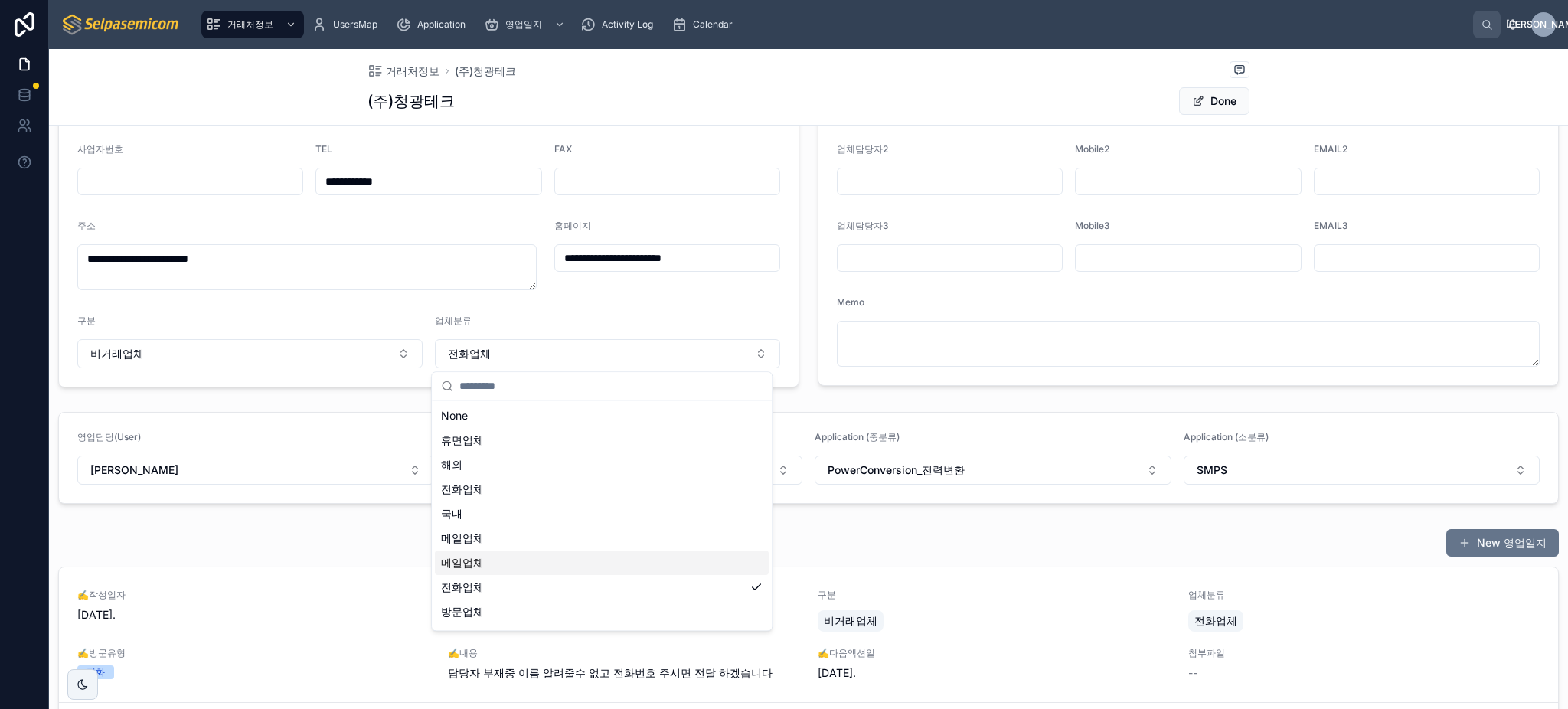
scroll to position [45, 0]
drag, startPoint x: 420, startPoint y: 300, endPoint x: 362, endPoint y: 344, distance: 72.8
click at [417, 305] on form "**********" at bounding box center [429, 217] width 739 height 338
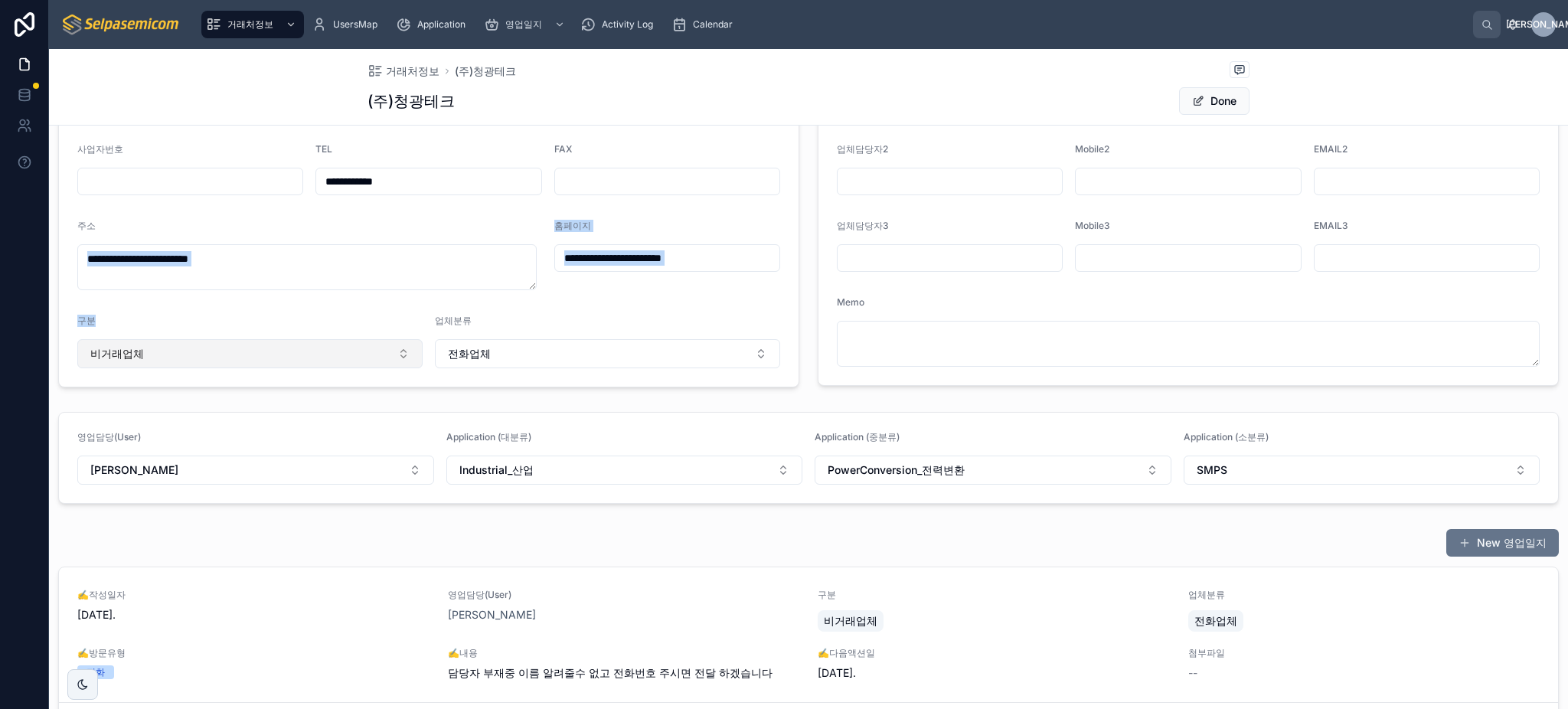
click at [313, 356] on button "비거래업체" at bounding box center [250, 354] width 345 height 29
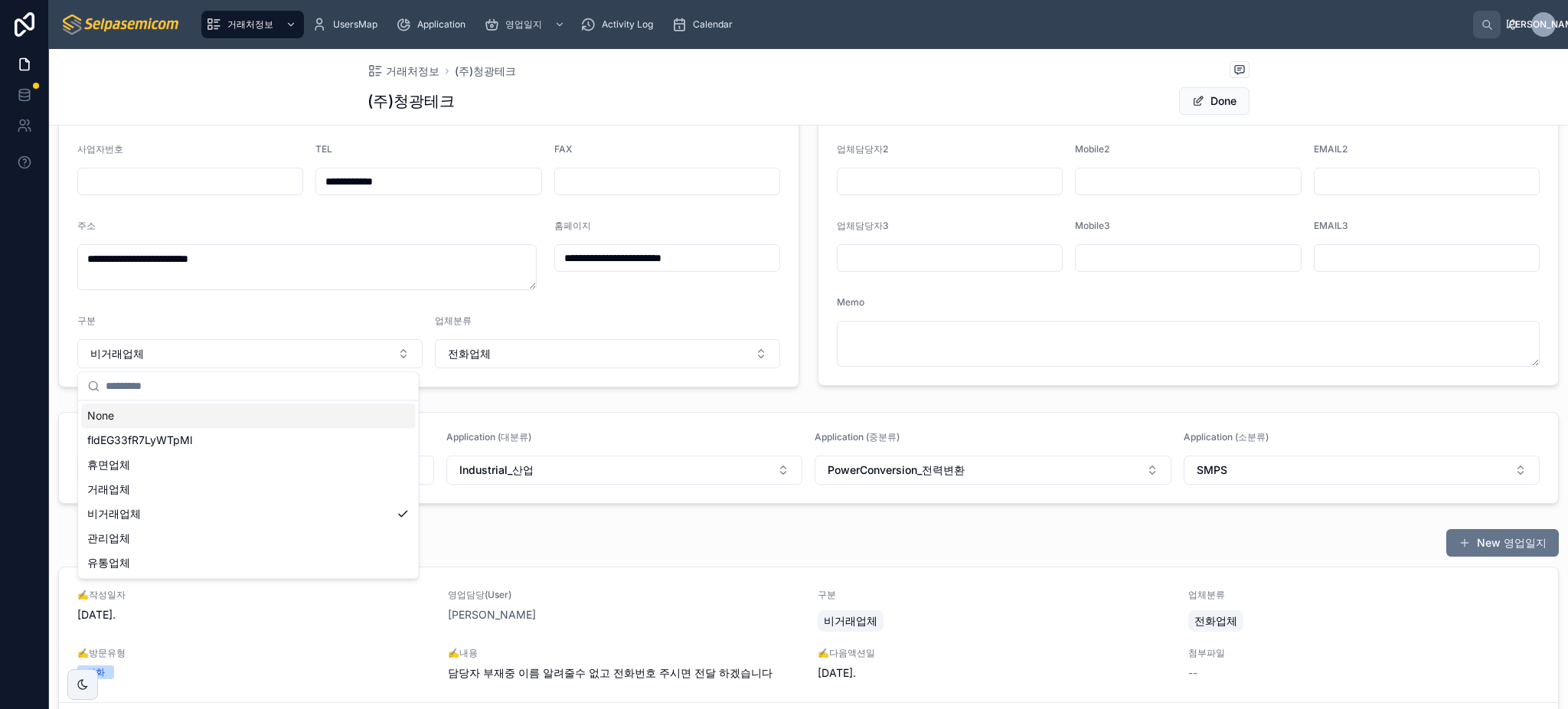
click at [420, 306] on form "**********" at bounding box center [429, 217] width 739 height 338
click at [620, 345] on button "전화업체" at bounding box center [608, 354] width 345 height 29
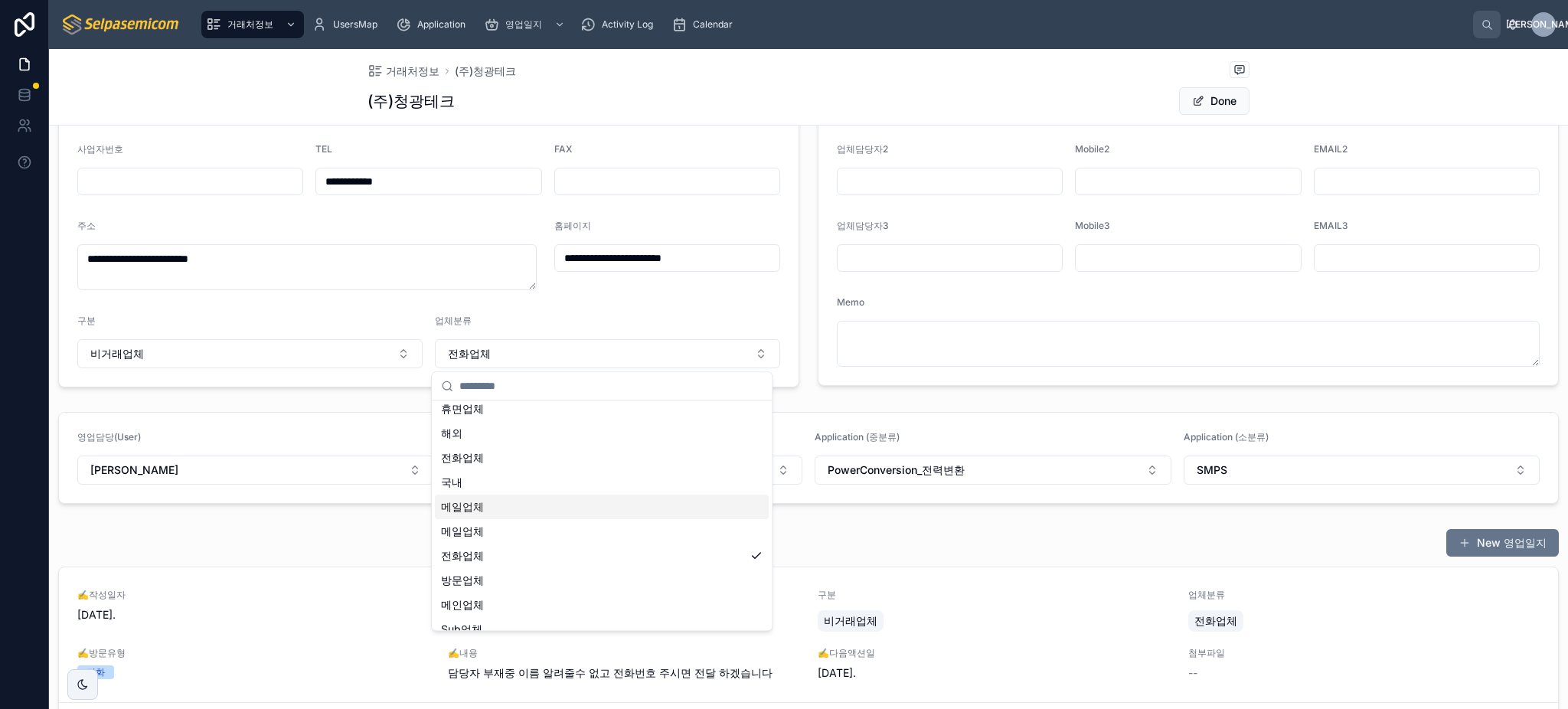
scroll to position [45, 0]
click at [427, 304] on form "**********" at bounding box center [429, 217] width 739 height 338
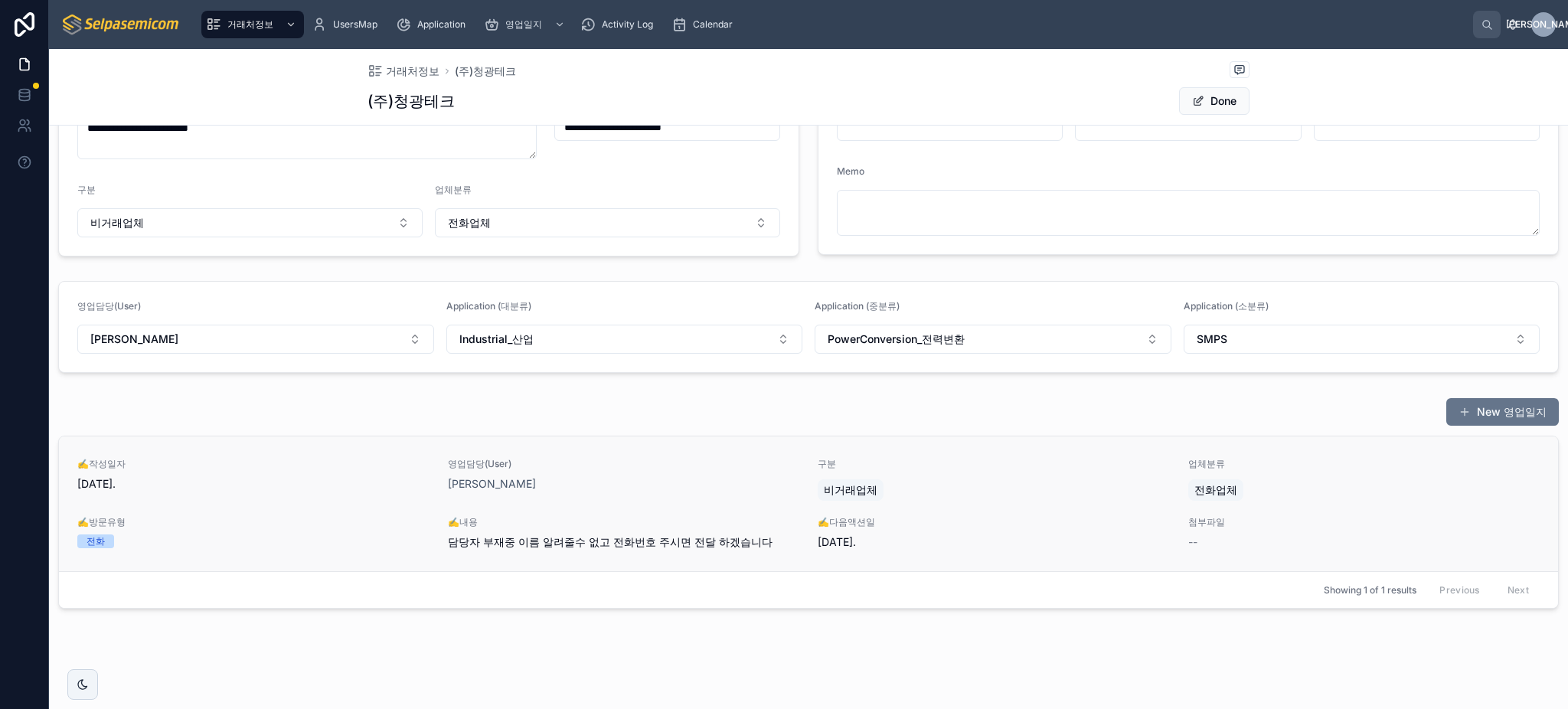
scroll to position [337, 0]
click at [1203, 489] on span "전화업체" at bounding box center [1215, 488] width 43 height 15
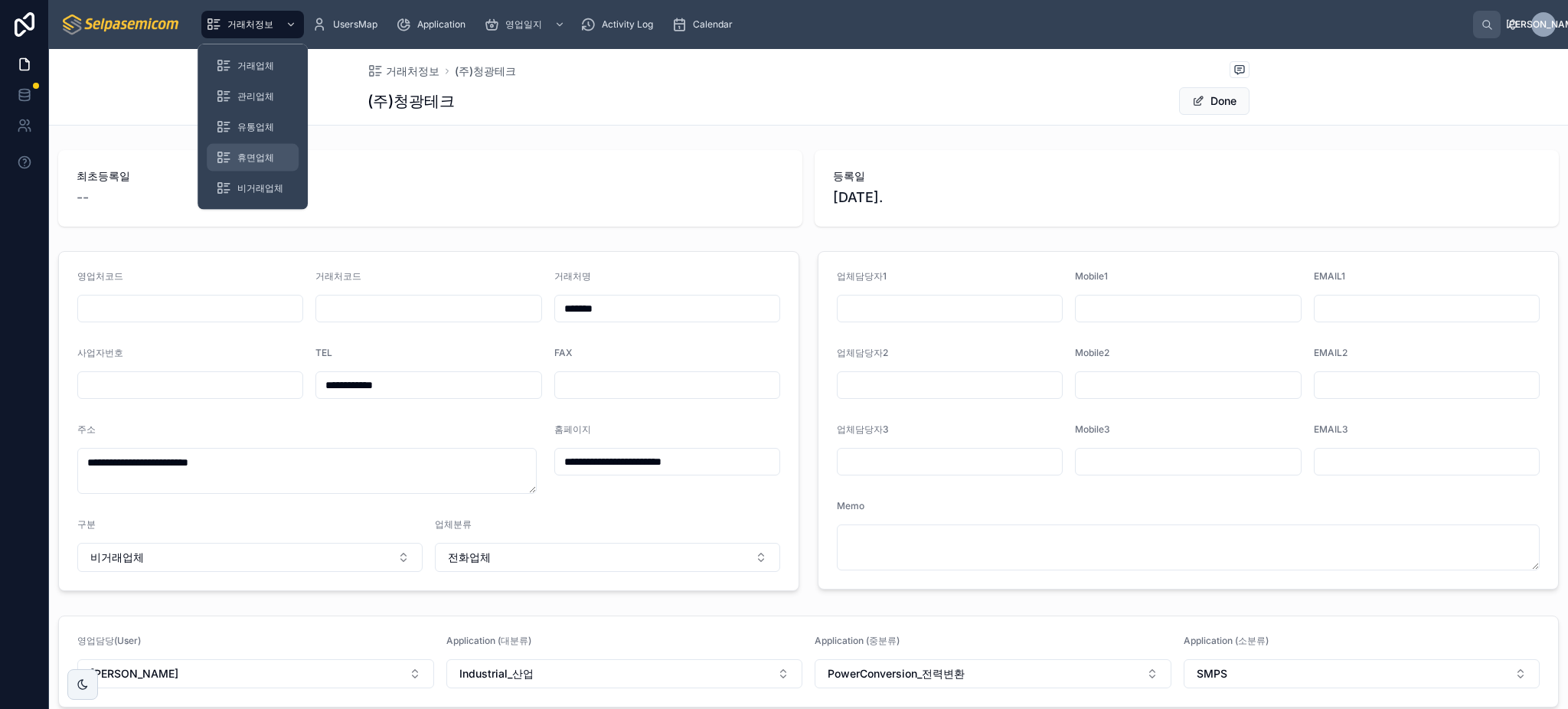
click at [258, 150] on div "휴면업체" at bounding box center [253, 157] width 73 height 24
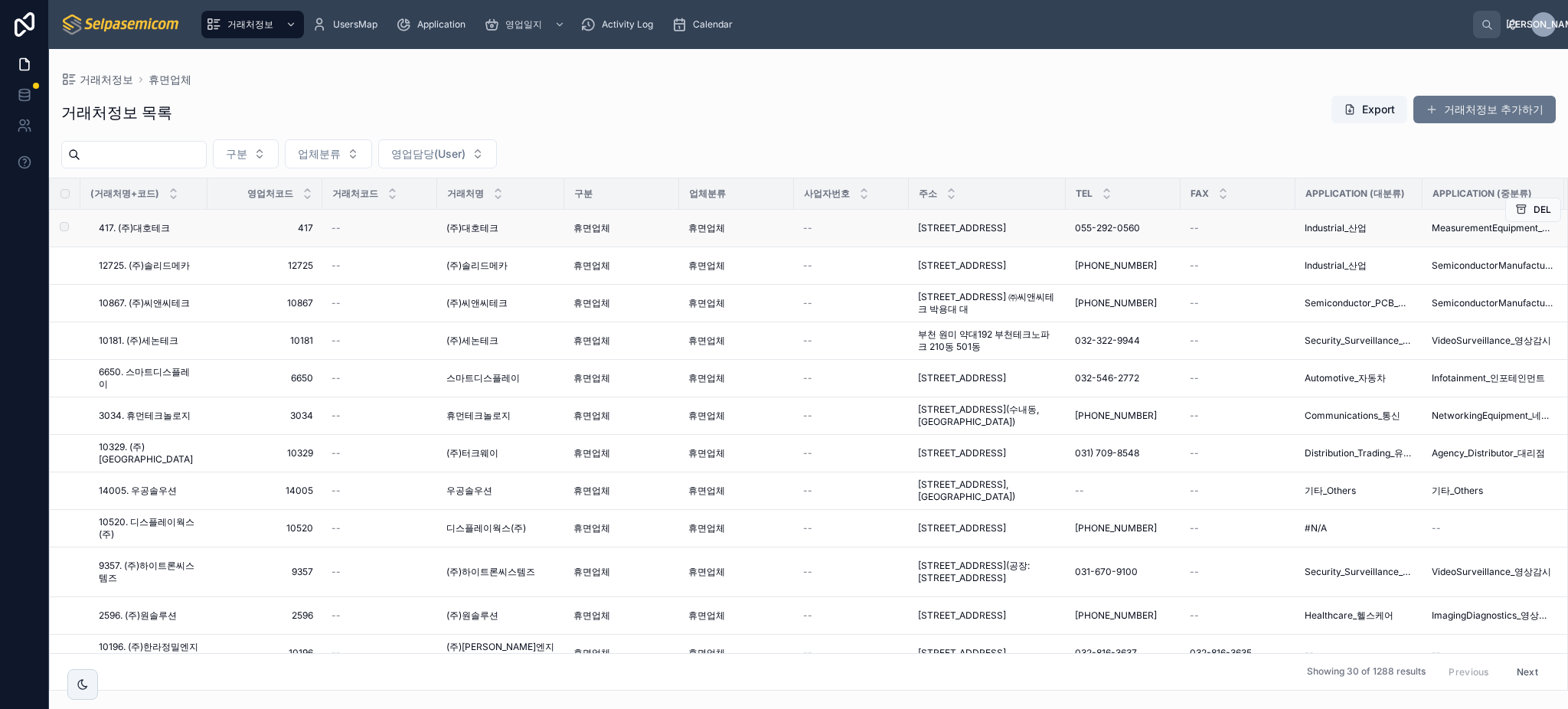
click at [581, 233] on span "휴면업체" at bounding box center [592, 228] width 37 height 12
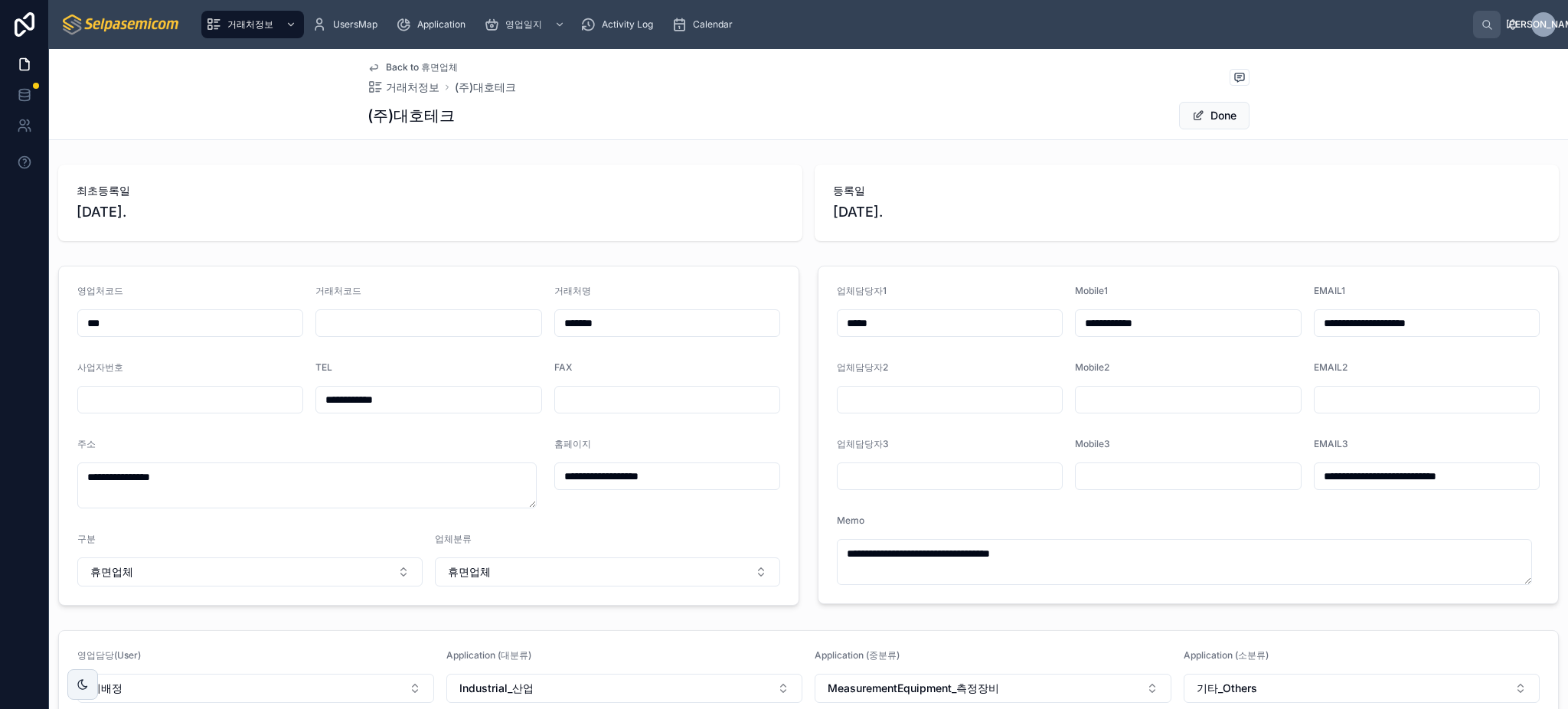
click at [86, 539] on span "구분" at bounding box center [86, 539] width 19 height 11
drag, startPoint x: 430, startPoint y: 540, endPoint x: 470, endPoint y: 540, distance: 40.0
click at [470, 540] on div "업체분류" at bounding box center [608, 542] width 345 height 19
click at [527, 543] on div "업체분류" at bounding box center [608, 542] width 345 height 19
click at [527, 543] on div "업체분류" at bounding box center [608, 542] width 345 height 19
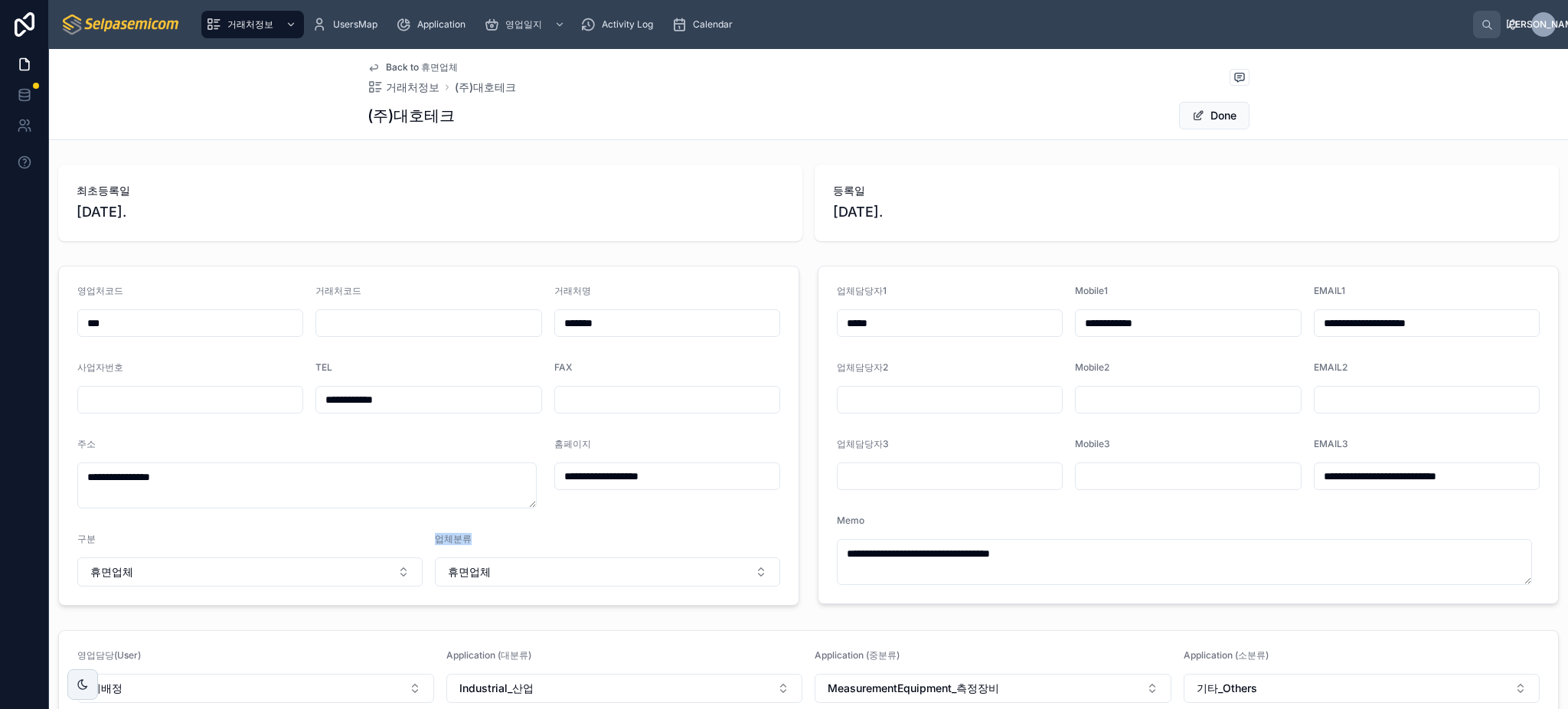
click at [533, 536] on div "업체분류" at bounding box center [608, 542] width 345 height 19
click at [550, 540] on div "업체분류" at bounding box center [608, 542] width 345 height 19
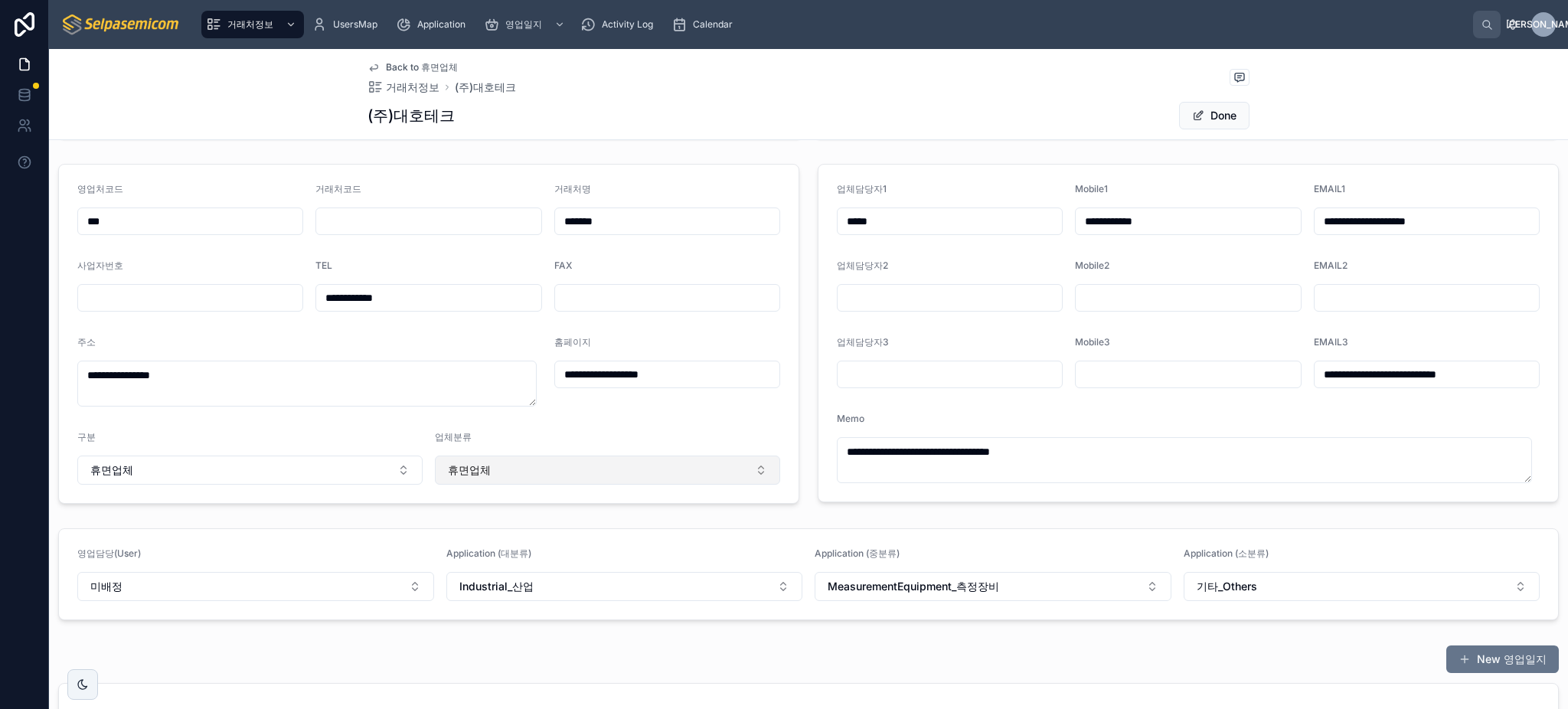
click at [567, 477] on button "휴면업체" at bounding box center [608, 470] width 345 height 29
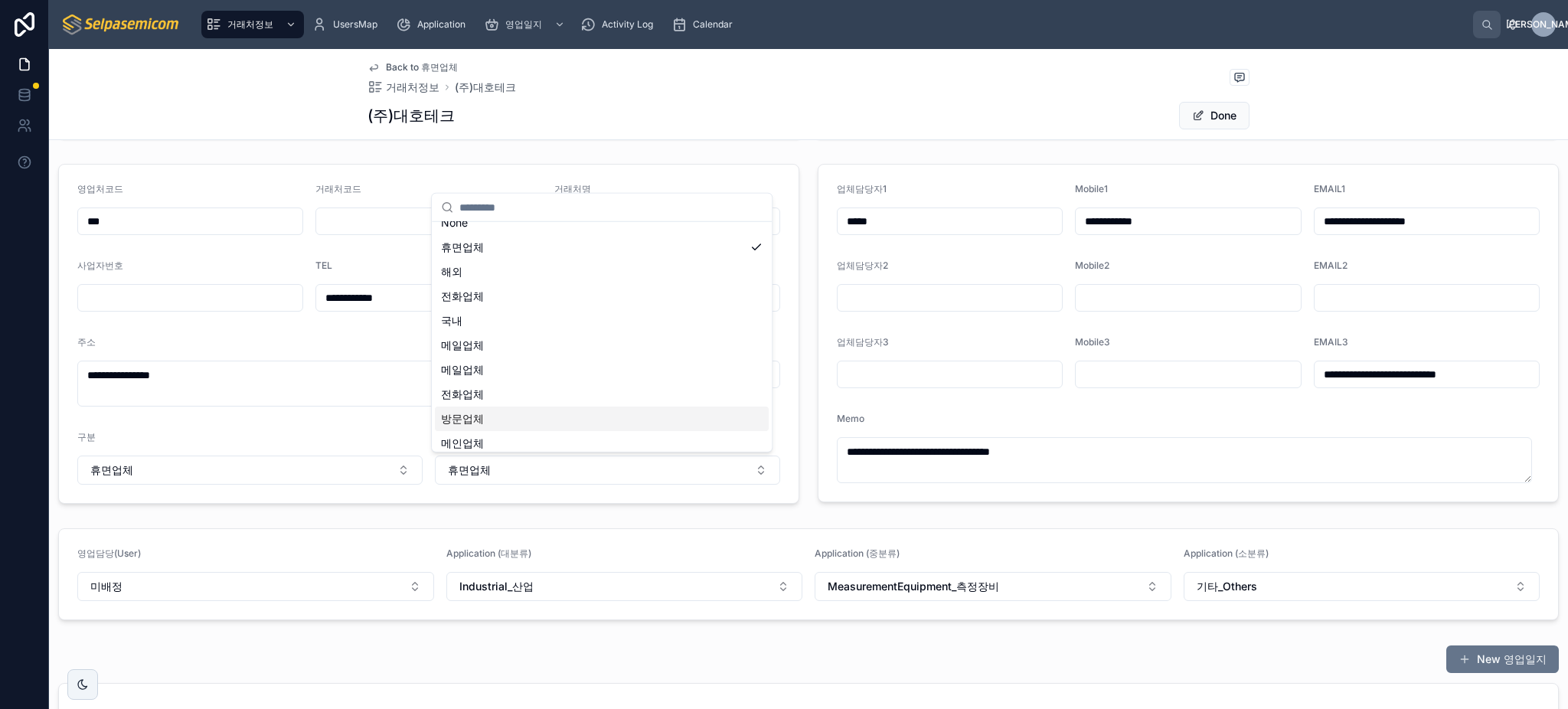
scroll to position [0, 0]
click at [393, 338] on div "주소" at bounding box center [310, 345] width 465 height 19
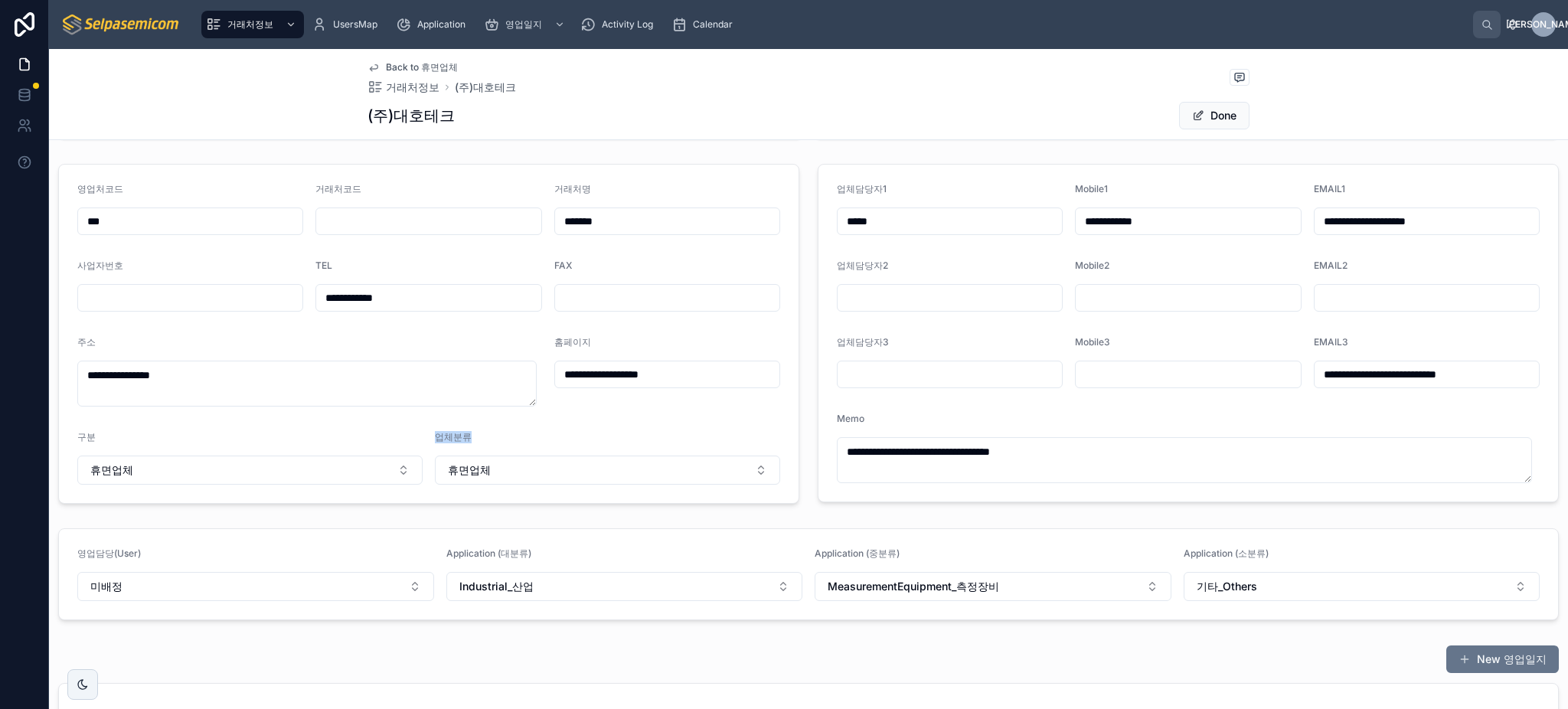
drag, startPoint x: 471, startPoint y: 435, endPoint x: 433, endPoint y: 438, distance: 38.1
click at [435, 438] on div "업체분류" at bounding box center [608, 440] width 345 height 19
click at [519, 440] on div "업체분류" at bounding box center [608, 440] width 345 height 19
drag, startPoint x: 429, startPoint y: 438, endPoint x: 471, endPoint y: 438, distance: 42.0
click at [471, 438] on form "**********" at bounding box center [429, 334] width 739 height 338
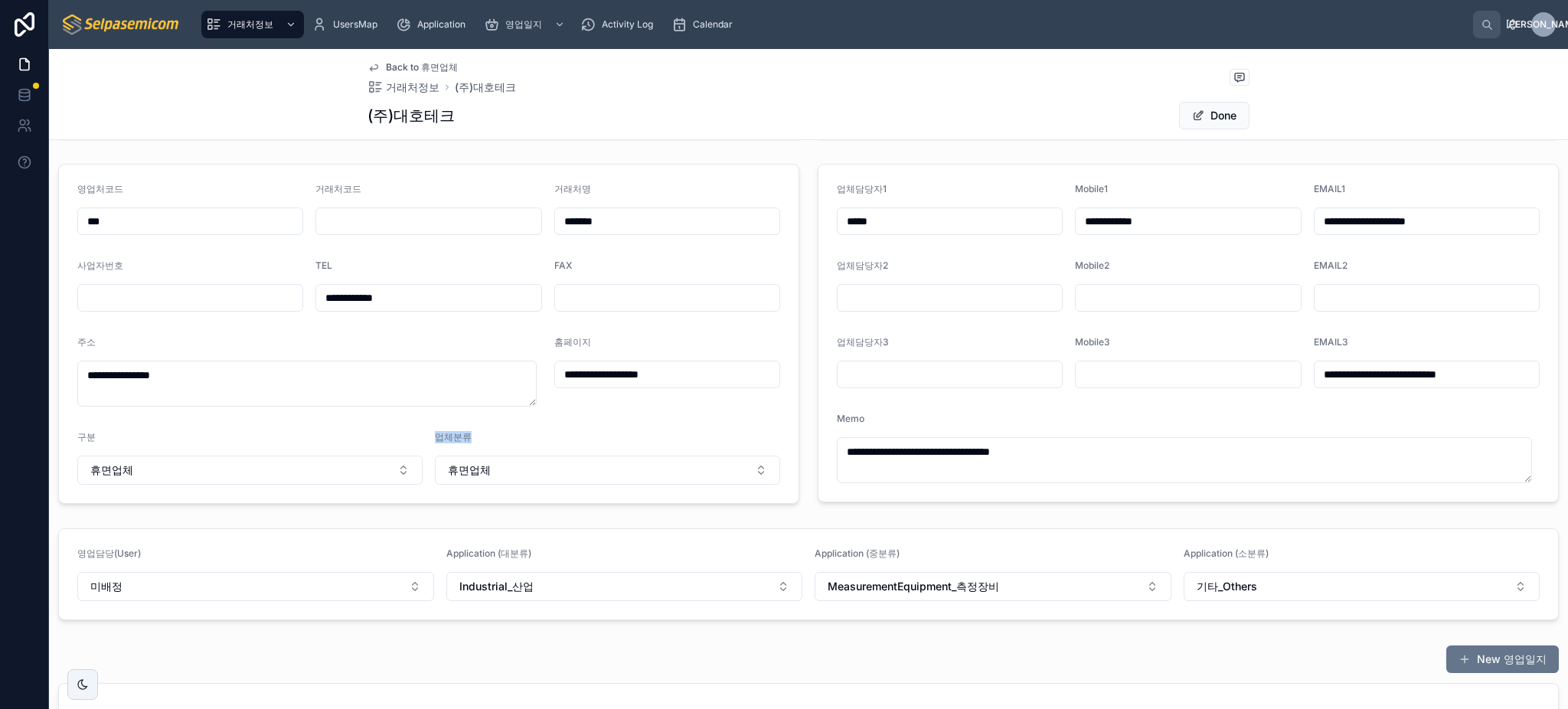
click at [529, 438] on div "업체분류" at bounding box center [608, 440] width 345 height 19
click at [505, 476] on button "휴면업체" at bounding box center [608, 470] width 345 height 29
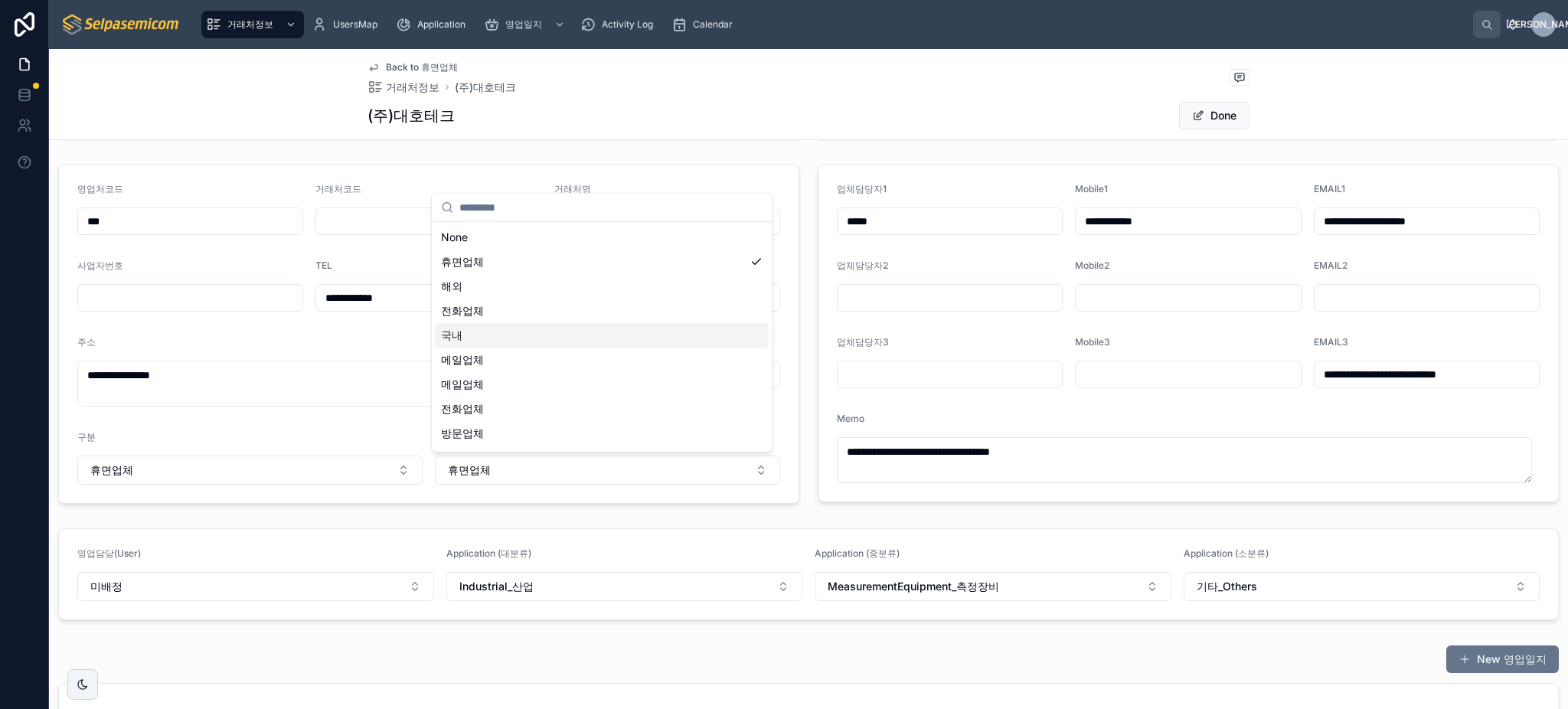
click at [373, 354] on div "**********" at bounding box center [310, 371] width 465 height 70
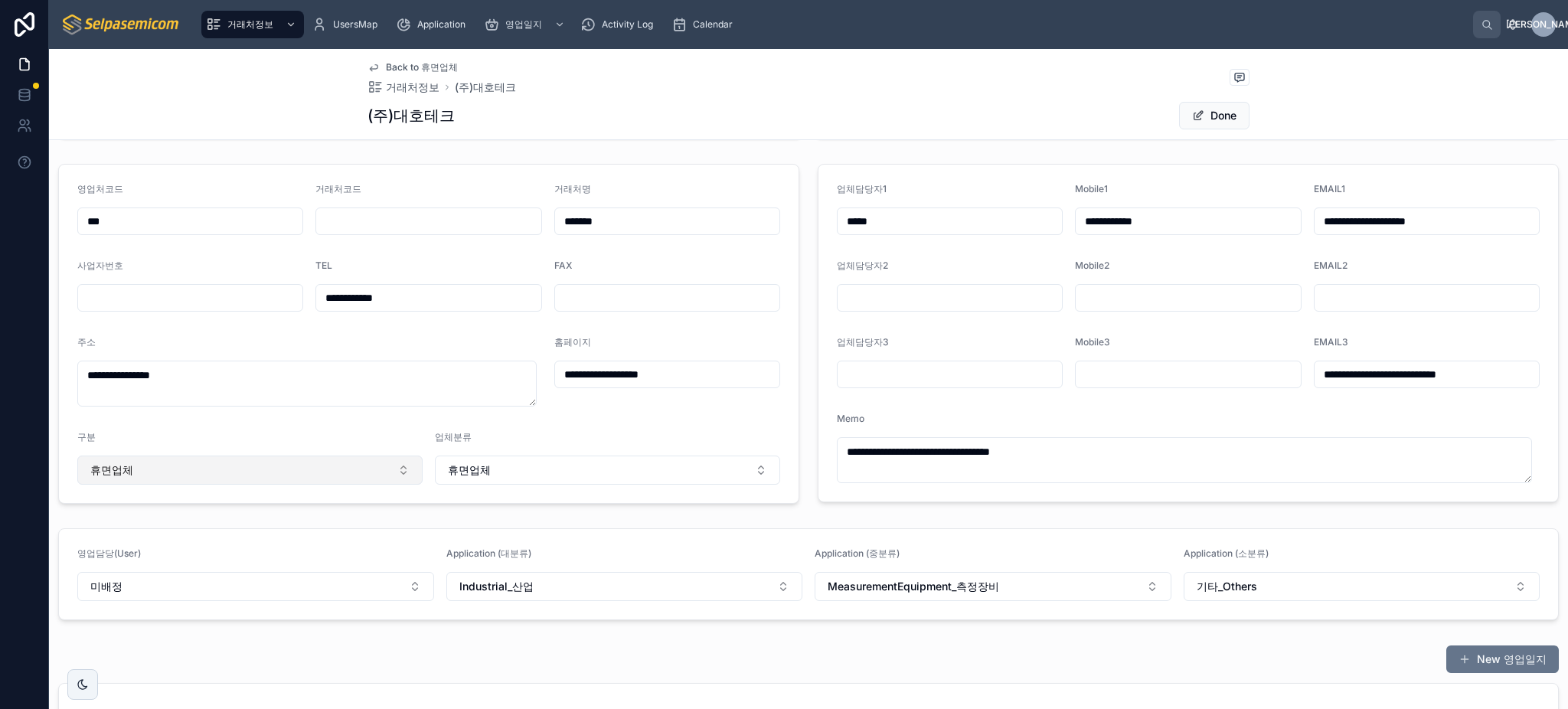
click at [178, 469] on button "휴면업체" at bounding box center [250, 470] width 345 height 29
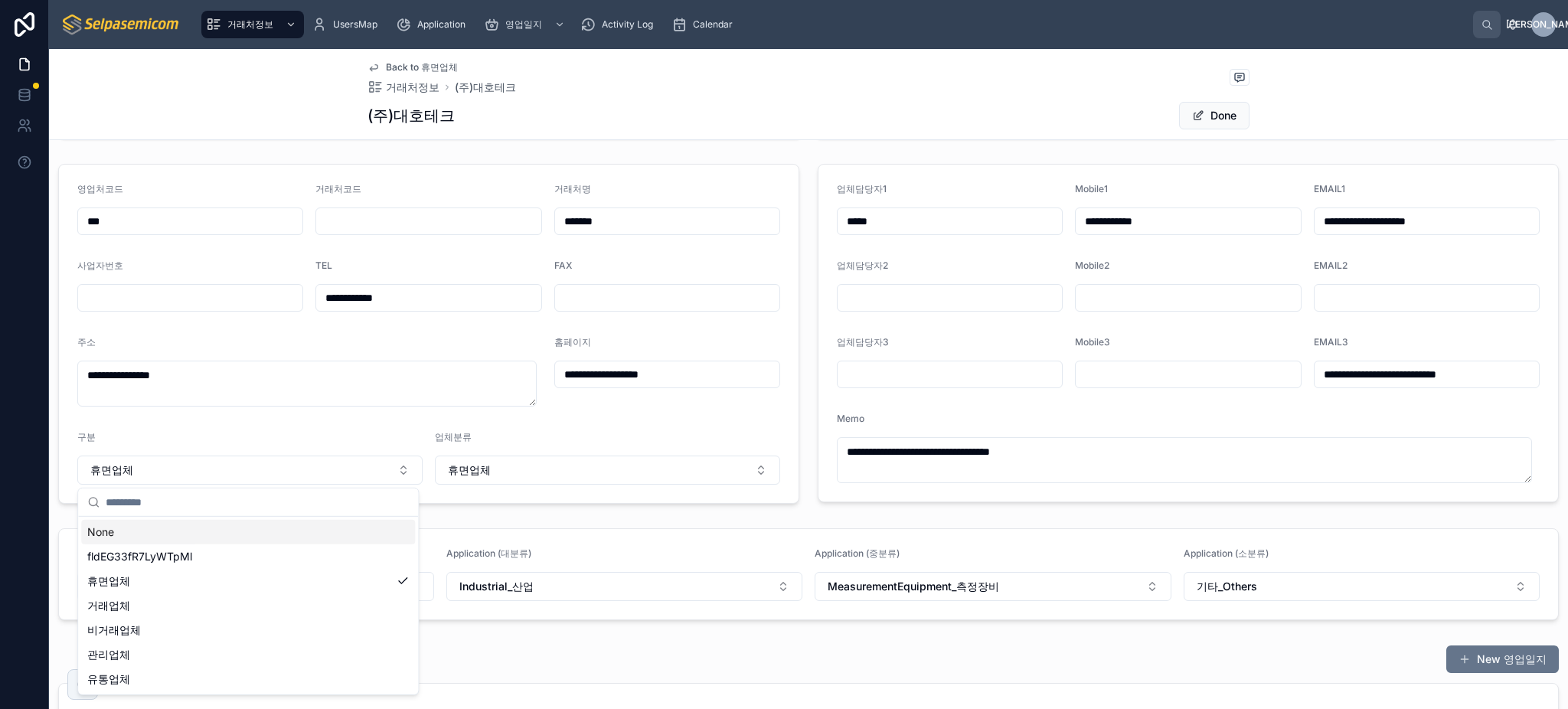
click at [426, 414] on form "**********" at bounding box center [429, 334] width 739 height 338
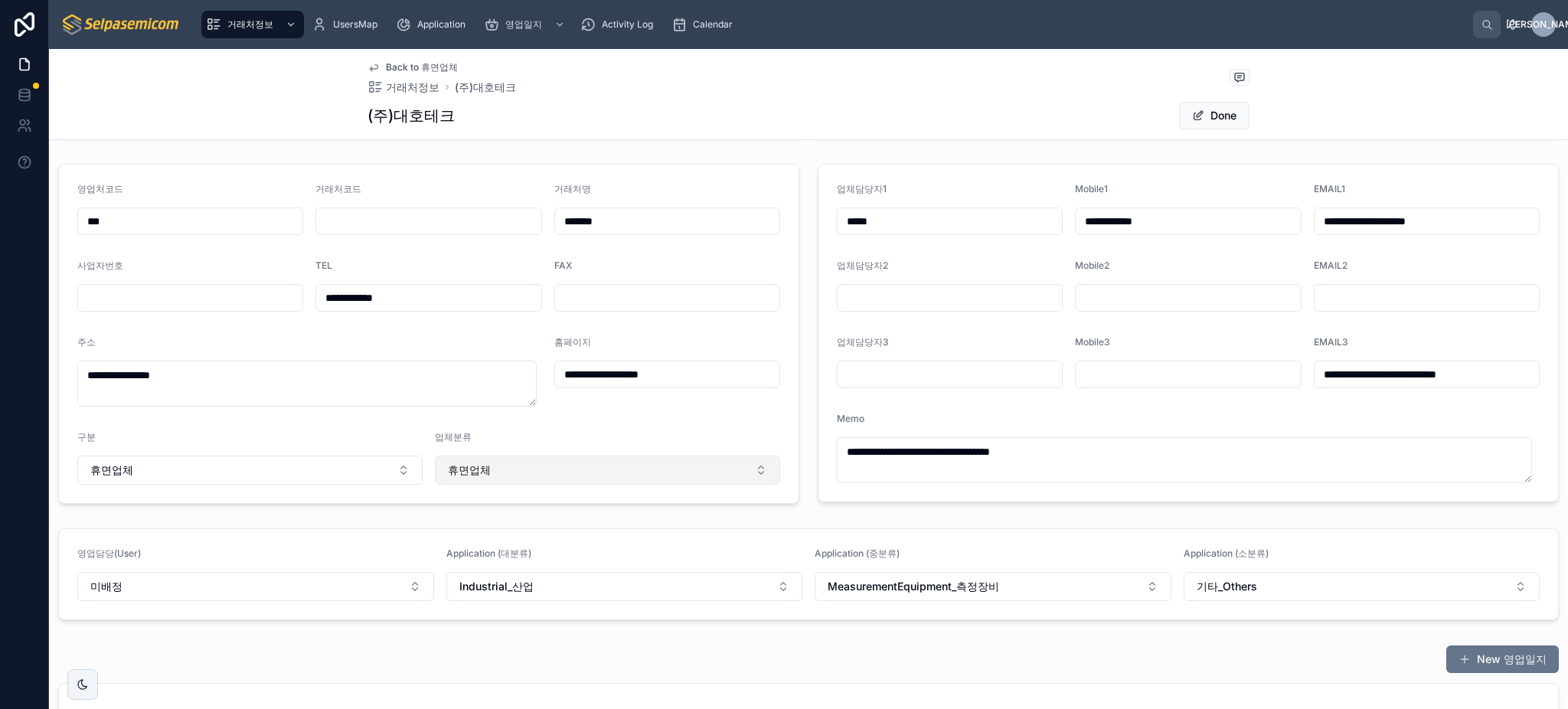
click at [504, 472] on button "휴면업체" at bounding box center [608, 470] width 345 height 29
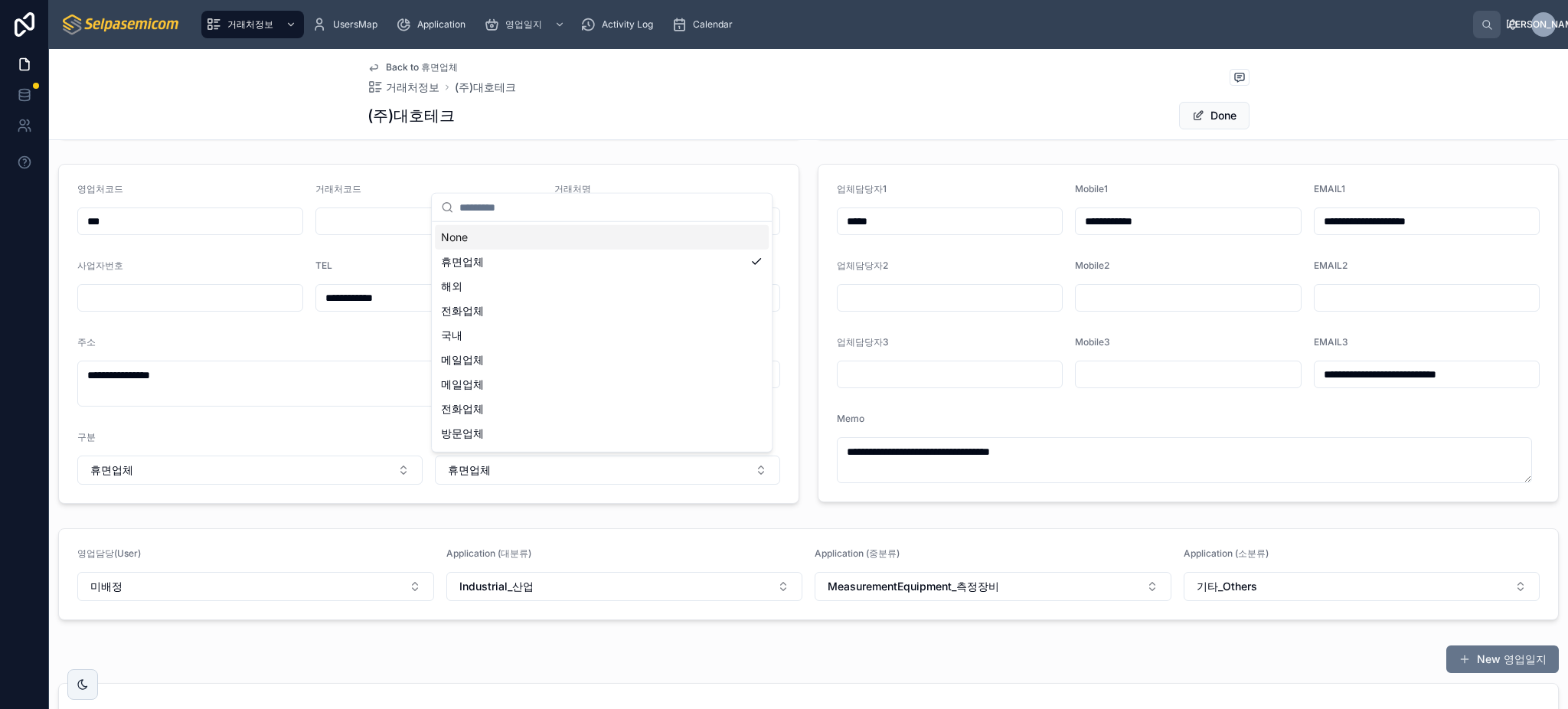
click at [412, 425] on form "**********" at bounding box center [429, 334] width 739 height 338
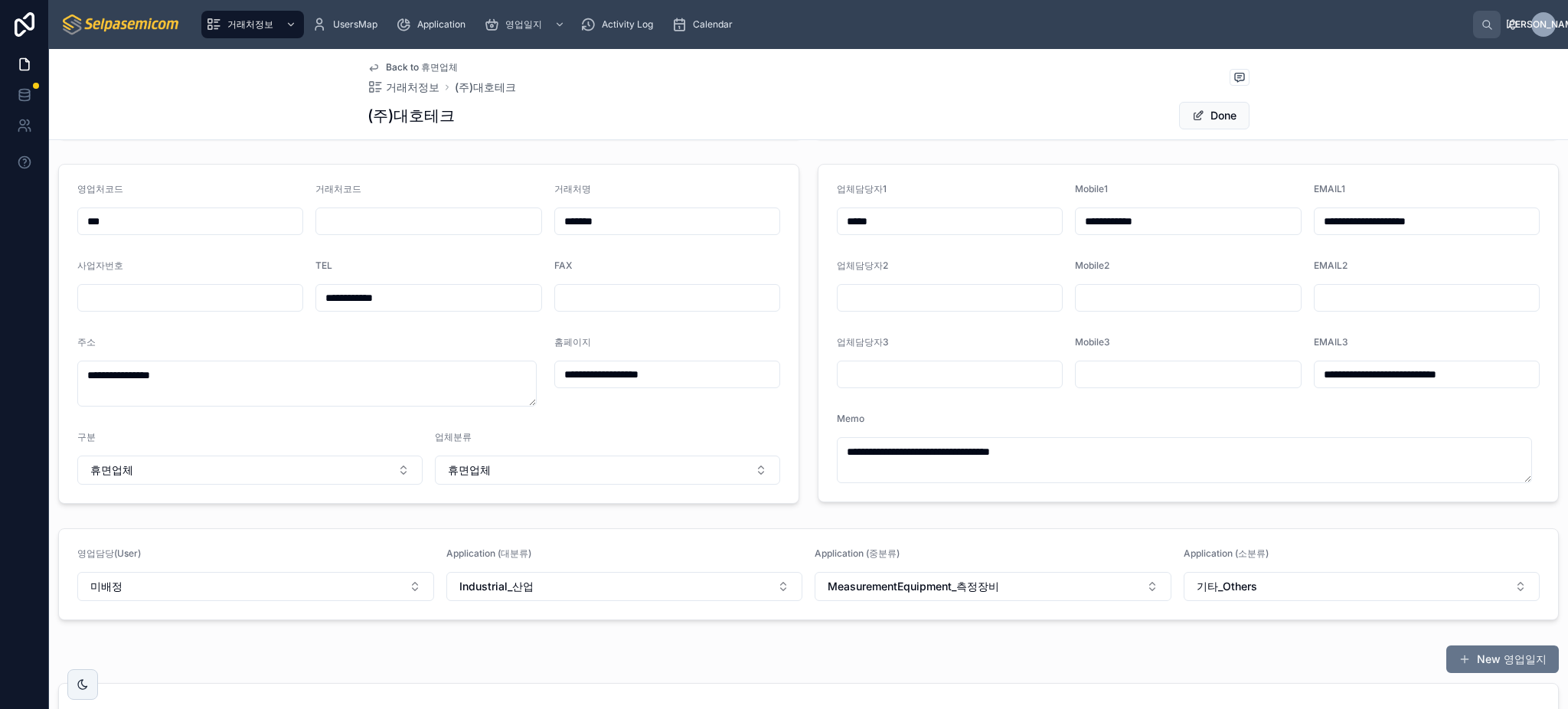
click at [424, 418] on form "**********" at bounding box center [429, 334] width 739 height 338
click at [482, 468] on span "휴면업체" at bounding box center [469, 470] width 43 height 15
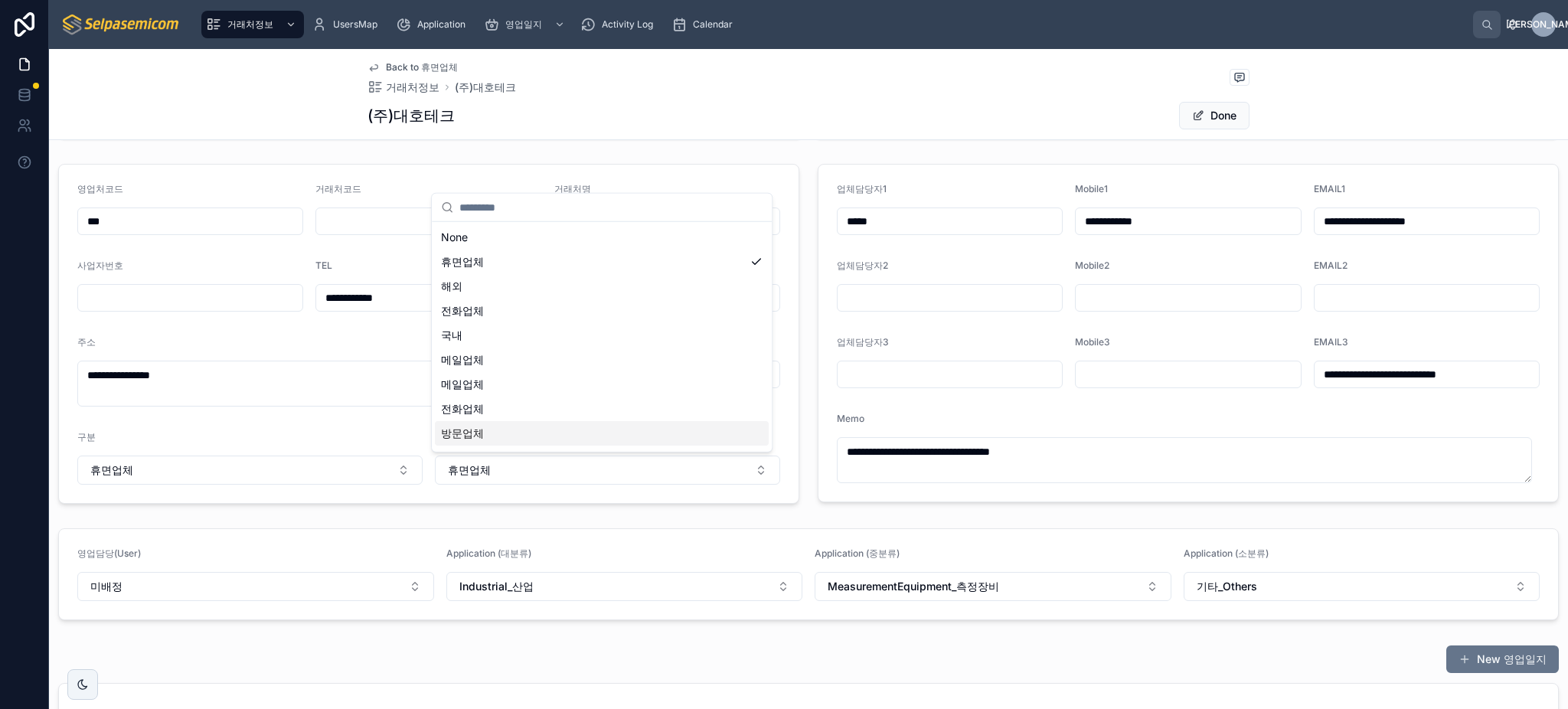
click at [412, 433] on div "구분" at bounding box center [250, 440] width 345 height 19
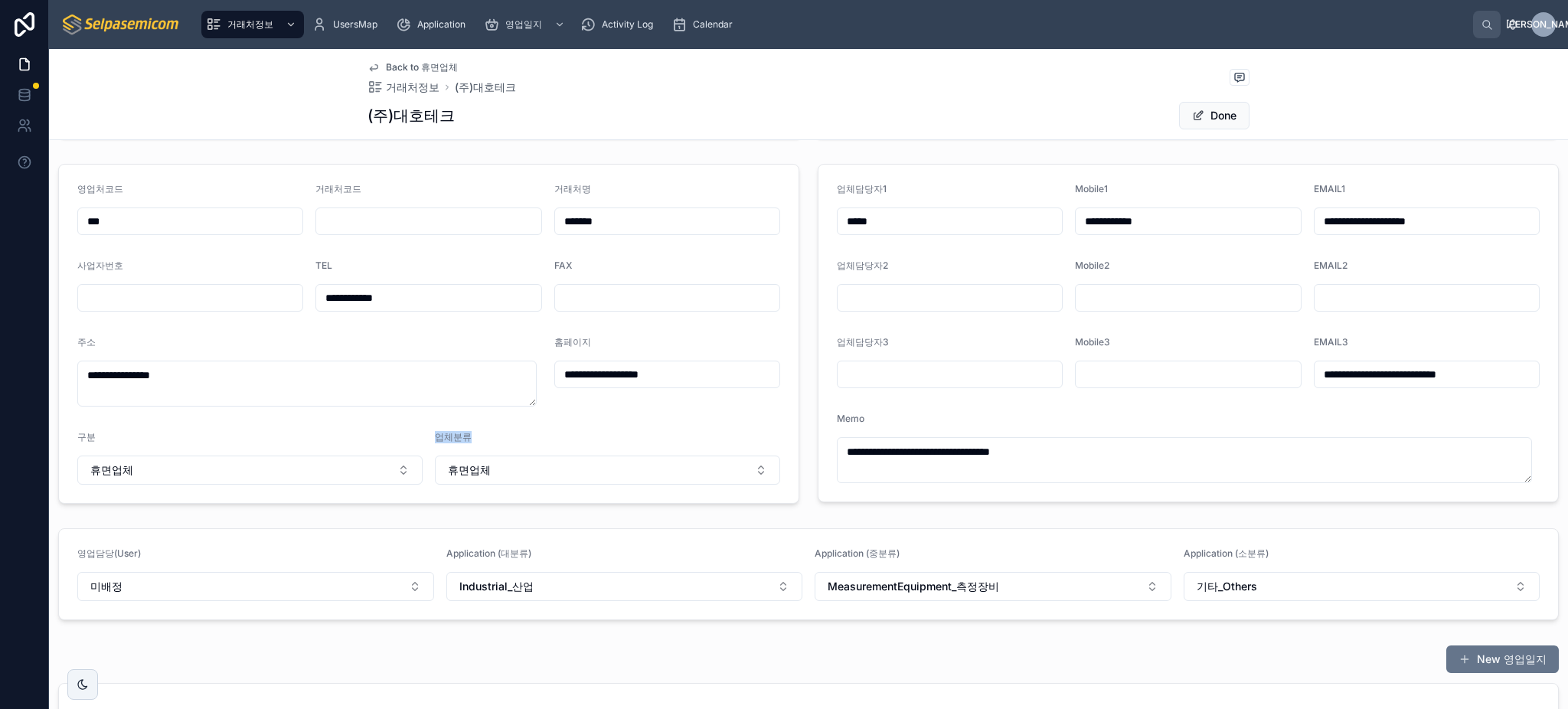
drag, startPoint x: 435, startPoint y: 438, endPoint x: 471, endPoint y: 436, distance: 36.1
click at [471, 436] on div "업체분류" at bounding box center [608, 440] width 345 height 19
click at [498, 426] on form "**********" at bounding box center [429, 334] width 739 height 338
click at [475, 424] on form "**********" at bounding box center [429, 334] width 739 height 338
click at [500, 425] on form "**********" at bounding box center [429, 334] width 739 height 338
